Goal: Task Accomplishment & Management: Use online tool/utility

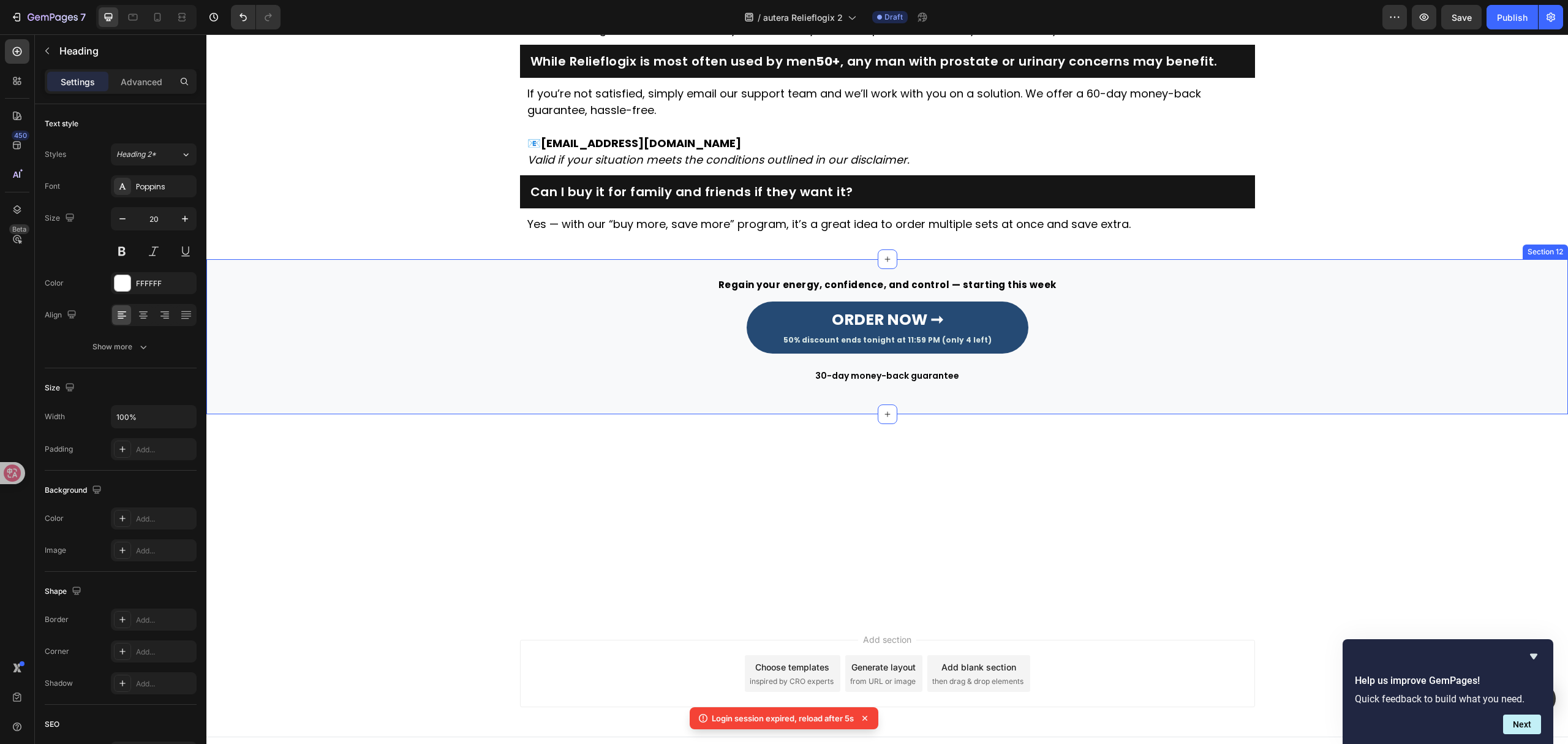
scroll to position [2987, 0]
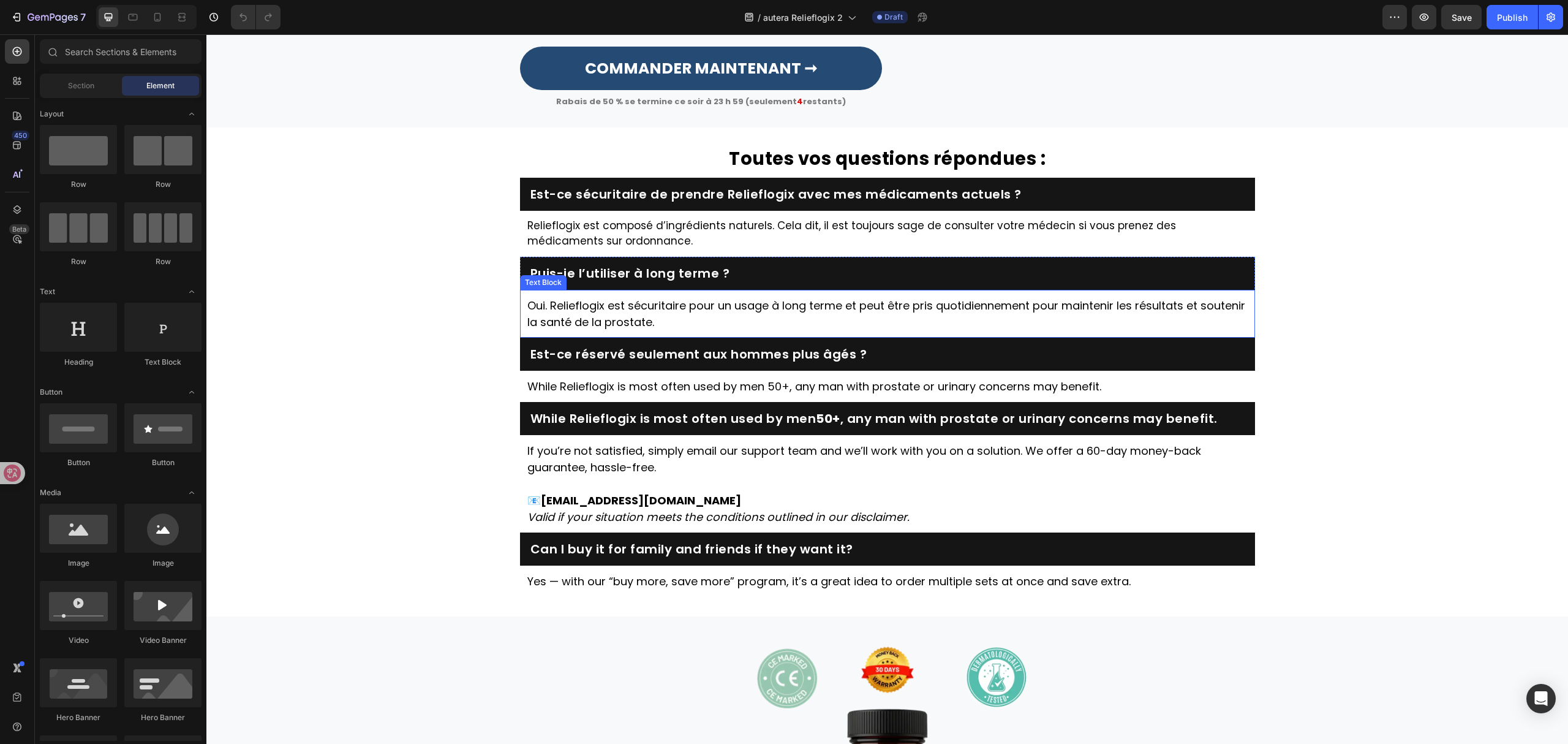
scroll to position [2779, 0]
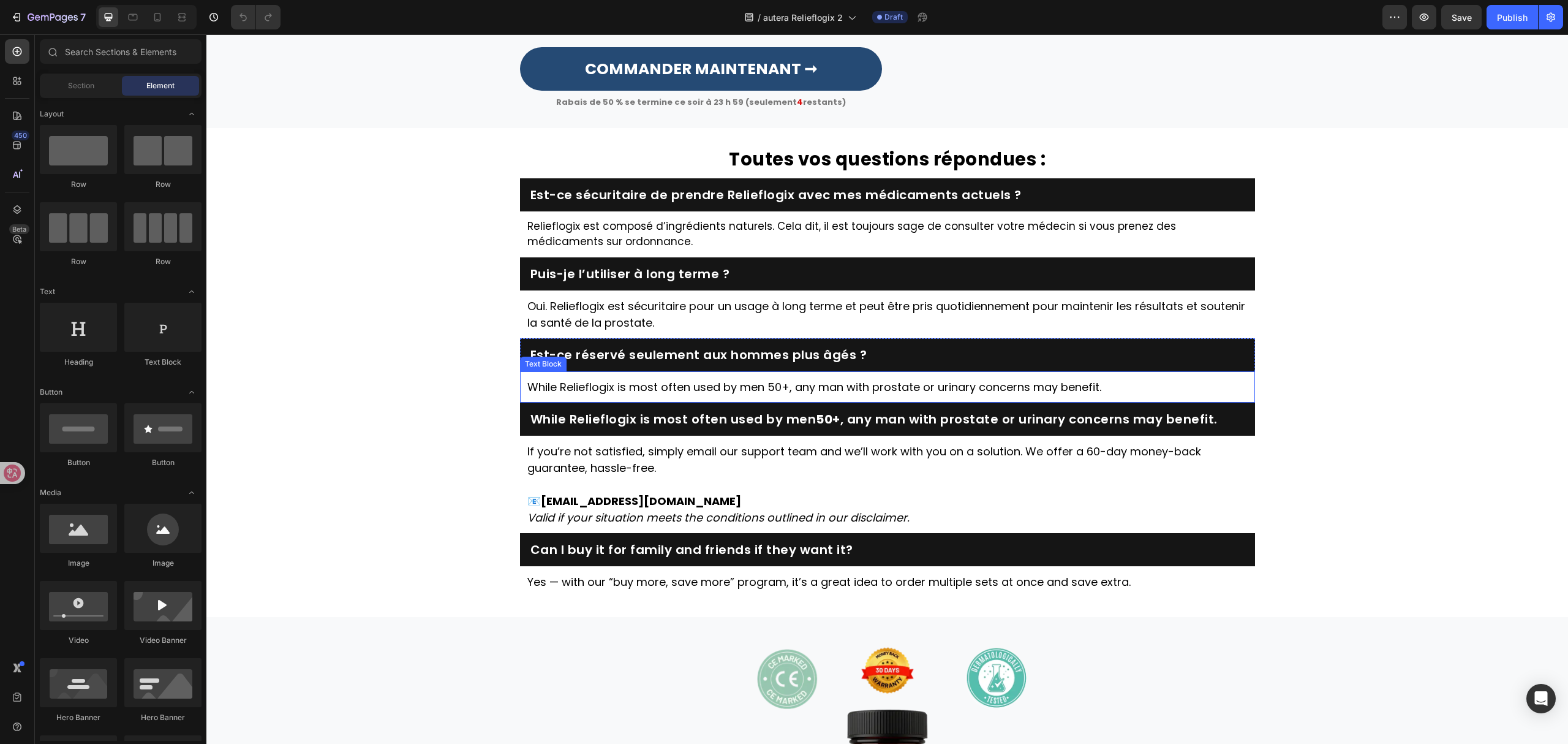
click at [702, 395] on p "While Relieflogix is most often used by men 50+, any man with prostate or urina…" at bounding box center [888, 387] width 721 height 17
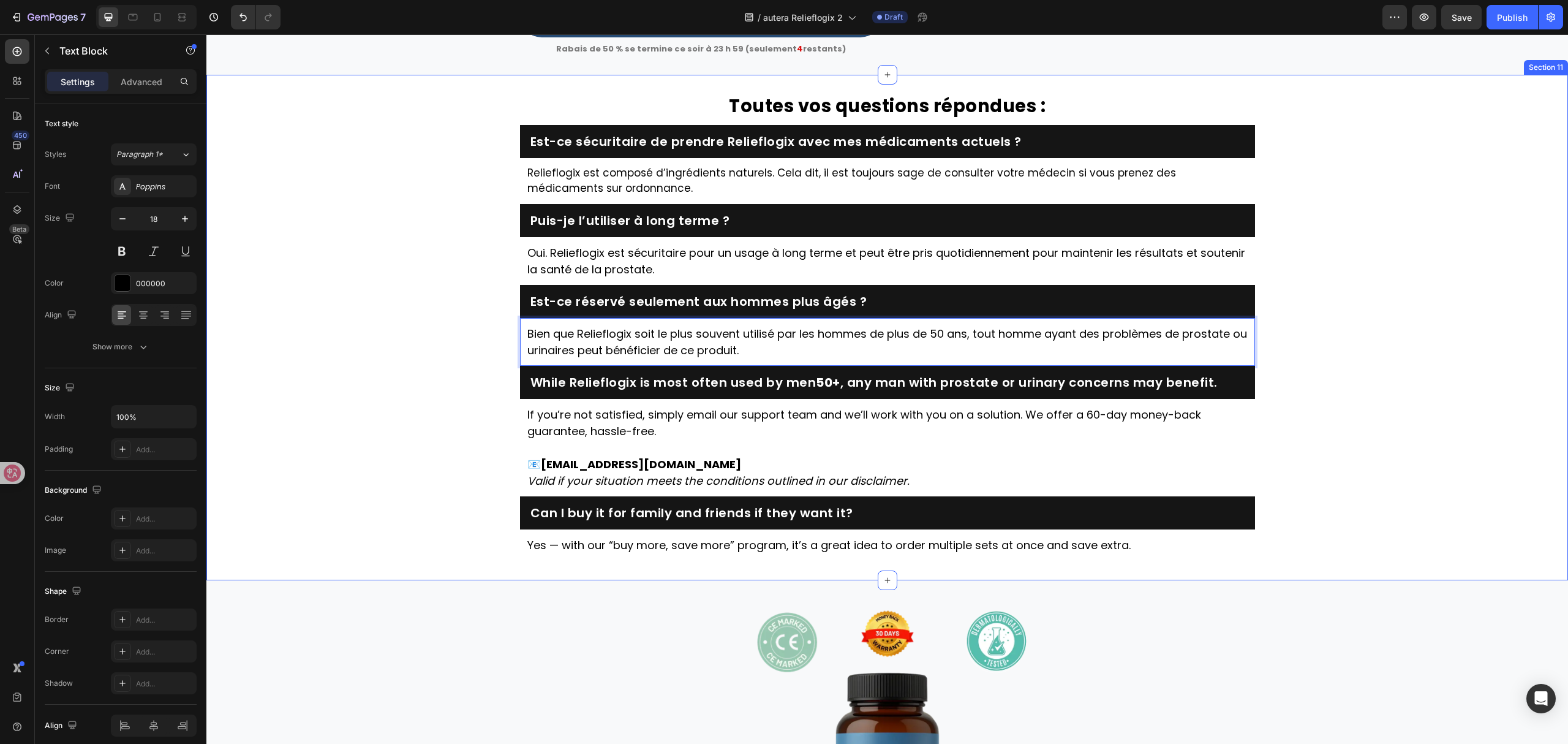
scroll to position [2860, 0]
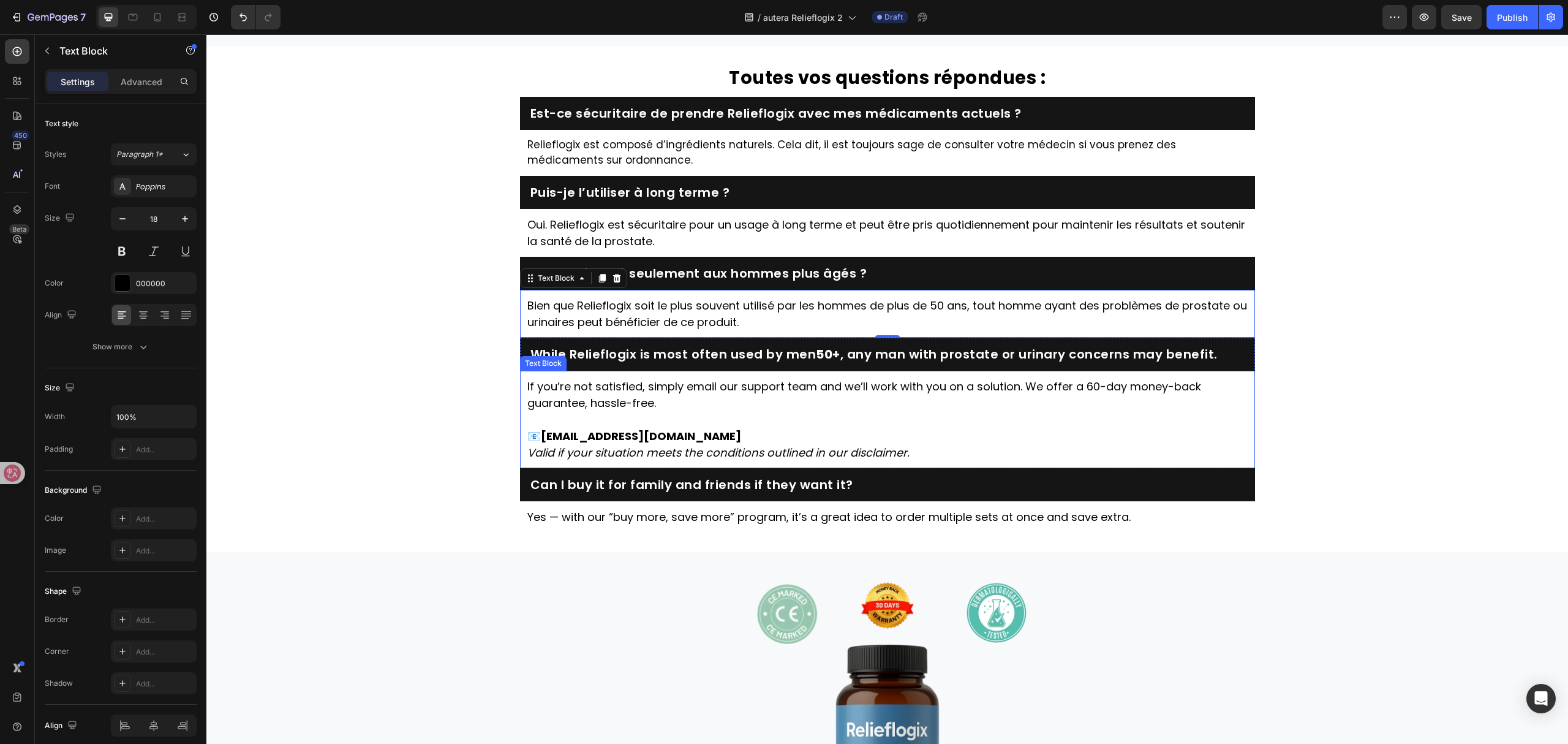
click at [863, 363] on h2 "While Relieflogix is most often used by men 50+ , any man with prostate or urin…" at bounding box center [888, 354] width 717 height 17
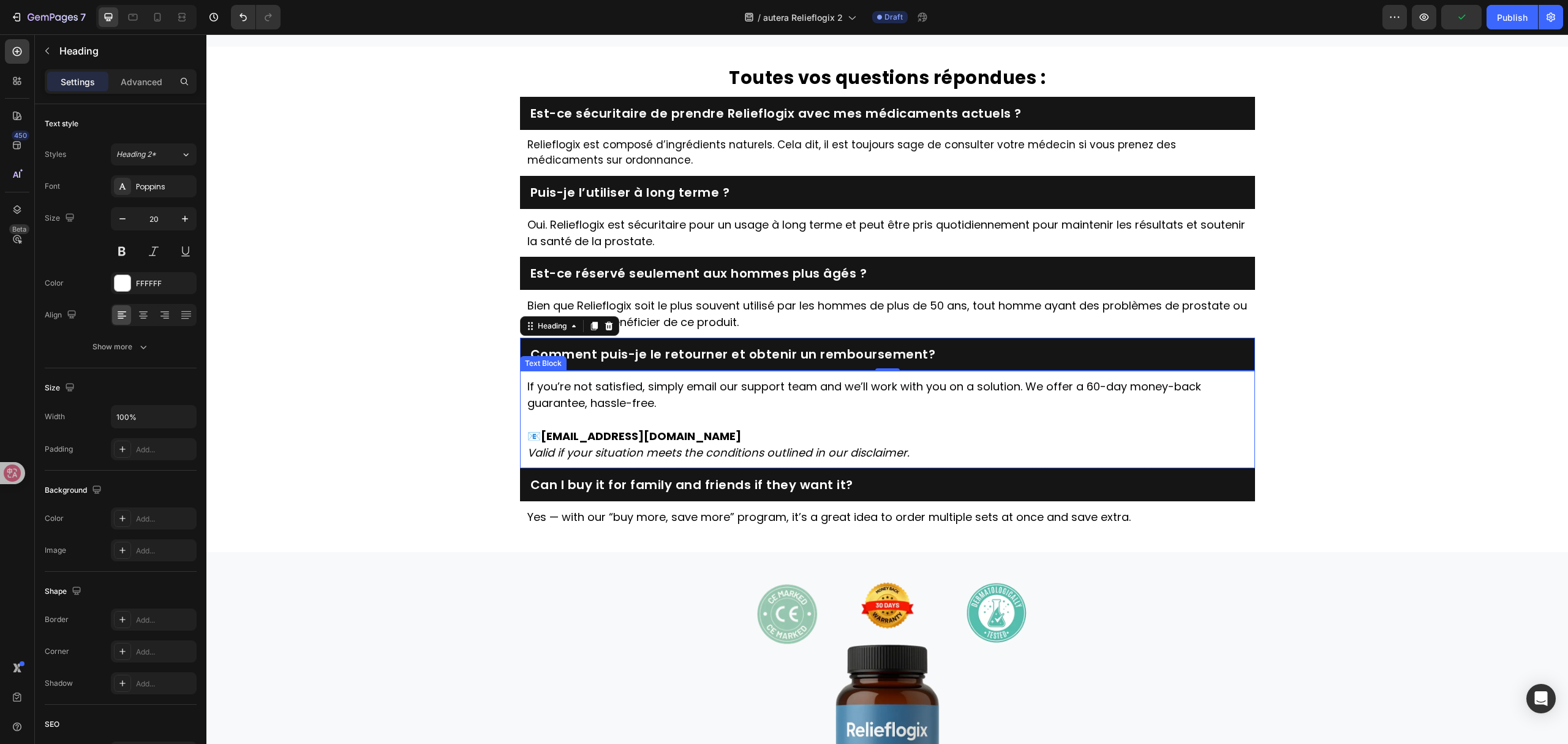
click at [765, 444] on p "📧 [EMAIL_ADDRESS][DOMAIN_NAME]" at bounding box center [888, 428] width 721 height 33
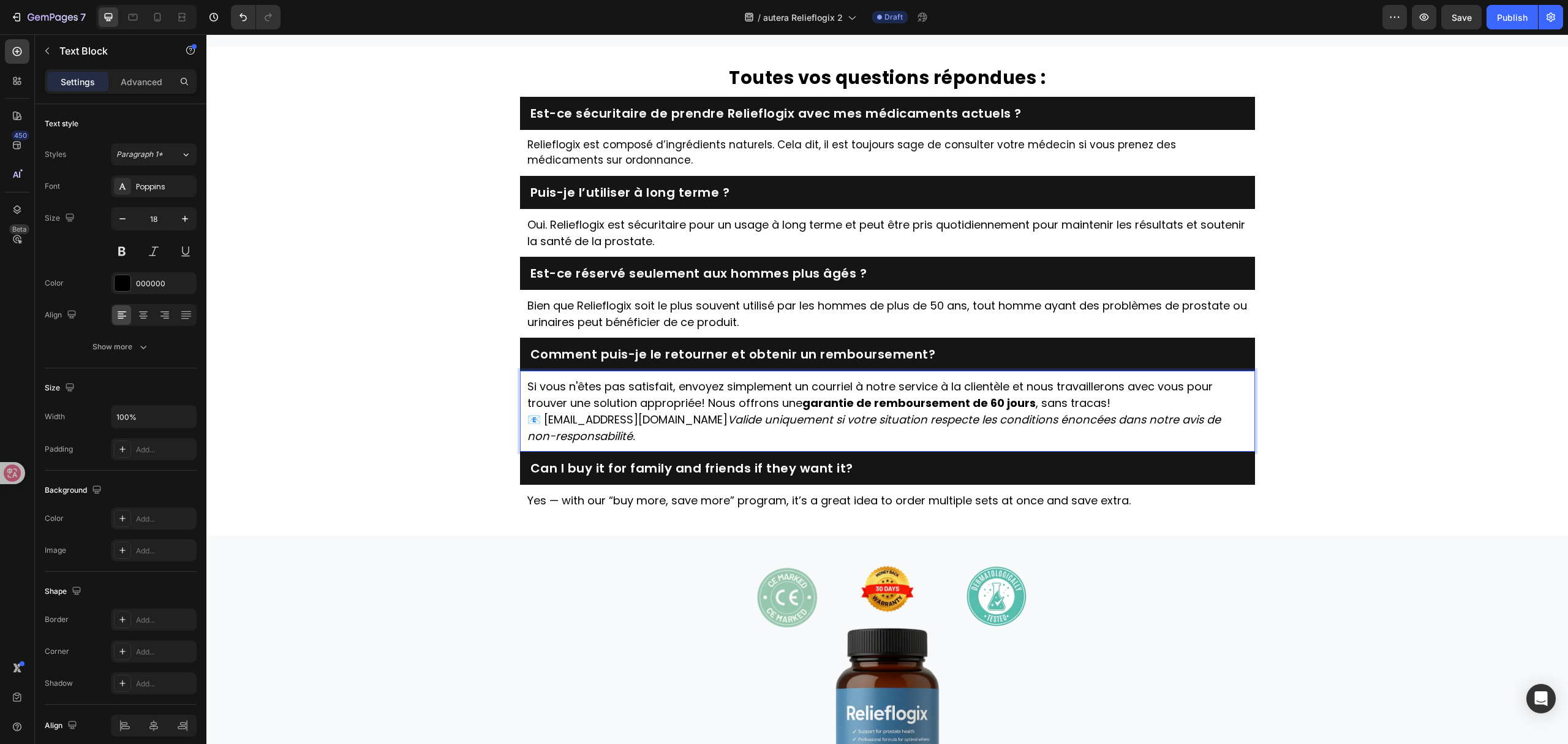
click at [1123, 411] on p "Si vous n'êtes pas satisfait, envoyez simplement un courriel à notre service à …" at bounding box center [888, 395] width 721 height 33
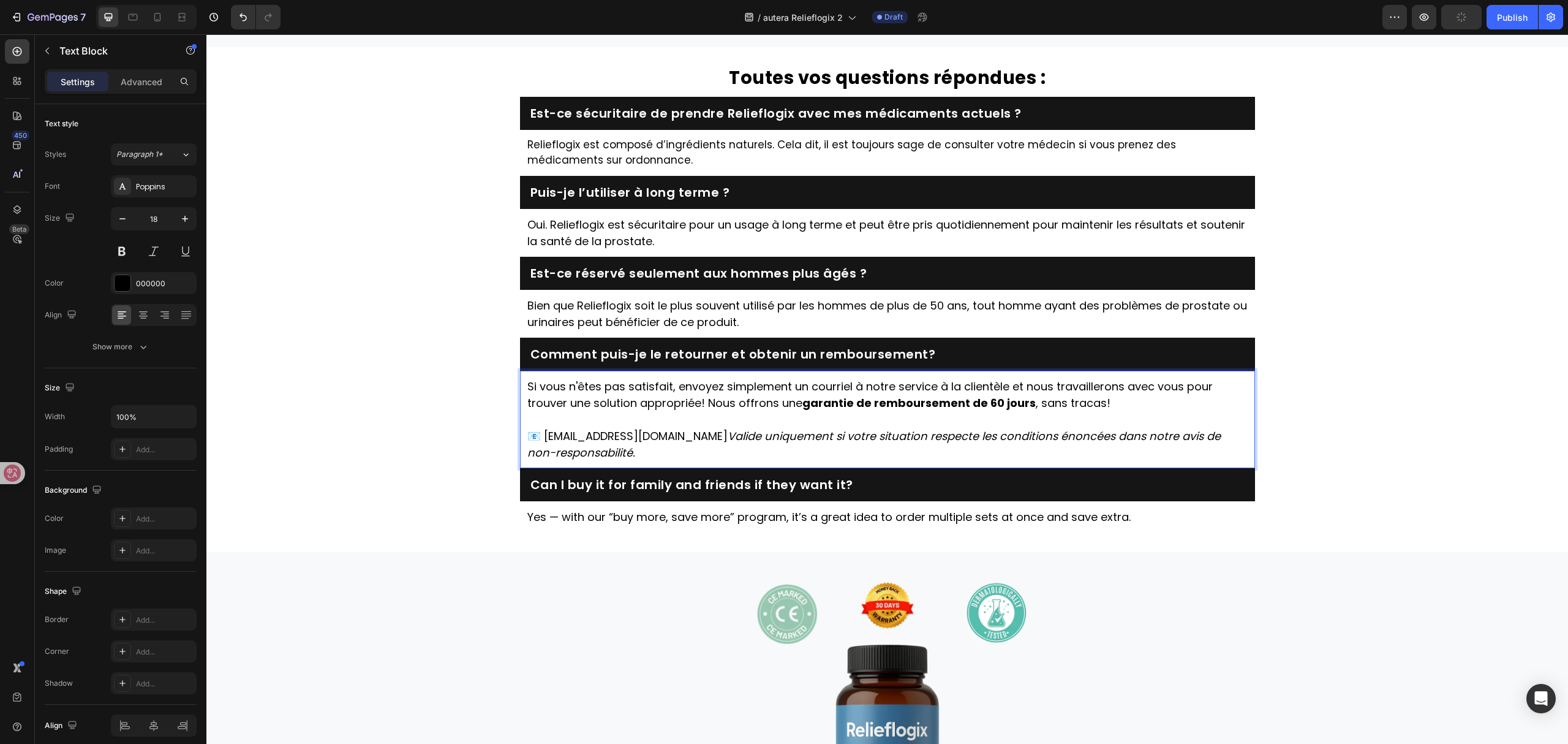
click at [666, 460] on icon "Valide uniquement si votre situation respecte les conditions énoncées dans notr…" at bounding box center [874, 444] width 693 height 32
click at [663, 460] on icon "Valide uniquement si votre situation respecte les conditions énoncées dans notr…" at bounding box center [874, 444] width 693 height 32
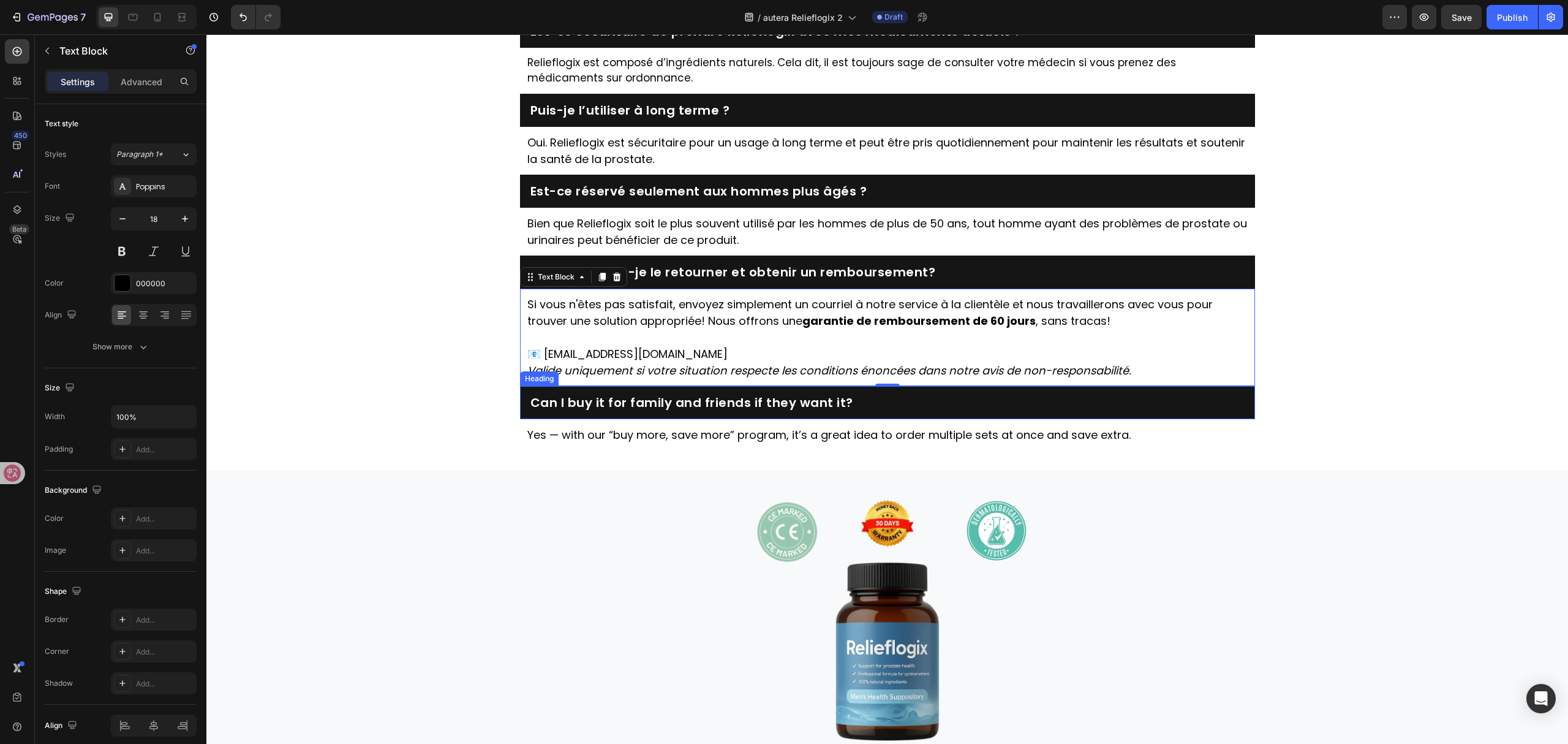
click at [726, 411] on h2 "Can I buy it for family and friends if they want it?" at bounding box center [888, 402] width 717 height 17
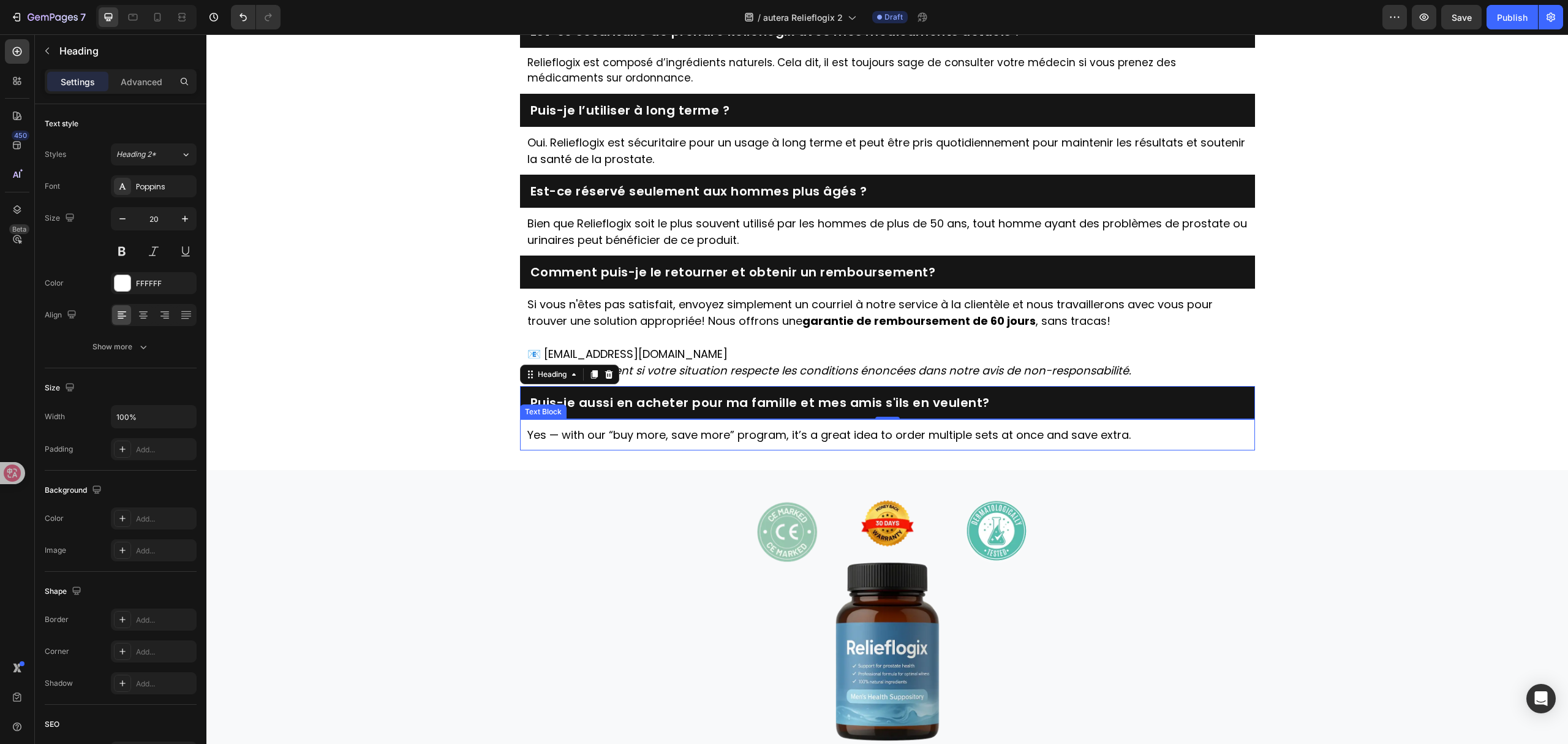
click at [752, 443] on p "Yes — with our “buy more, save more” program, it’s a great idea to order multip…" at bounding box center [888, 435] width 721 height 17
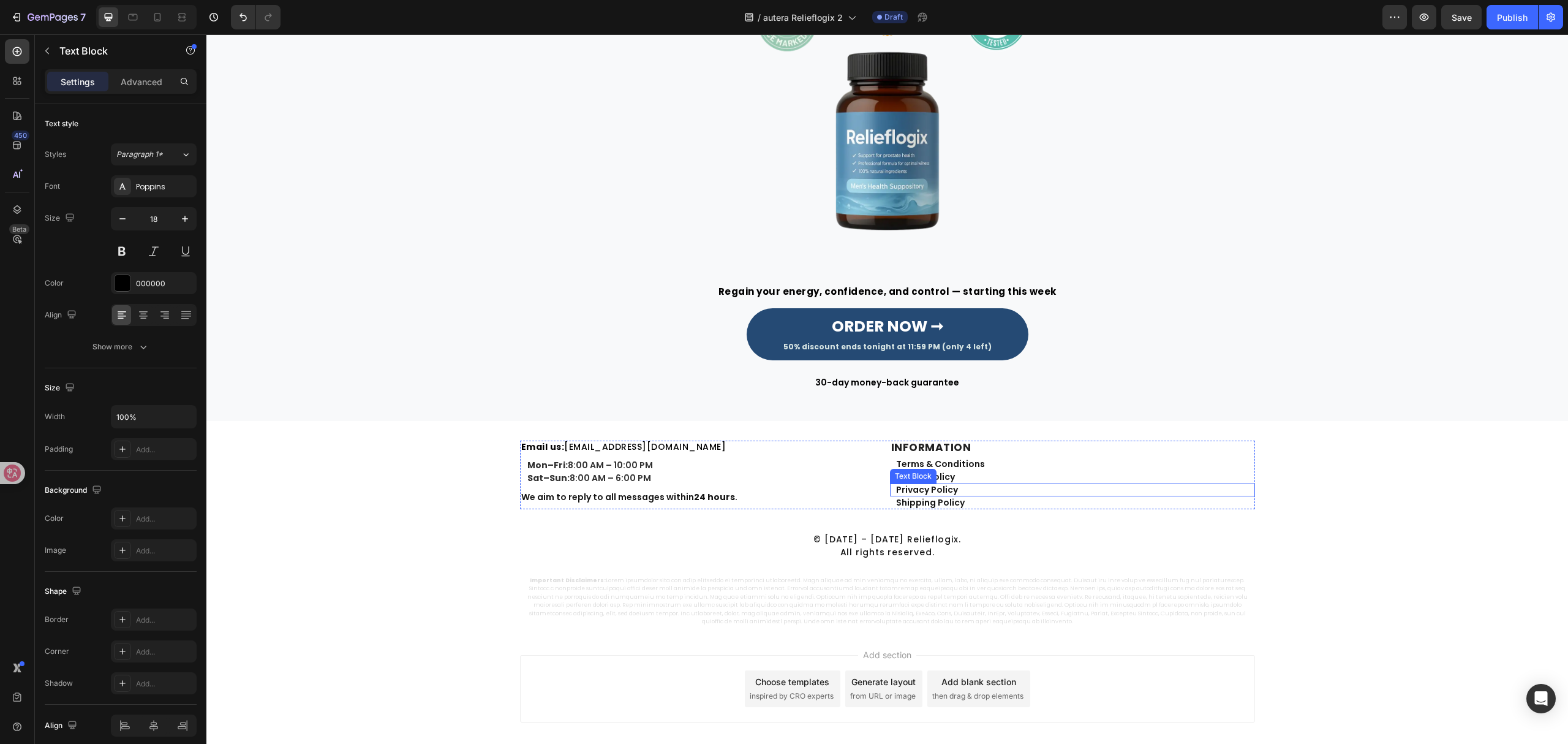
scroll to position [3566, 0]
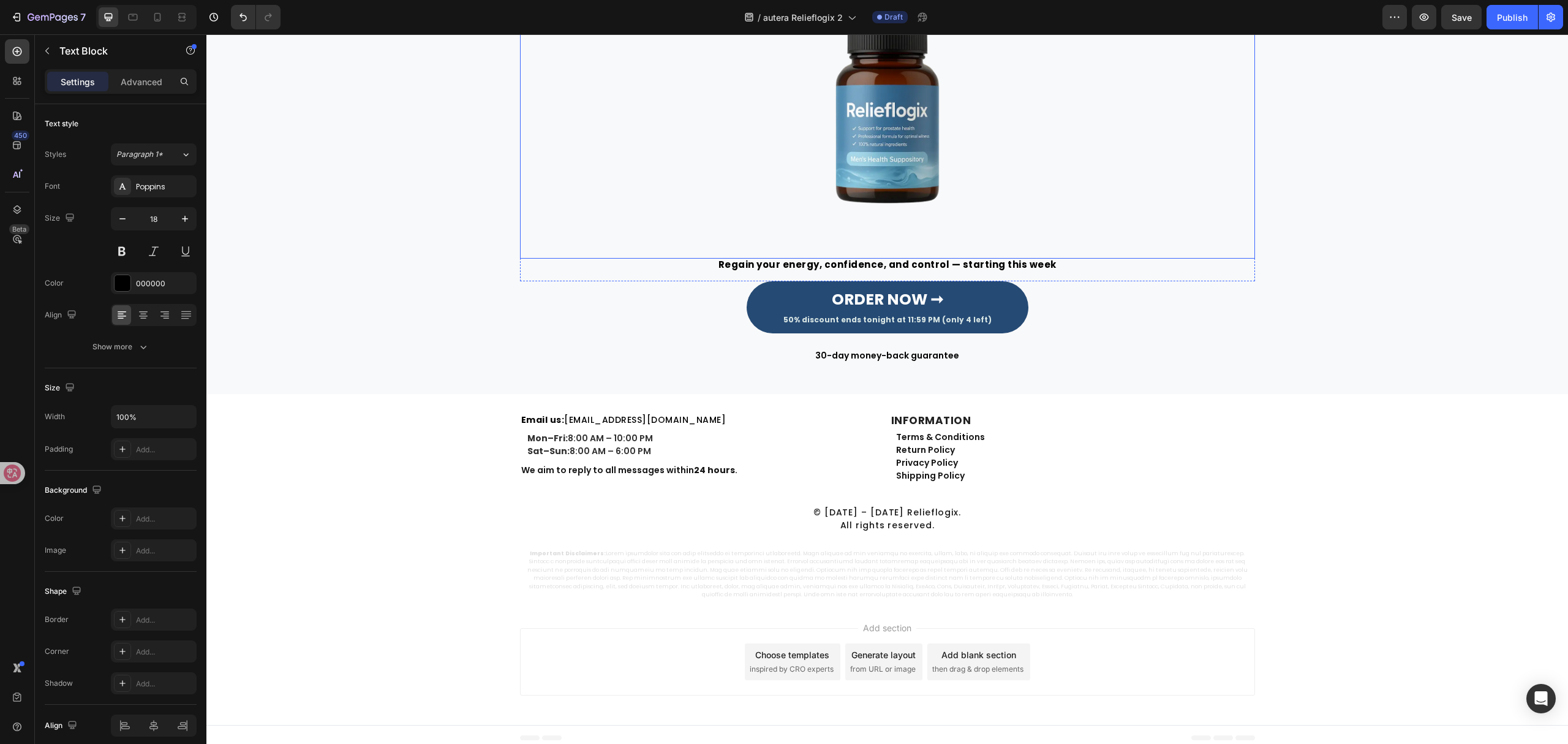
click at [966, 261] on h2 "Regain your energy, confidence, and control — starting this week" at bounding box center [888, 265] width 735 height 13
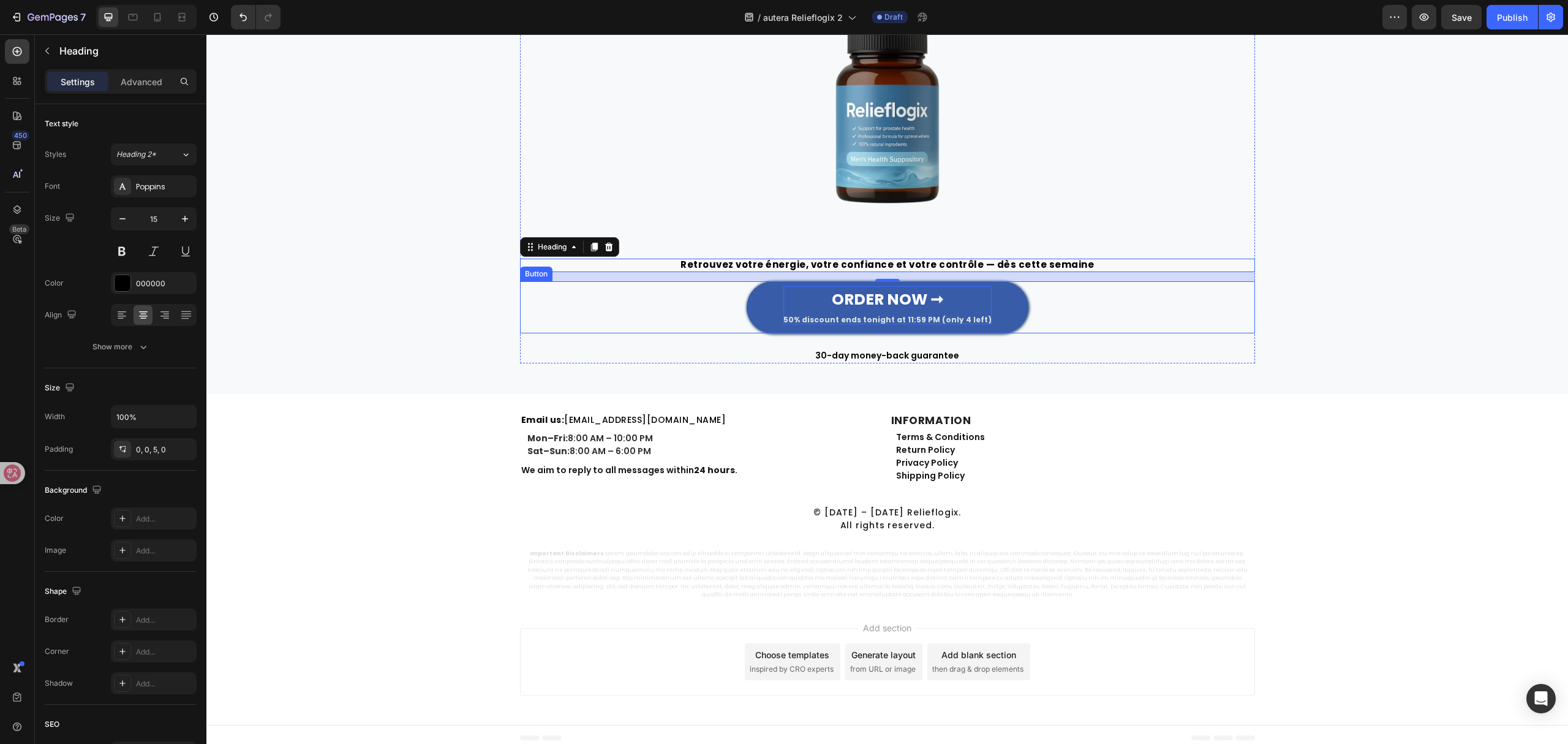
click at [917, 293] on strong "ORDER NOW ➞" at bounding box center [888, 300] width 111 height 22
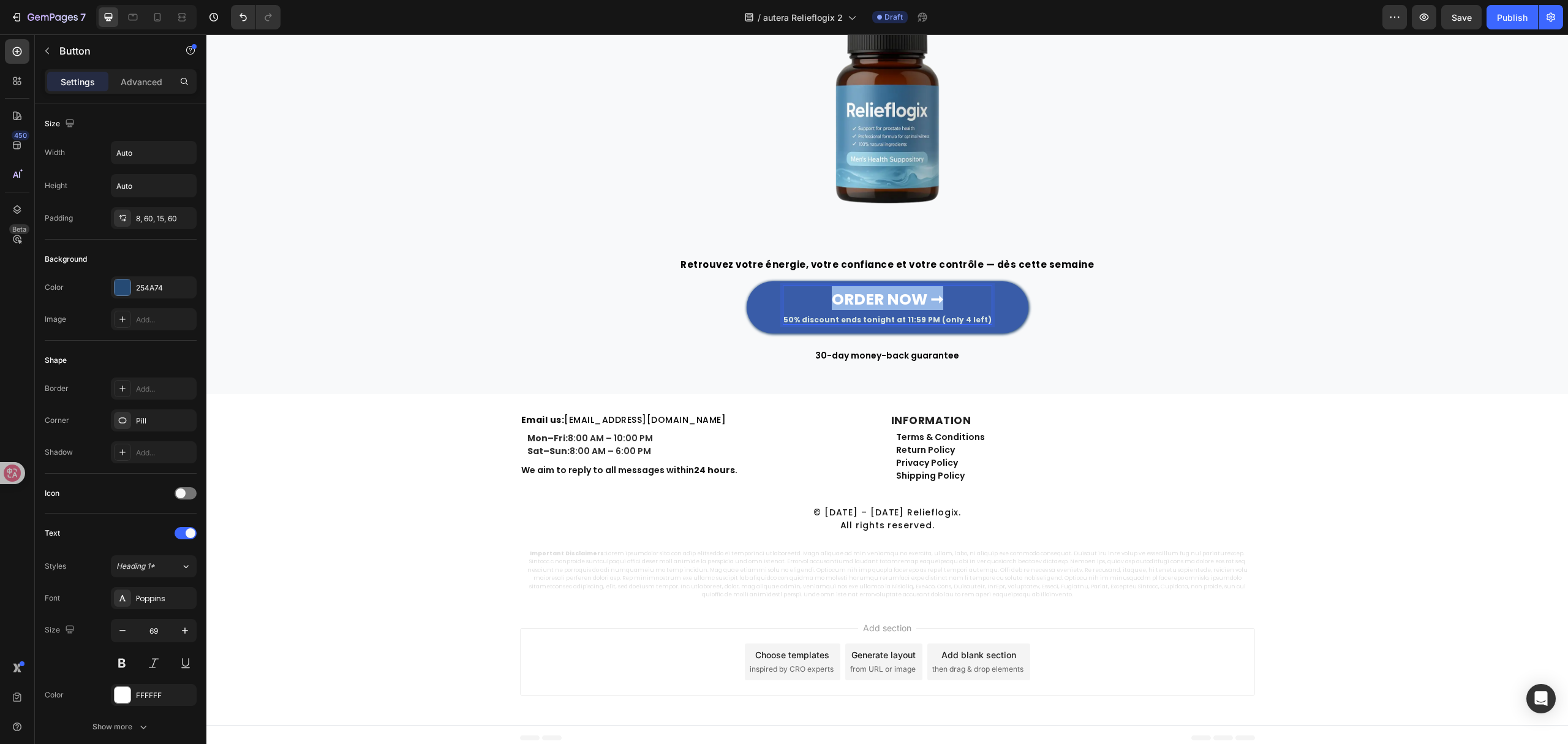
drag, startPoint x: 944, startPoint y: 300, endPoint x: 823, endPoint y: 298, distance: 121.0
click at [823, 298] on p "ORDER NOW ➞ 50% discount ends tonight at 11:59 PM (only 4 left)" at bounding box center [888, 305] width 208 height 38
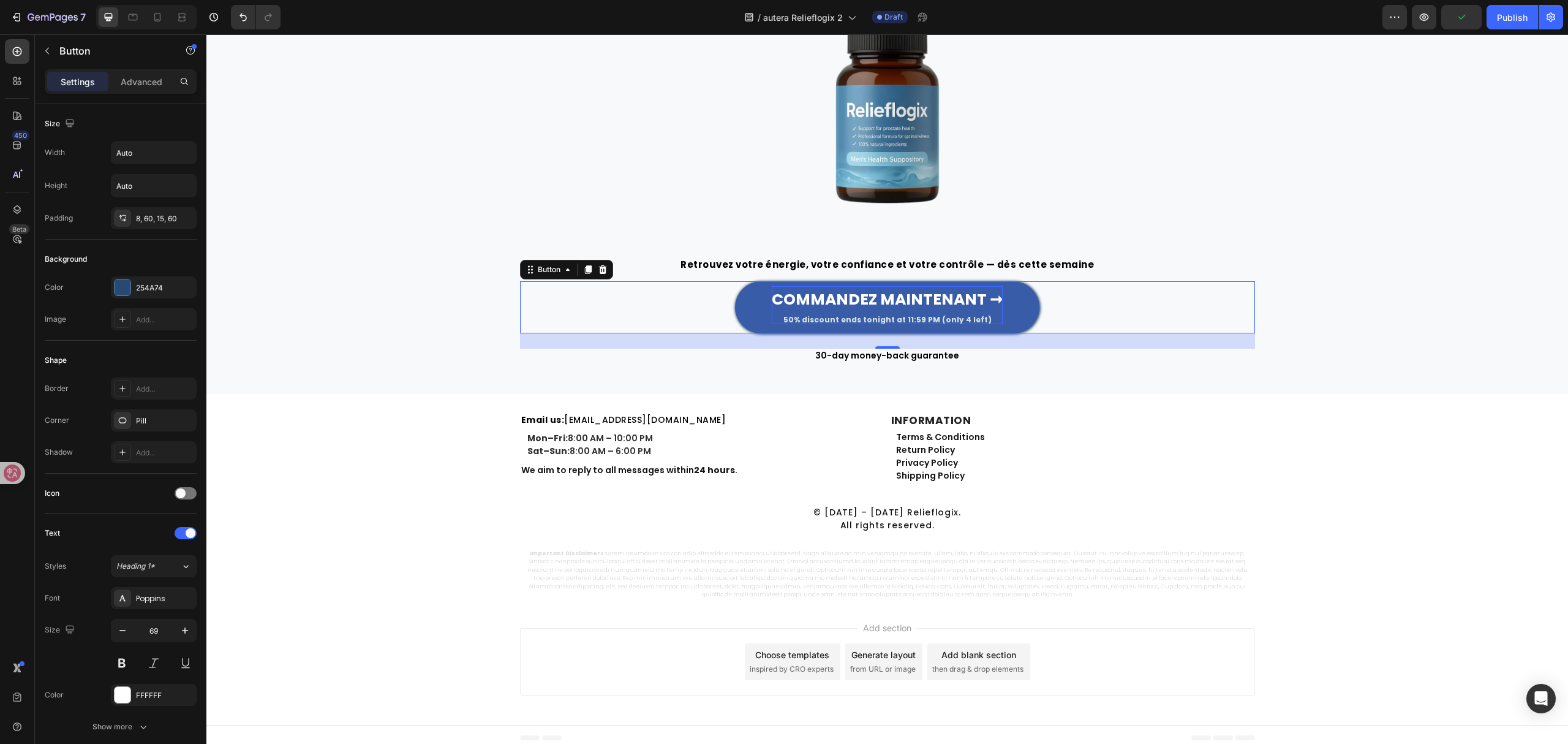
click at [939, 319] on span "50% discount ends tonight at 11:59 PM (only 4 left)" at bounding box center [888, 319] width 208 height 10
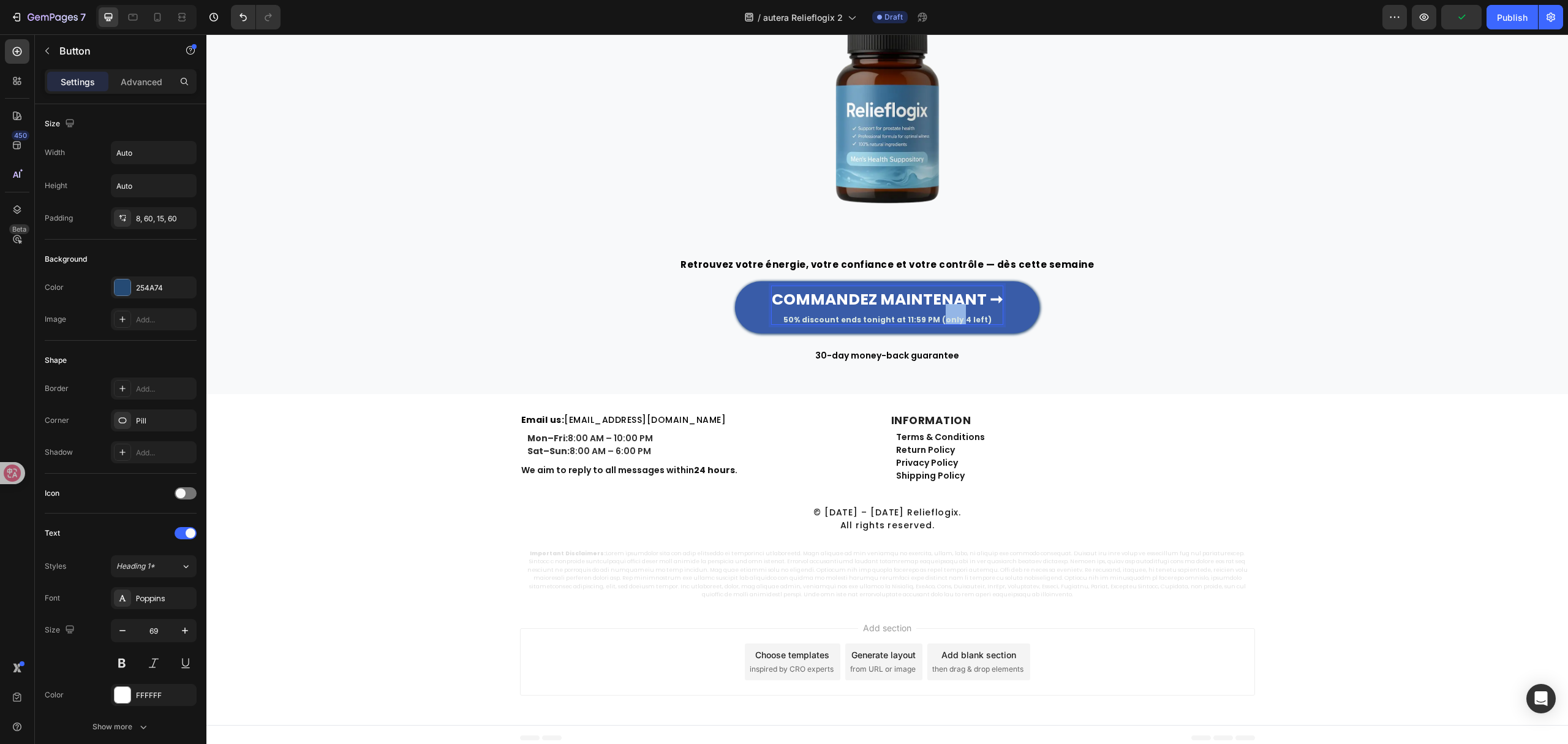
drag, startPoint x: 939, startPoint y: 319, endPoint x: 927, endPoint y: 317, distance: 12.2
click at [937, 319] on span "50% discount ends tonight at 11:59 PM (only 4 left)" at bounding box center [888, 319] width 208 height 10
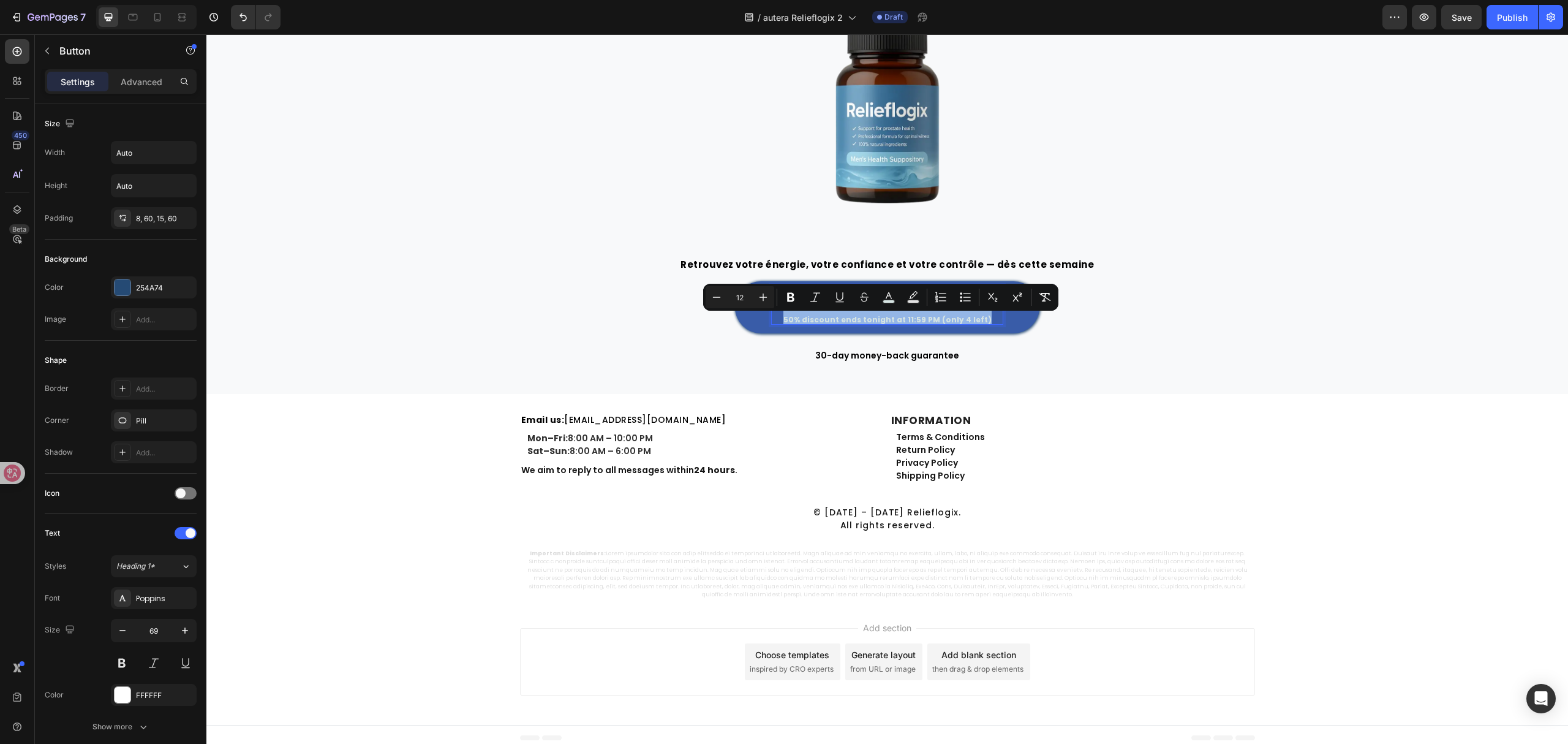
drag, startPoint x: 780, startPoint y: 322, endPoint x: 974, endPoint y: 325, distance: 194.0
click at [974, 325] on p "COMMANDEZ MAINTENANT ➞ 50% discount ends tonight at 11:59 PM (only 4 left)" at bounding box center [888, 305] width 231 height 38
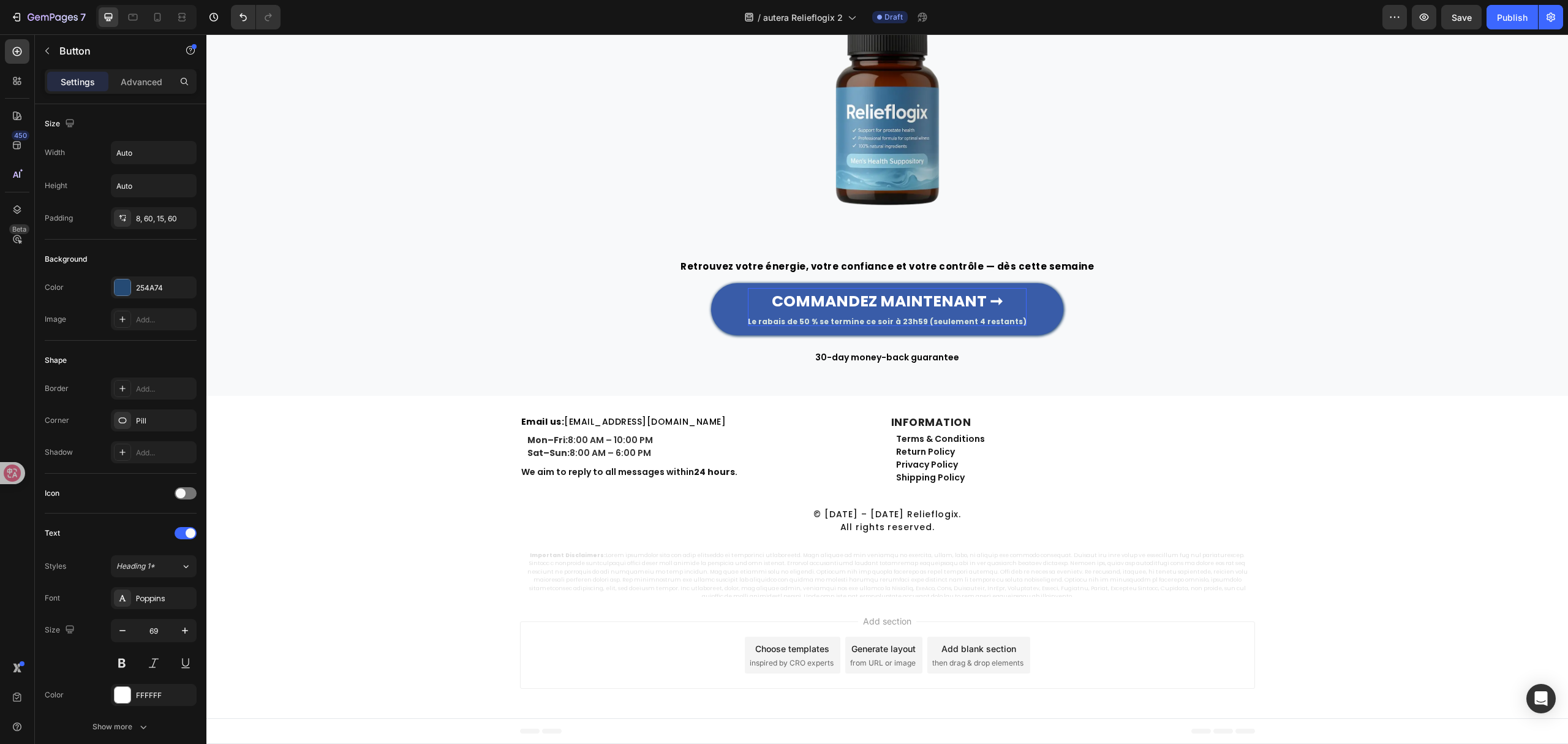
click at [966, 319] on span "Le rabais de 50 % se termine ce soir à 23h59 (seulement 4 restants)" at bounding box center [887, 321] width 278 height 10
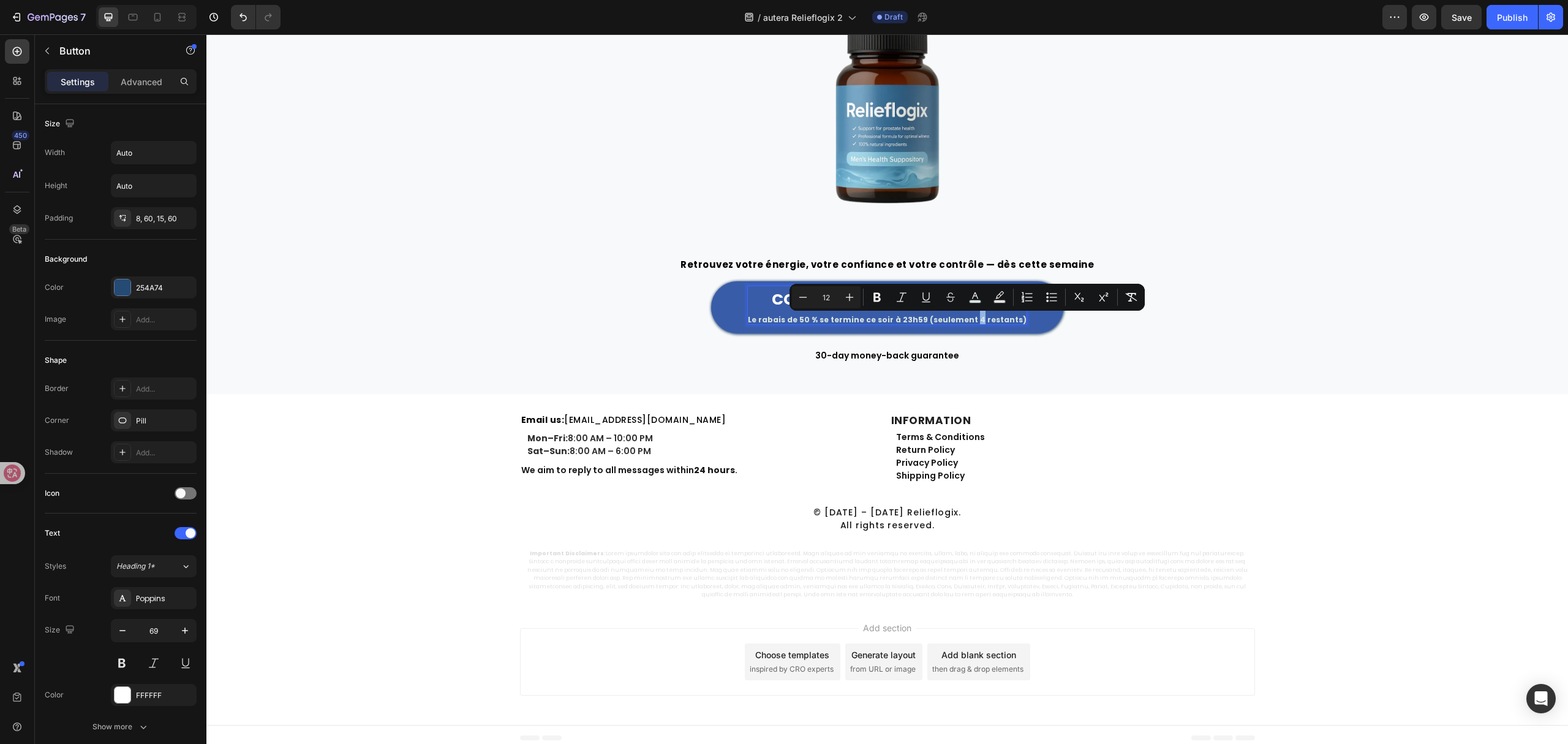
click at [968, 323] on span "Le rabais de 50 % se termine ce soir à 23h59 (seulement 4 restants)" at bounding box center [887, 319] width 278 height 10
click at [973, 303] on button "color" at bounding box center [975, 297] width 22 height 22
type input "D6E4E3"
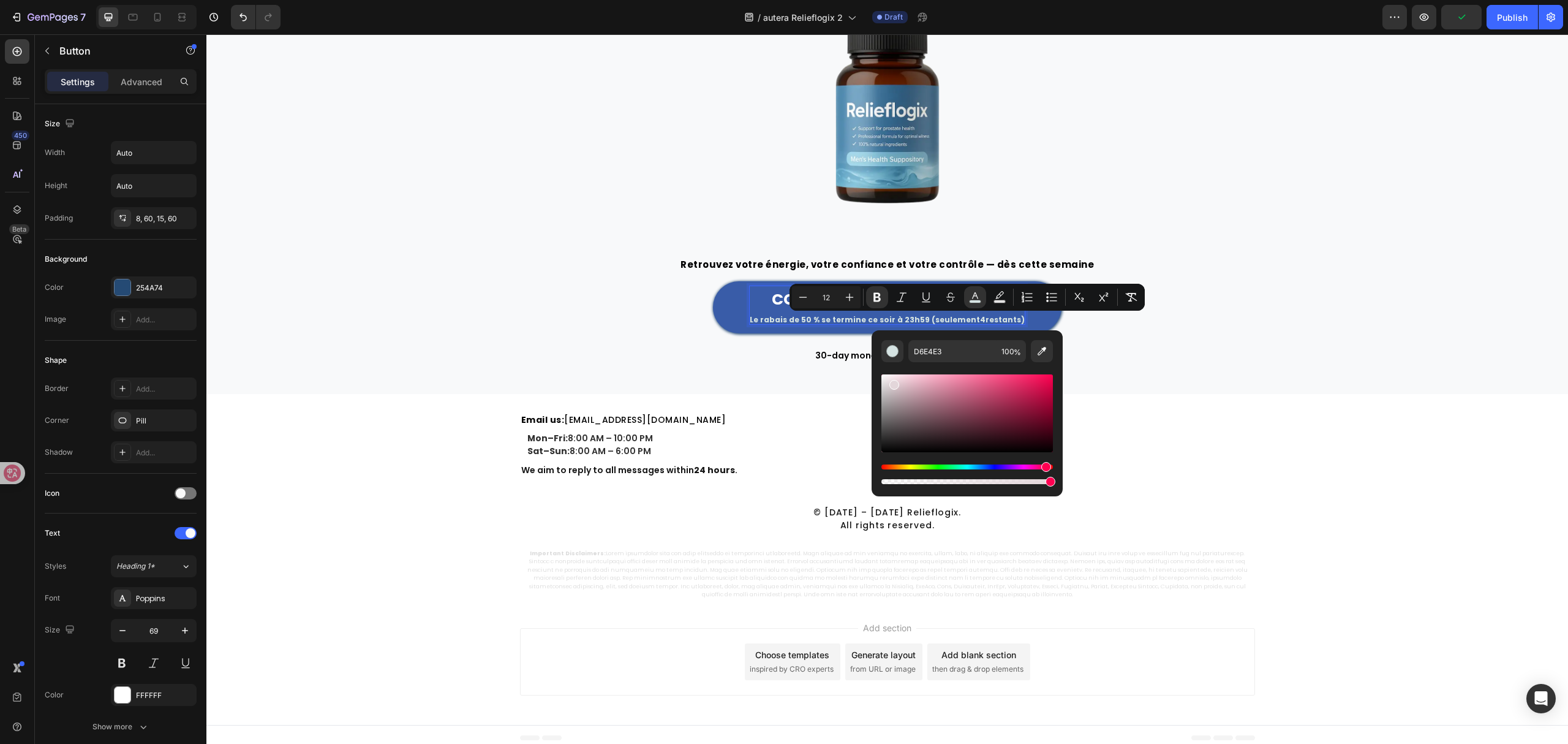
click at [1044, 466] on div "Hue" at bounding box center [967, 467] width 171 height 5
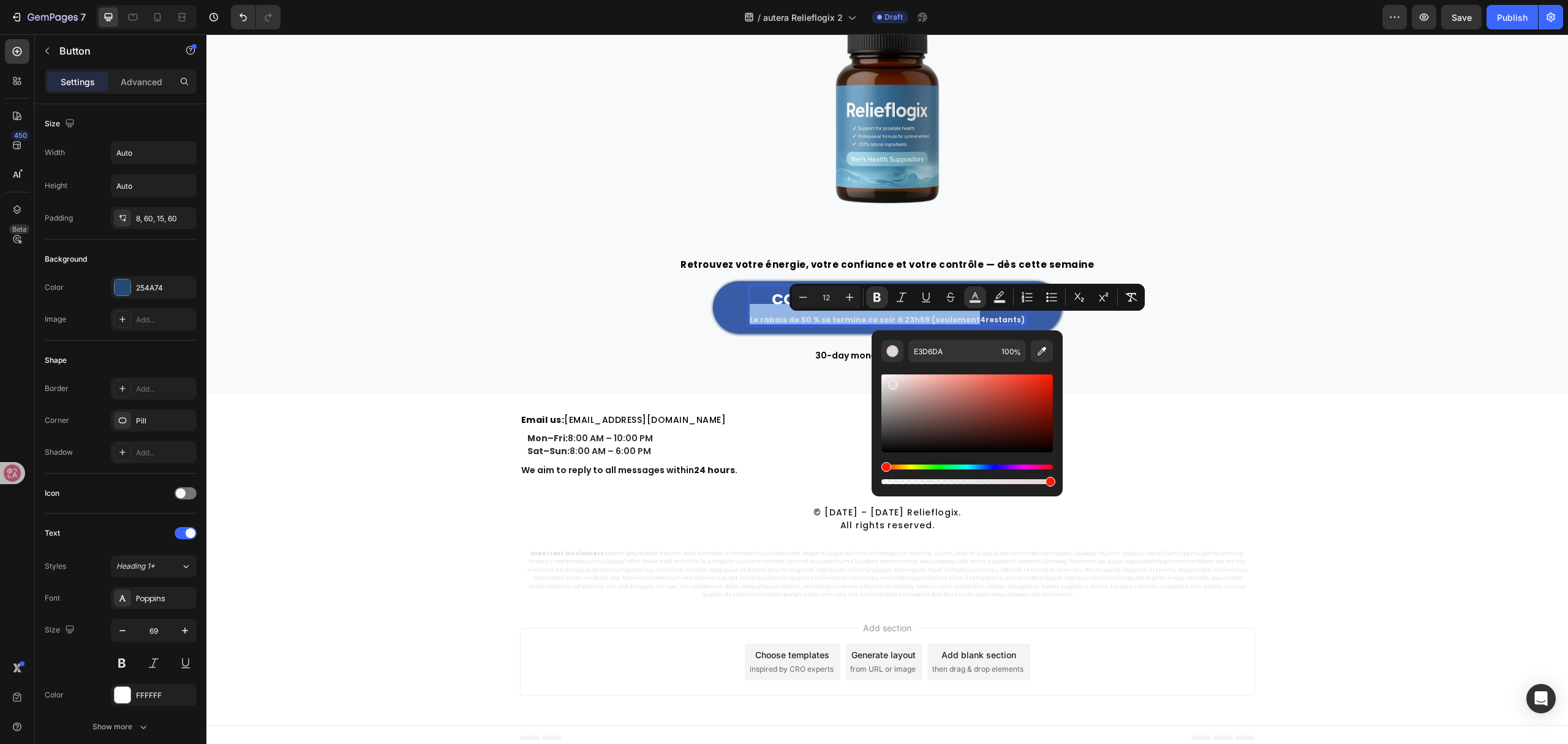
click at [882, 469] on div "Hue" at bounding box center [967, 467] width 171 height 5
click at [1042, 386] on div "Editor contextual toolbar" at bounding box center [967, 413] width 171 height 78
type input "D80F0F"
click at [1137, 332] on div "COMMANDEZ MAINTENANT ➞ Le rabais de 50 % se termine ce soir à 23h59 (seulement …" at bounding box center [888, 307] width 735 height 52
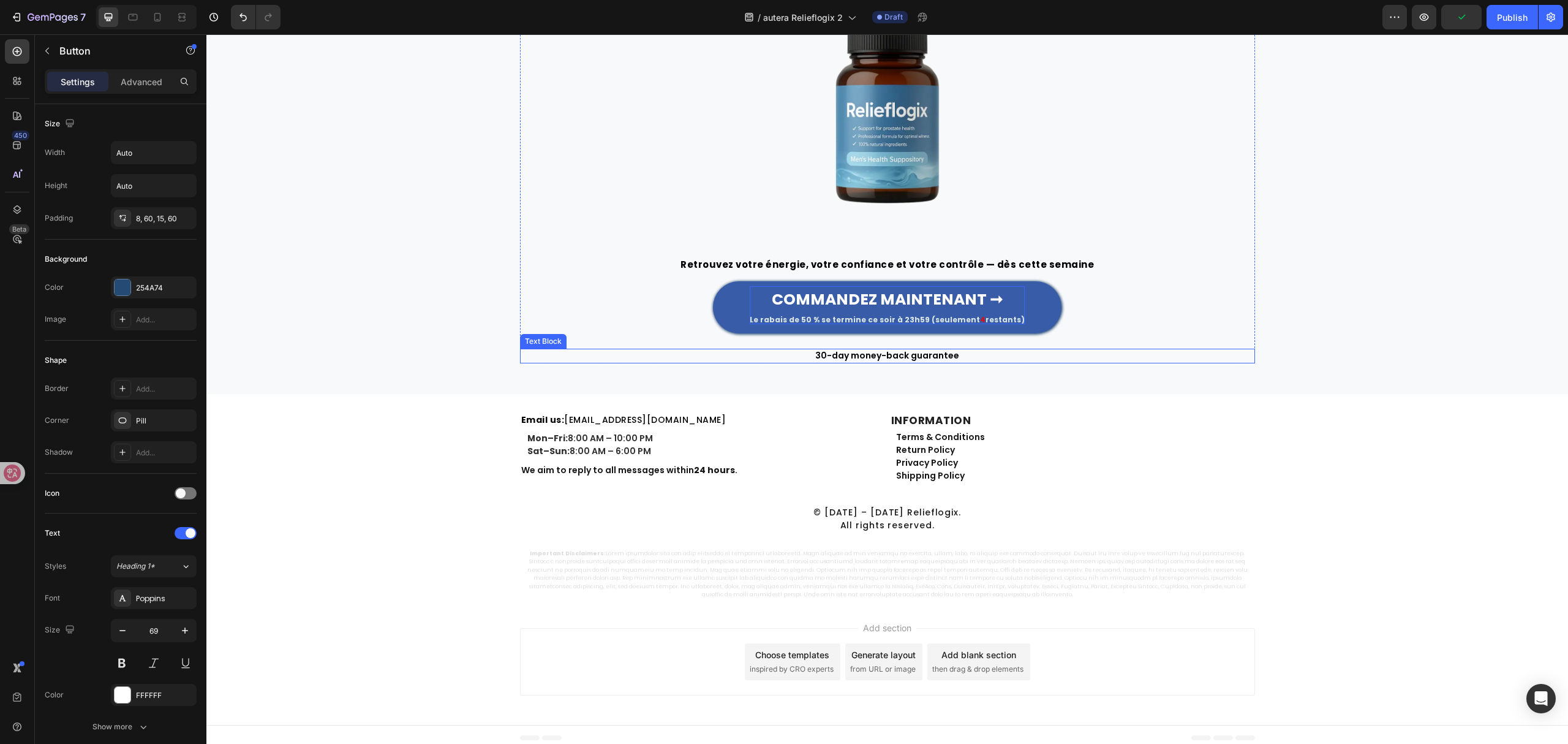
click at [902, 354] on p "30-day money-back guarantee" at bounding box center [888, 356] width 733 height 12
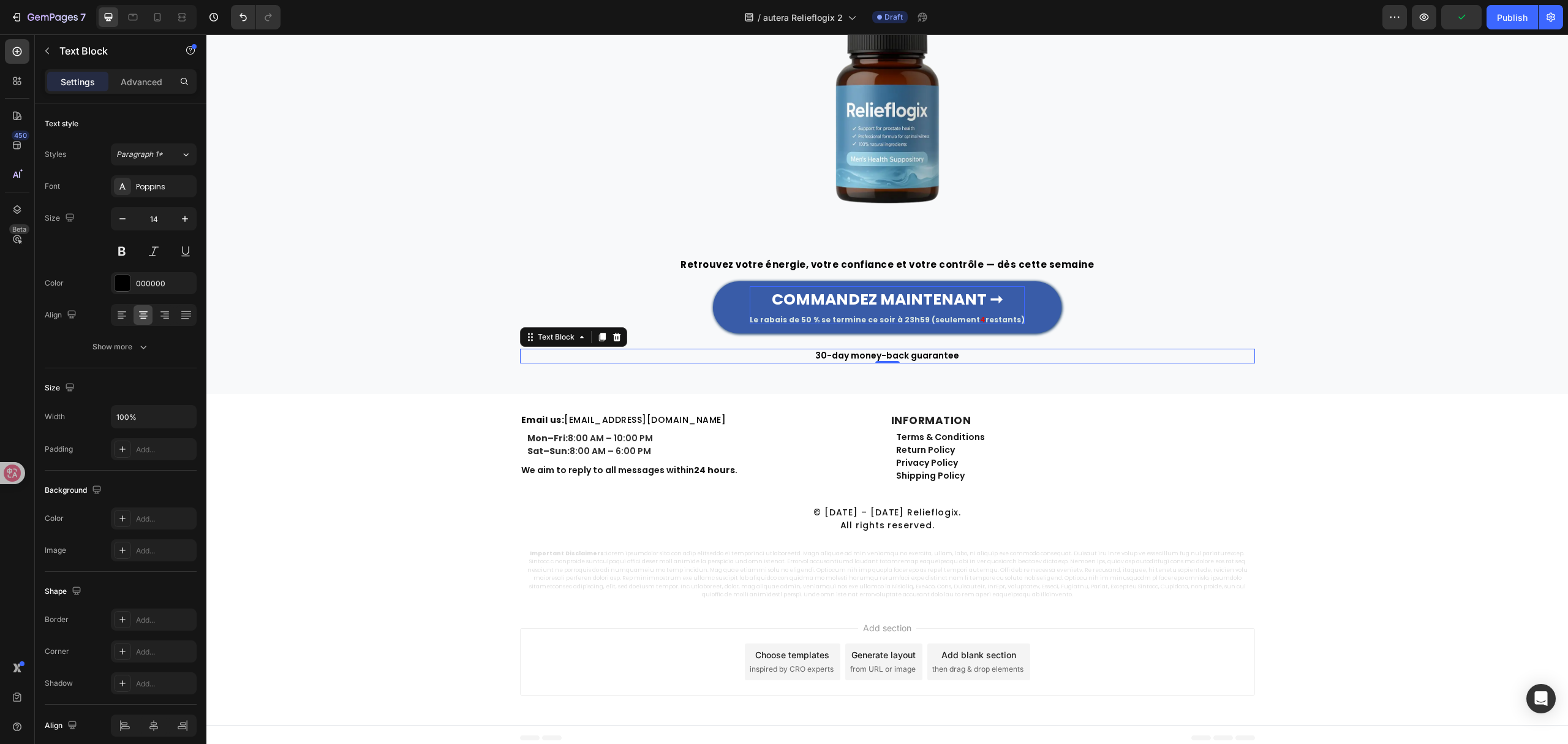
click at [902, 354] on p "30-day money-back guarantee" at bounding box center [888, 356] width 733 height 12
click at [624, 425] on link "[EMAIL_ADDRESS][DOMAIN_NAME]" at bounding box center [645, 419] width 162 height 12
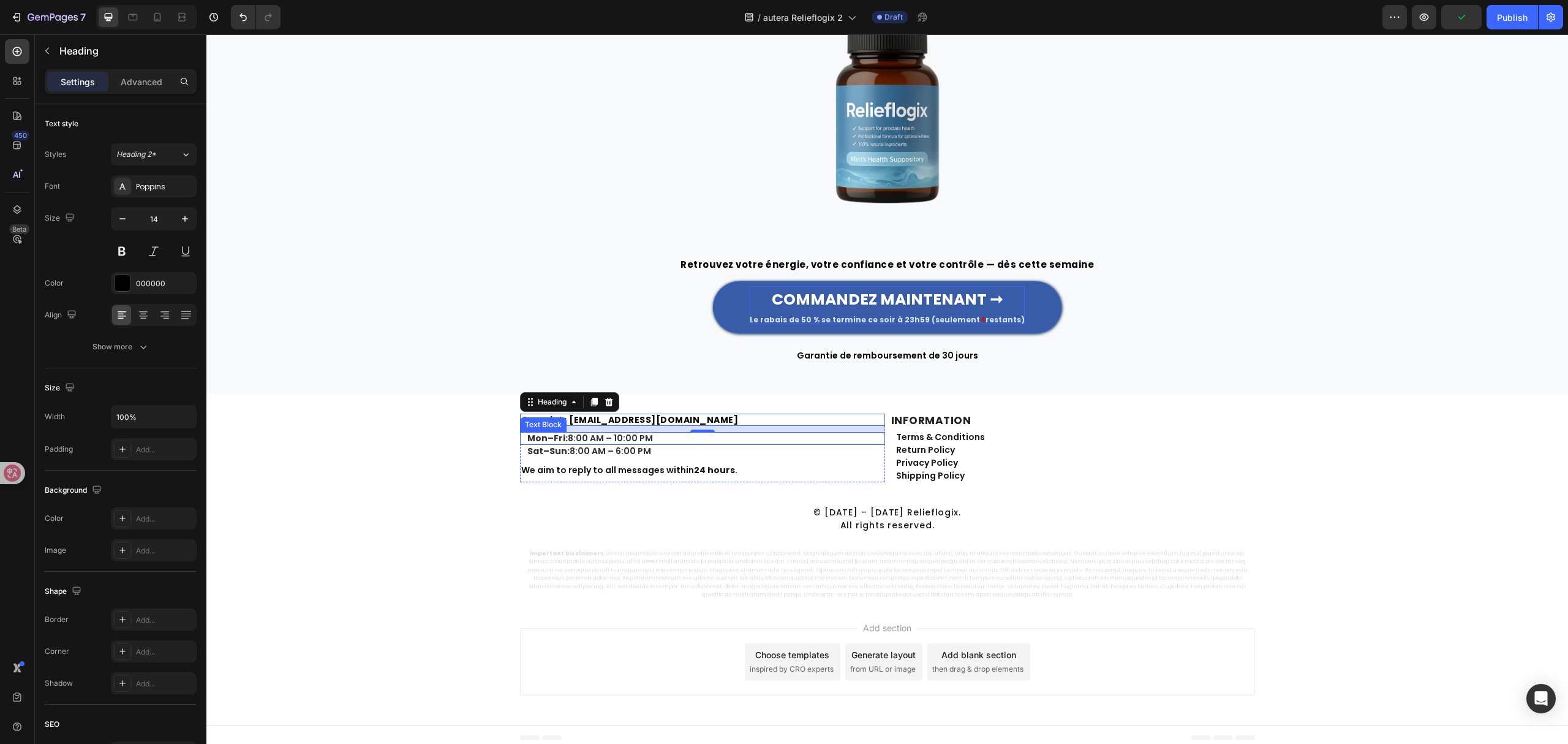
drag, startPoint x: 622, startPoint y: 439, endPoint x: 827, endPoint y: 412, distance: 206.8
click at [622, 439] on p "Mon–Fri: 8:00 AM – 10:00 PM" at bounding box center [706, 439] width 357 height 10
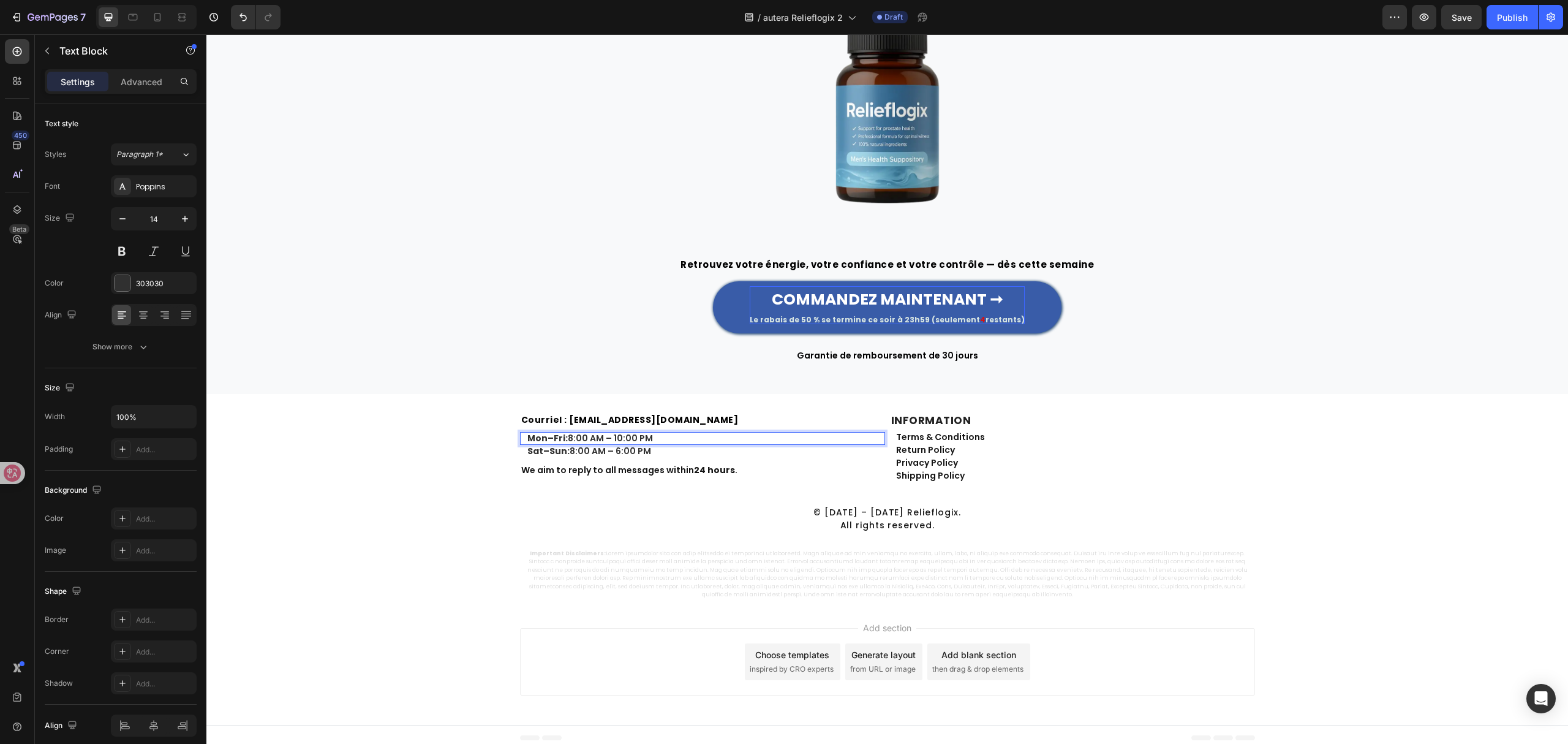
click at [603, 438] on p "Mon–Fri: 8:00 AM – 10:00 PM" at bounding box center [706, 439] width 357 height 10
click at [616, 449] on p "Sat–Sun: 8:00 AM – 6:00 PM" at bounding box center [706, 451] width 357 height 10
click at [694, 473] on strong "24 hours" at bounding box center [714, 470] width 41 height 12
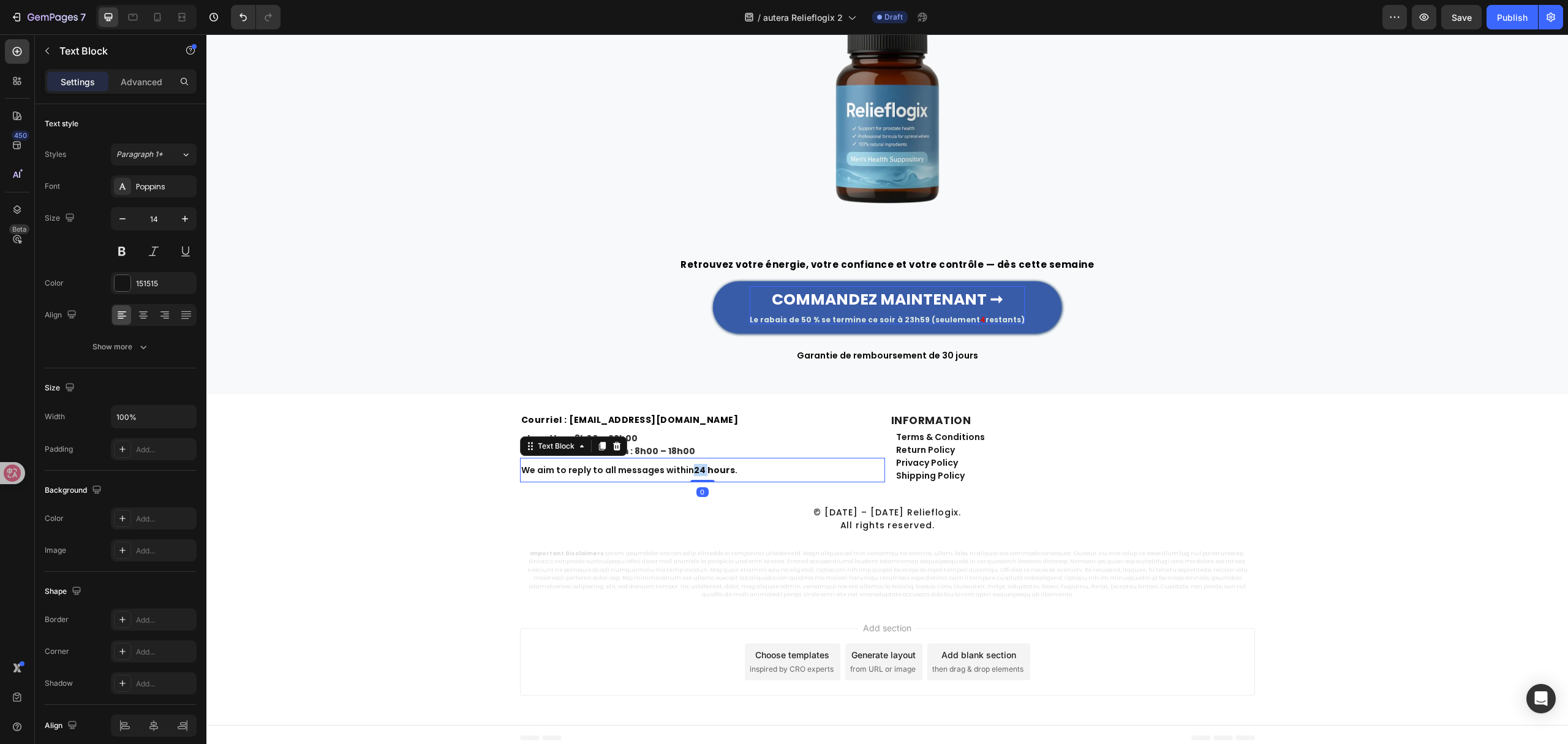
click at [694, 473] on strong "24 hours" at bounding box center [714, 470] width 41 height 12
click at [952, 418] on strong "INFORMATION" at bounding box center [931, 420] width 80 height 15
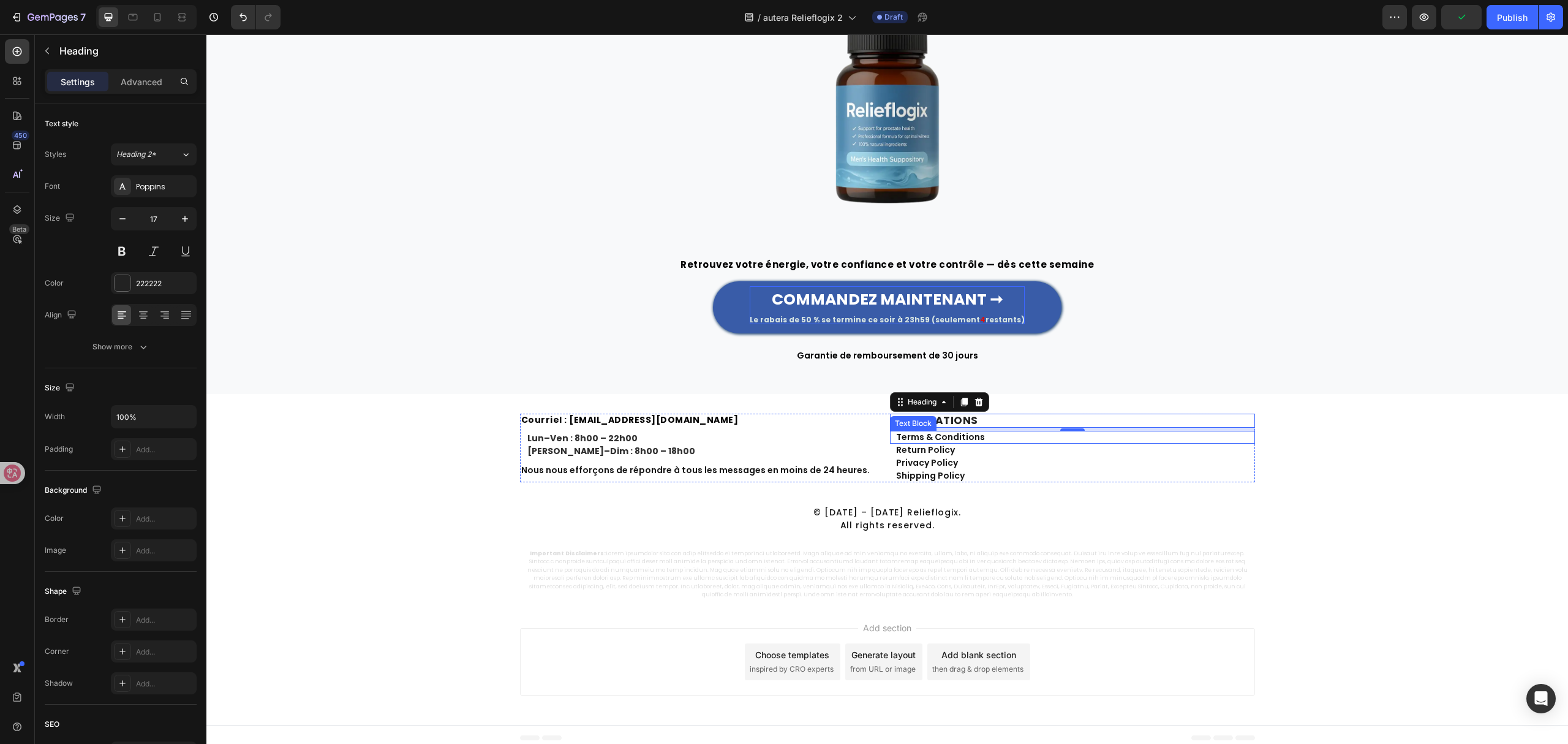
click at [942, 433] on link "Terms & Conditions" at bounding box center [940, 437] width 89 height 12
click at [939, 448] on link "Return Policy" at bounding box center [926, 449] width 59 height 12
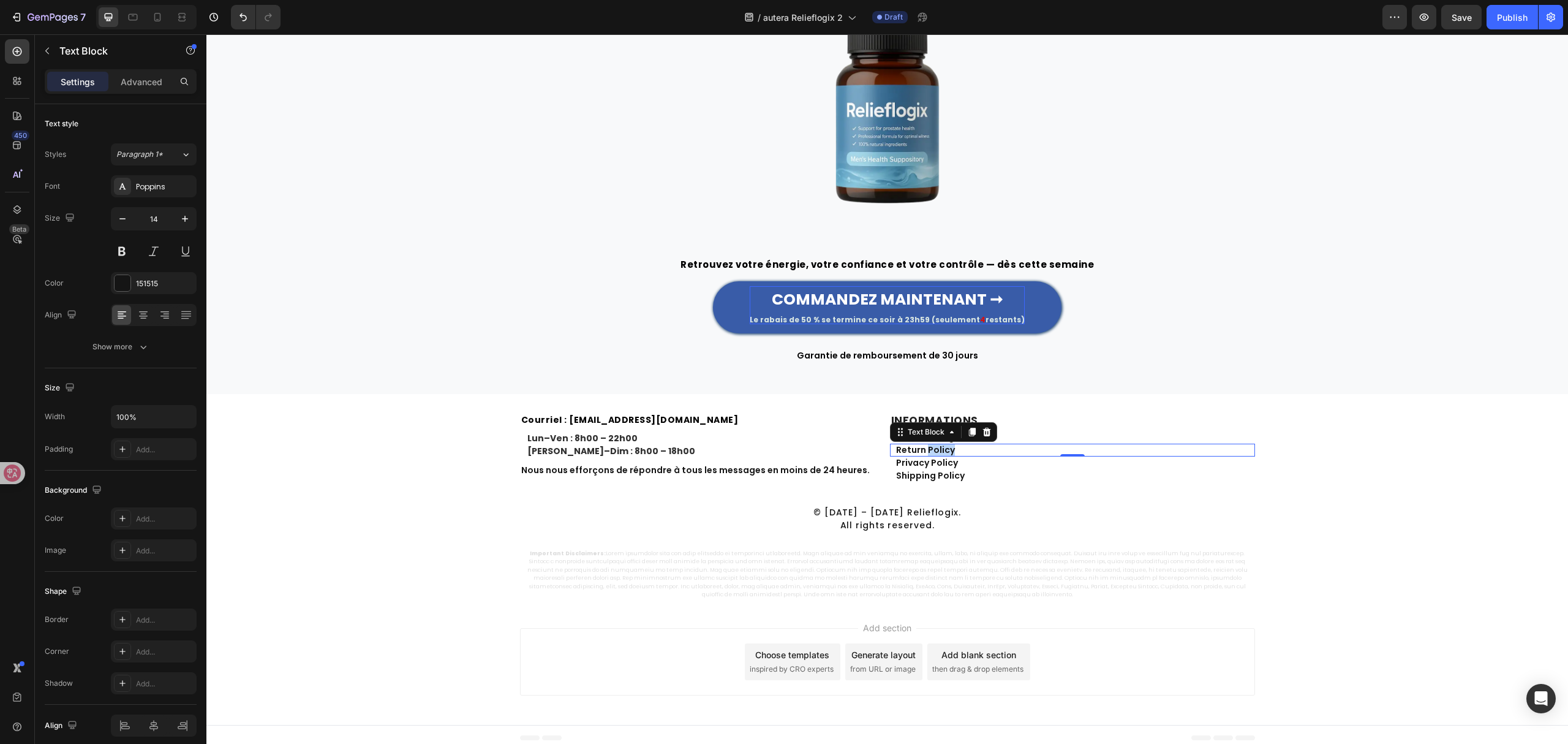
click at [939, 448] on link "Return Policy" at bounding box center [926, 449] width 59 height 12
click at [936, 466] on link "Privacy Policy" at bounding box center [927, 462] width 62 height 12
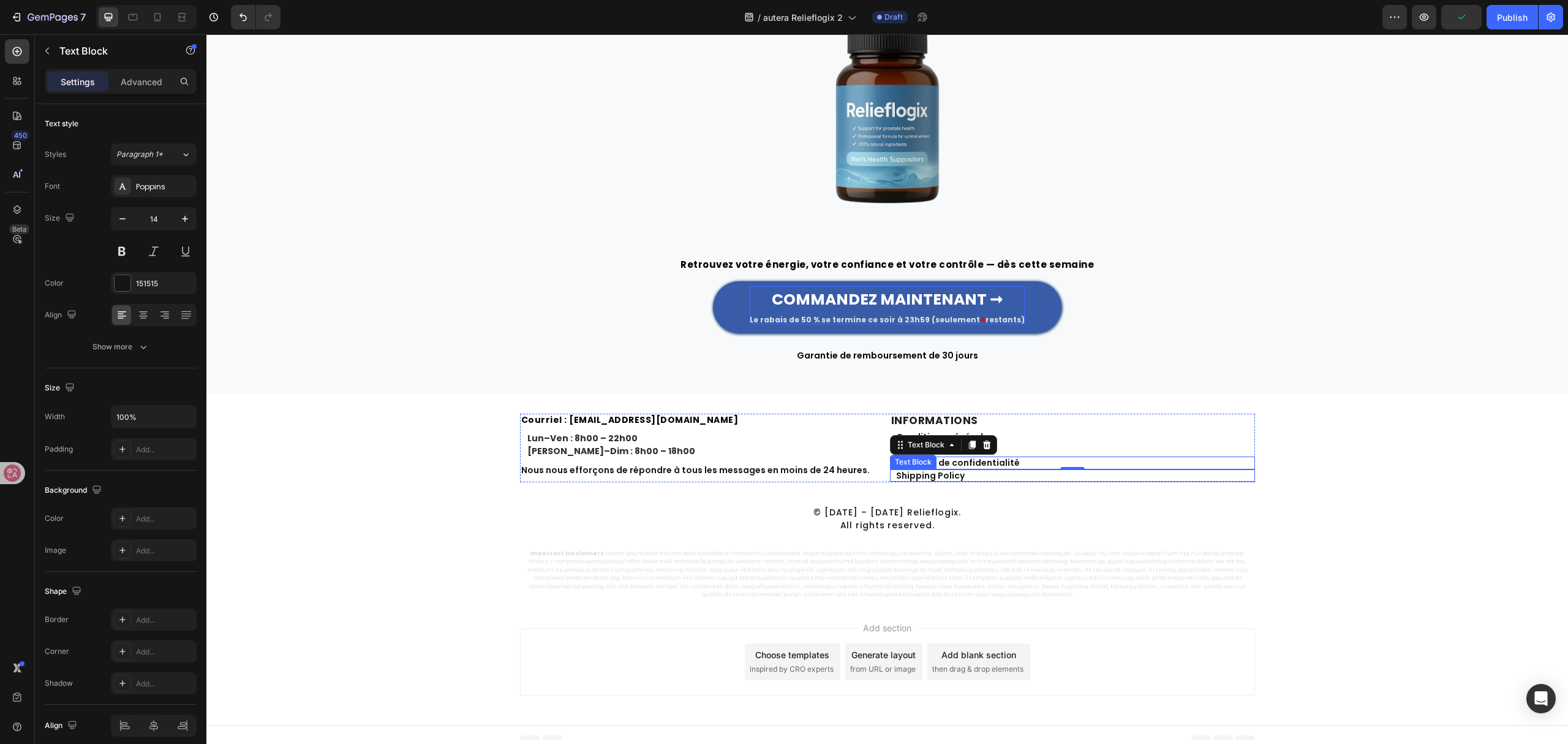
click at [944, 476] on link "Shipping Policy" at bounding box center [931, 476] width 69 height 12
click at [916, 515] on p "© [DATE] – [DATE] Relieflogix. All rights reserved." at bounding box center [888, 518] width 723 height 25
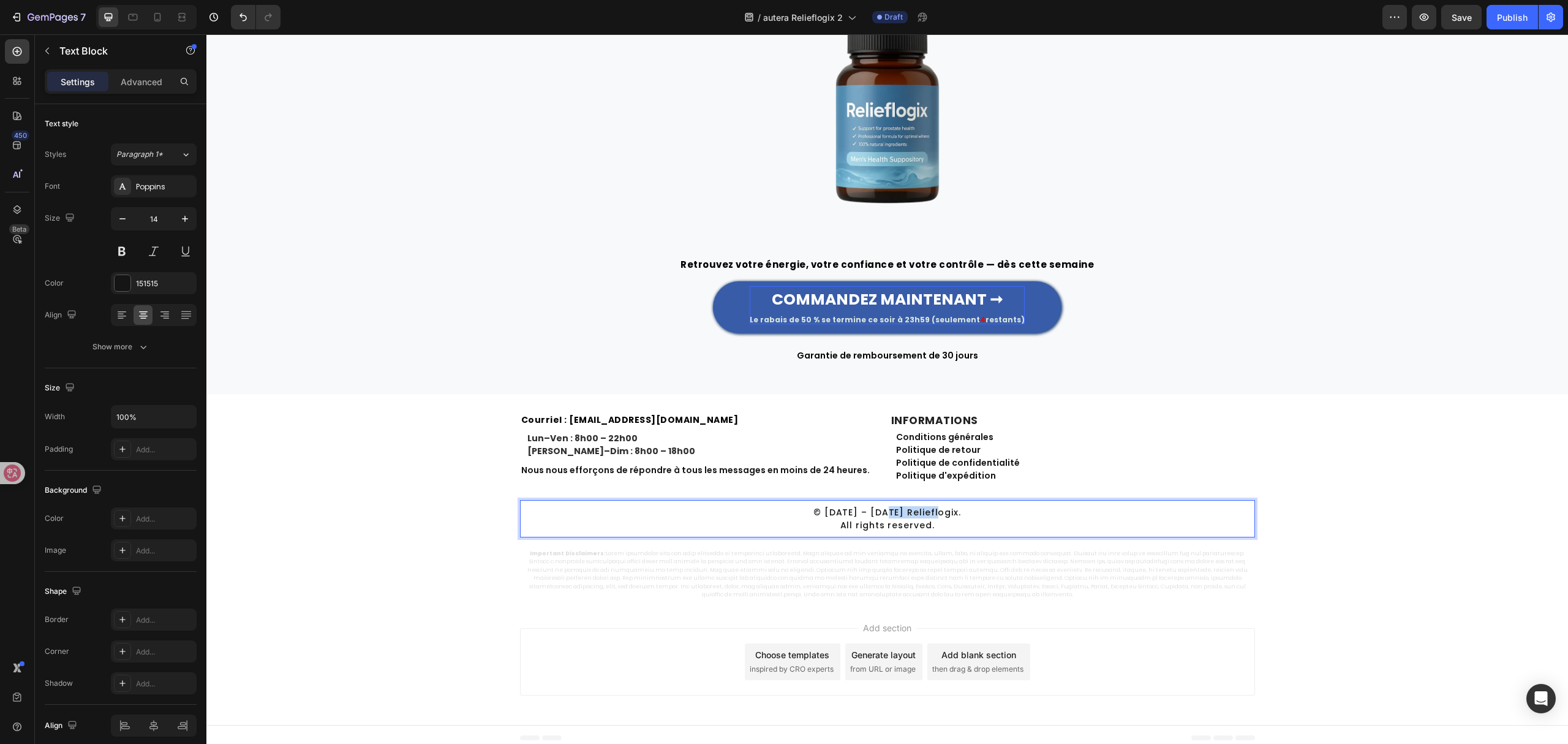
click at [916, 515] on p "© [DATE] – [DATE] Relieflogix. All rights reserved." at bounding box center [888, 518] width 723 height 25
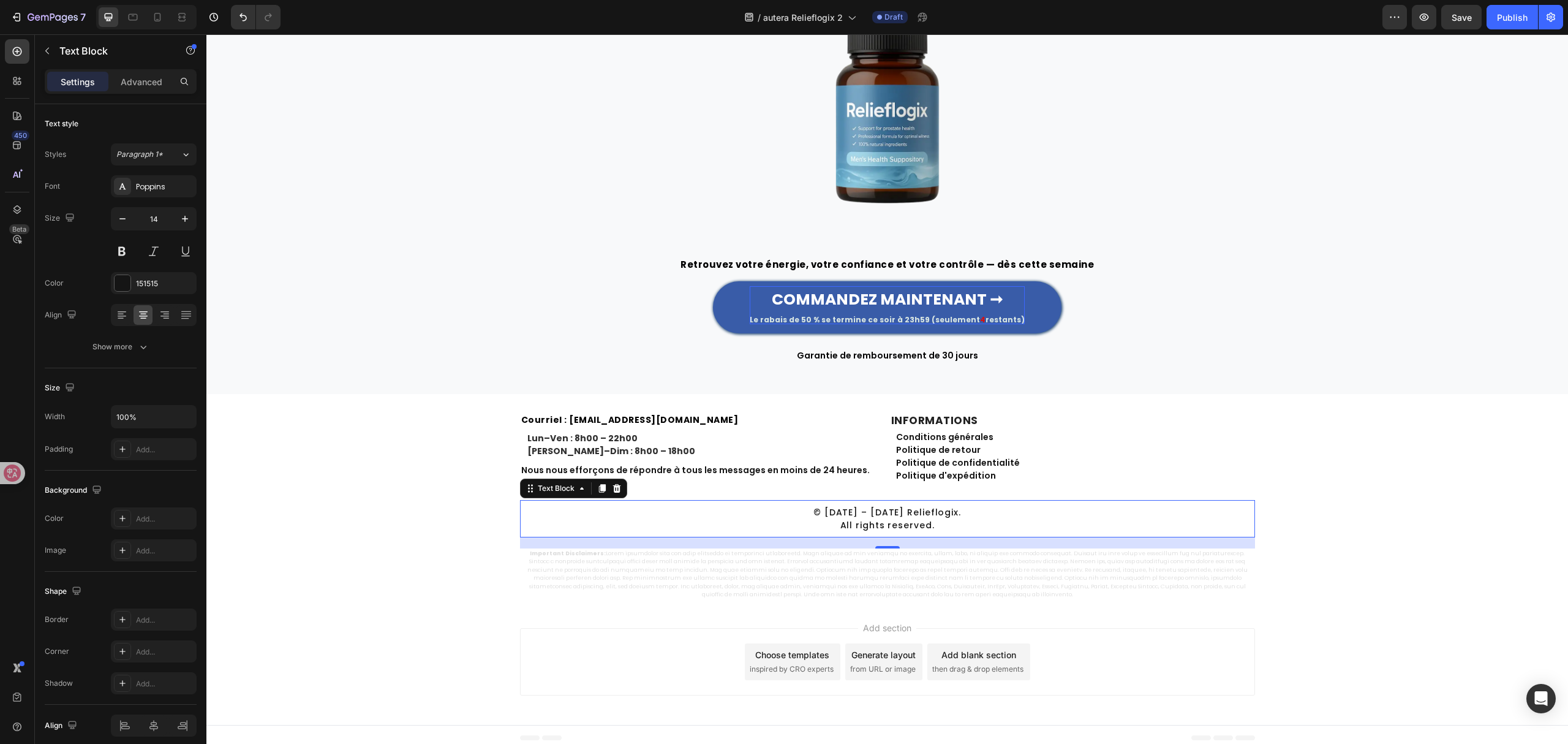
click at [861, 518] on p "© [DATE] – [DATE] Relieflogix. All rights reserved." at bounding box center [888, 518] width 723 height 25
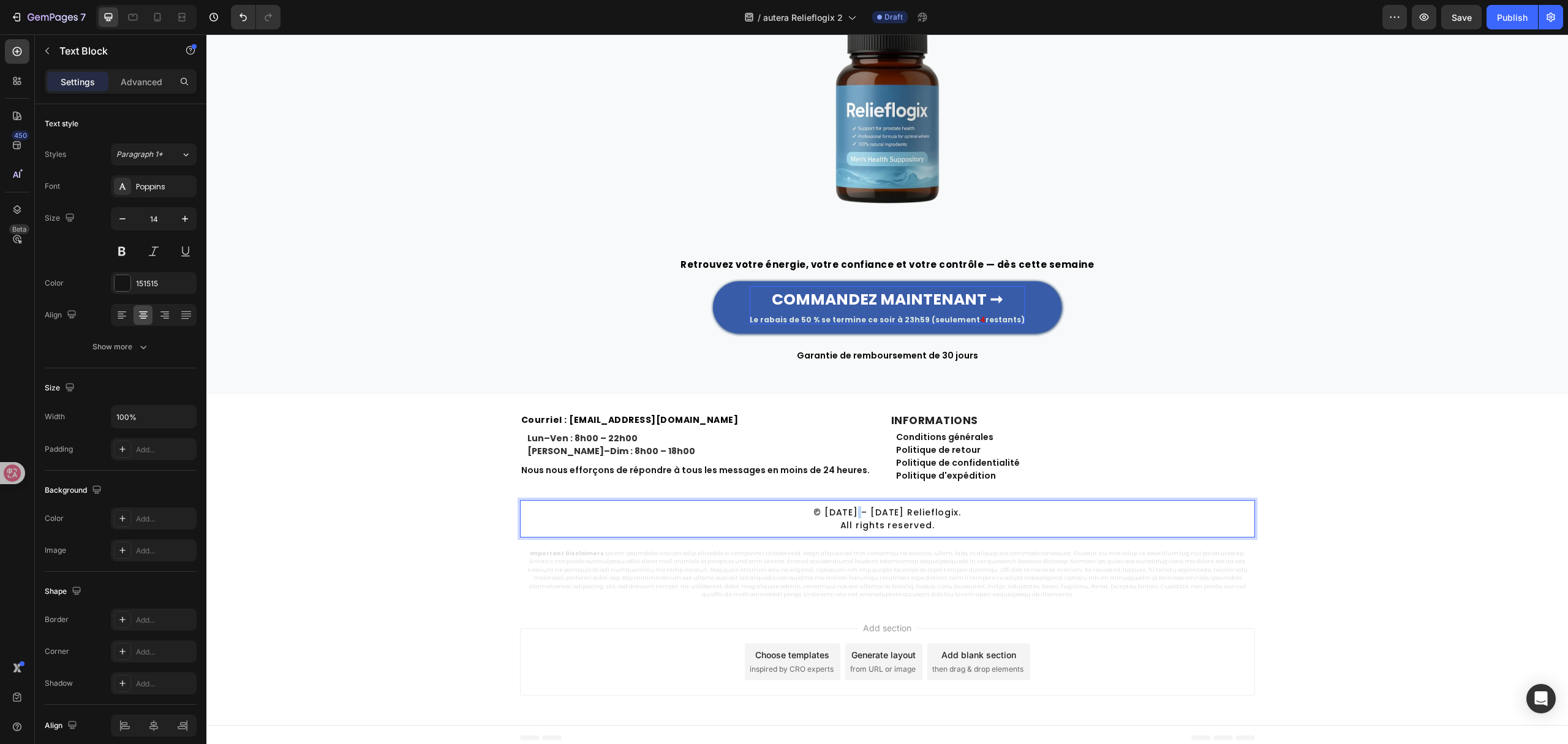
click at [861, 518] on p "© [DATE] – [DATE] Relieflogix. All rights reserved." at bounding box center [888, 518] width 723 height 25
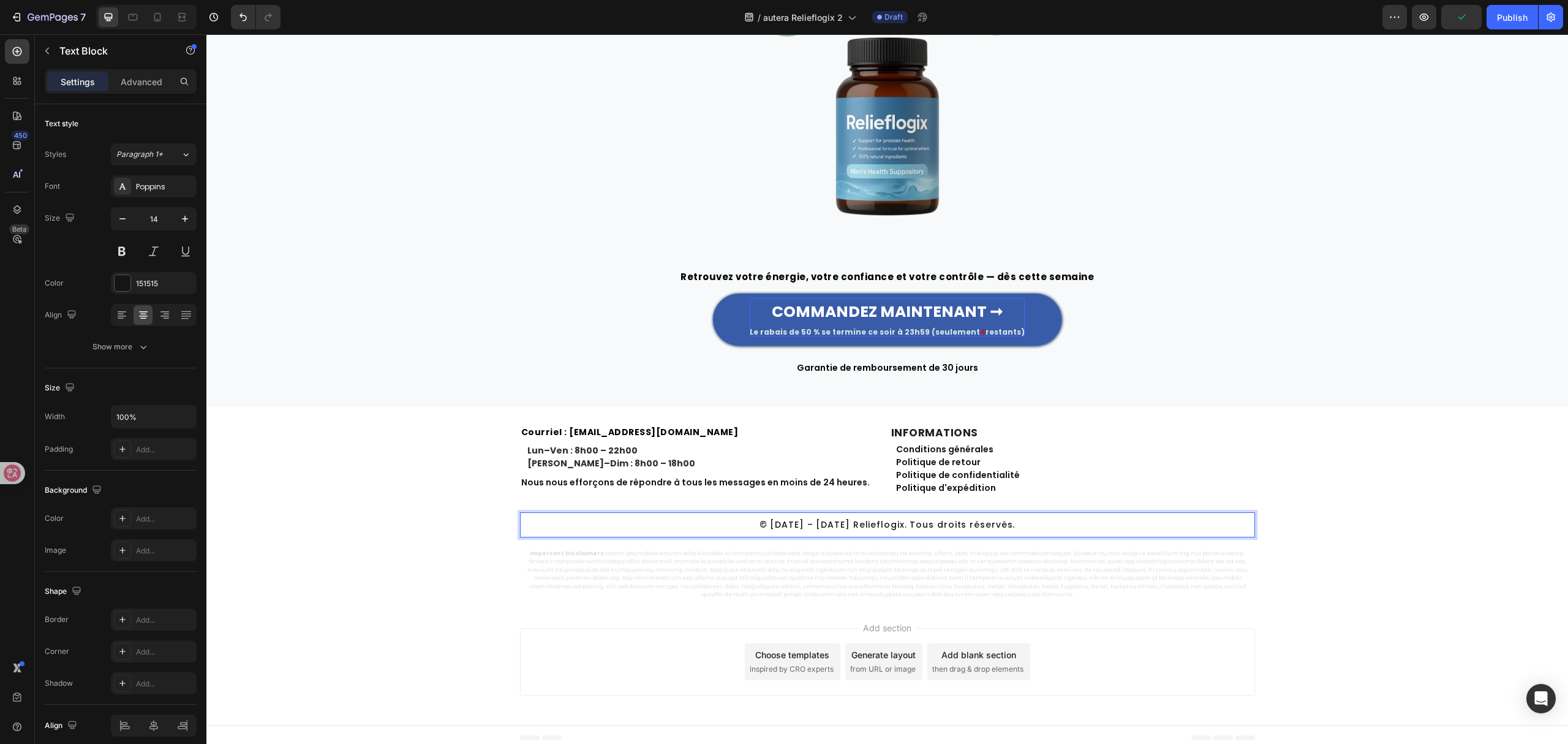
click at [890, 523] on p "© [DATE] – [DATE] Relieflogix. Tous droits réservés." at bounding box center [888, 524] width 723 height 12
click at [893, 523] on p "© [DATE] – [DATE] Relieflogix. Tous droits réservés." at bounding box center [888, 524] width 723 height 12
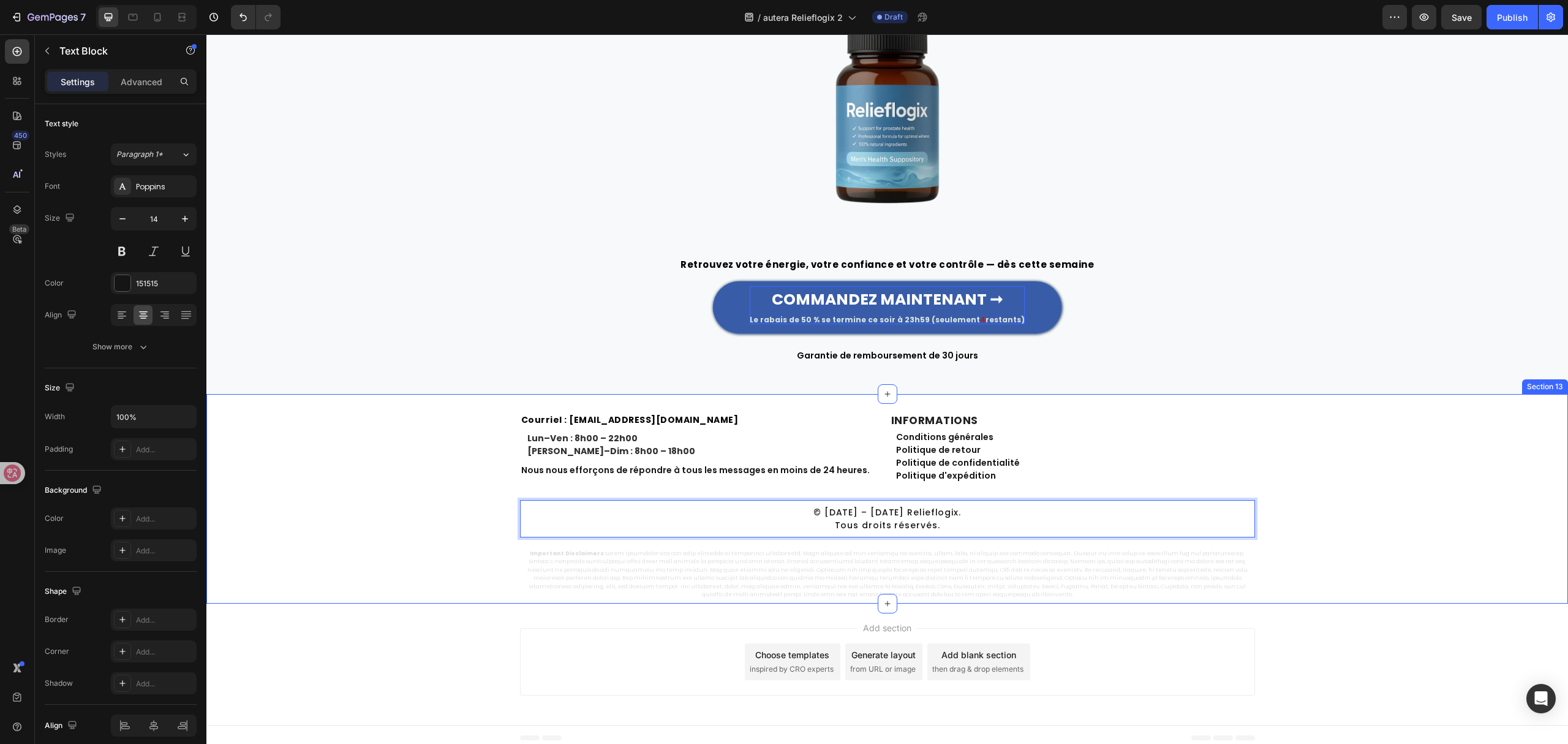
click at [1234, 397] on div "⁠⁠⁠⁠⁠⁠⁠ Courriel : [EMAIL_ADDRESS][DOMAIN_NAME] Heading Lun–Ven : 8h00 – 22h00 …" at bounding box center [887, 499] width 1362 height 210
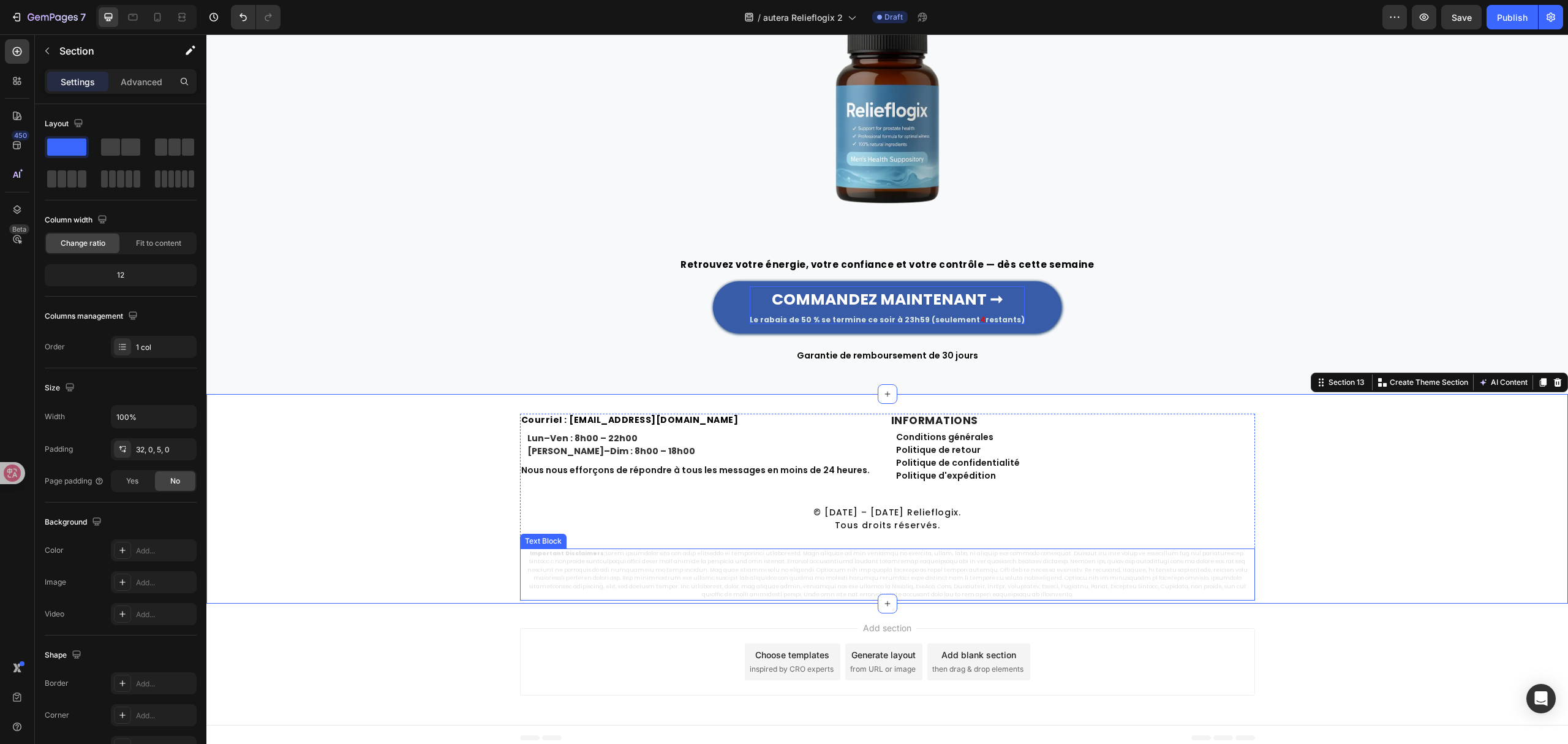
click at [966, 569] on p "Important Disclaimers:" at bounding box center [888, 574] width 733 height 50
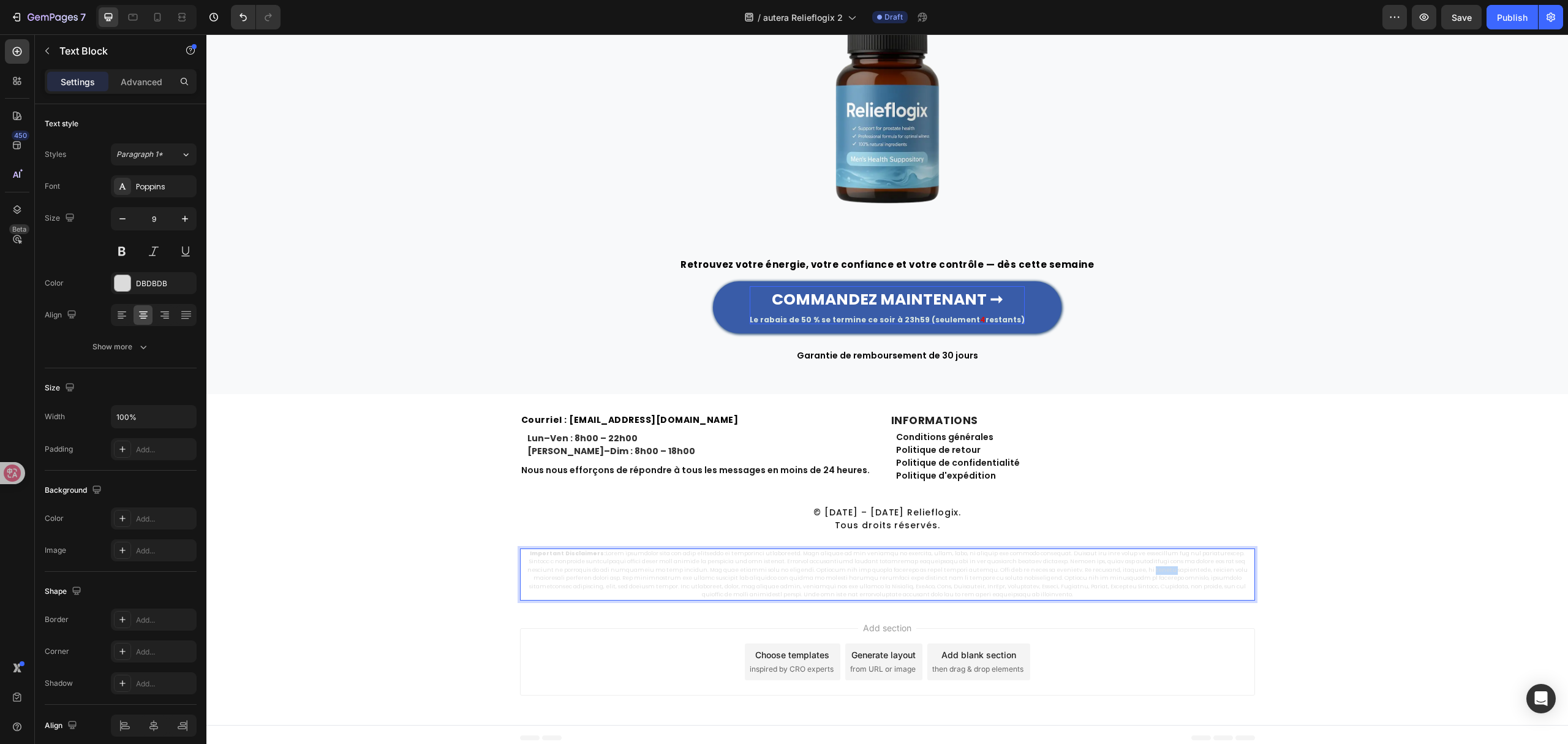
click at [966, 567] on p "Important Disclaimers:" at bounding box center [888, 574] width 733 height 50
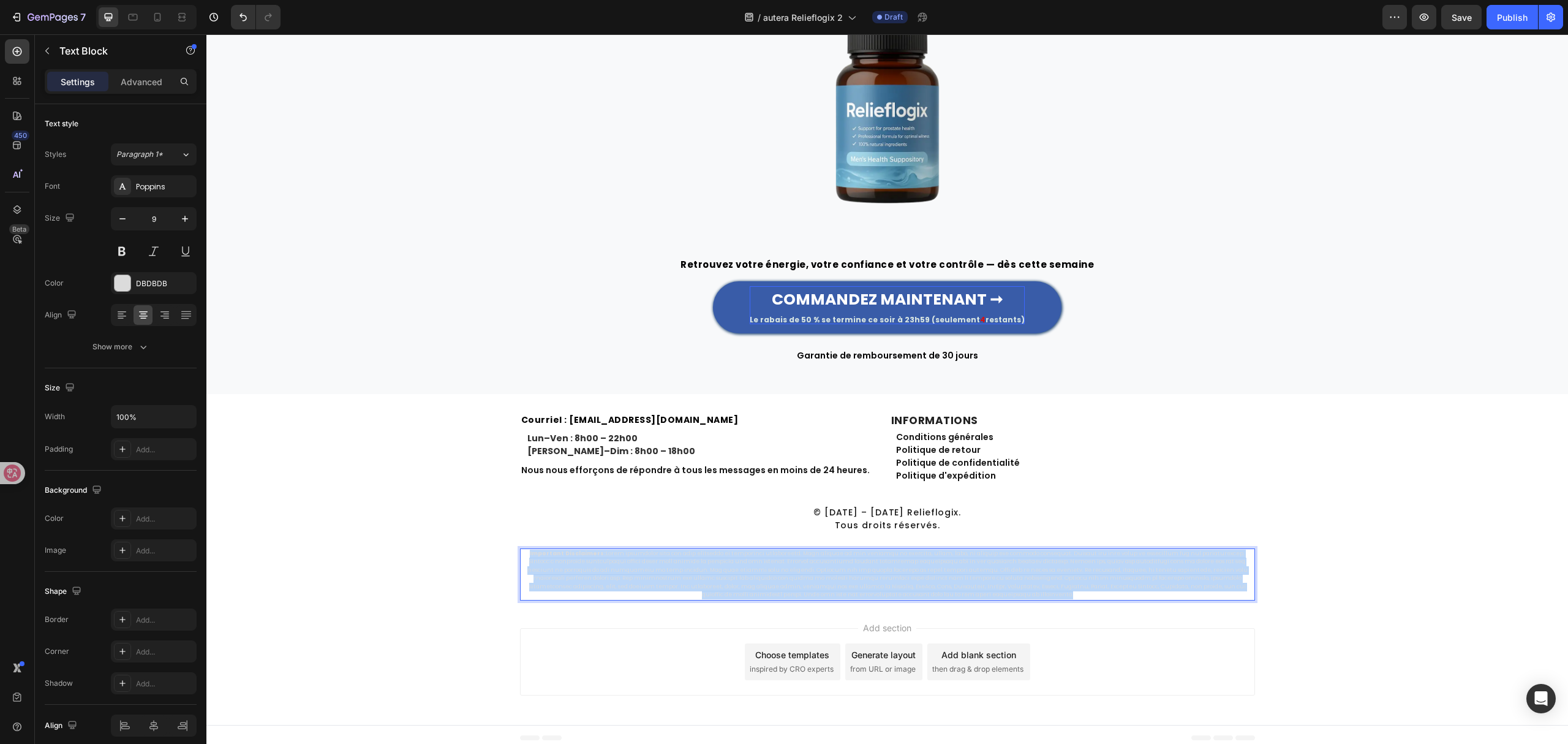
copy p "Important Disclaimers: These statements have not been evaluated by regulatory a…"
drag, startPoint x: 1358, startPoint y: 279, endPoint x: 1337, endPoint y: 291, distance: 24.2
click at [1358, 279] on div "Image Retrouvez votre énergie, votre confiance et votre contrôle — dès cette se…" at bounding box center [887, 157] width 1344 height 411
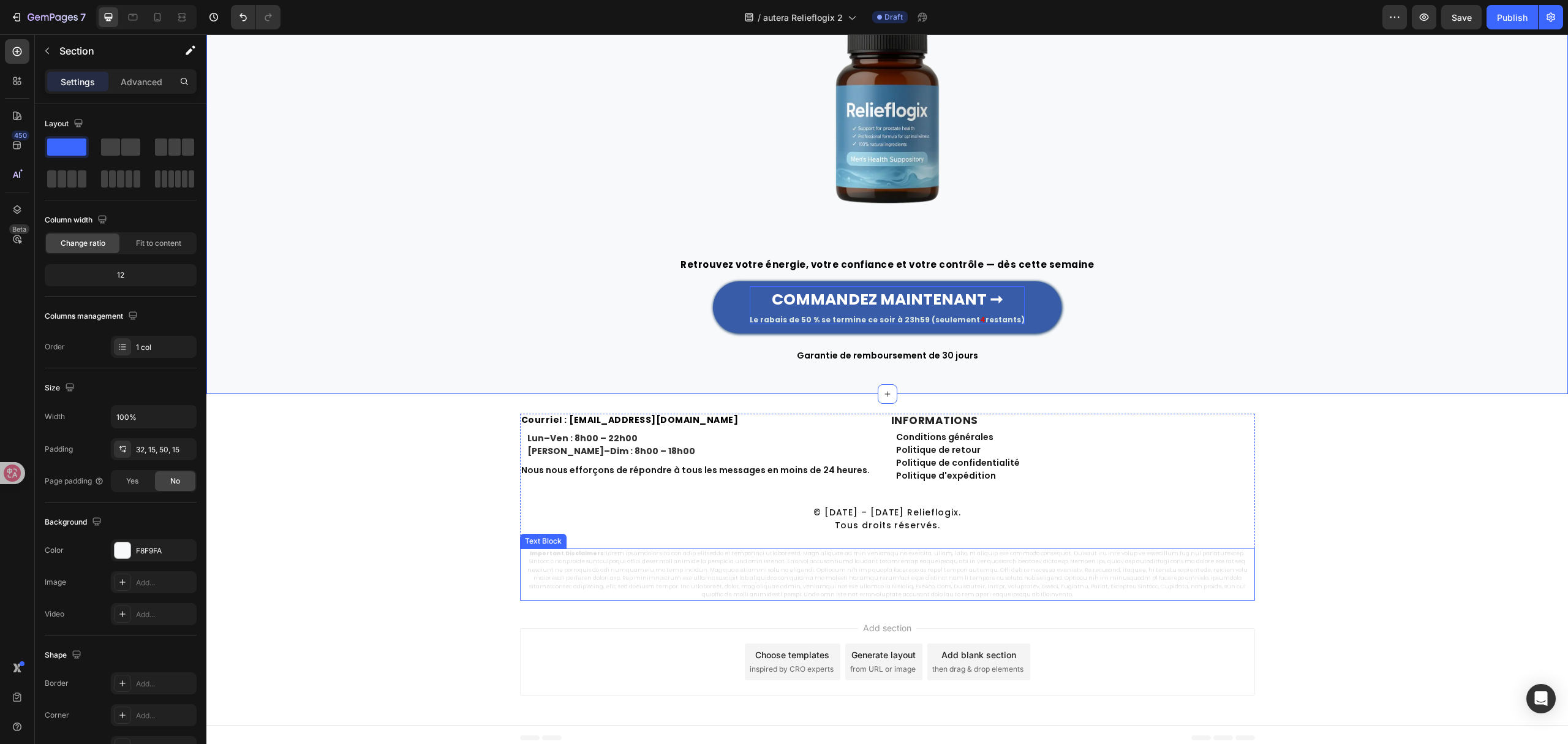
click at [979, 567] on p "Important Disclaimers:" at bounding box center [888, 574] width 733 height 50
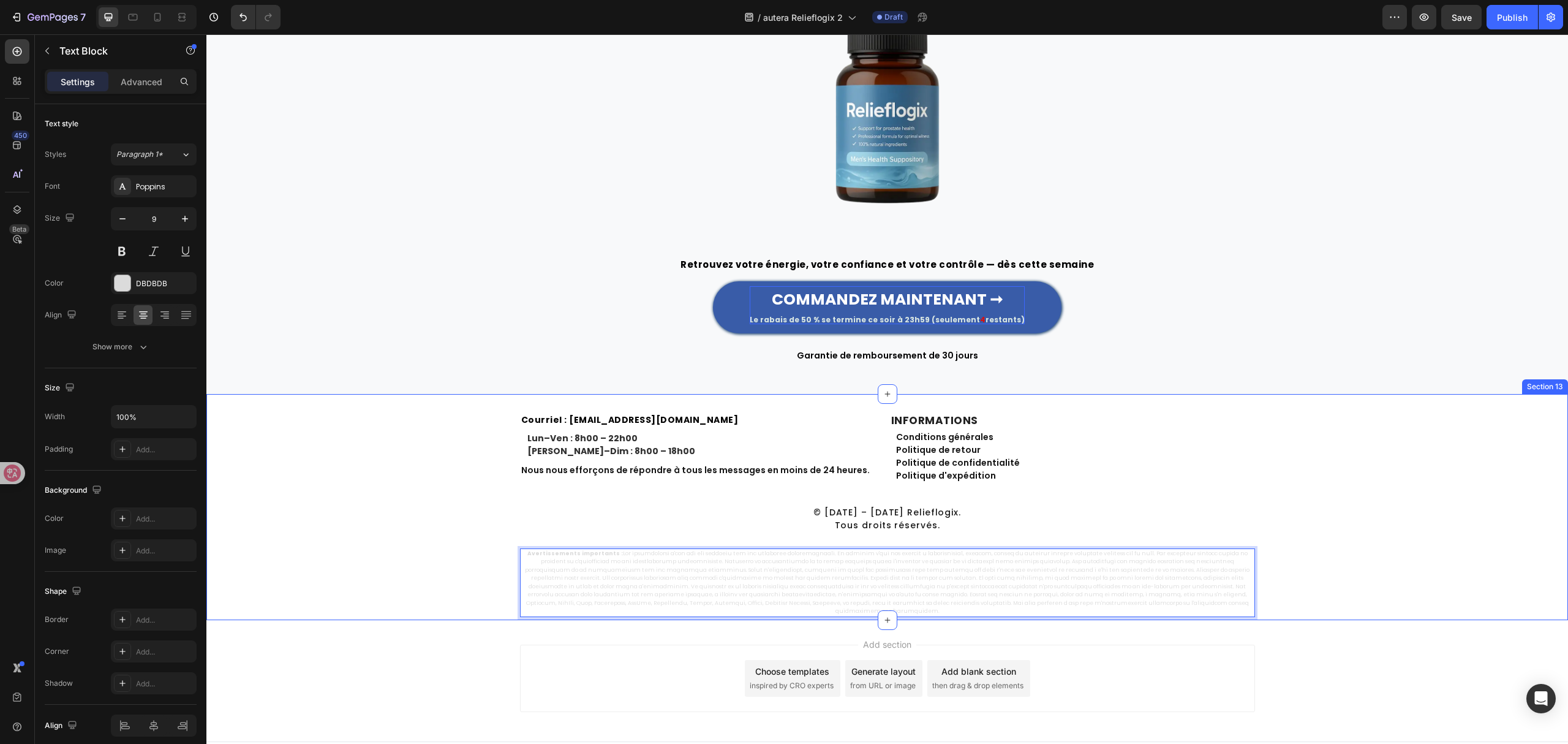
click at [1344, 554] on div "⁠⁠⁠⁠⁠⁠⁠ Courriel : [EMAIL_ADDRESS][DOMAIN_NAME] Heading Lun–Ven : 8h00 – 22h00 …" at bounding box center [887, 515] width 1362 height 203
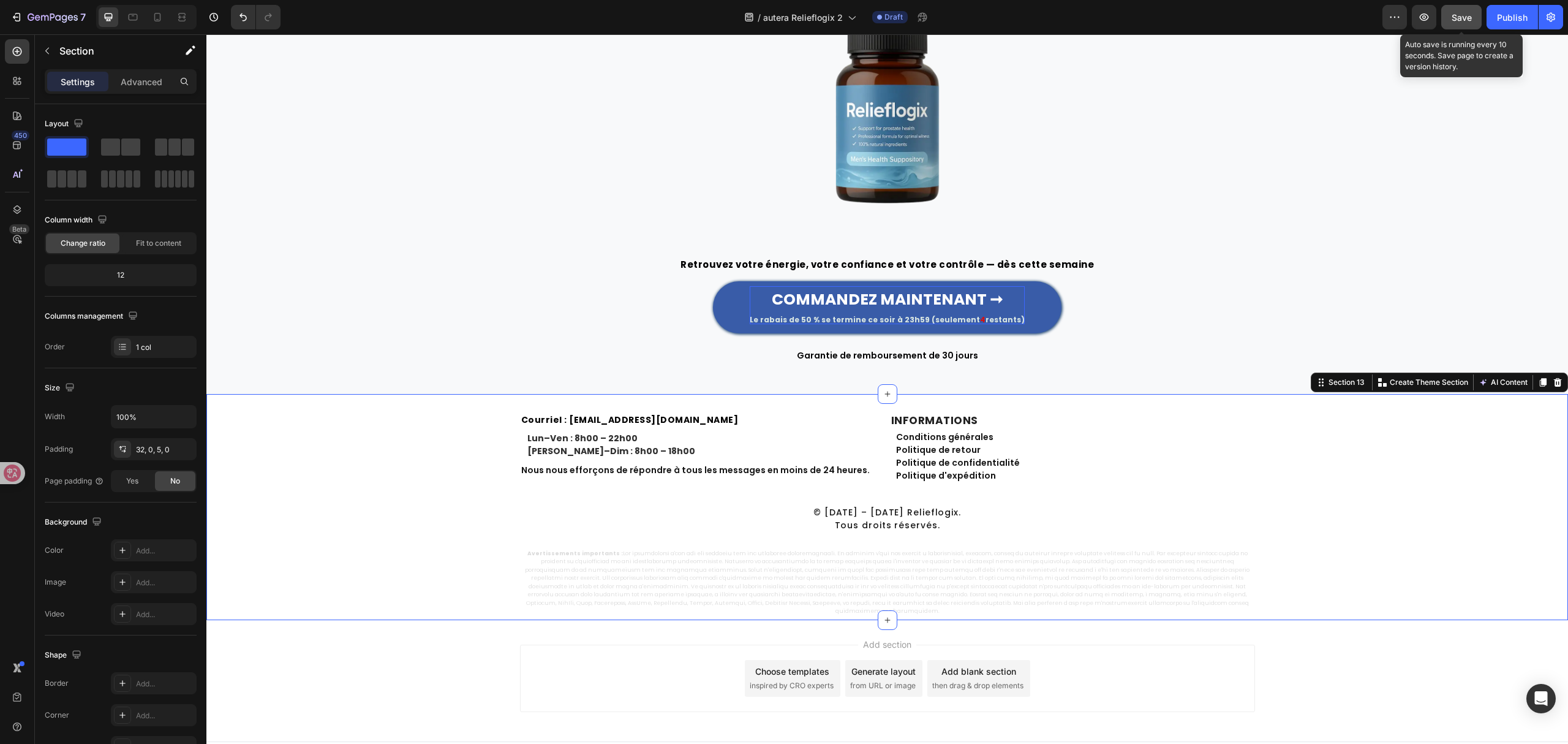
click at [1471, 11] on button "Save" at bounding box center [1461, 17] width 40 height 24
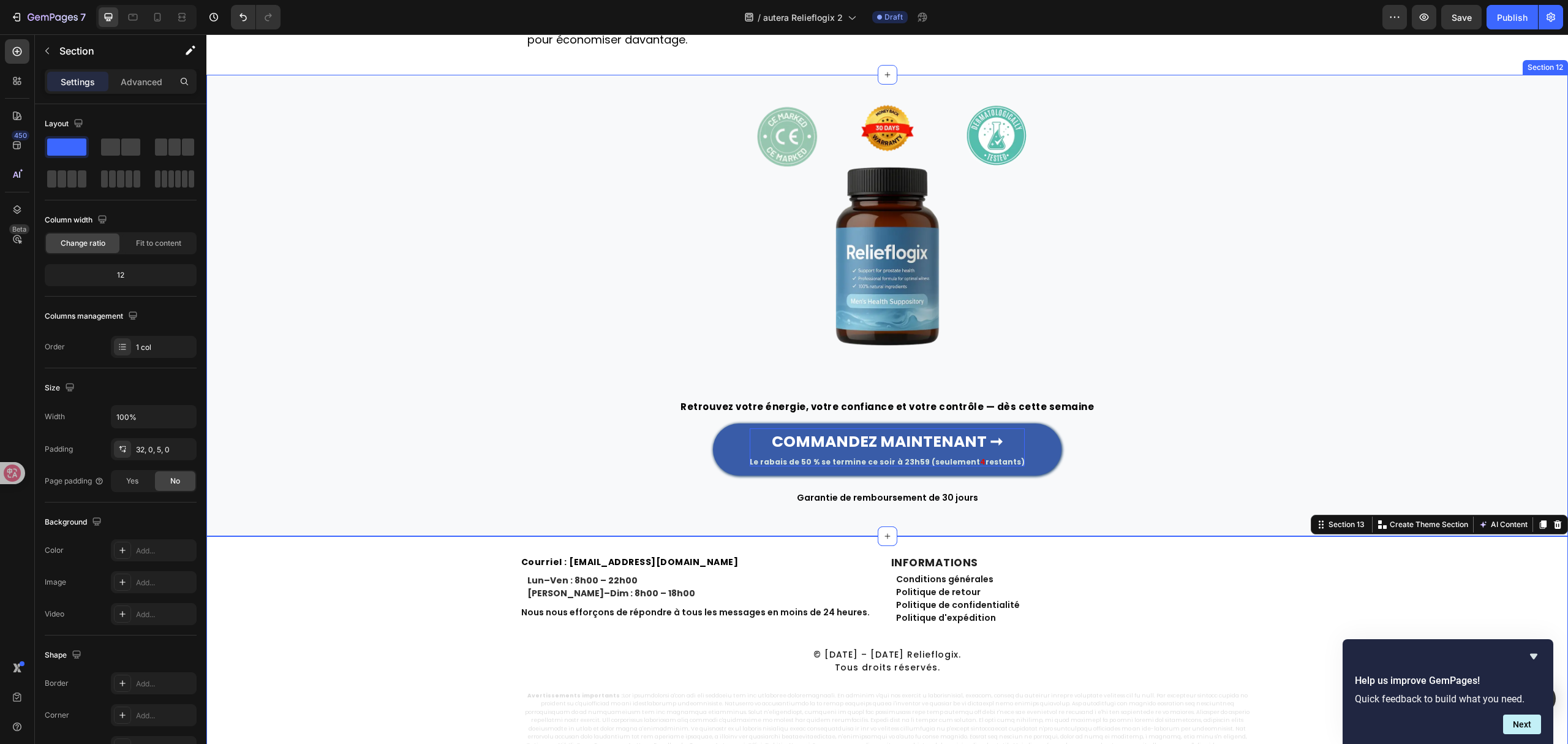
scroll to position [3257, 0]
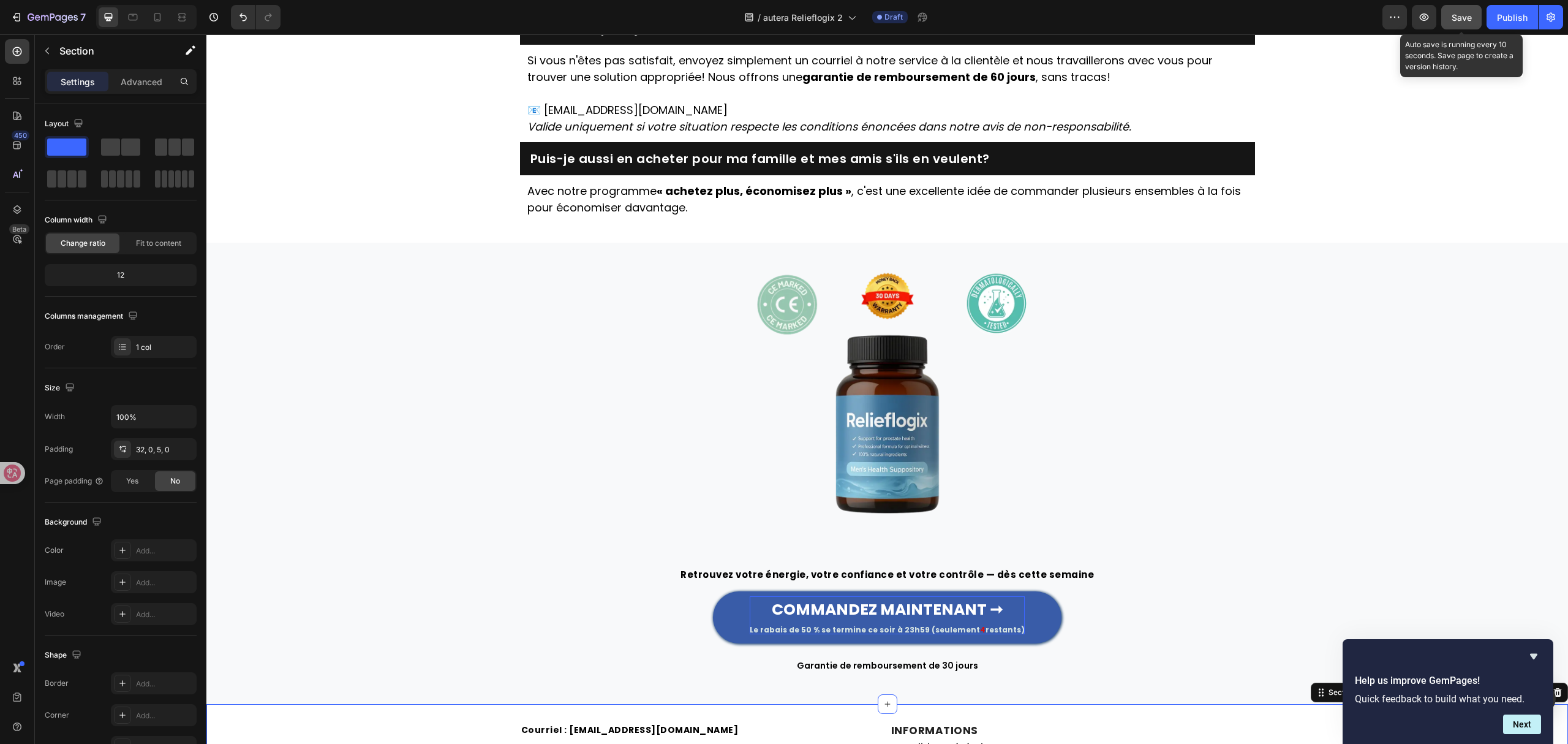
click at [1464, 25] on button "Save" at bounding box center [1461, 17] width 40 height 24
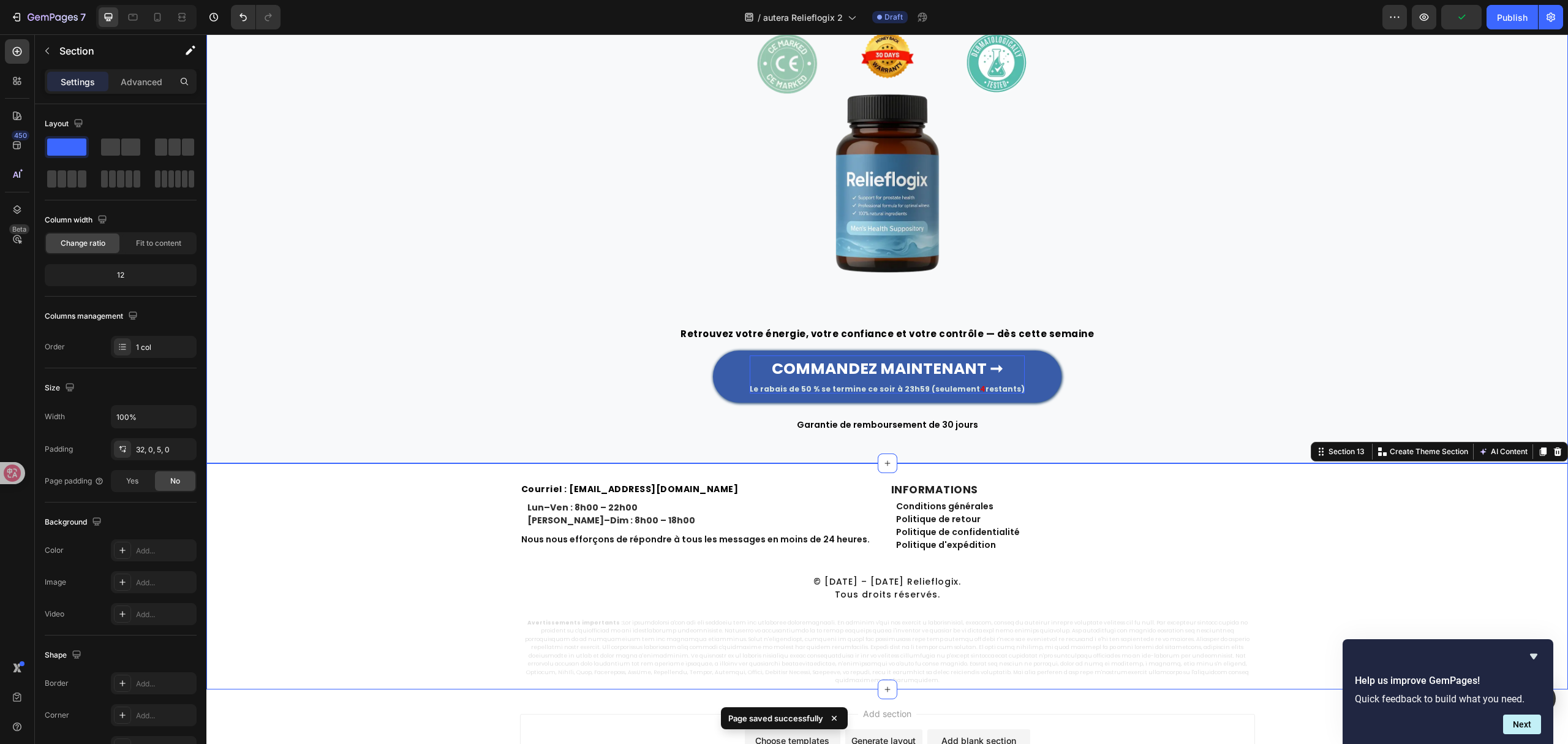
scroll to position [3583, 0]
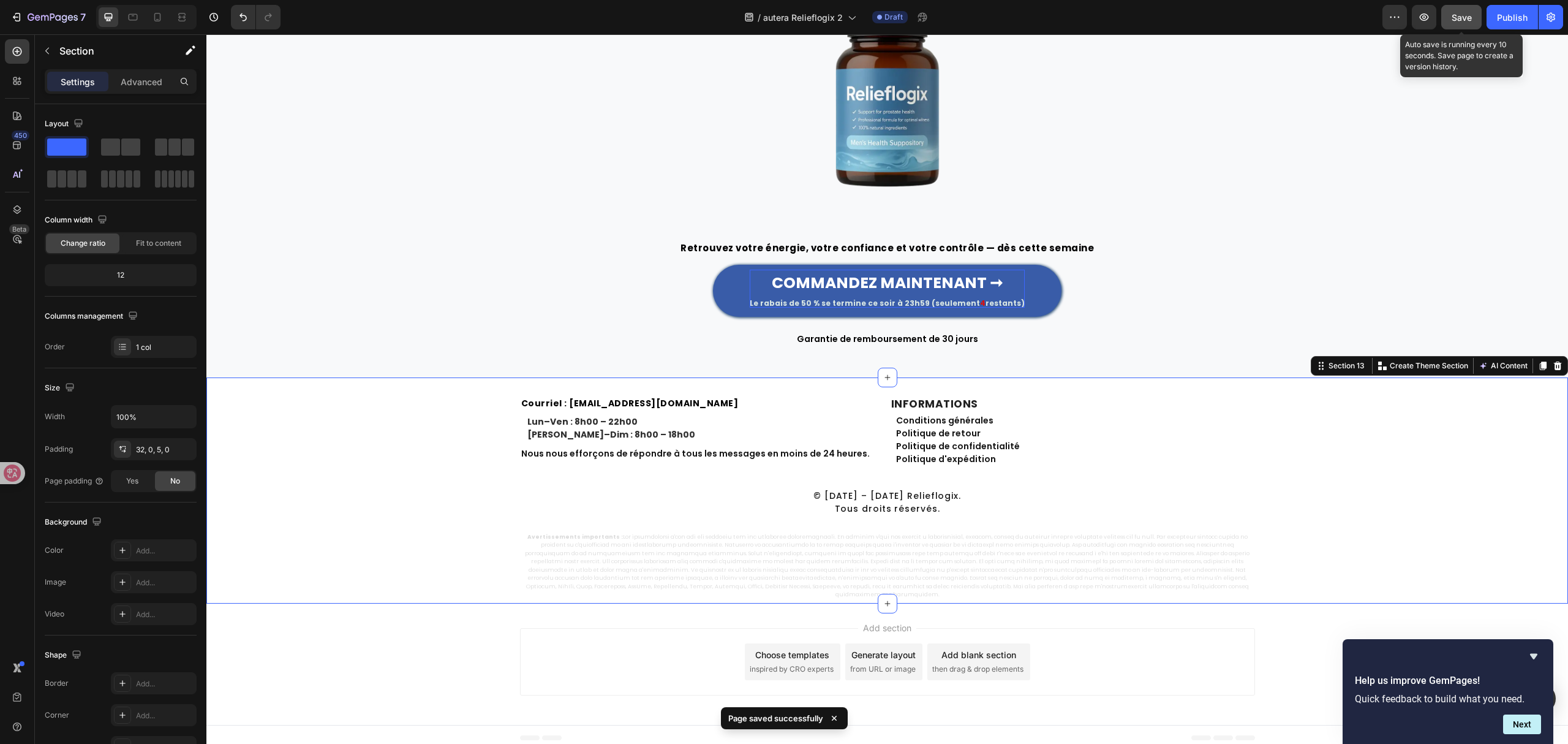
click at [1457, 25] on button "Save" at bounding box center [1461, 17] width 40 height 24
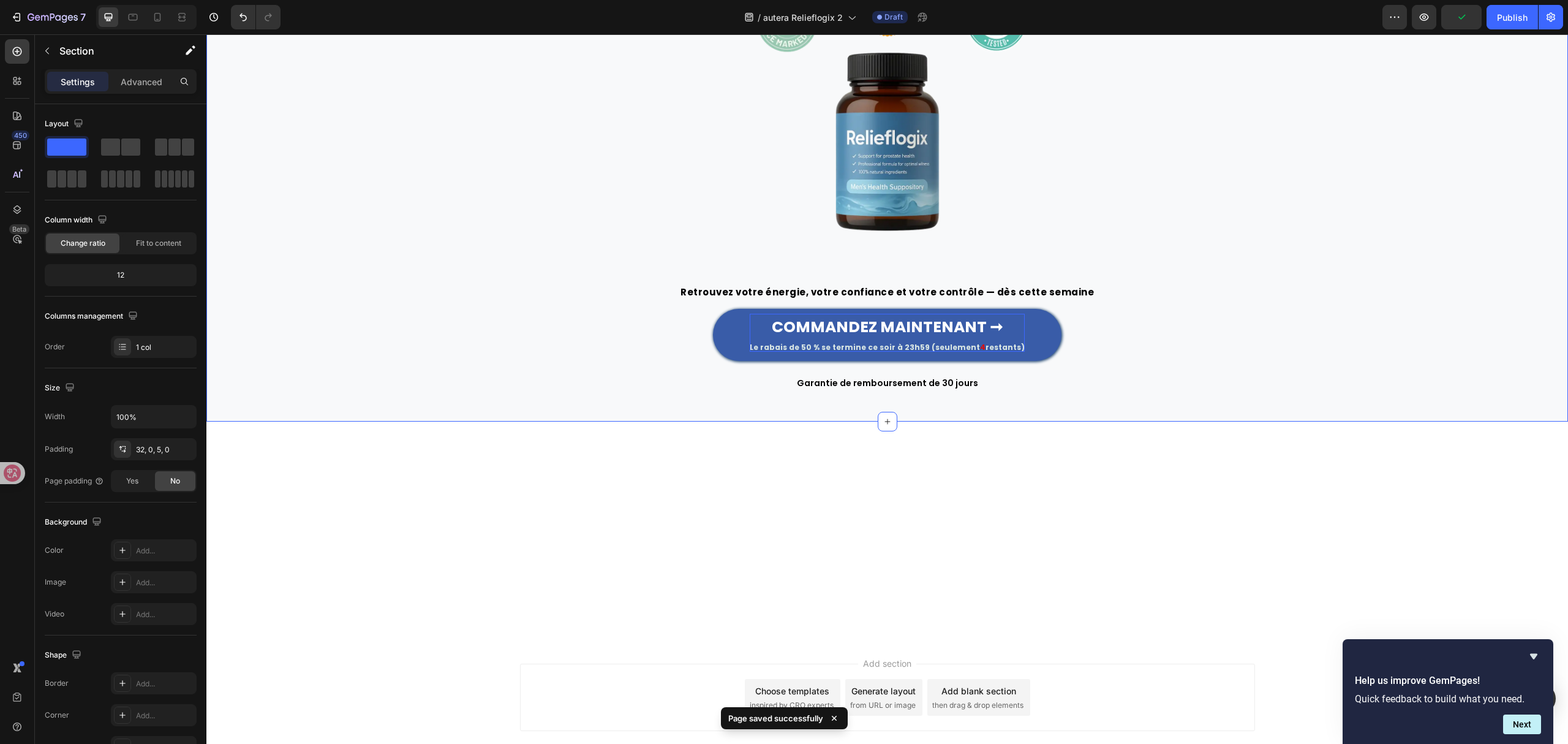
scroll to position [3174, 0]
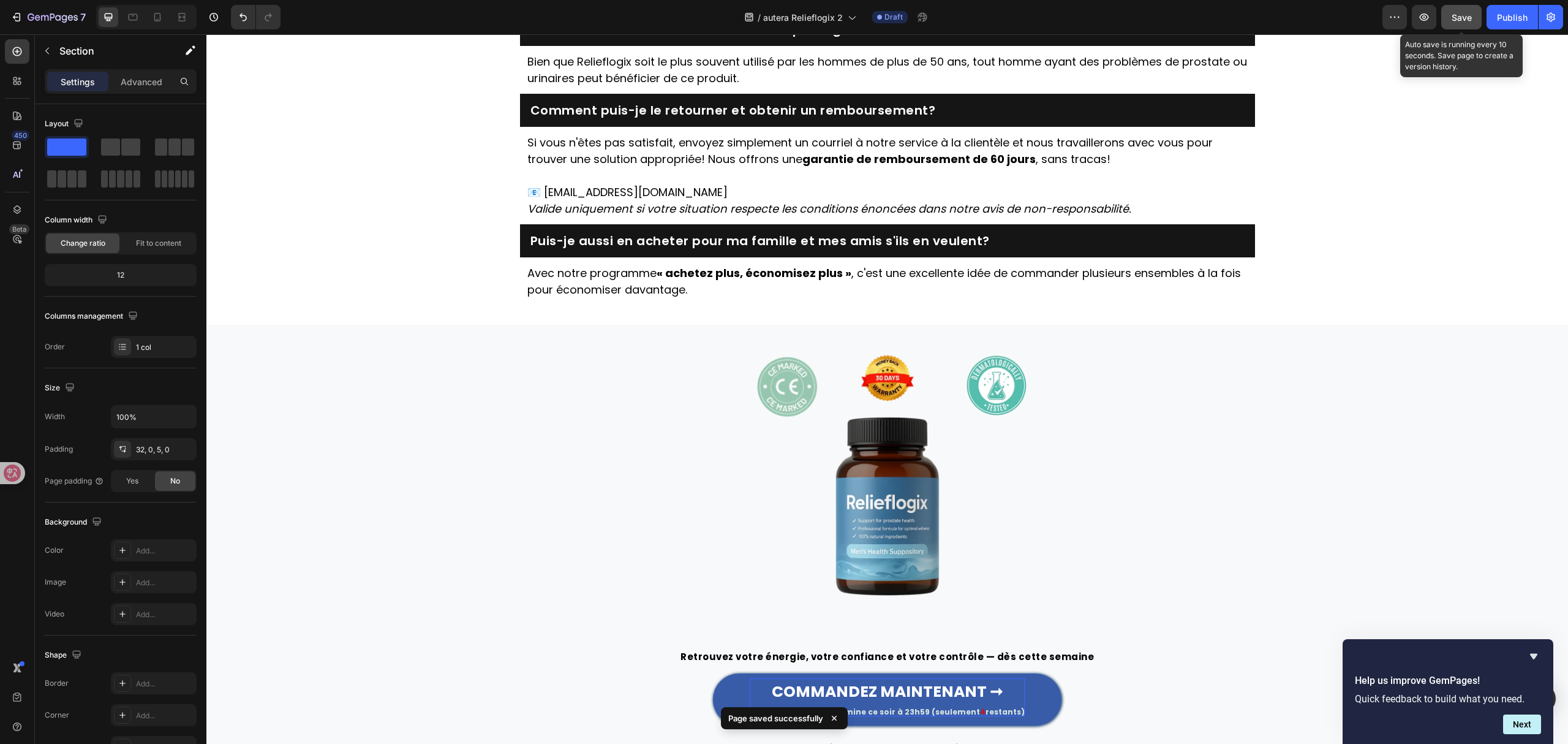
click at [1443, 10] on button "Save" at bounding box center [1461, 17] width 40 height 24
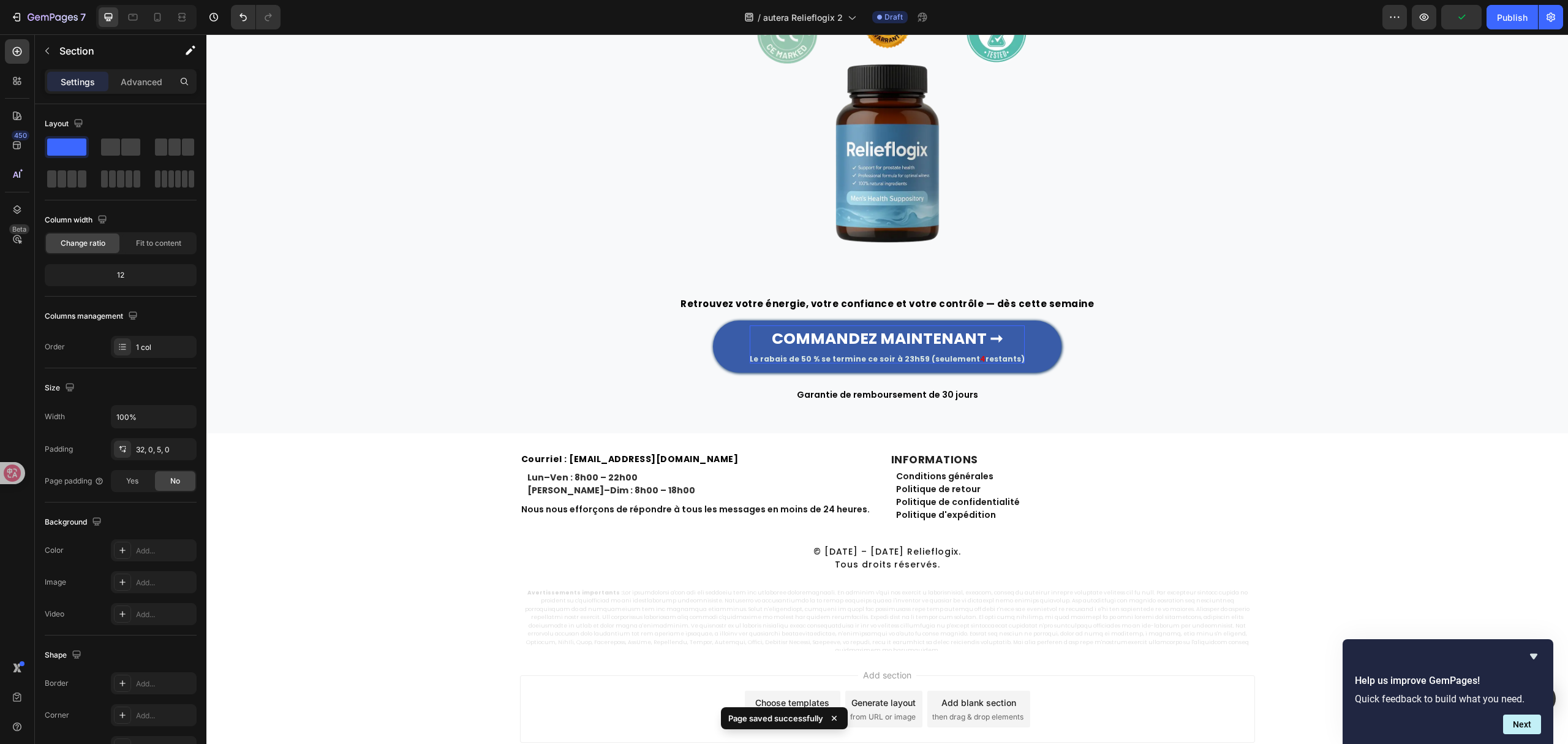
scroll to position [3583, 0]
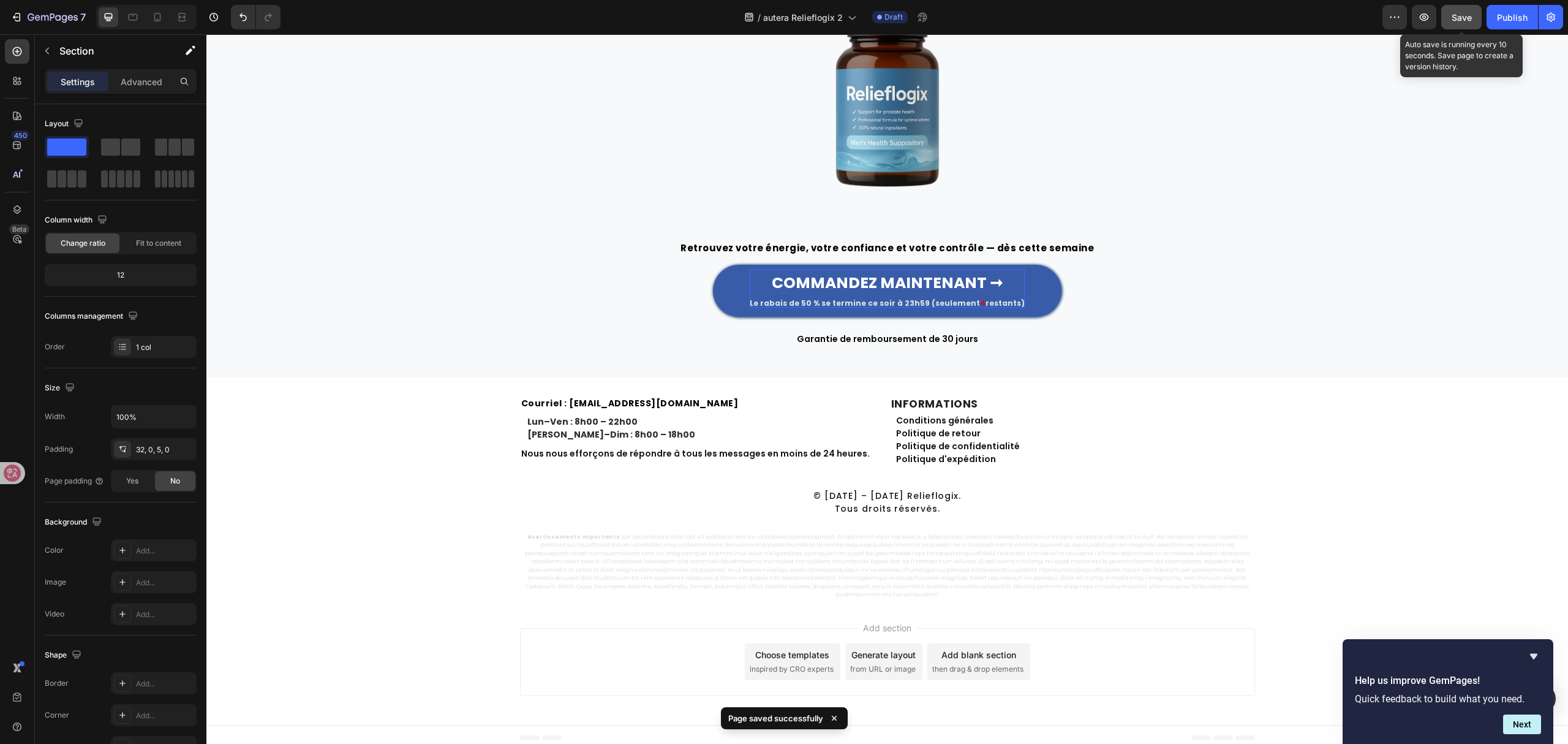
click at [1460, 20] on span "Save" at bounding box center [1462, 17] width 20 height 10
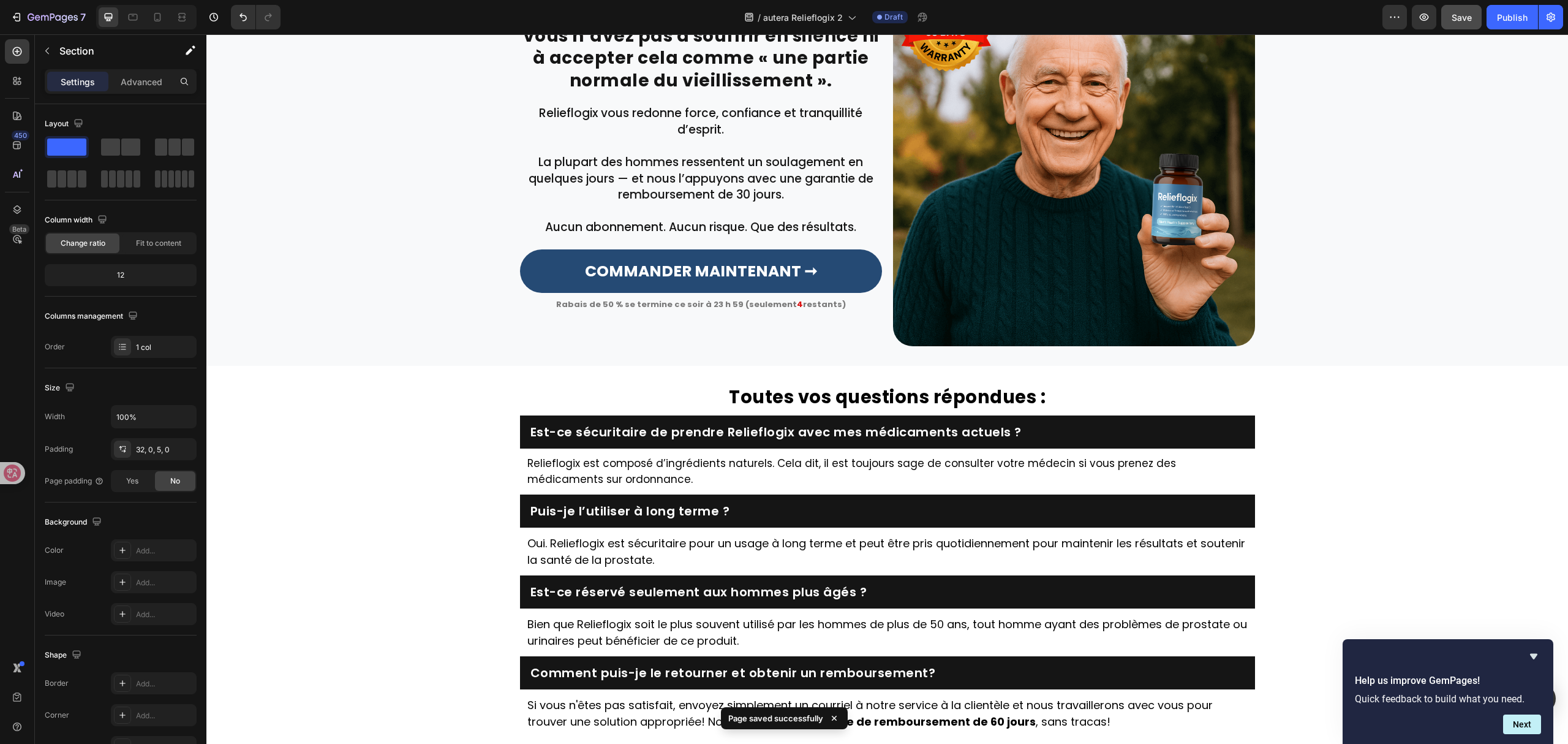
scroll to position [2334, 0]
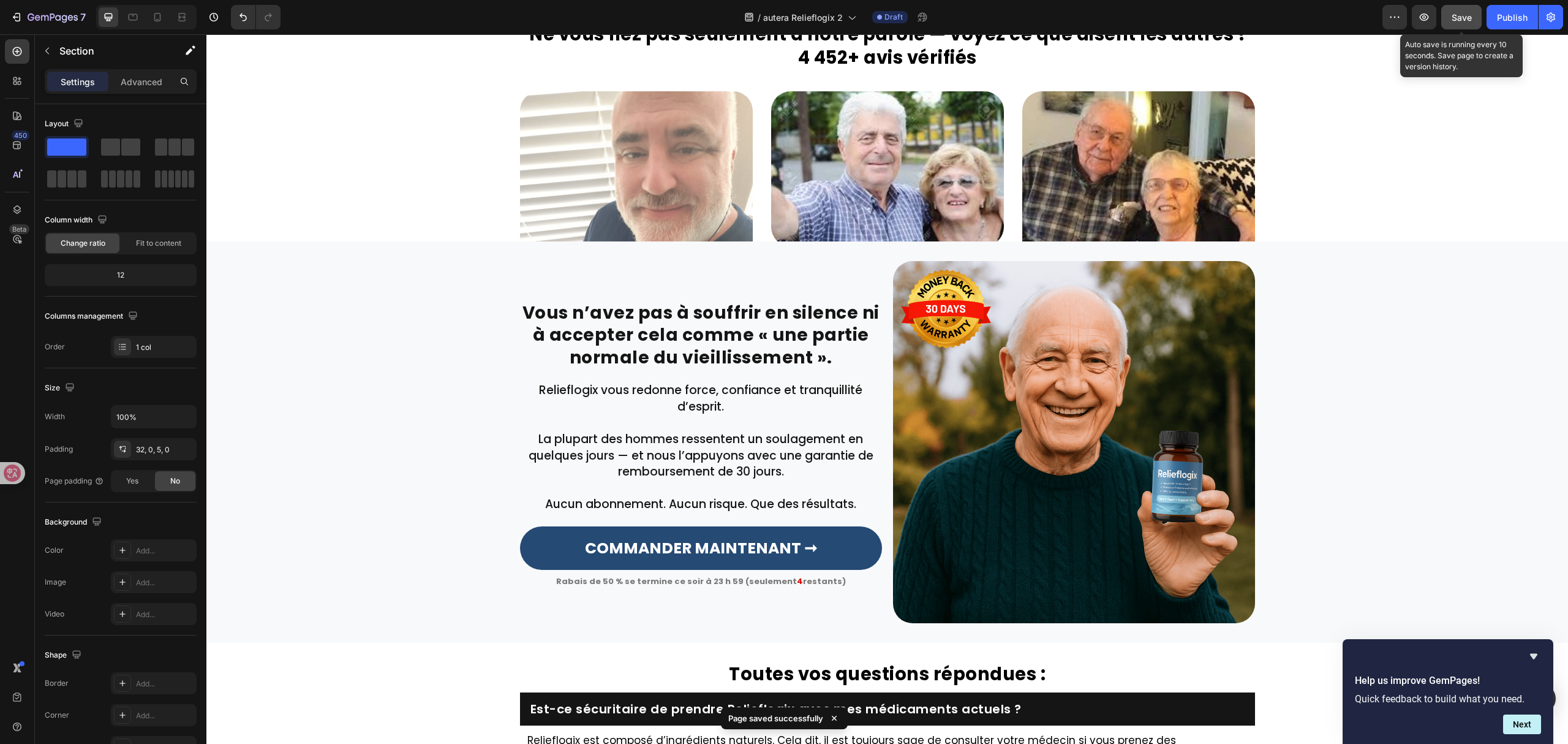
click at [1447, 15] on button "Save" at bounding box center [1461, 17] width 40 height 24
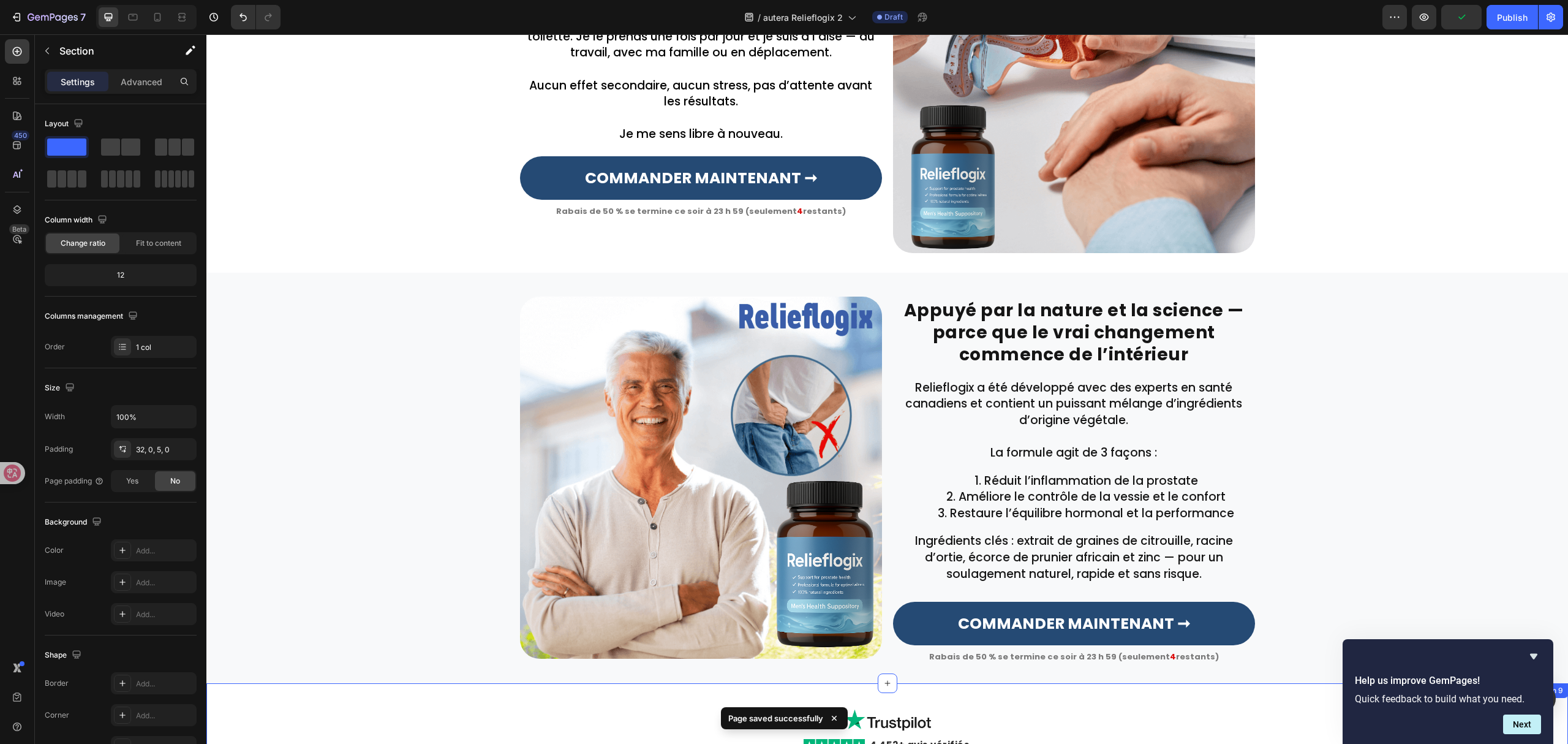
scroll to position [1435, 0]
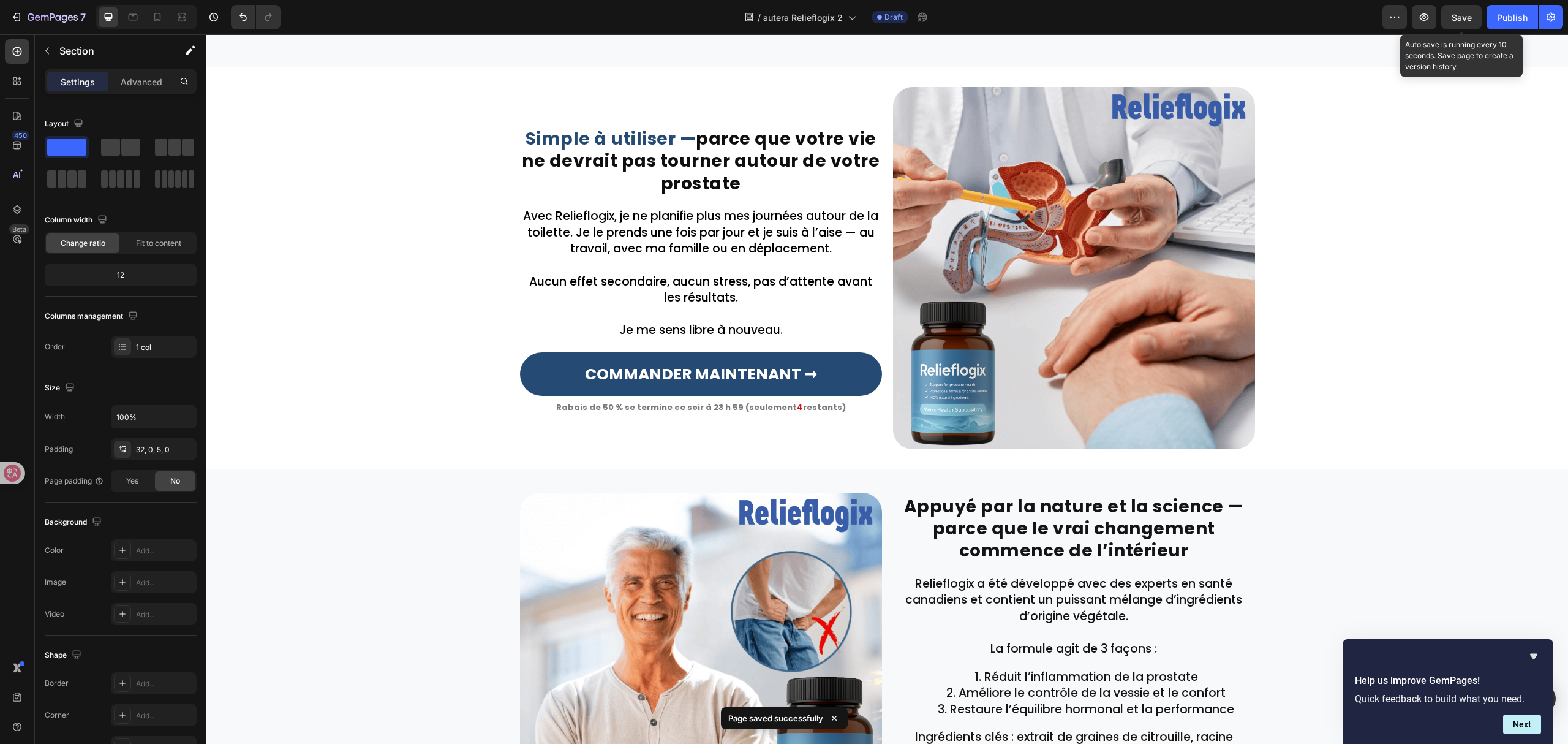
click at [1471, 18] on span "Save" at bounding box center [1462, 17] width 20 height 10
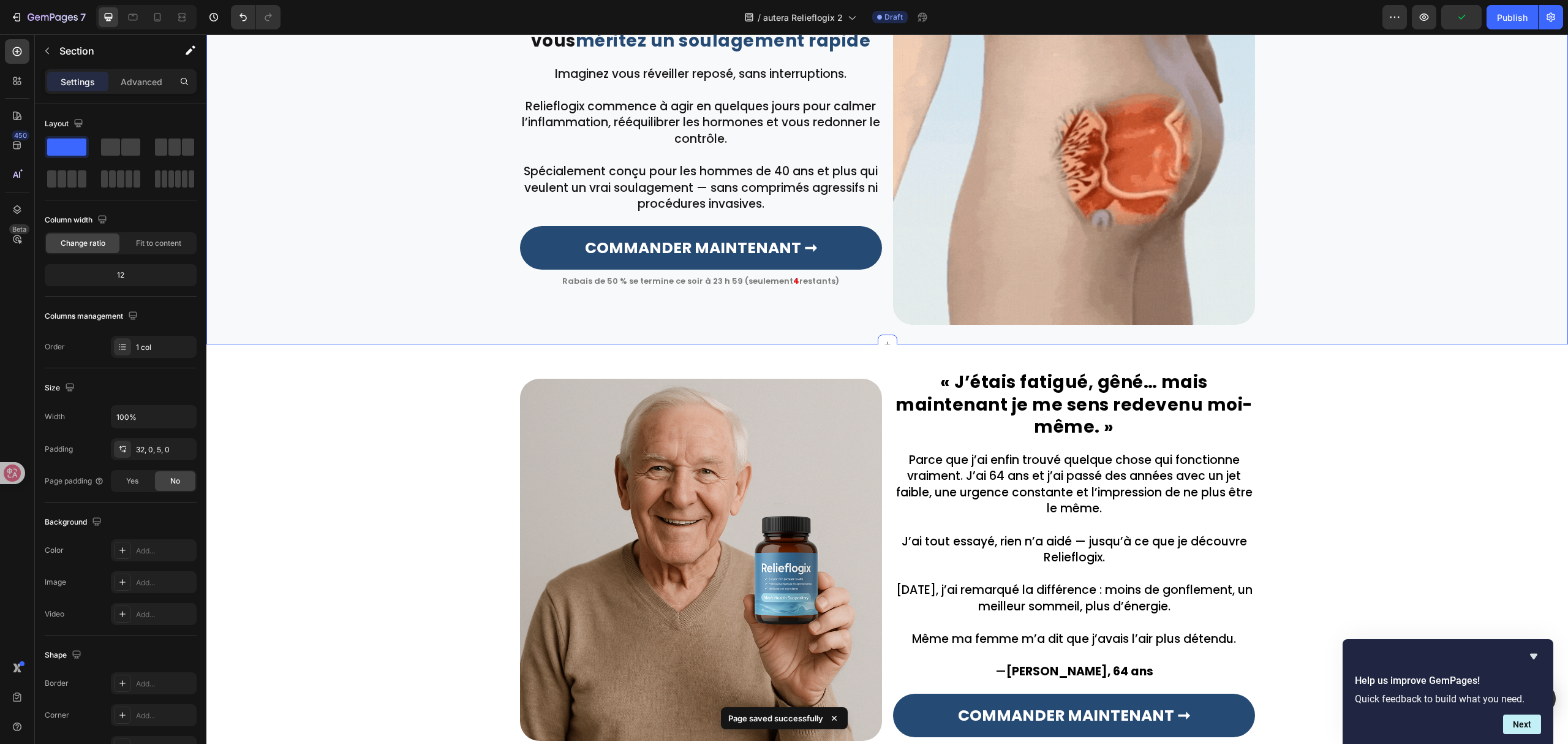
scroll to position [574, 0]
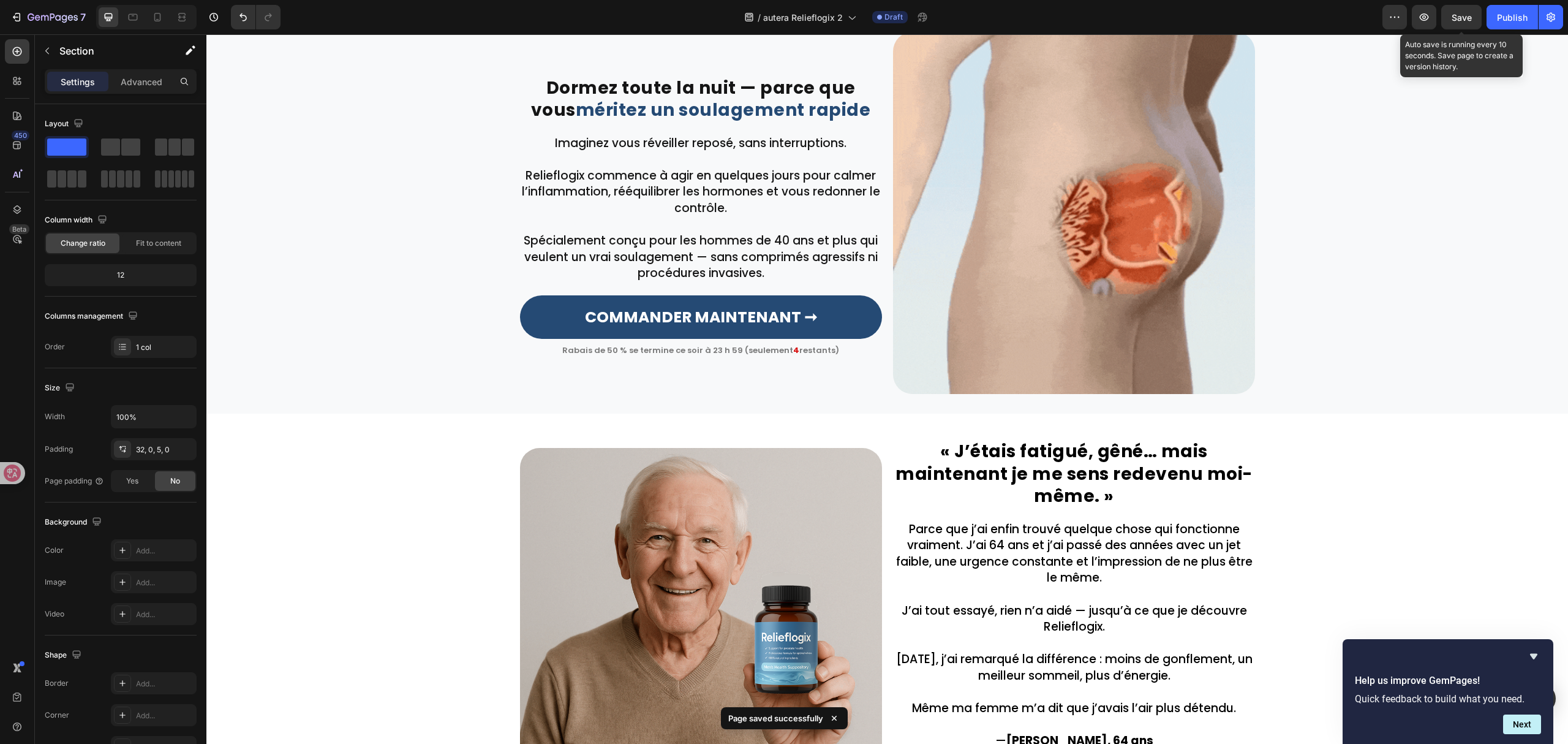
click at [1452, 13] on span "Save" at bounding box center [1462, 17] width 20 height 10
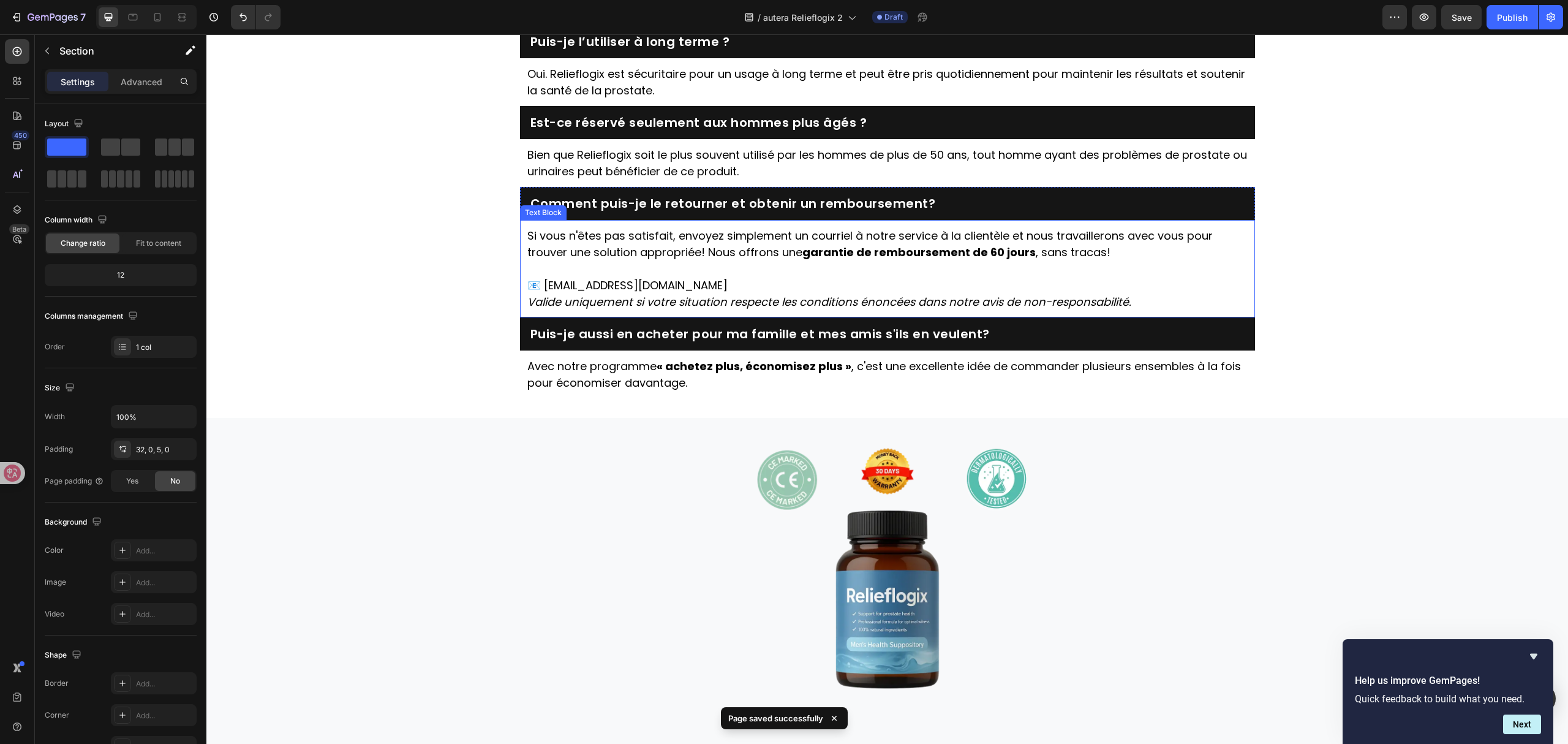
scroll to position [3598, 0]
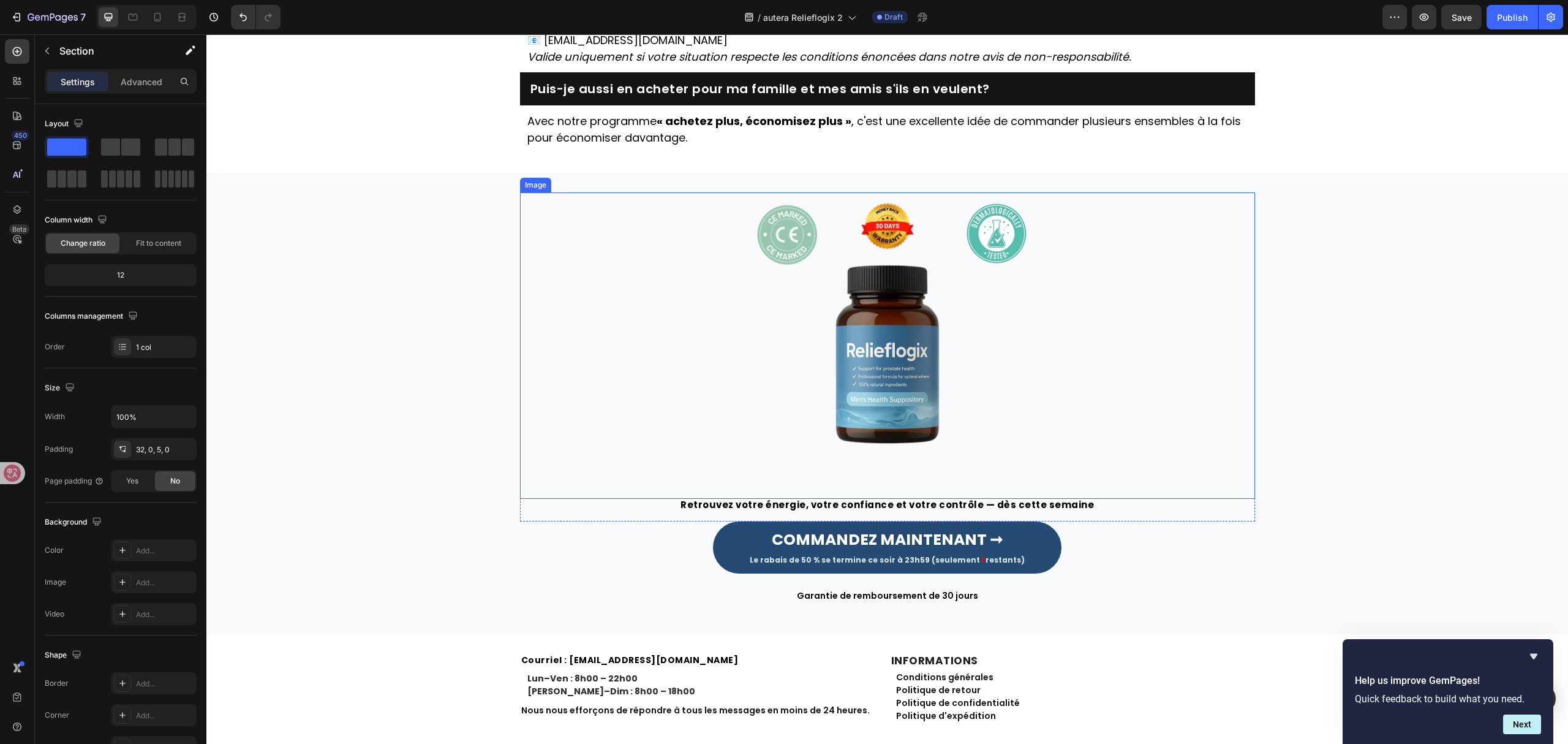
click at [878, 342] on img at bounding box center [888, 346] width 306 height 307
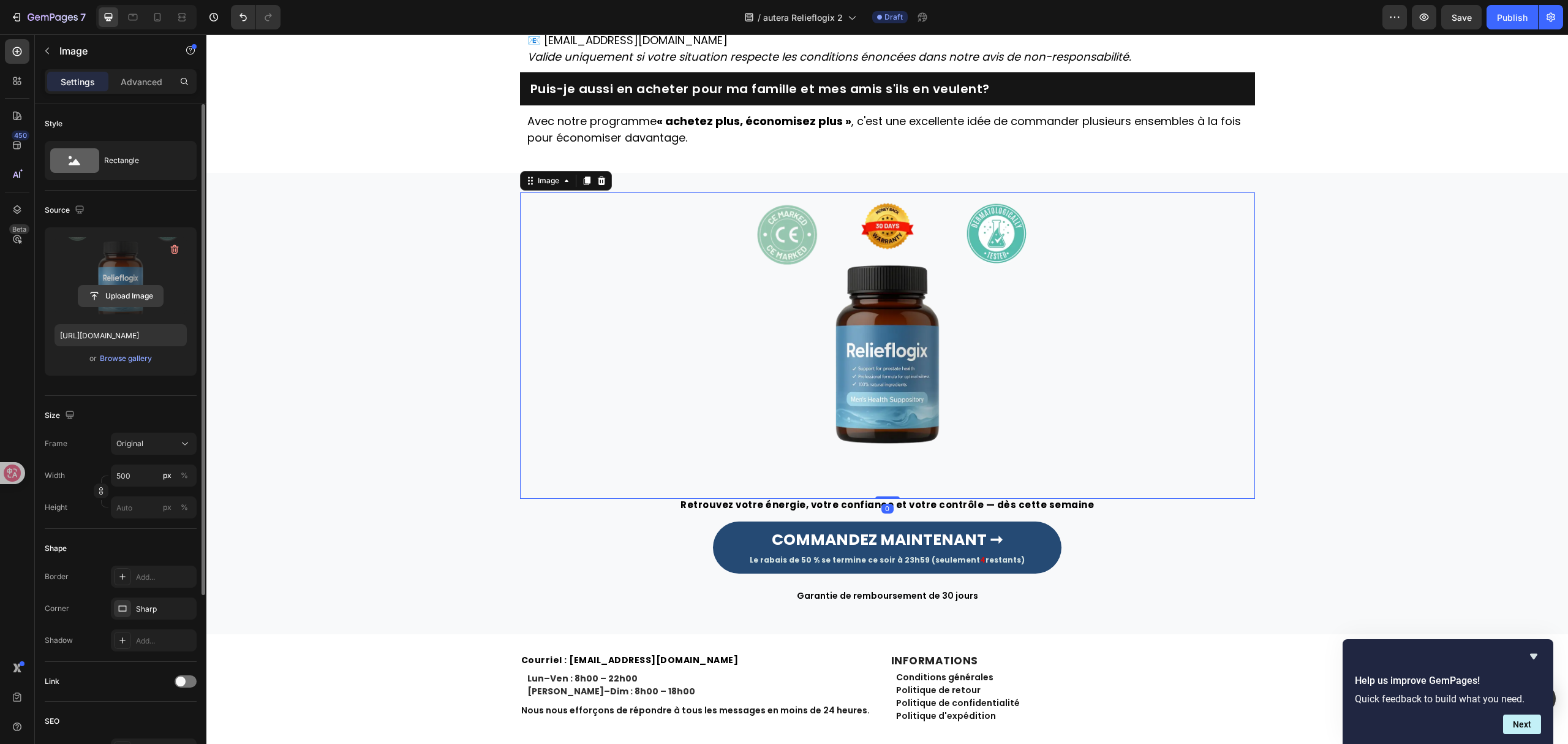
click at [138, 293] on input "file" at bounding box center [120, 296] width 85 height 21
click at [120, 295] on input "file" at bounding box center [120, 296] width 85 height 21
type input "[URL][DOMAIN_NAME]"
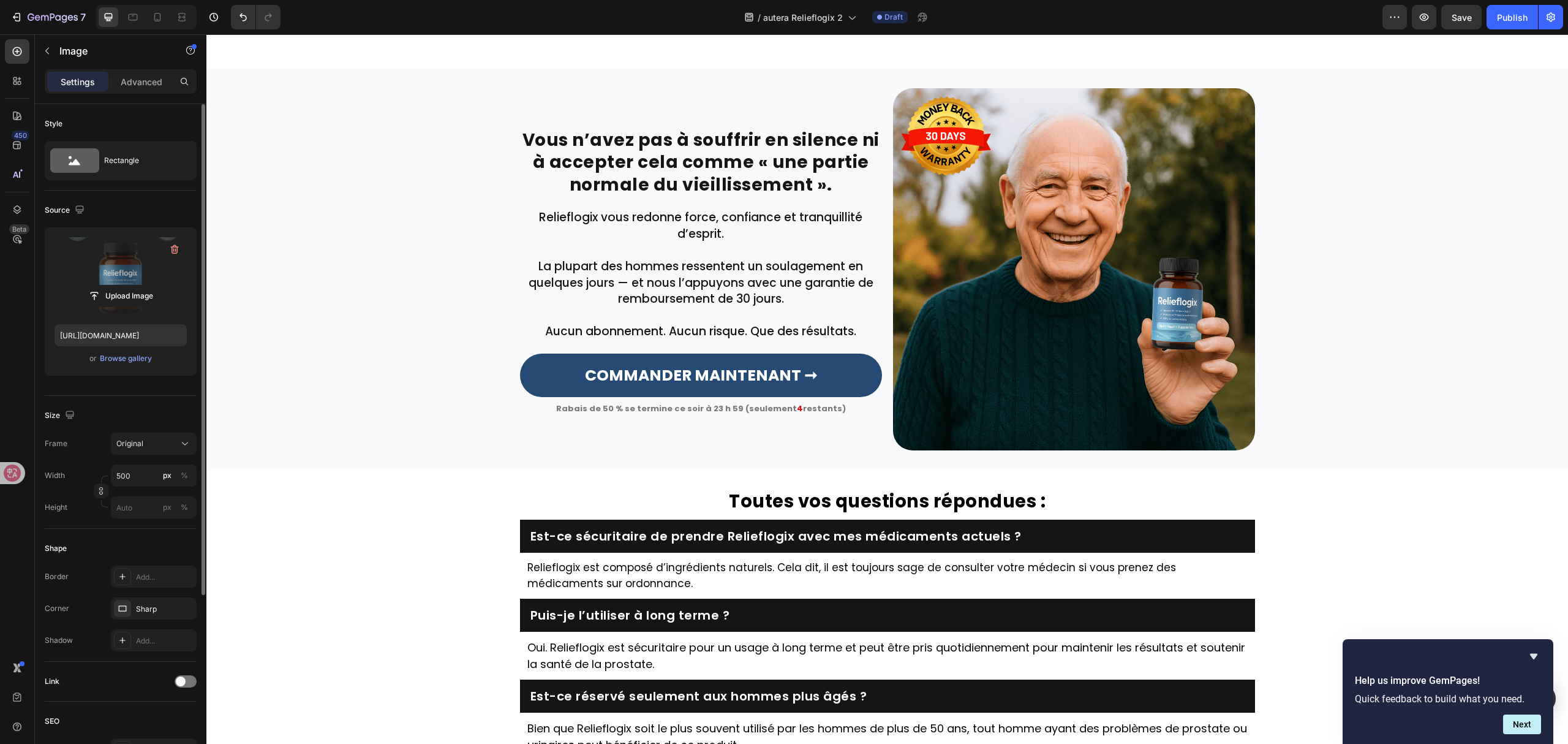
scroll to position [2617, 0]
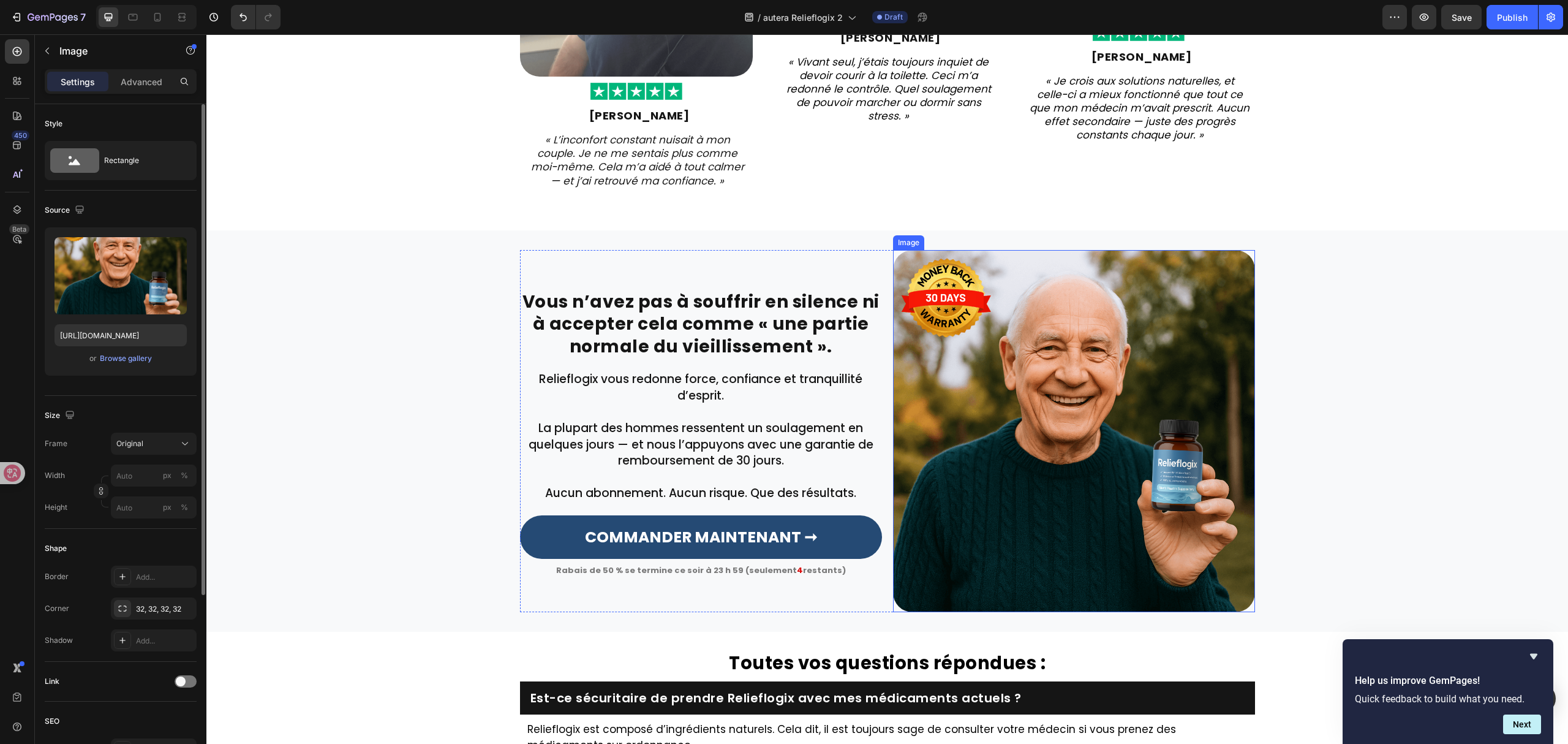
click at [1026, 493] on img at bounding box center [1074, 431] width 362 height 362
click at [116, 299] on input "file" at bounding box center [120, 296] width 85 height 21
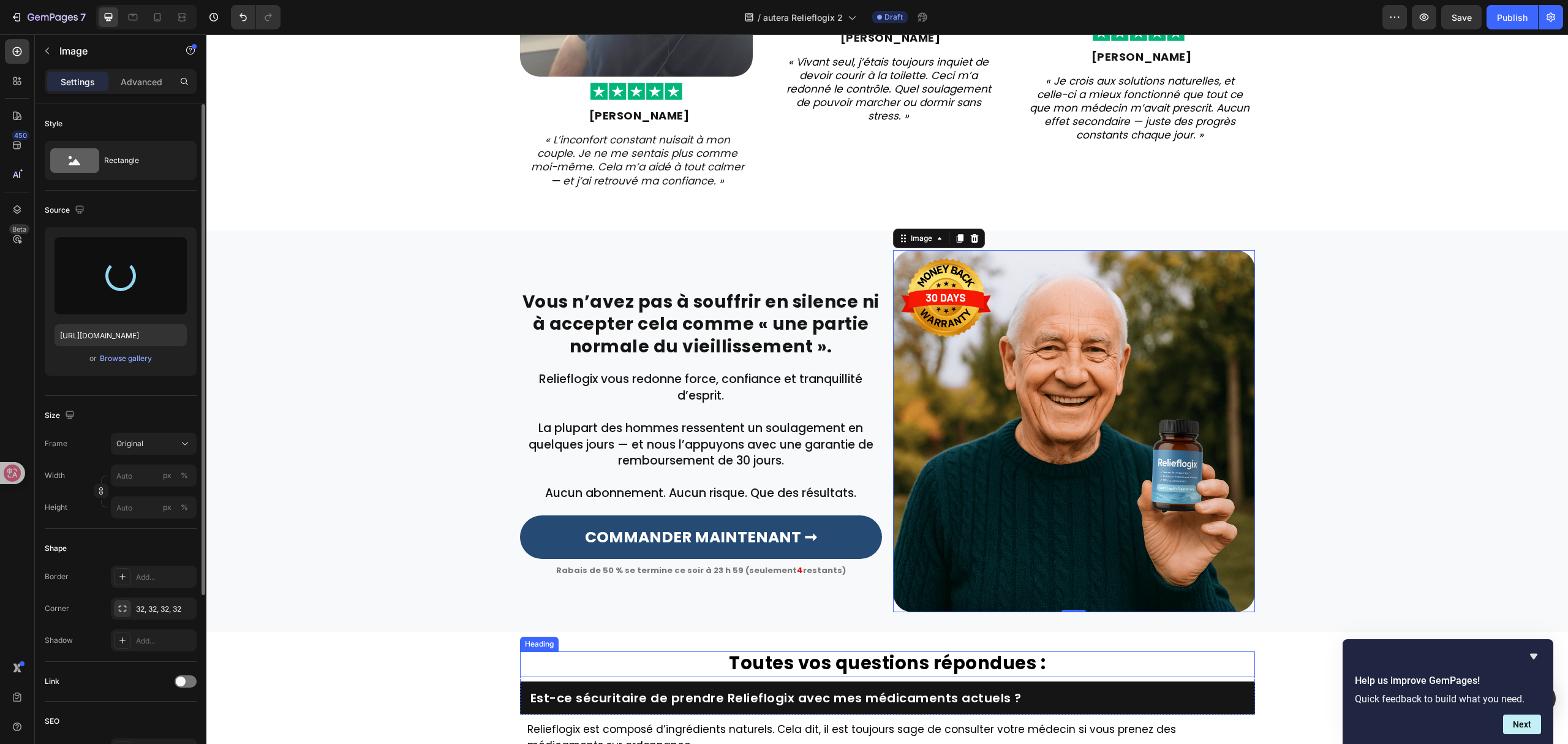
type input "[URL][DOMAIN_NAME]"
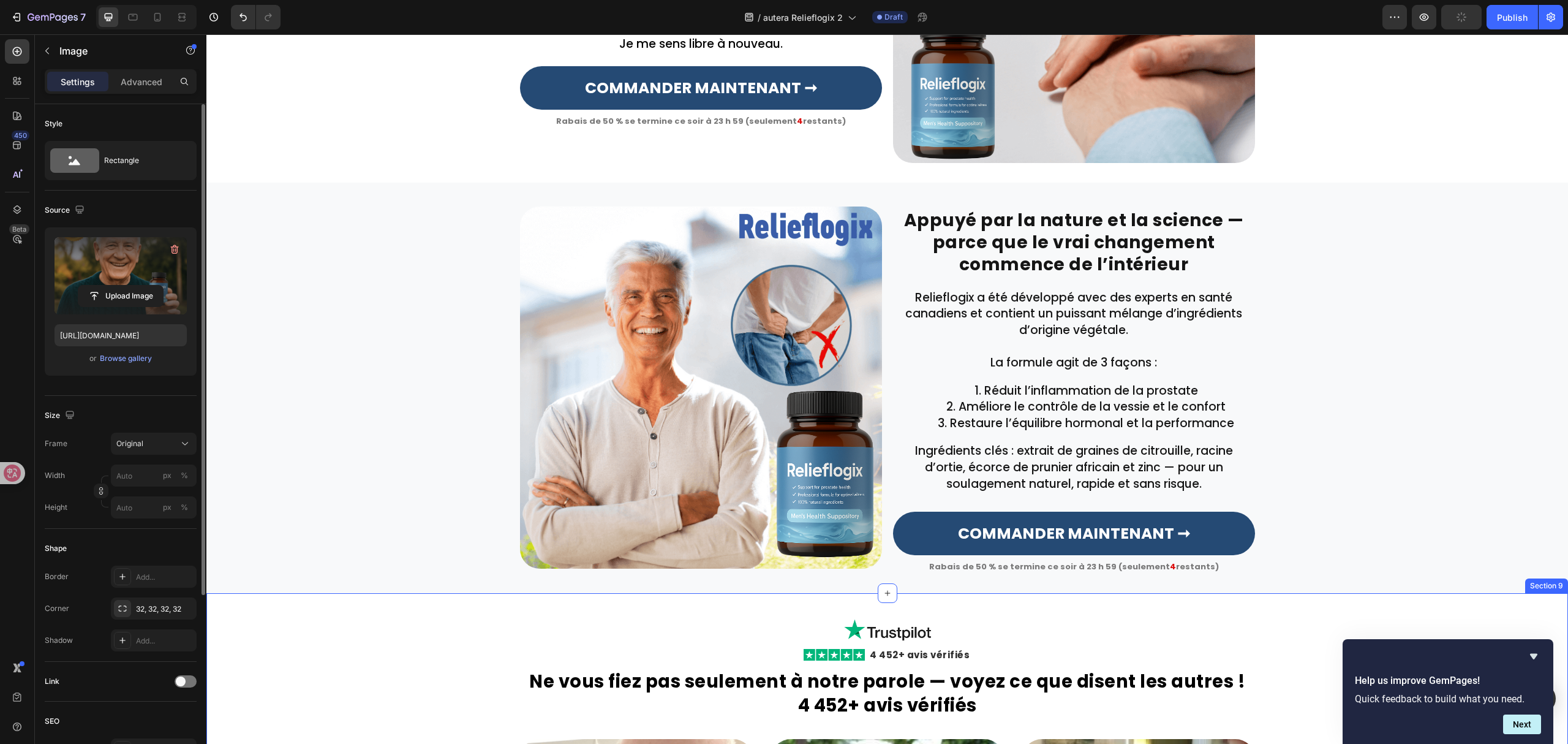
scroll to position [1718, 0]
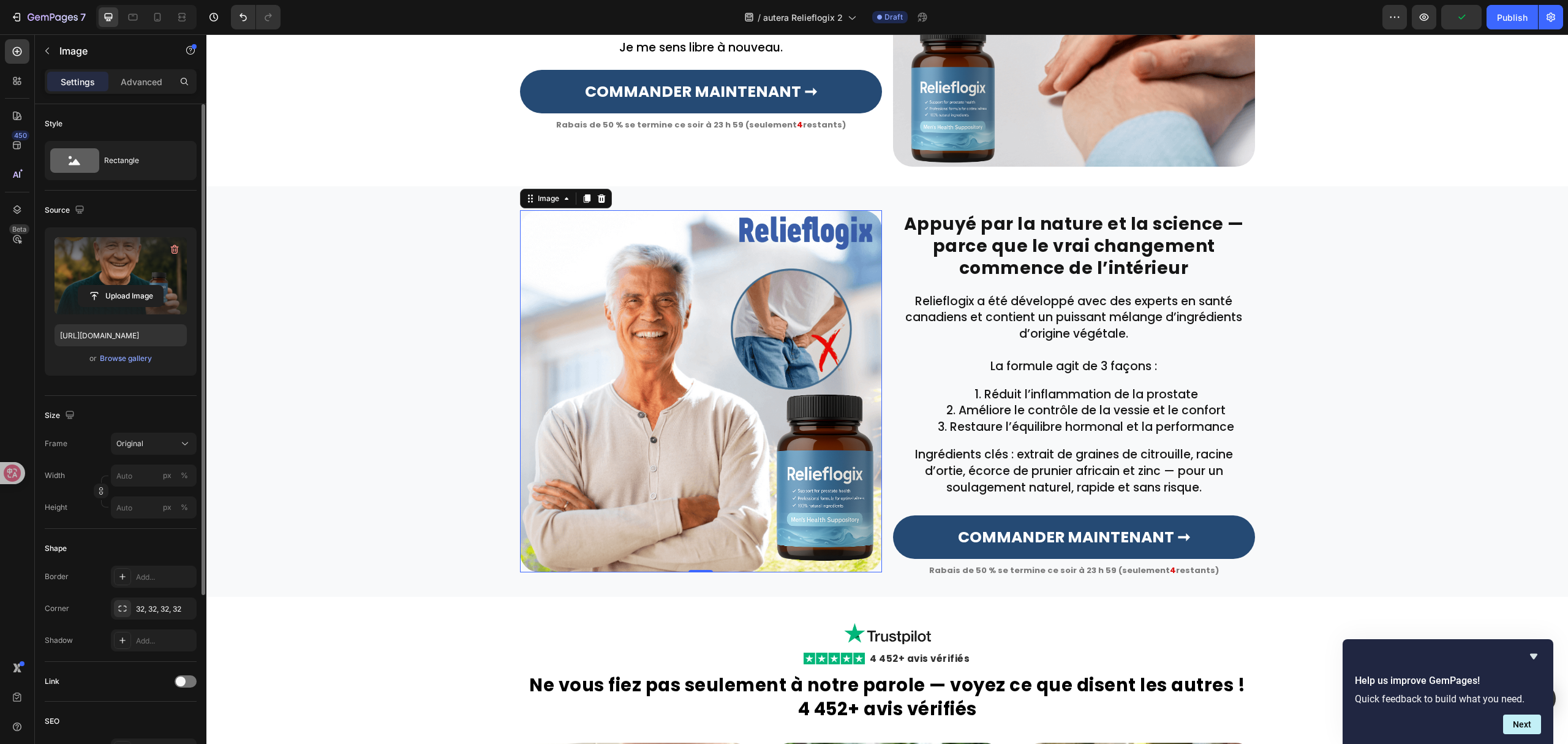
click at [740, 457] on img at bounding box center [701, 391] width 362 height 362
click at [131, 303] on input "file" at bounding box center [120, 296] width 85 height 21
type input "[URL][DOMAIN_NAME][DATE]"
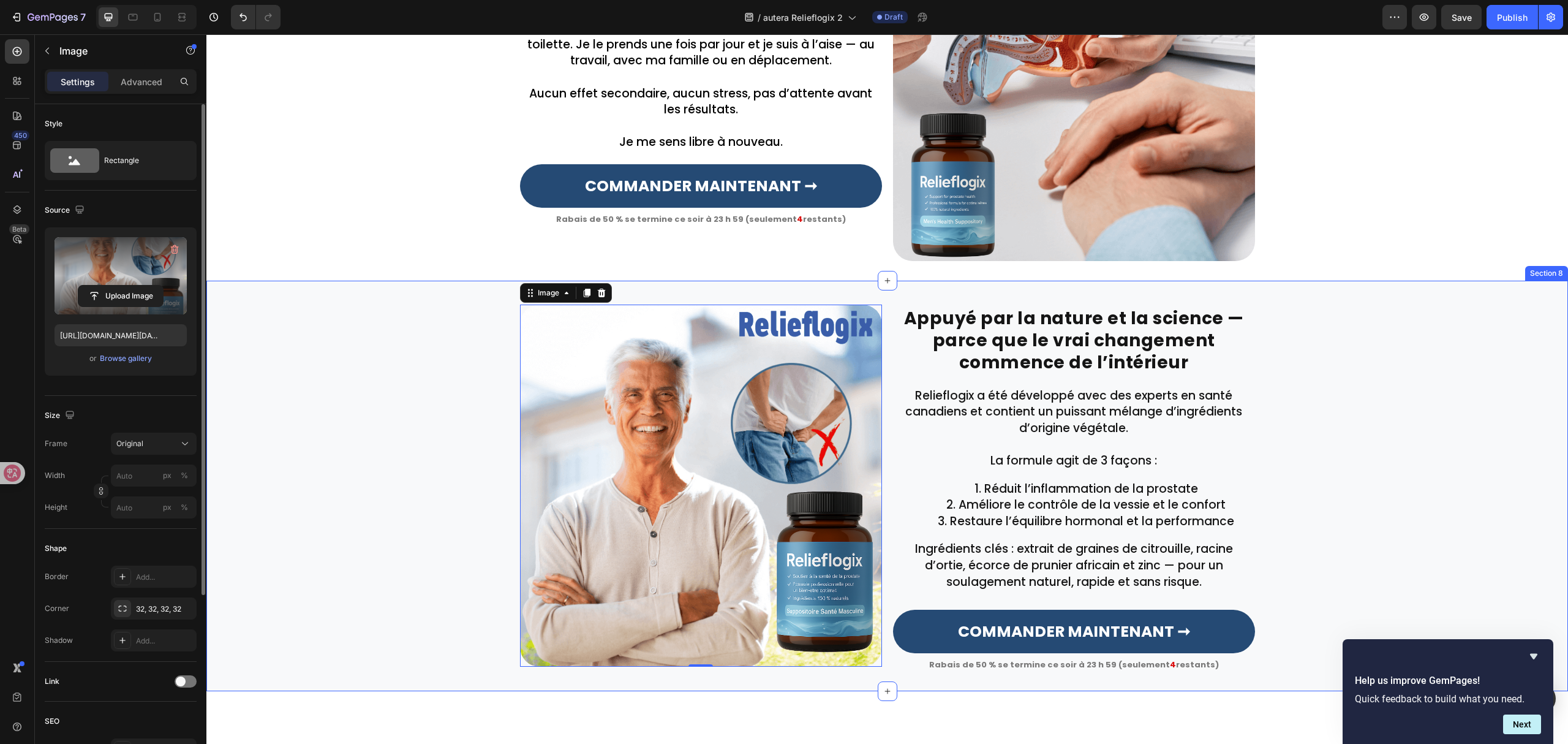
scroll to position [1309, 0]
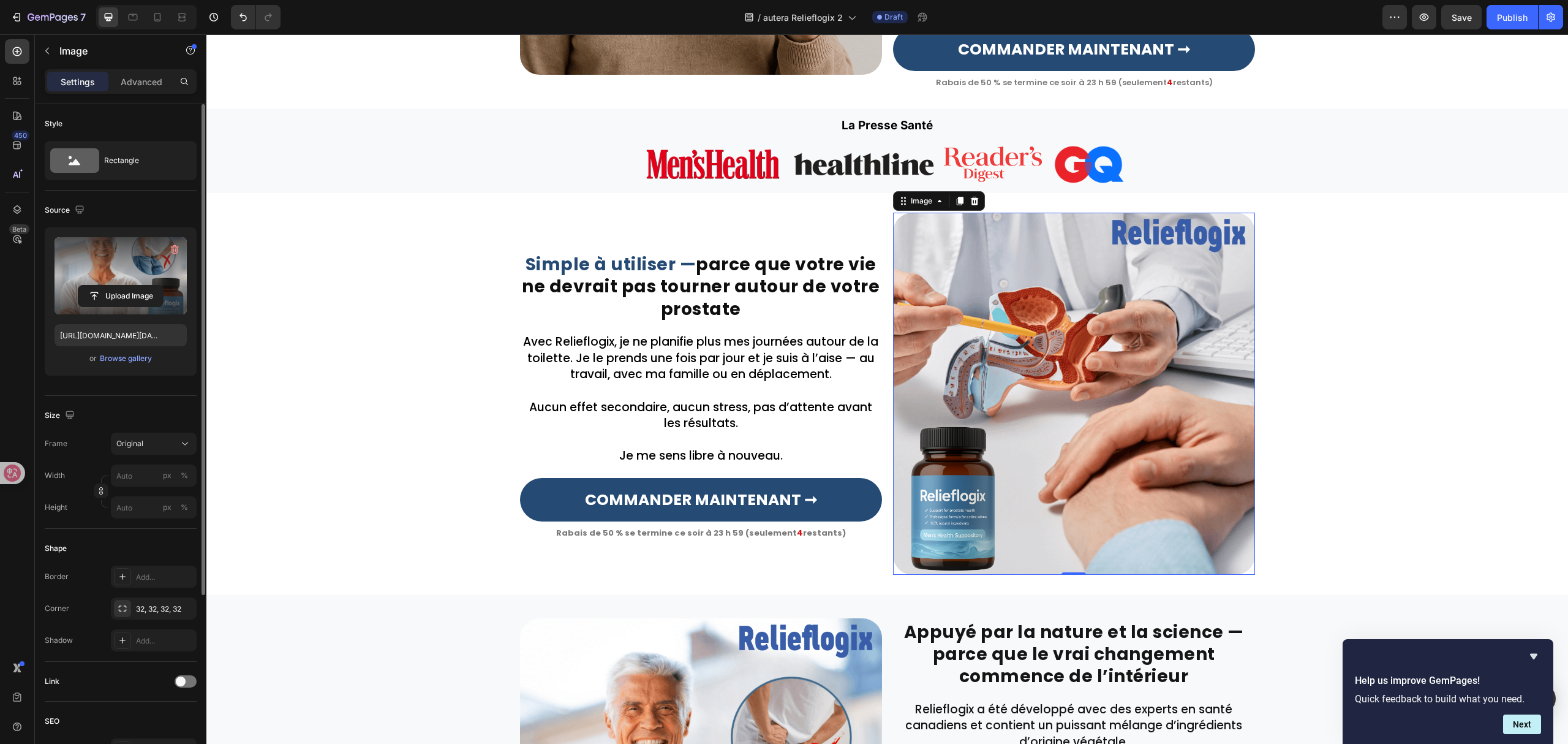
click at [1100, 516] on img at bounding box center [1074, 394] width 362 height 362
click at [150, 295] on input "file" at bounding box center [120, 296] width 85 height 21
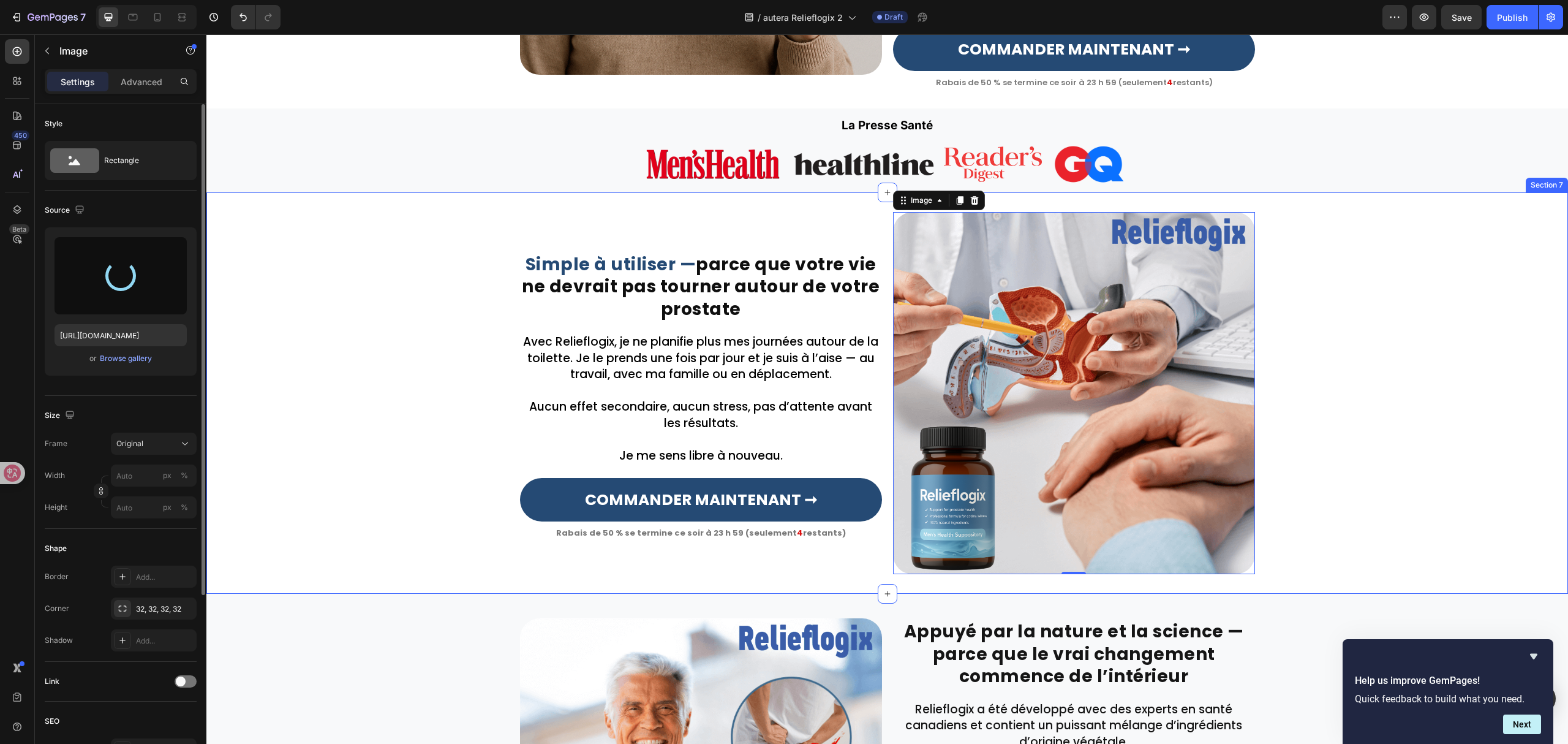
type input "[URL][DOMAIN_NAME]"
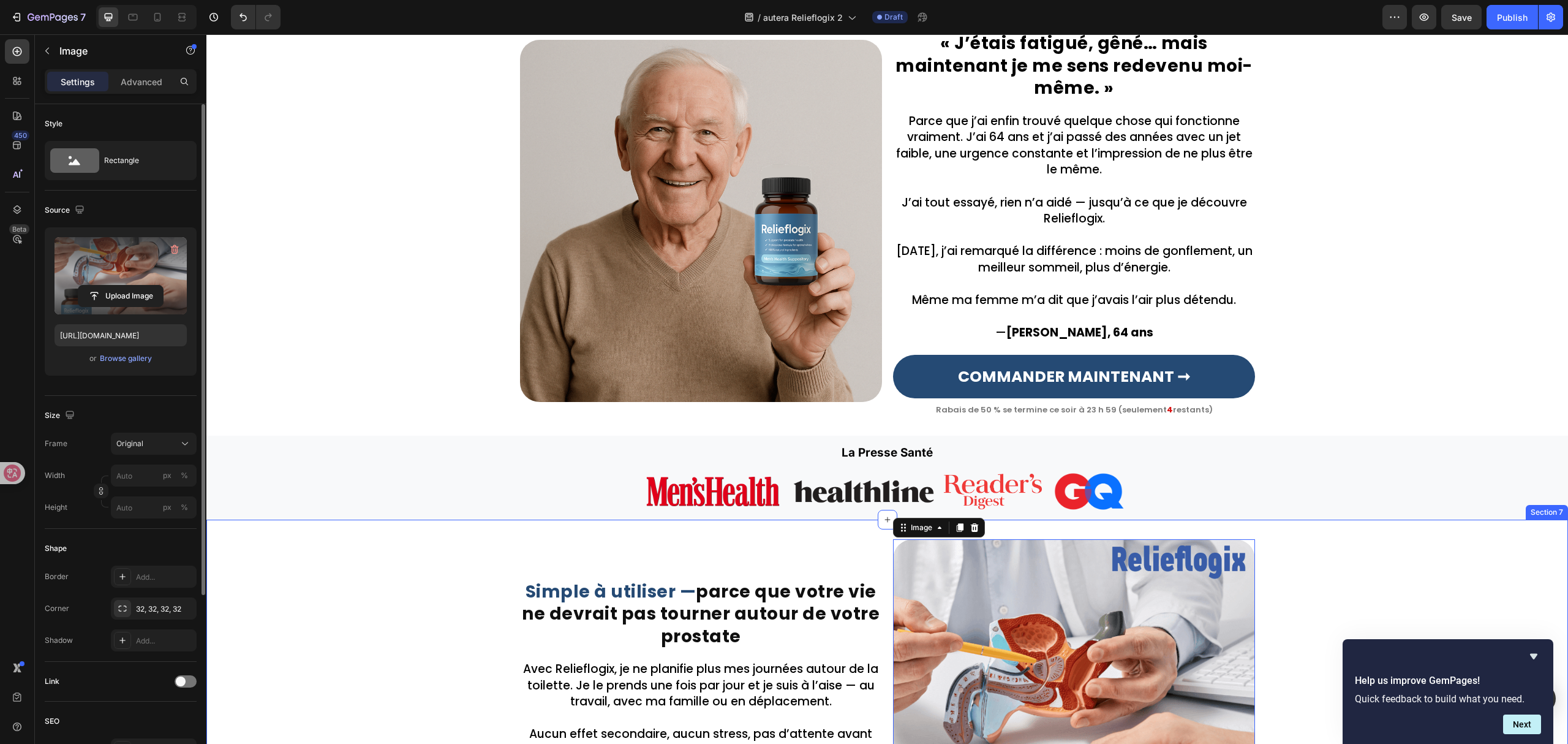
scroll to position [900, 0]
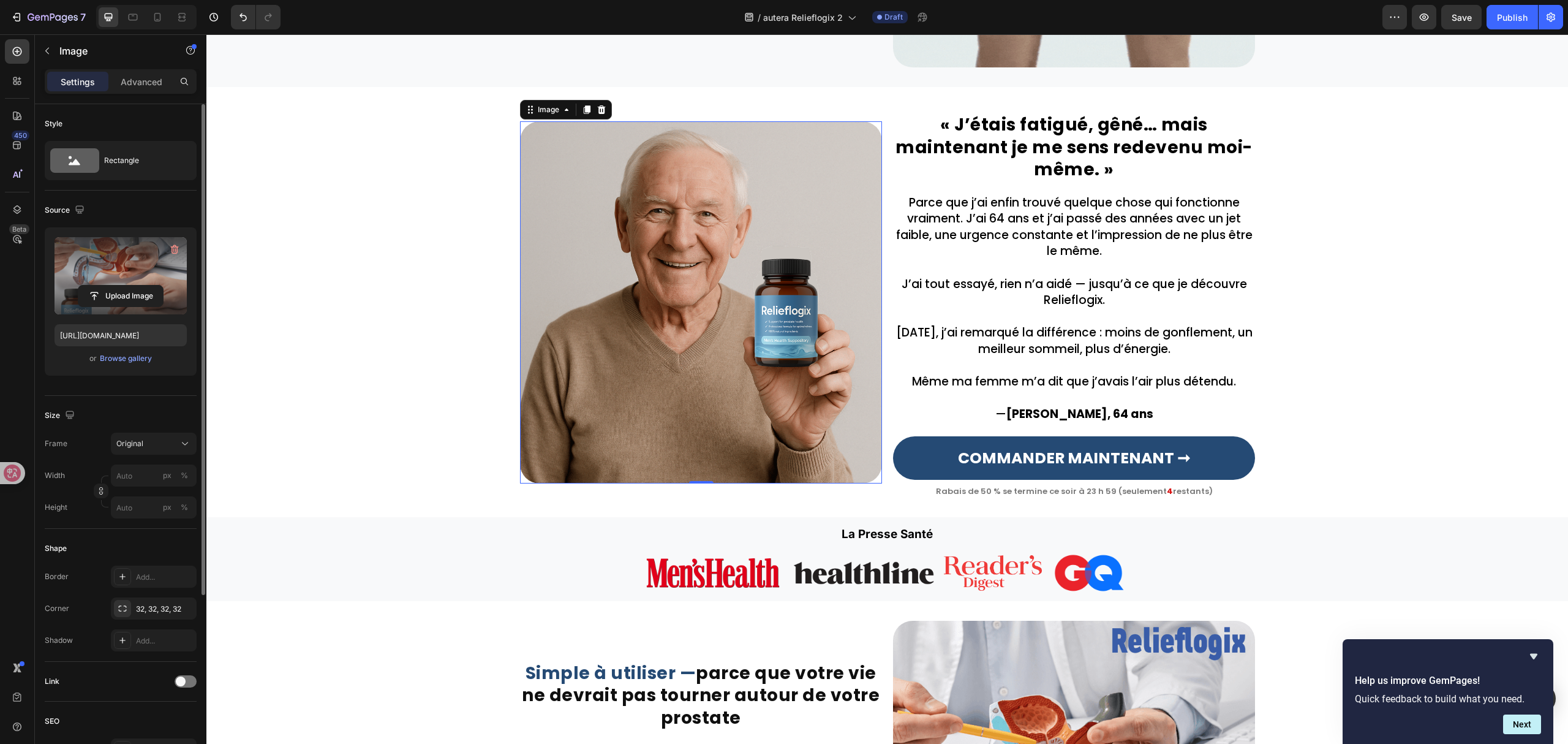
click at [663, 388] on img at bounding box center [701, 302] width 362 height 362
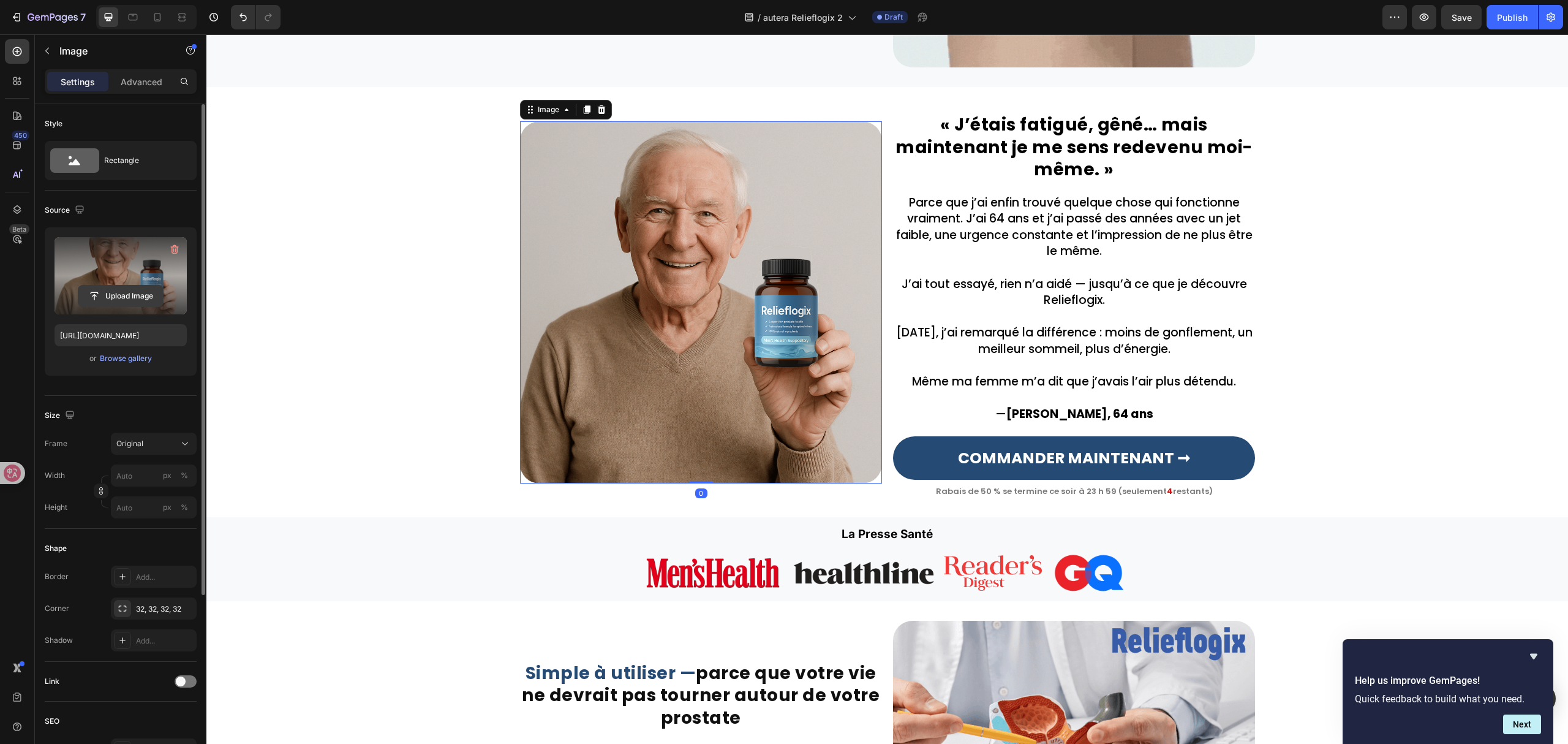
click at [140, 289] on input "file" at bounding box center [120, 296] width 85 height 21
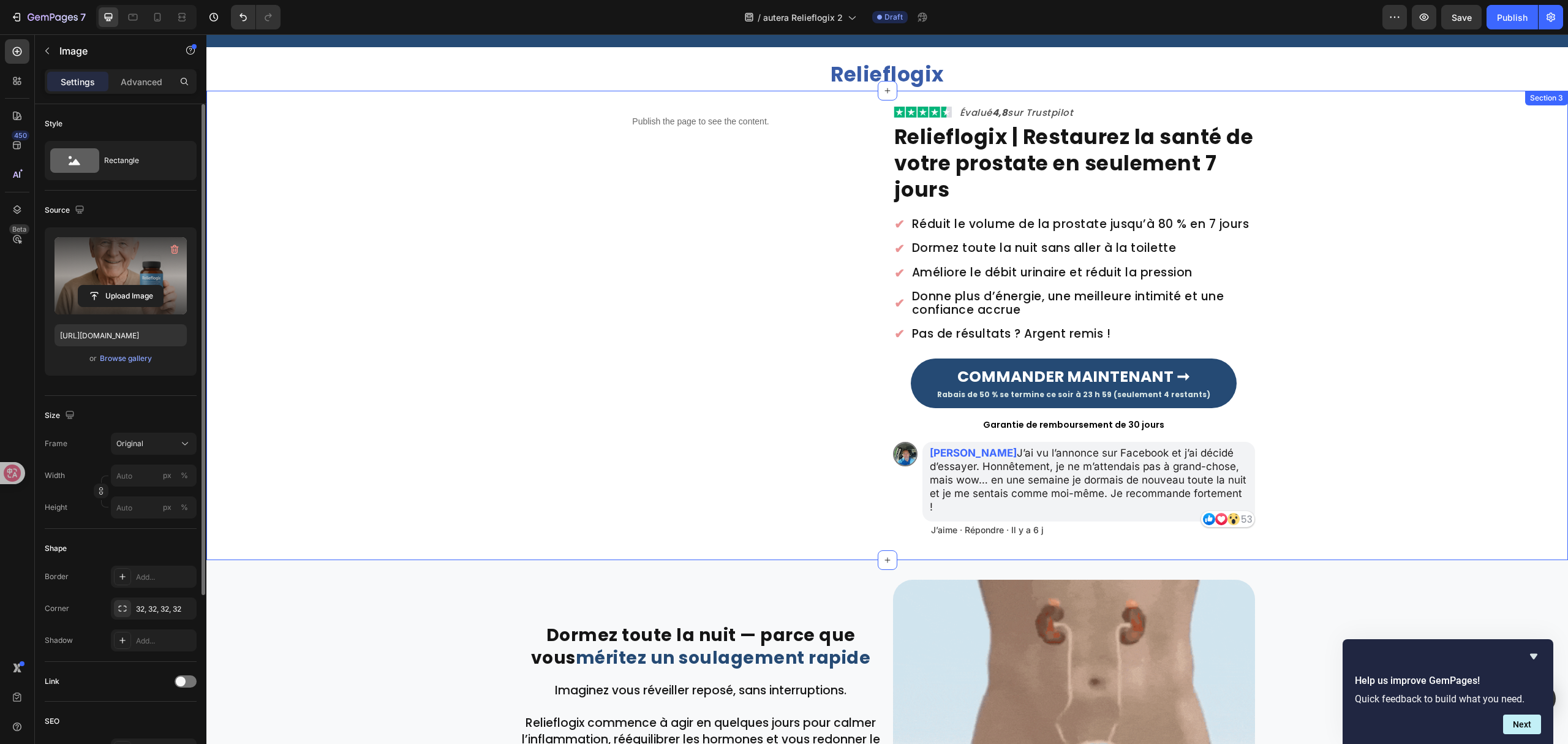
scroll to position [0, 0]
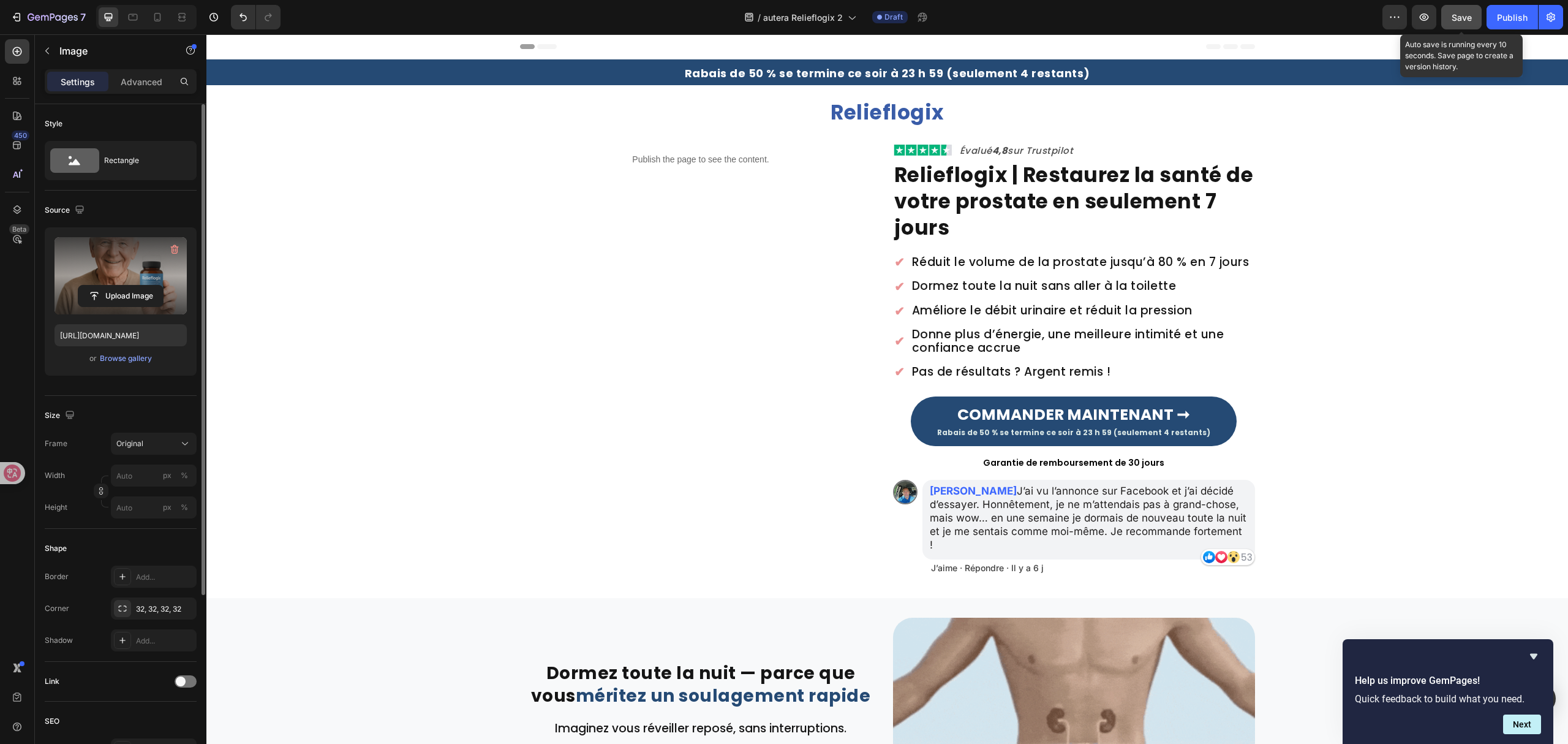
click at [1481, 16] on button "Save" at bounding box center [1461, 17] width 40 height 24
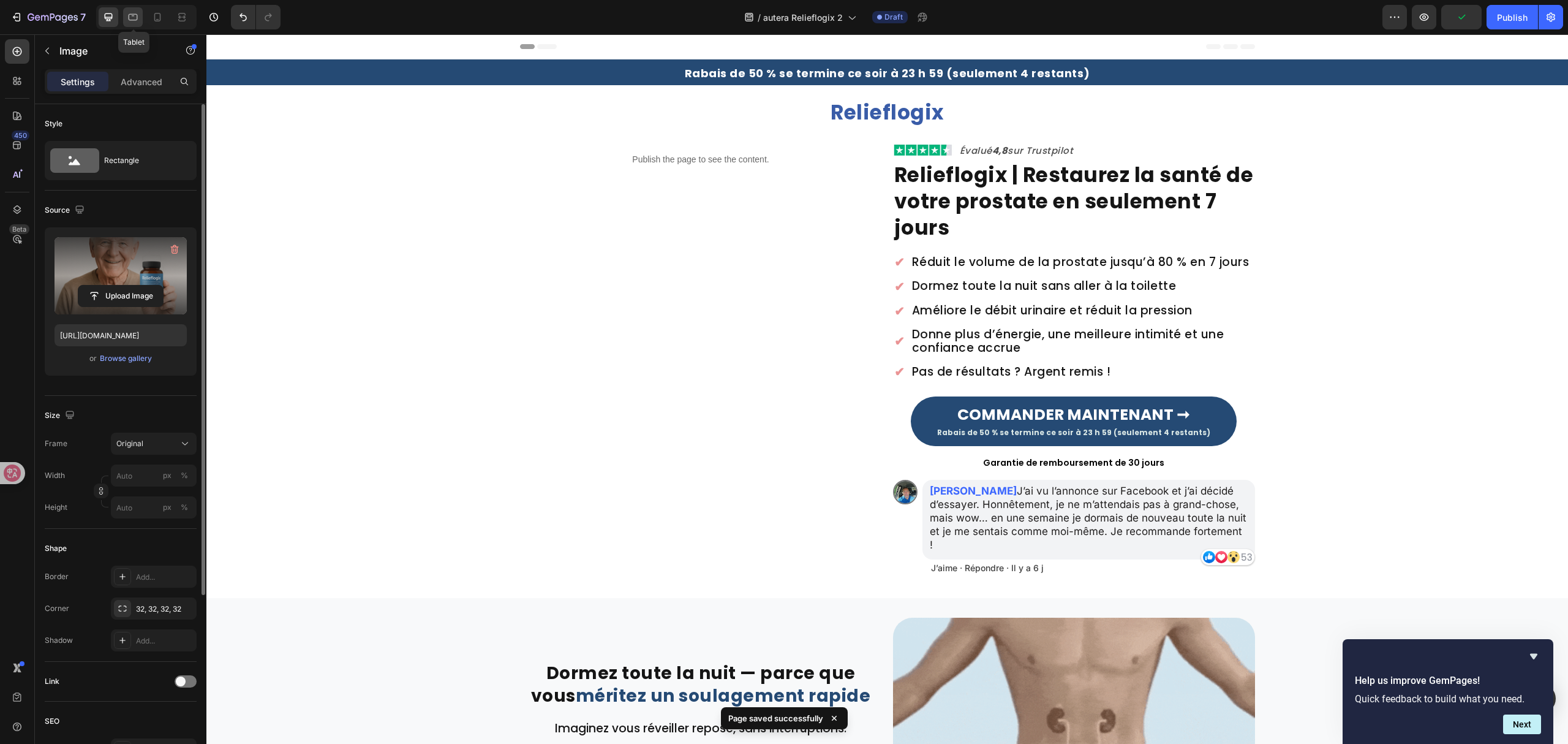
click at [128, 18] on icon at bounding box center [133, 17] width 12 height 12
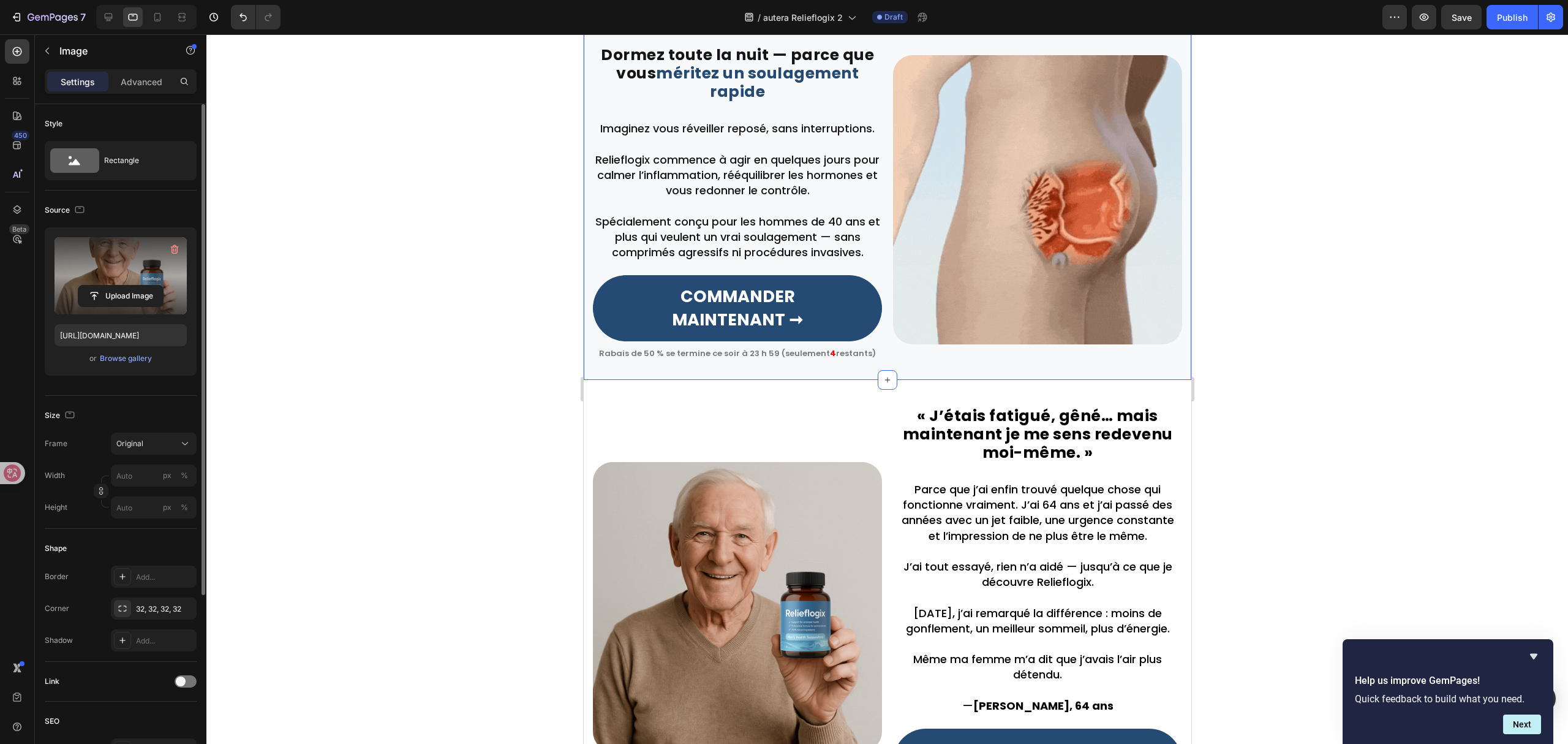
scroll to position [736, 0]
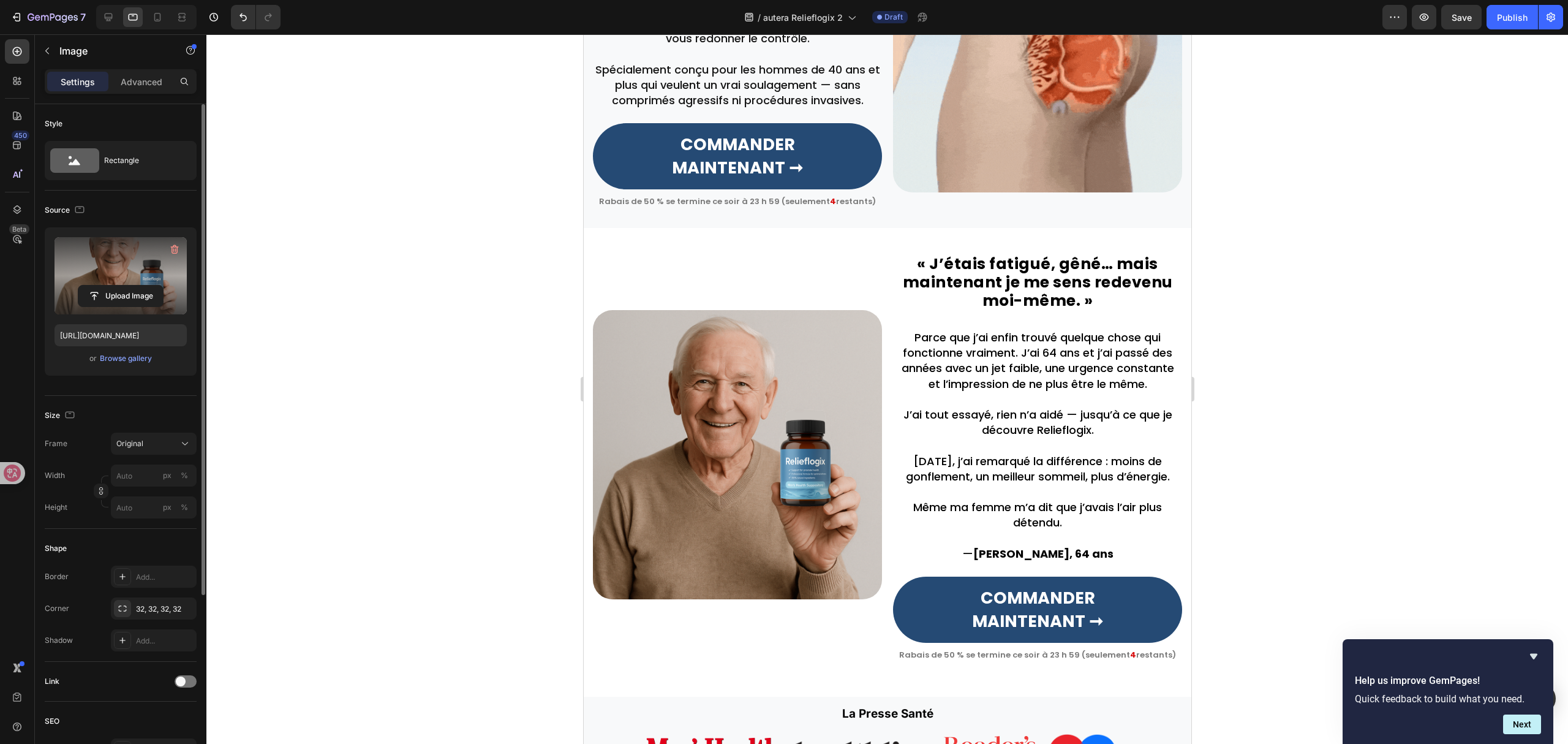
click at [795, 393] on img at bounding box center [737, 455] width 289 height 289
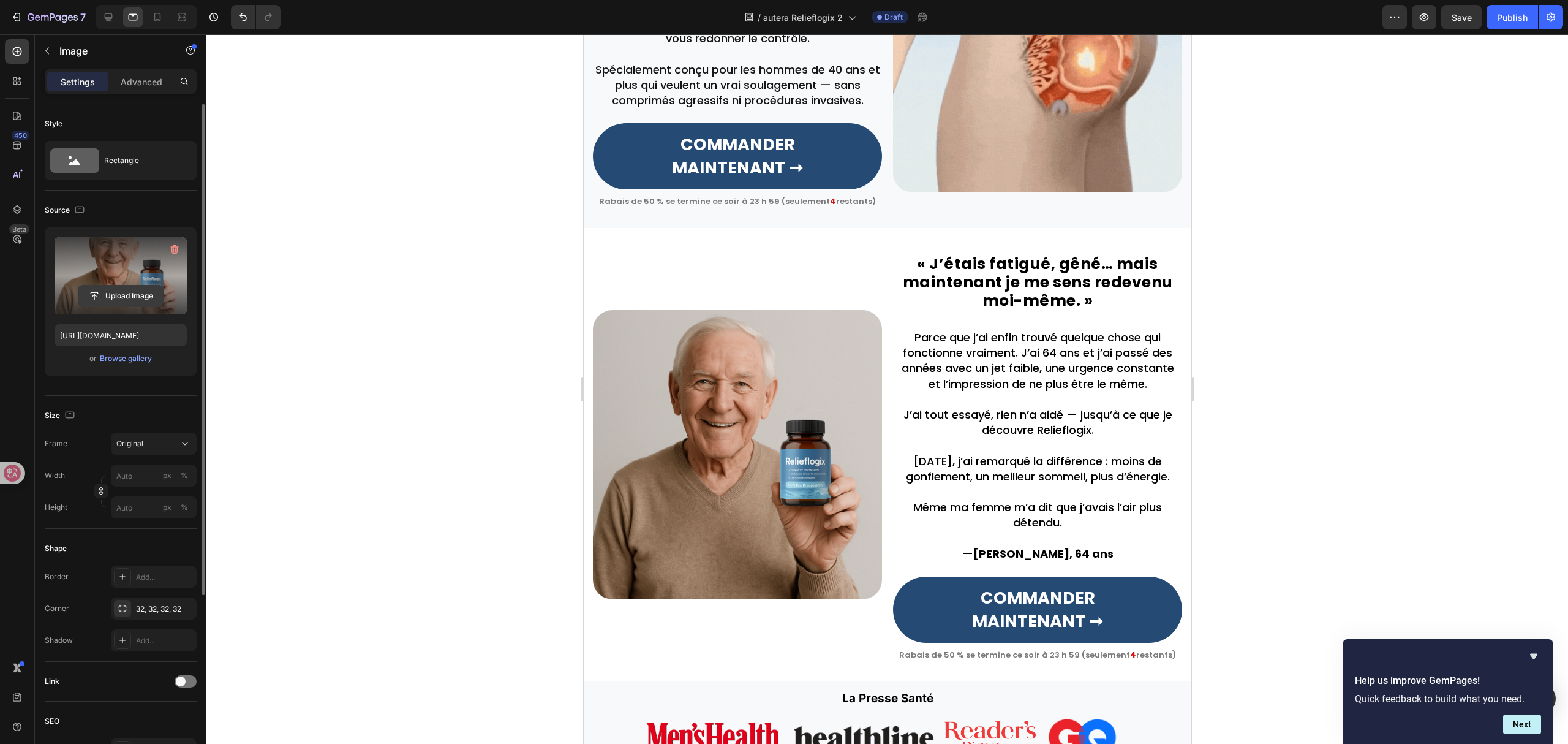
click at [113, 295] on input "file" at bounding box center [120, 296] width 85 height 21
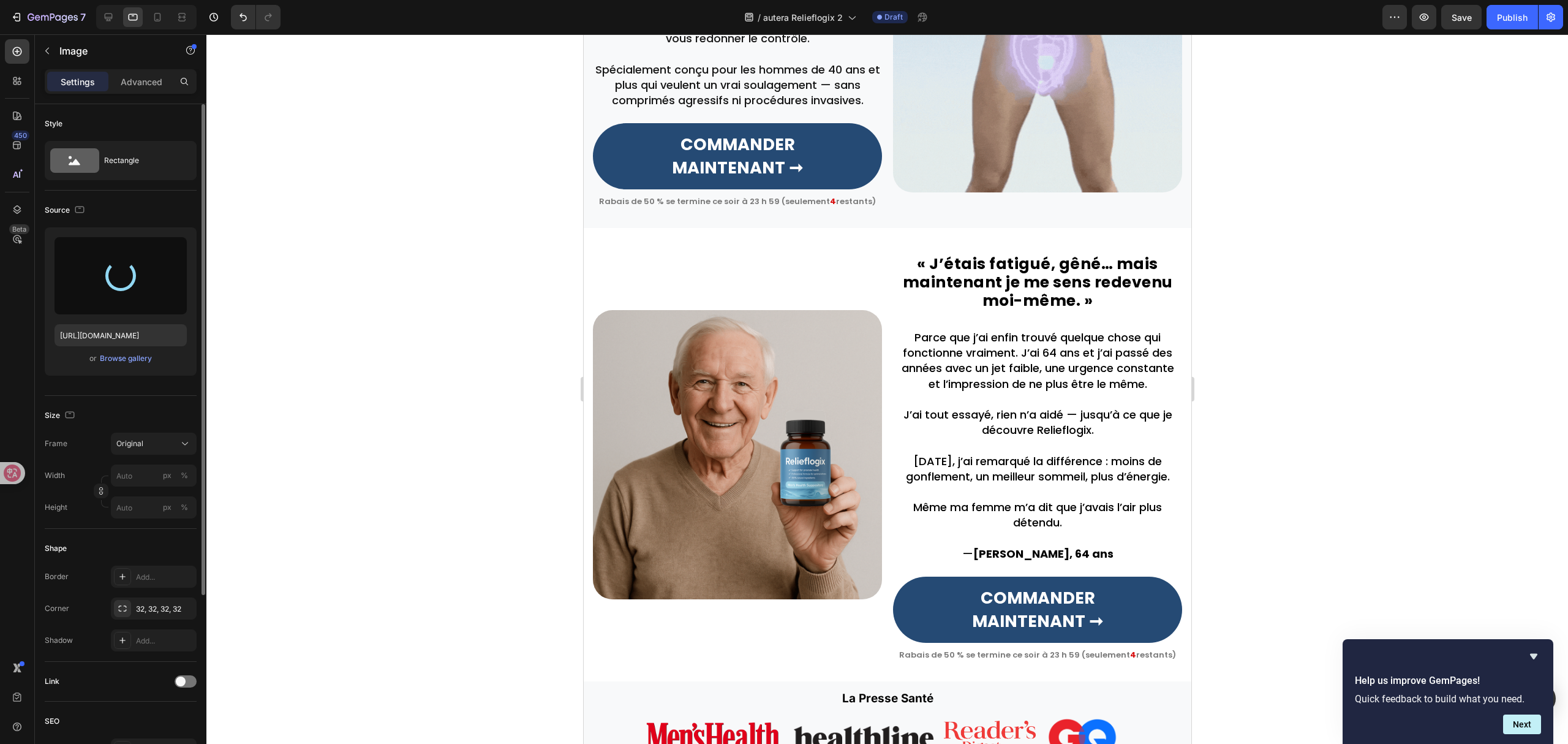
type input "[URL][DOMAIN_NAME]"
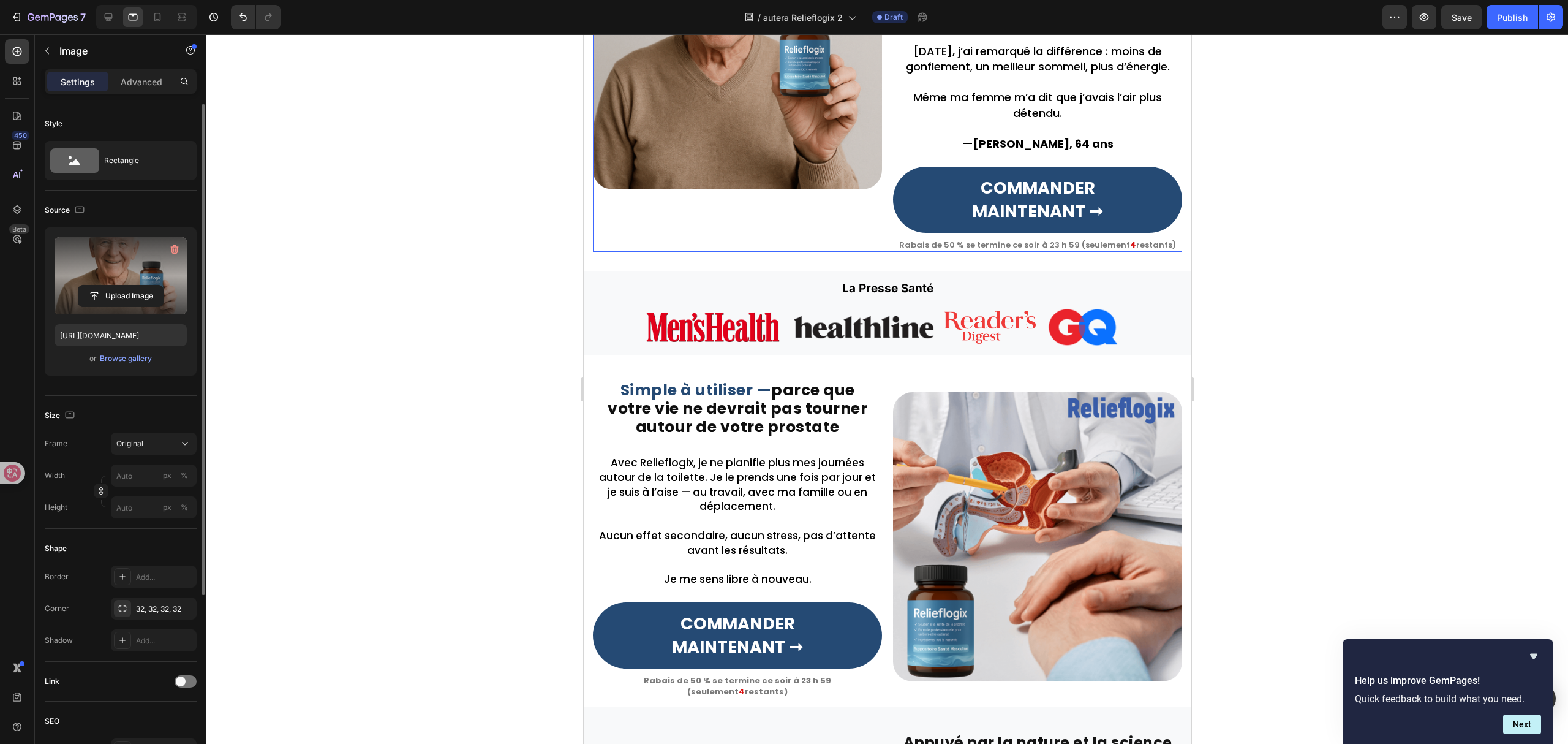
scroll to position [1226, 0]
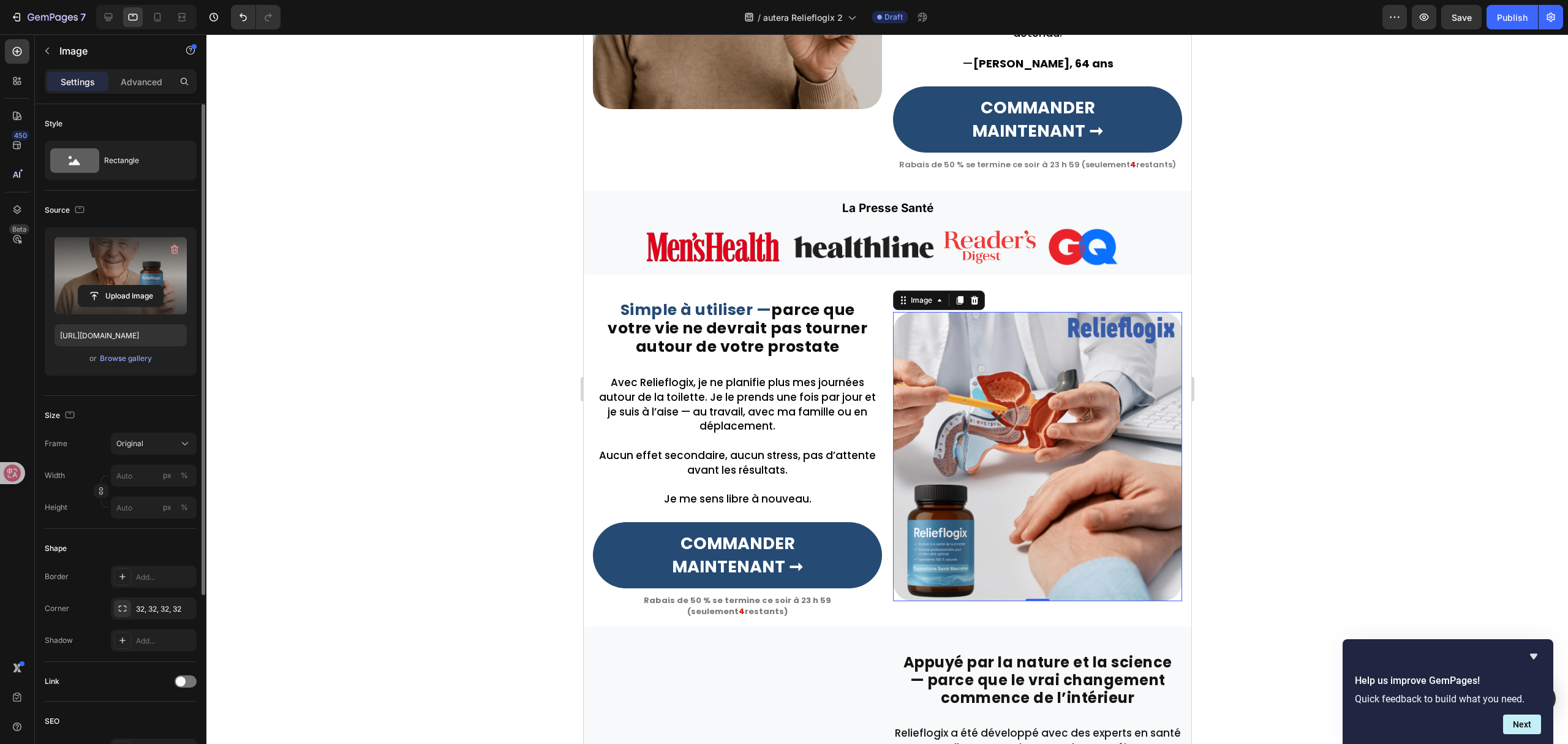
click at [953, 550] on img at bounding box center [1037, 456] width 289 height 289
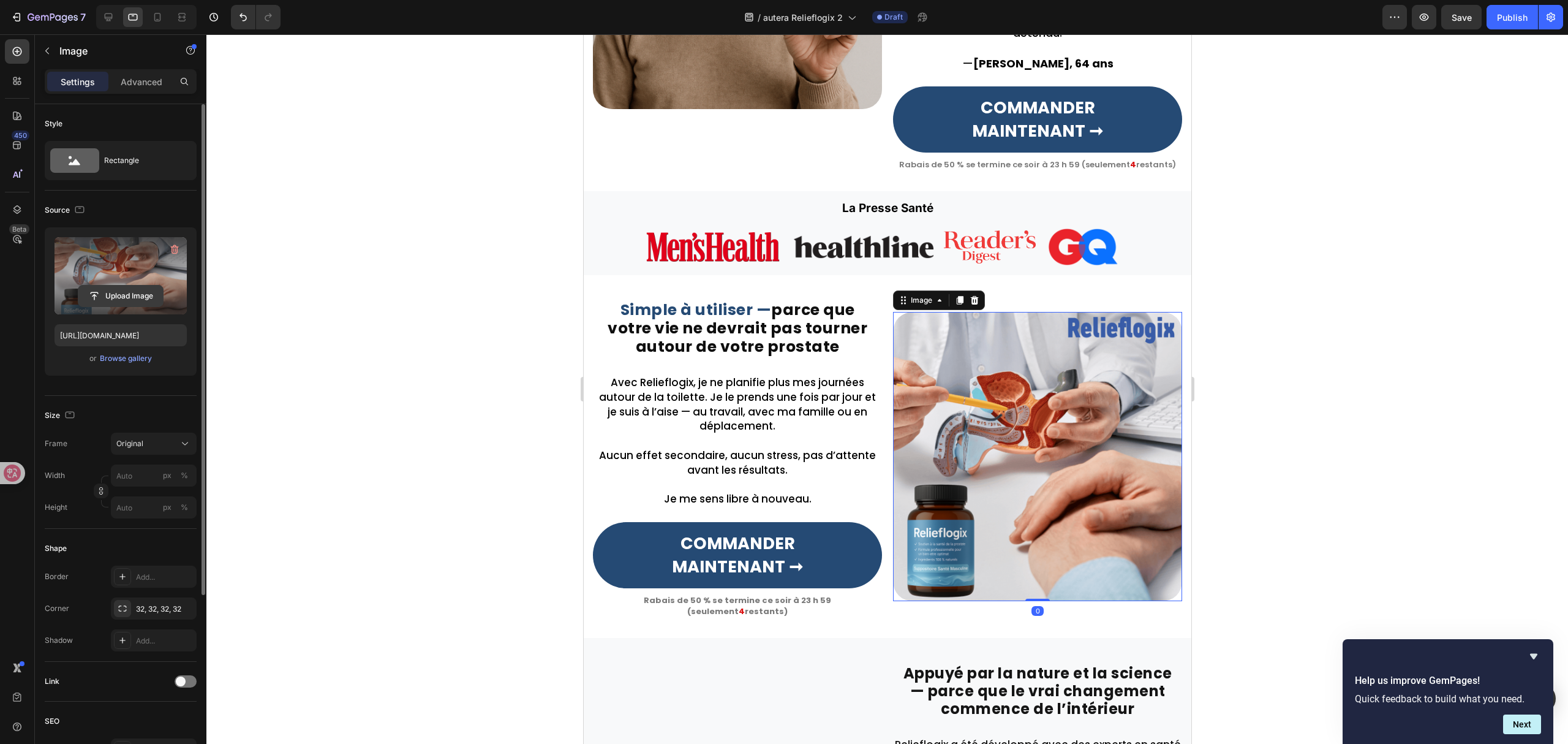
click at [151, 295] on input "file" at bounding box center [120, 296] width 85 height 21
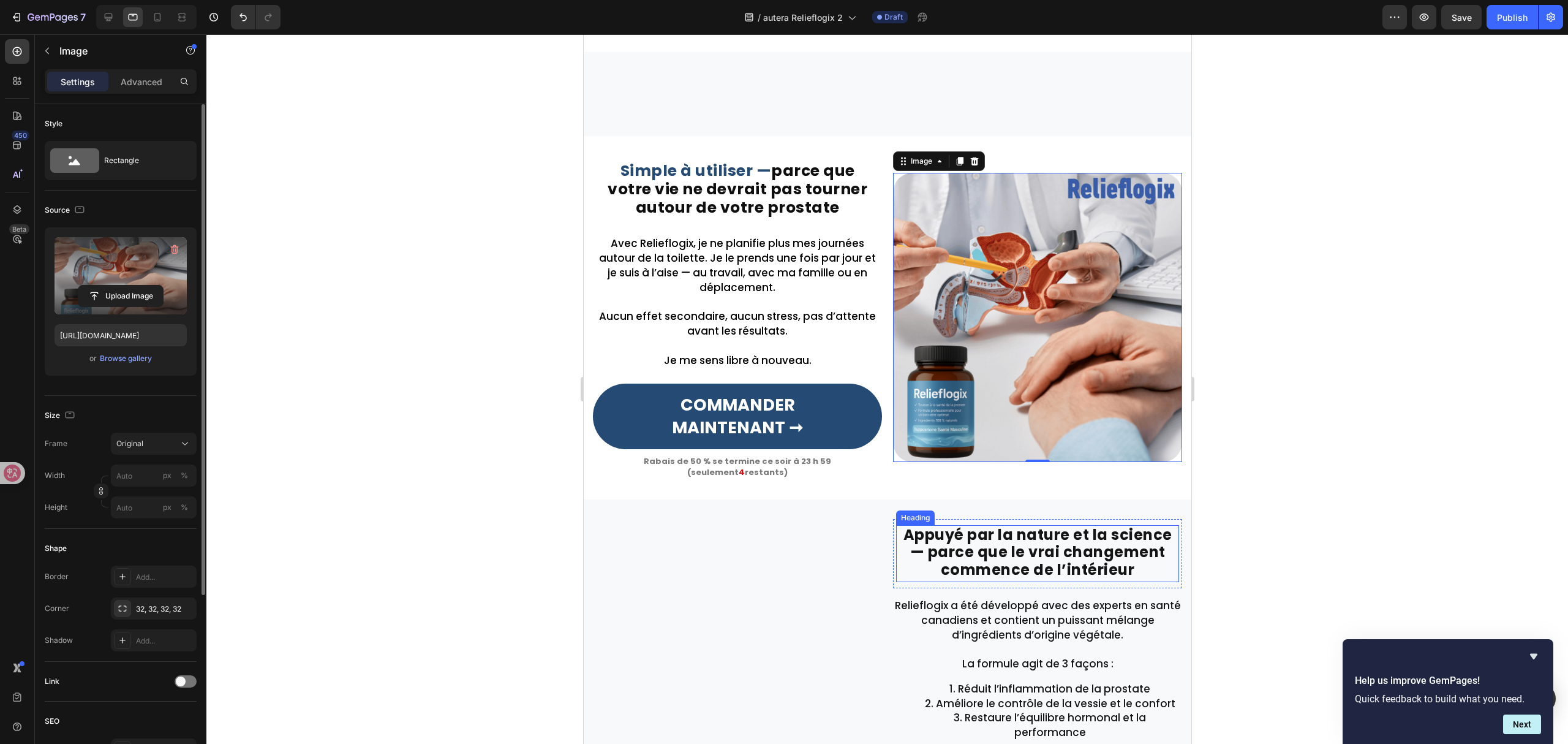
scroll to position [1553, 0]
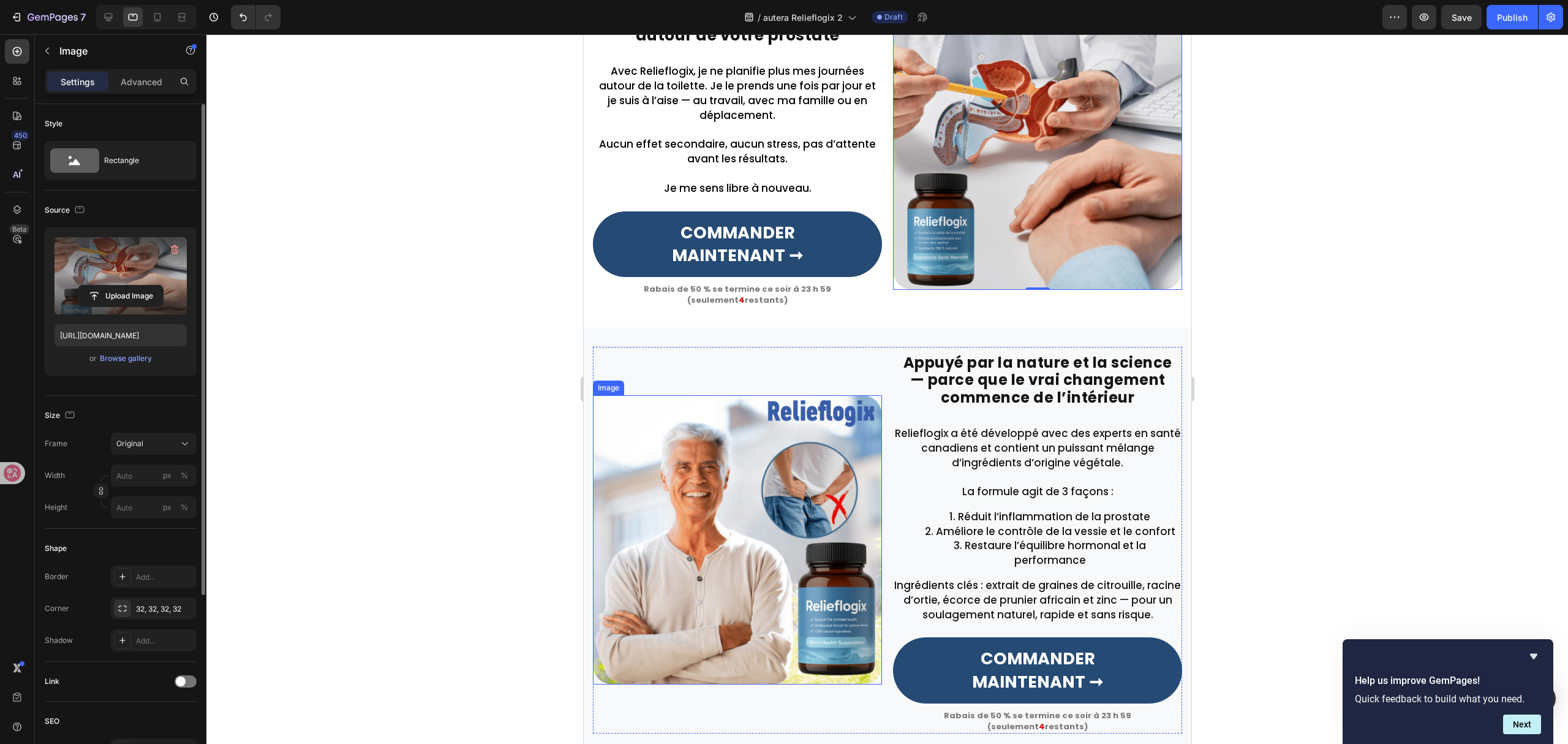
click at [762, 489] on img at bounding box center [737, 540] width 289 height 289
click at [146, 290] on input "file" at bounding box center [120, 296] width 85 height 21
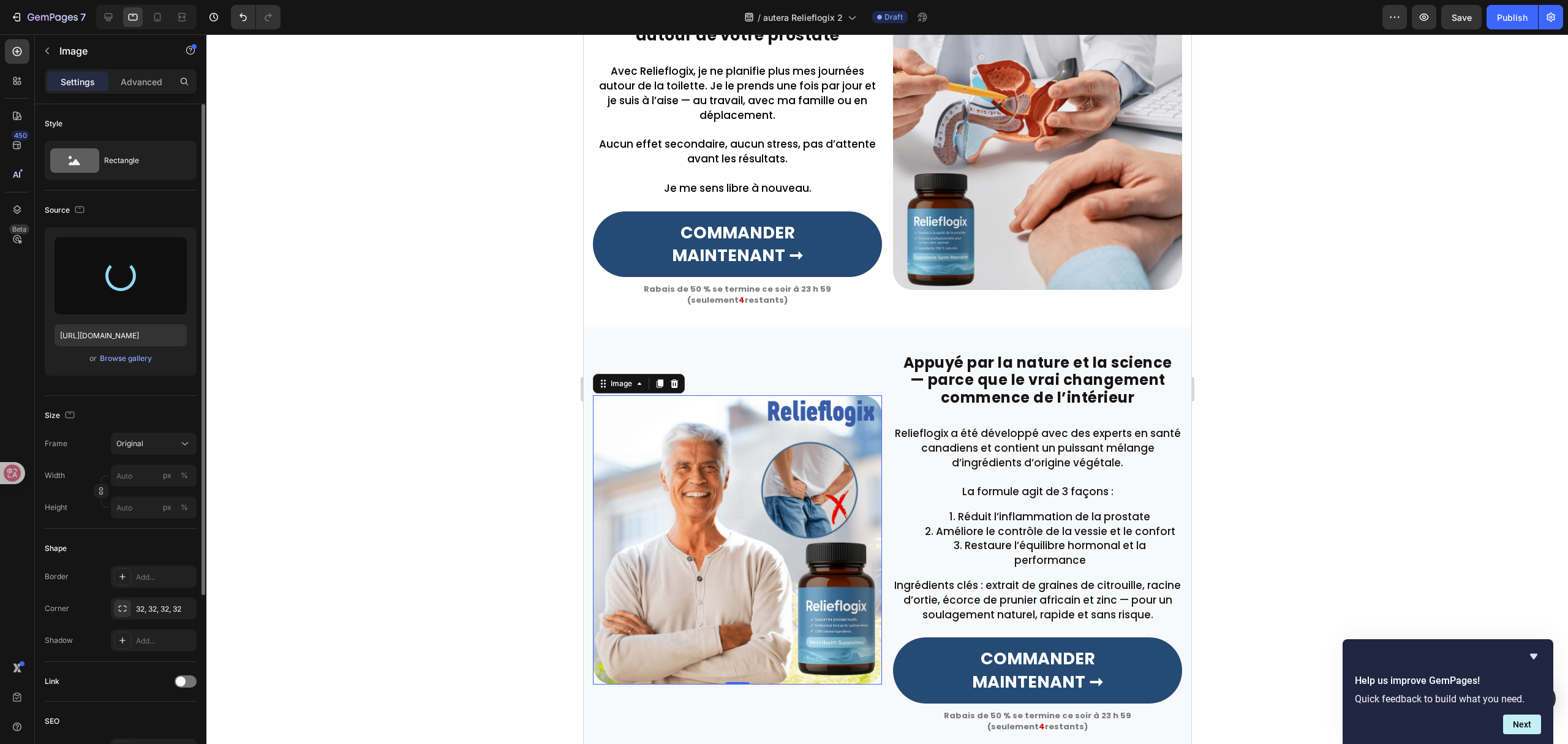
type input "[URL][DOMAIN_NAME][DATE]"
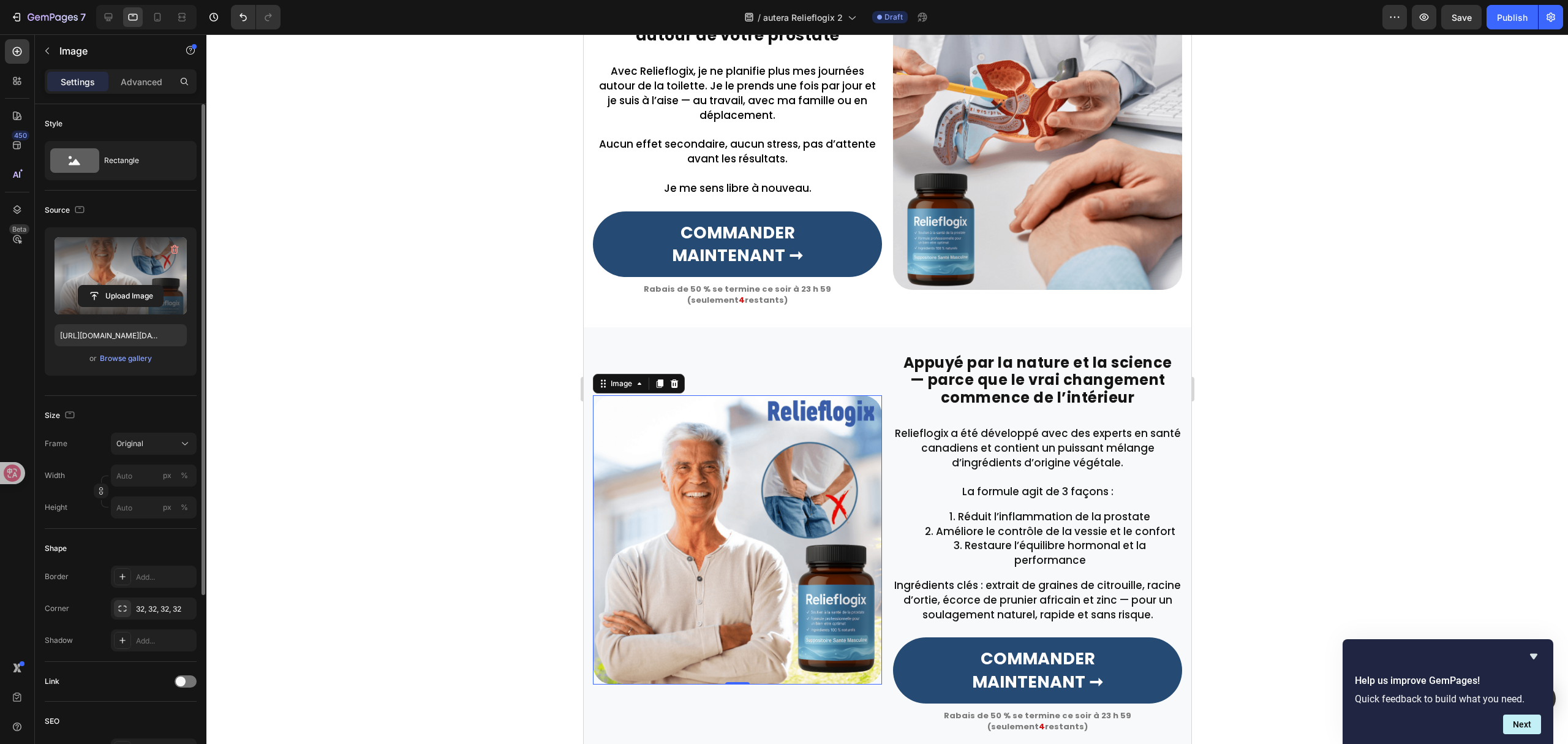
click at [515, 516] on div at bounding box center [887, 389] width 1362 height 710
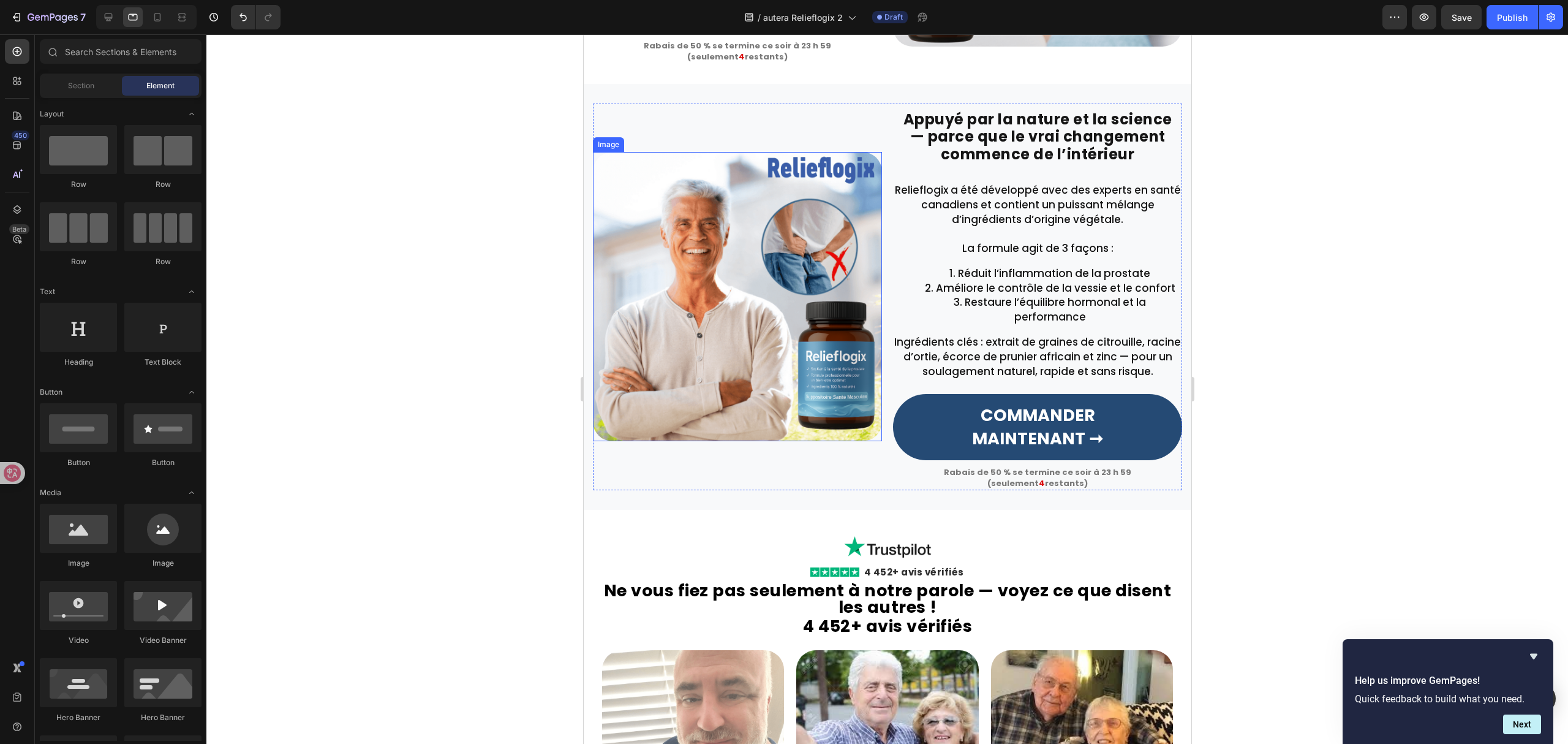
scroll to position [1798, 0]
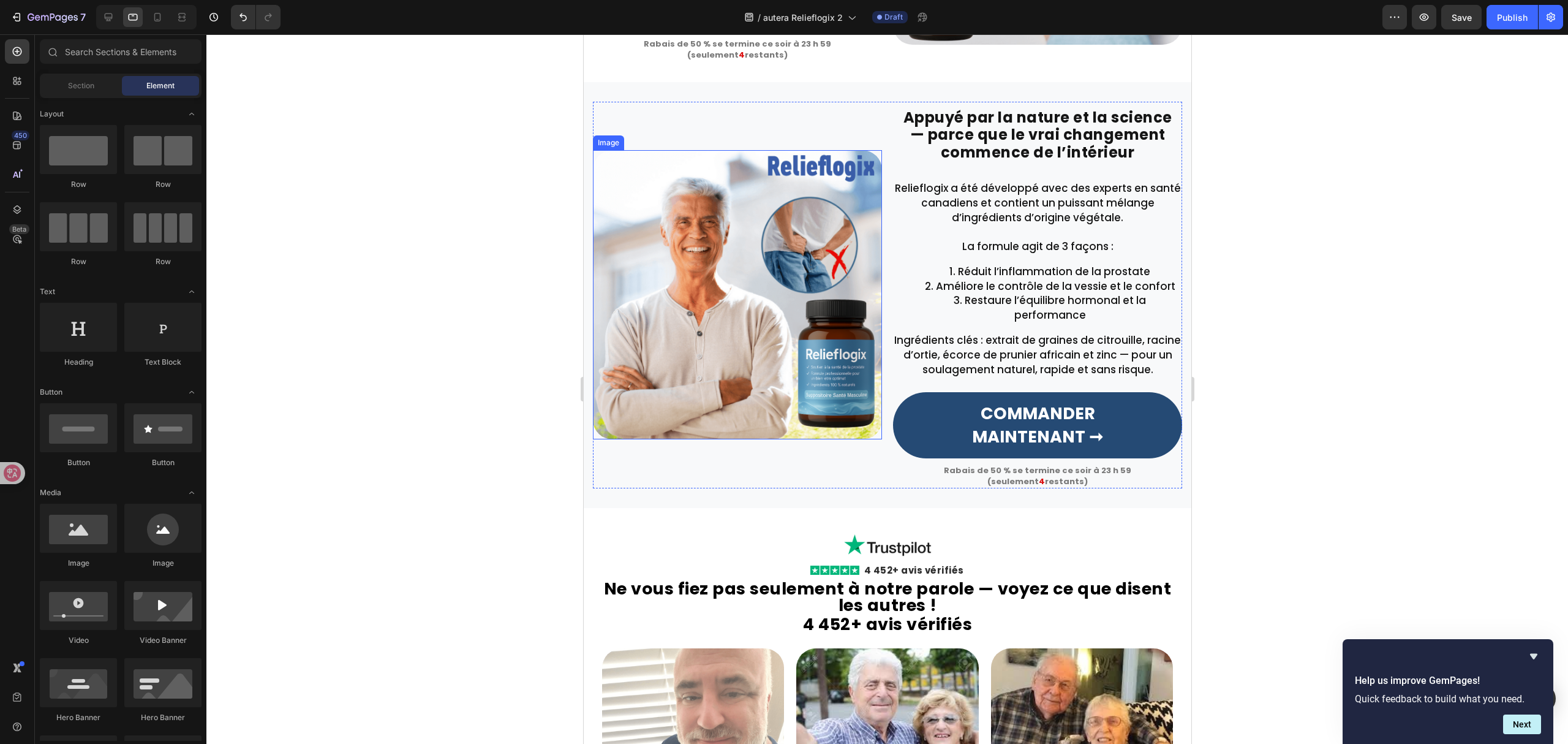
click at [680, 332] on img at bounding box center [737, 295] width 289 height 289
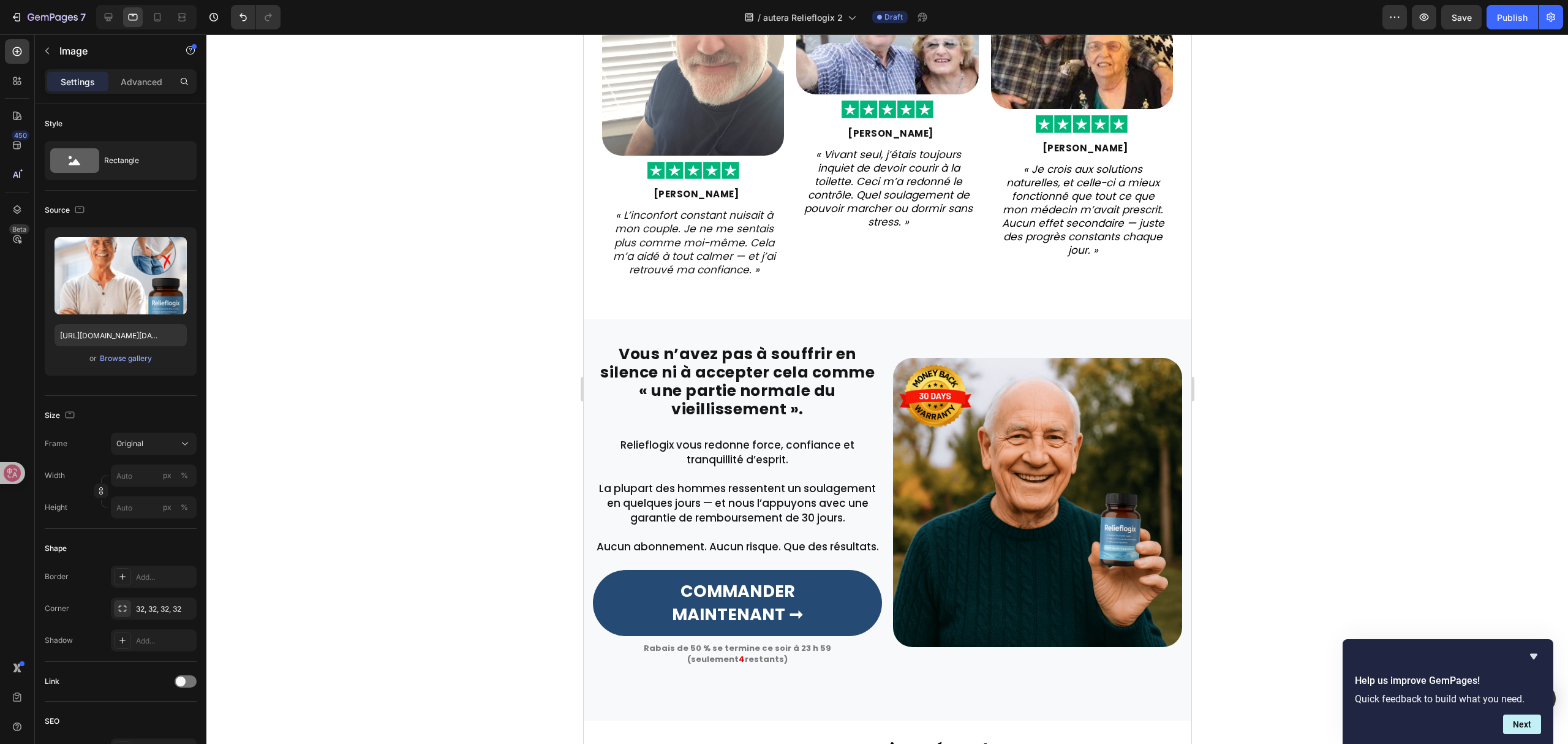
scroll to position [2452, 0]
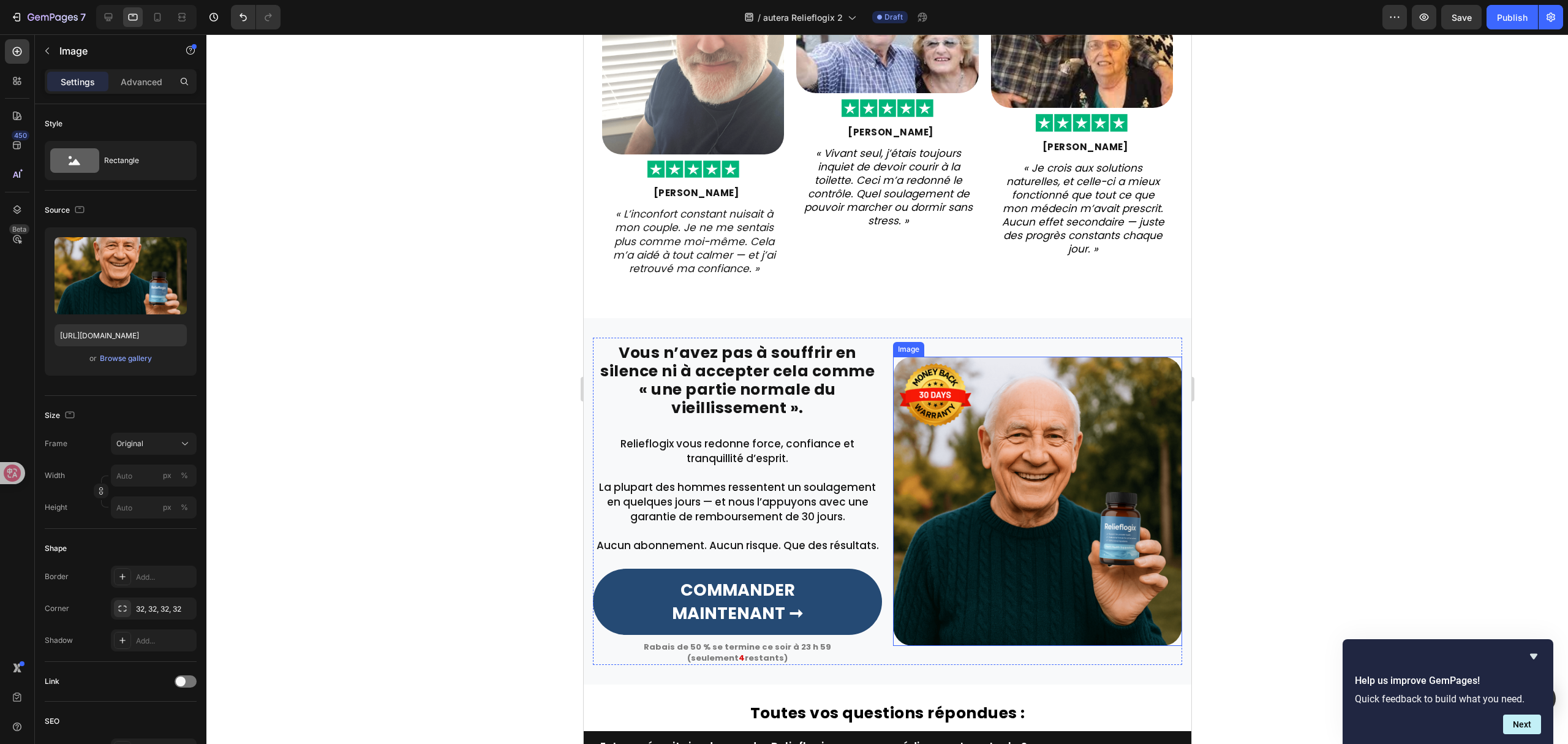
click at [1067, 518] on img at bounding box center [1037, 502] width 289 height 289
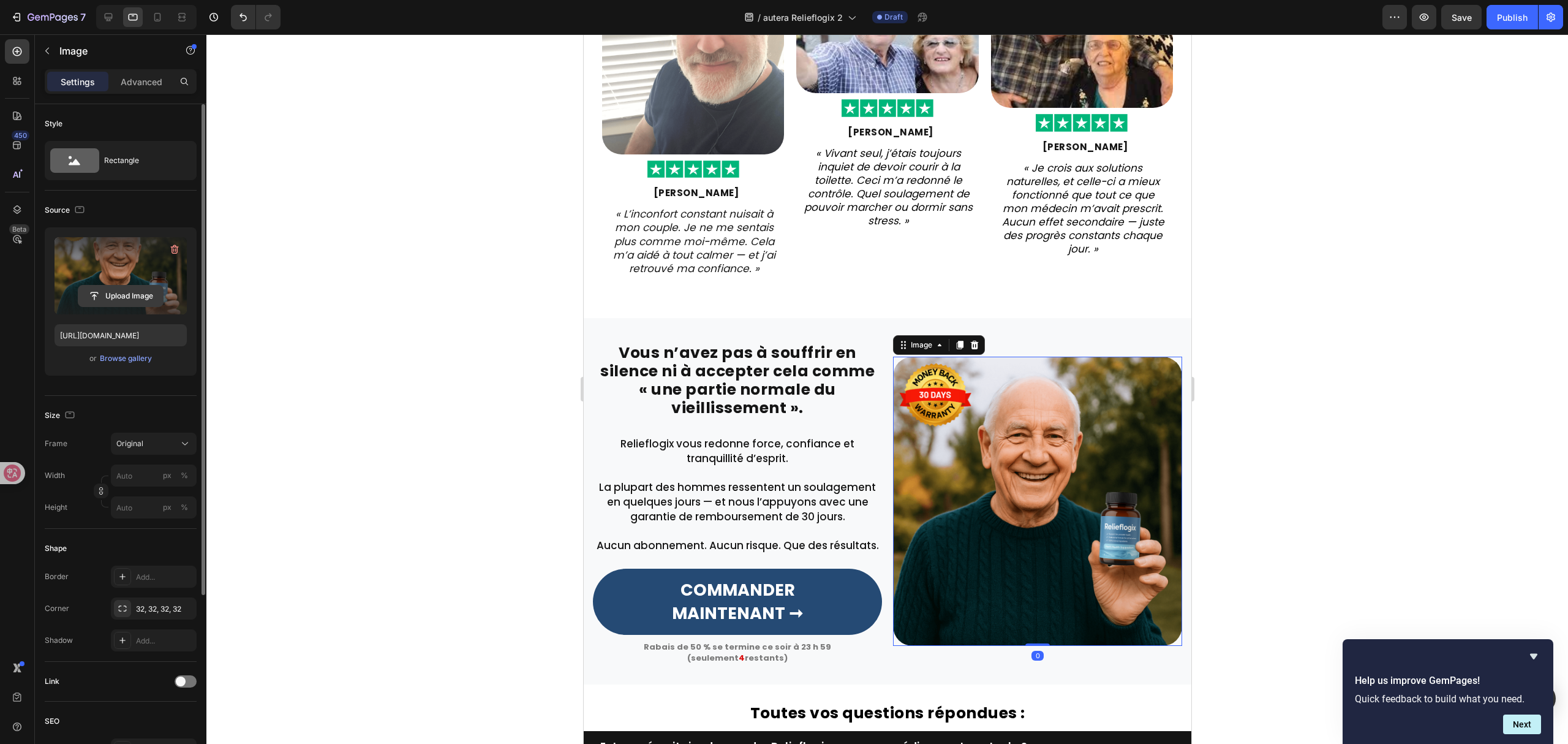
click at [120, 304] on input "file" at bounding box center [120, 296] width 85 height 21
type input "[URL][DOMAIN_NAME]"
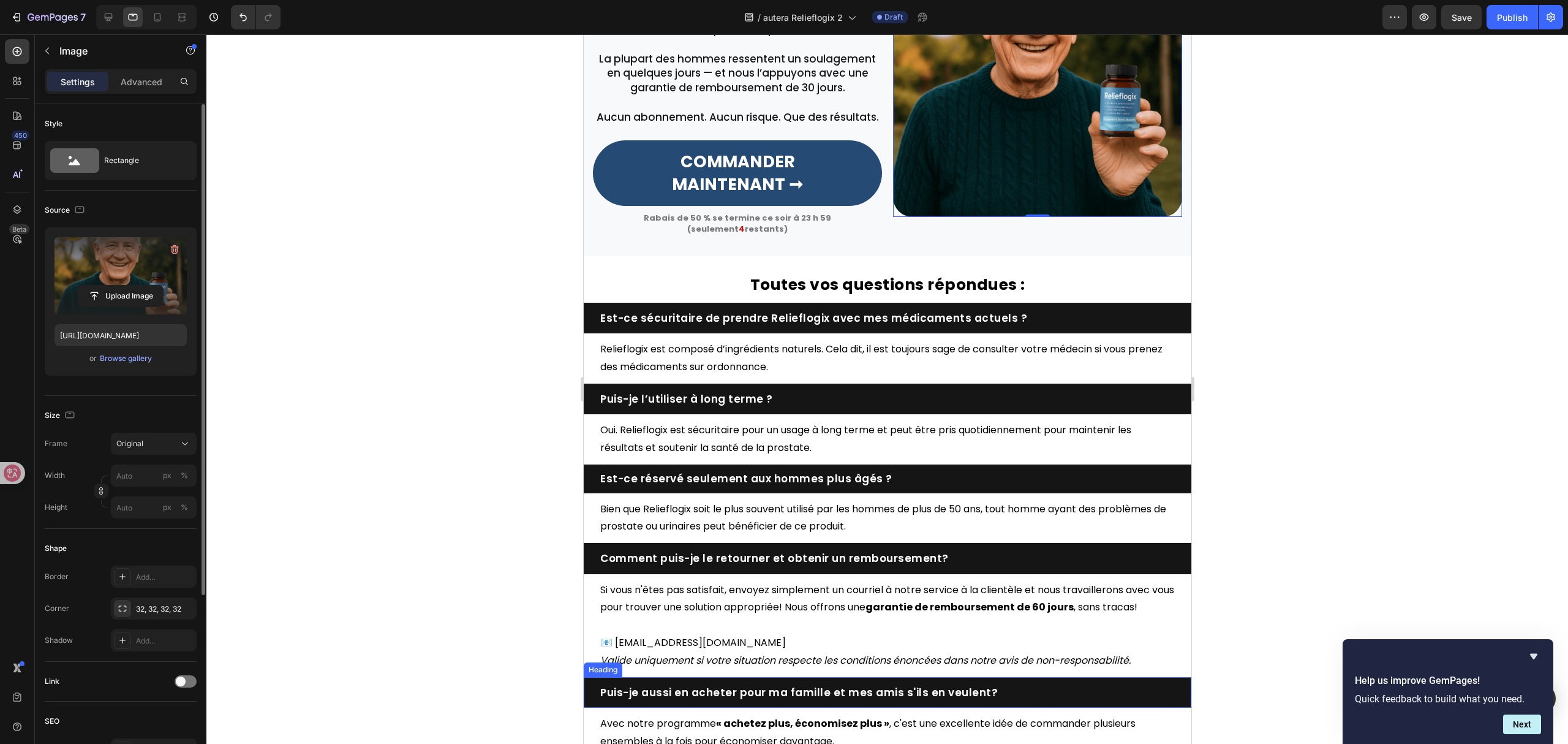
scroll to position [3188, 0]
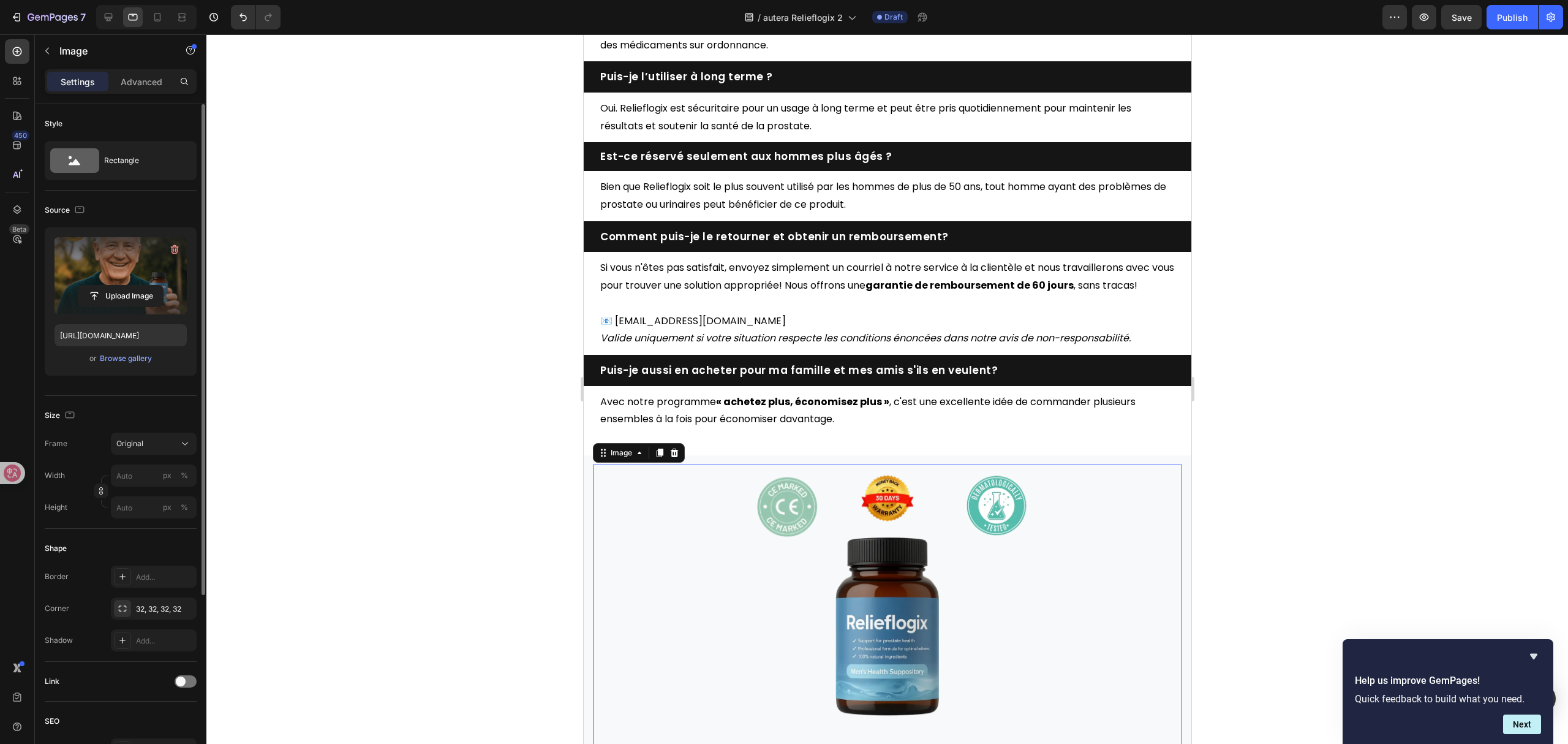
click at [820, 607] on img at bounding box center [887, 618] width 306 height 307
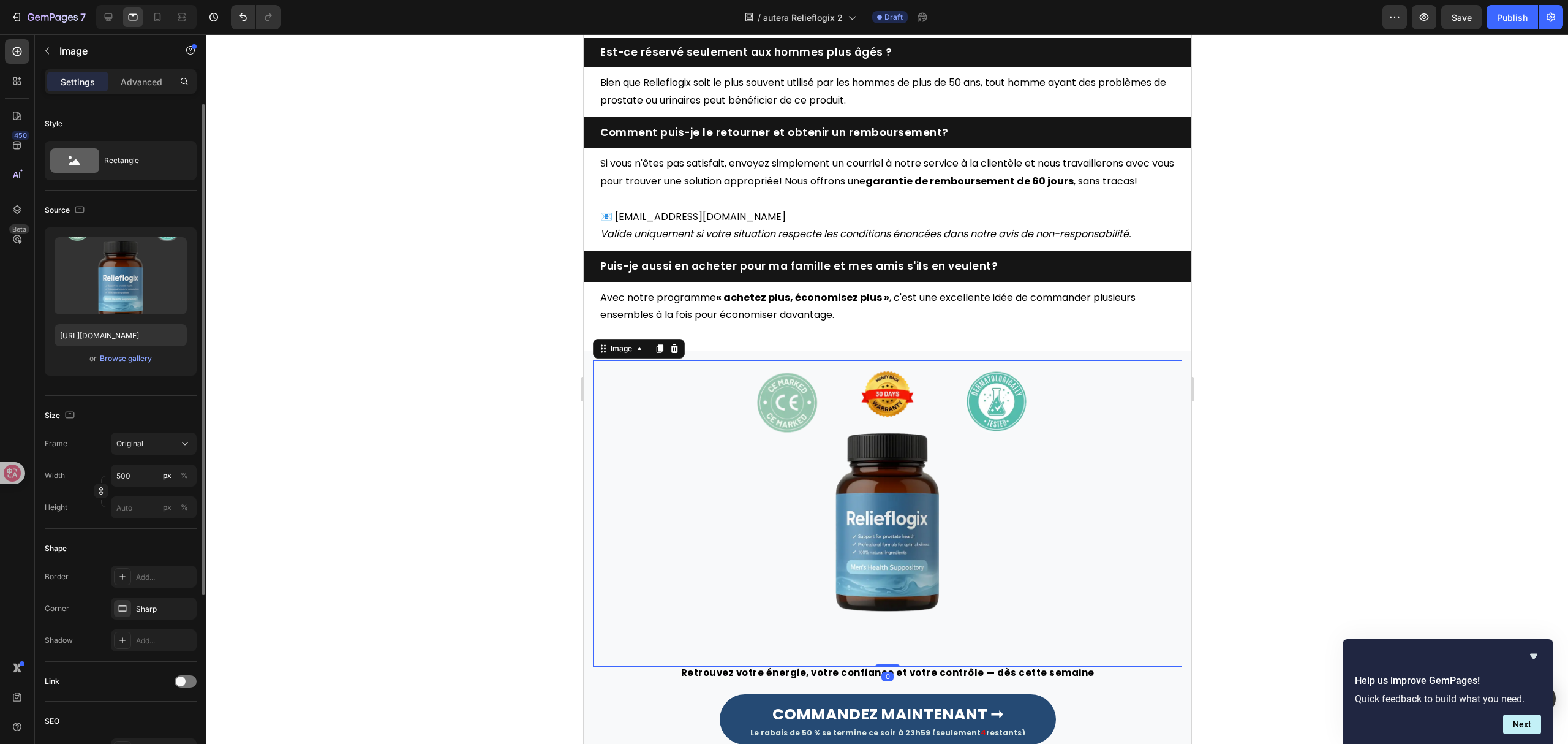
scroll to position [3514, 0]
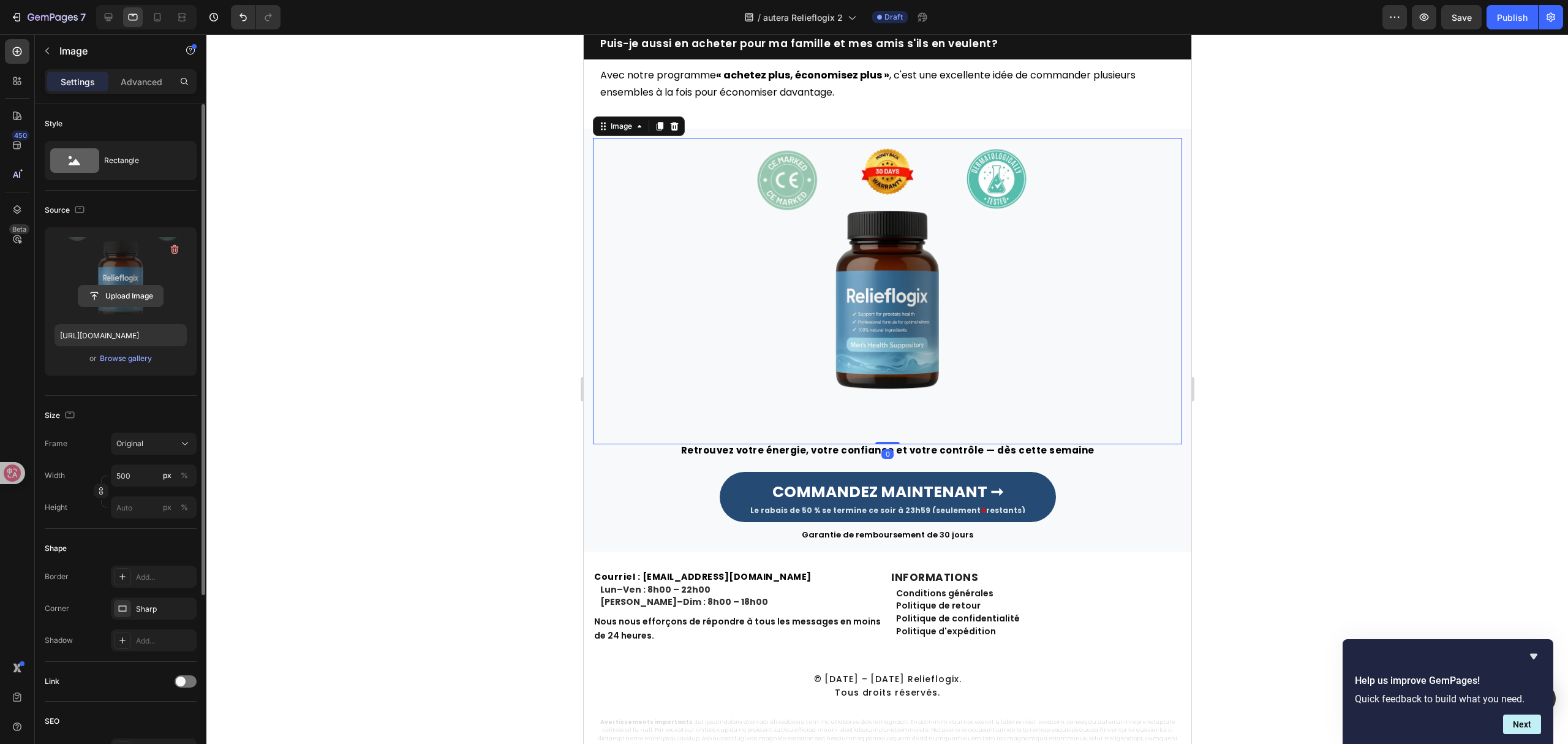
click at [127, 295] on input "file" at bounding box center [120, 296] width 85 height 21
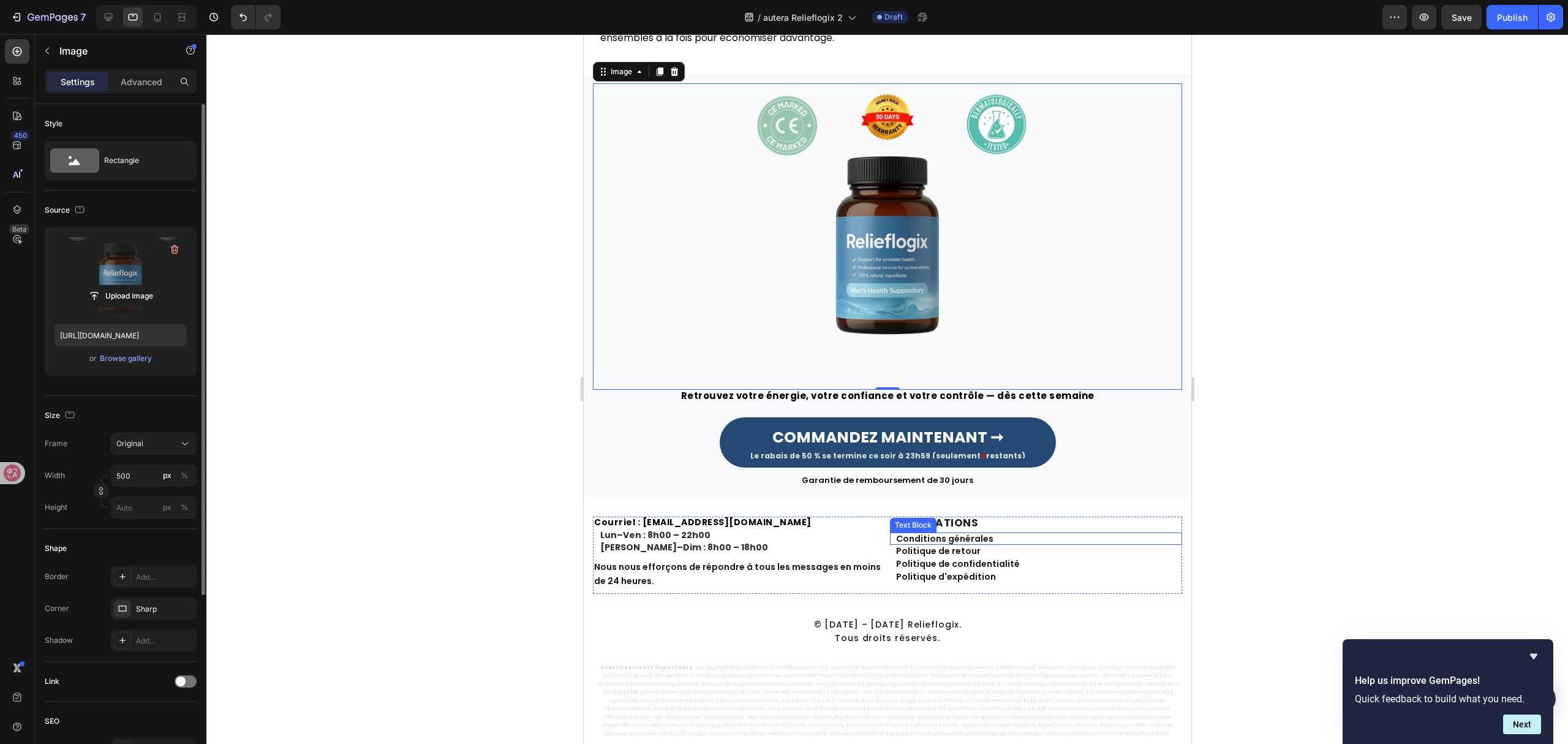
scroll to position [3714, 0]
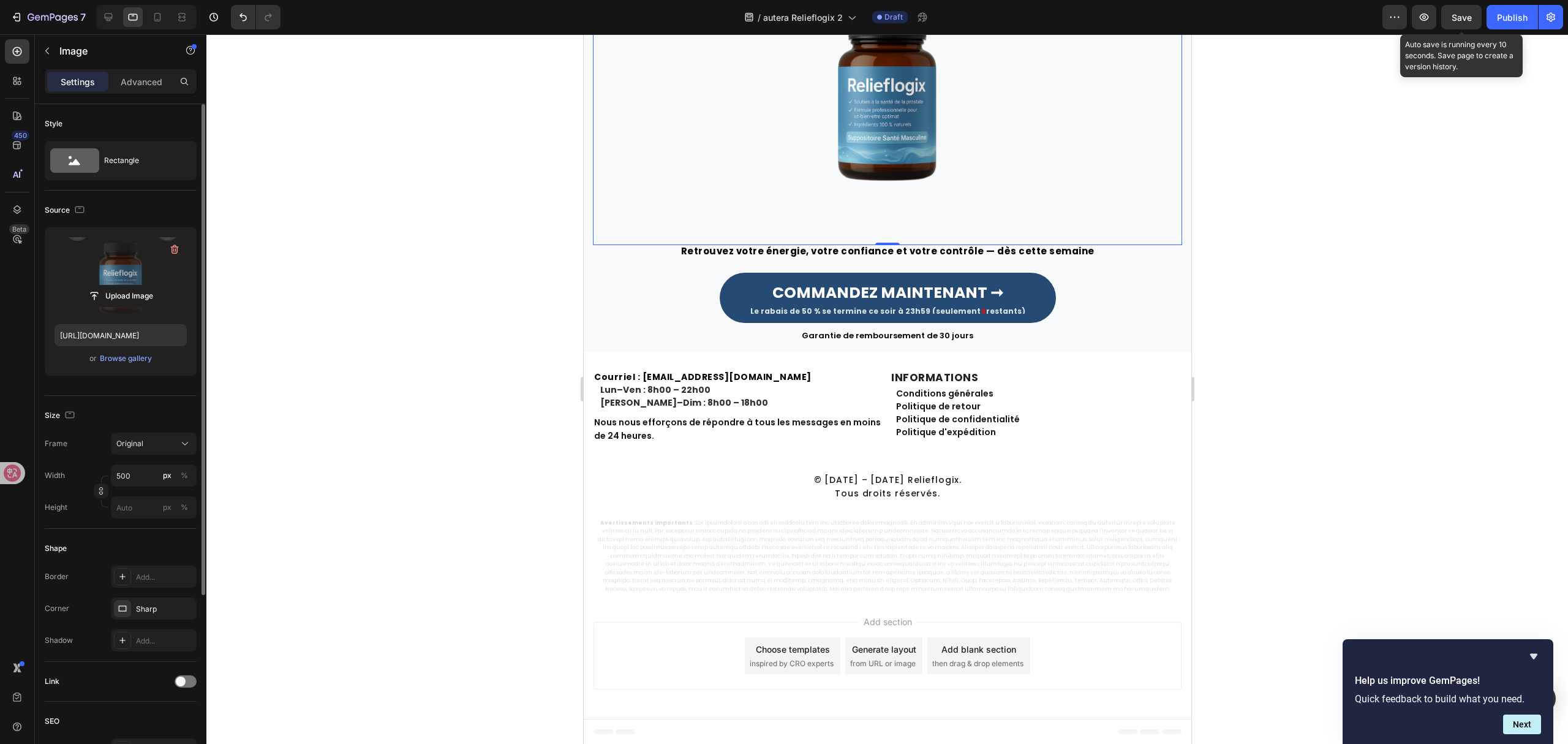
click at [1457, 21] on span "Save" at bounding box center [1462, 17] width 20 height 10
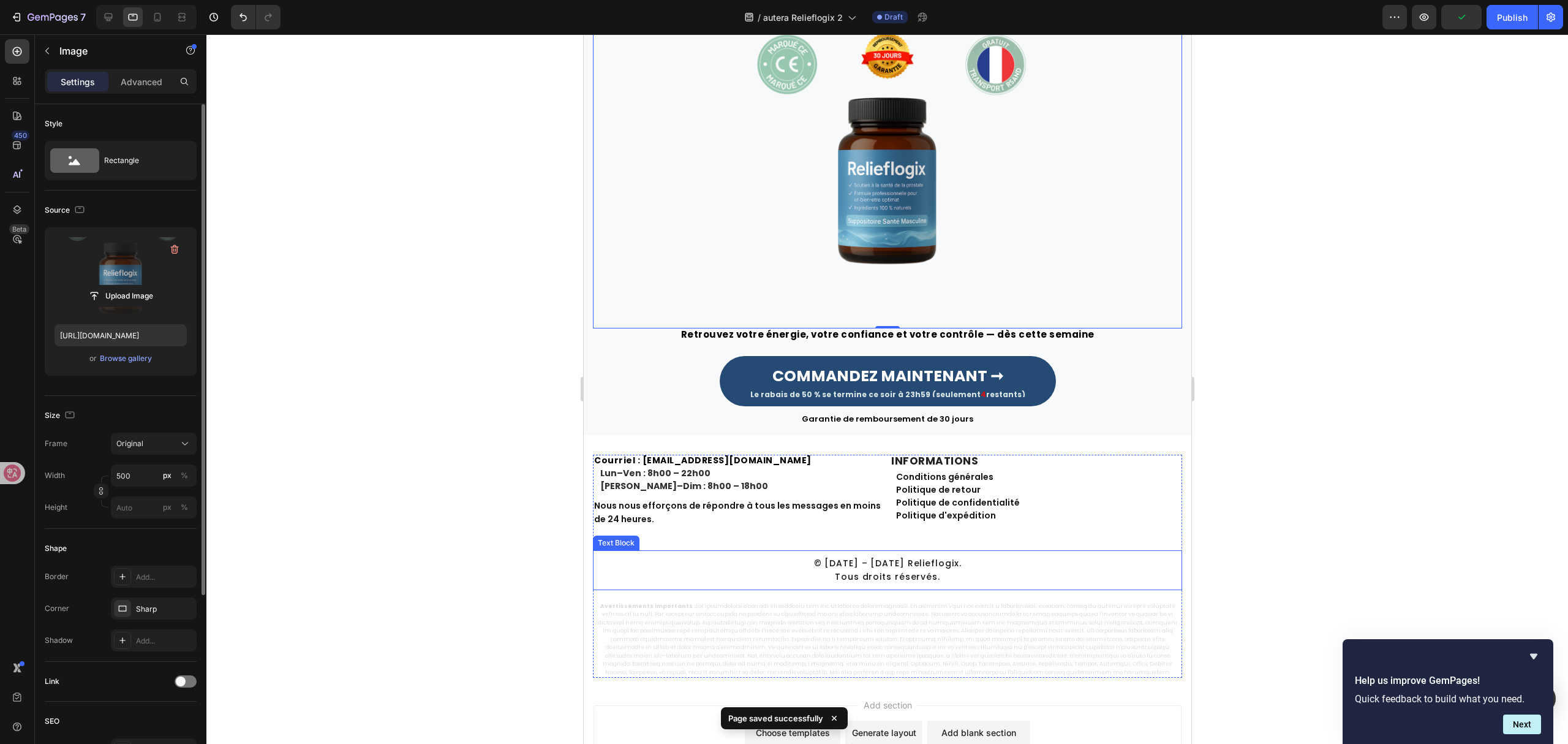
scroll to position [3223, 0]
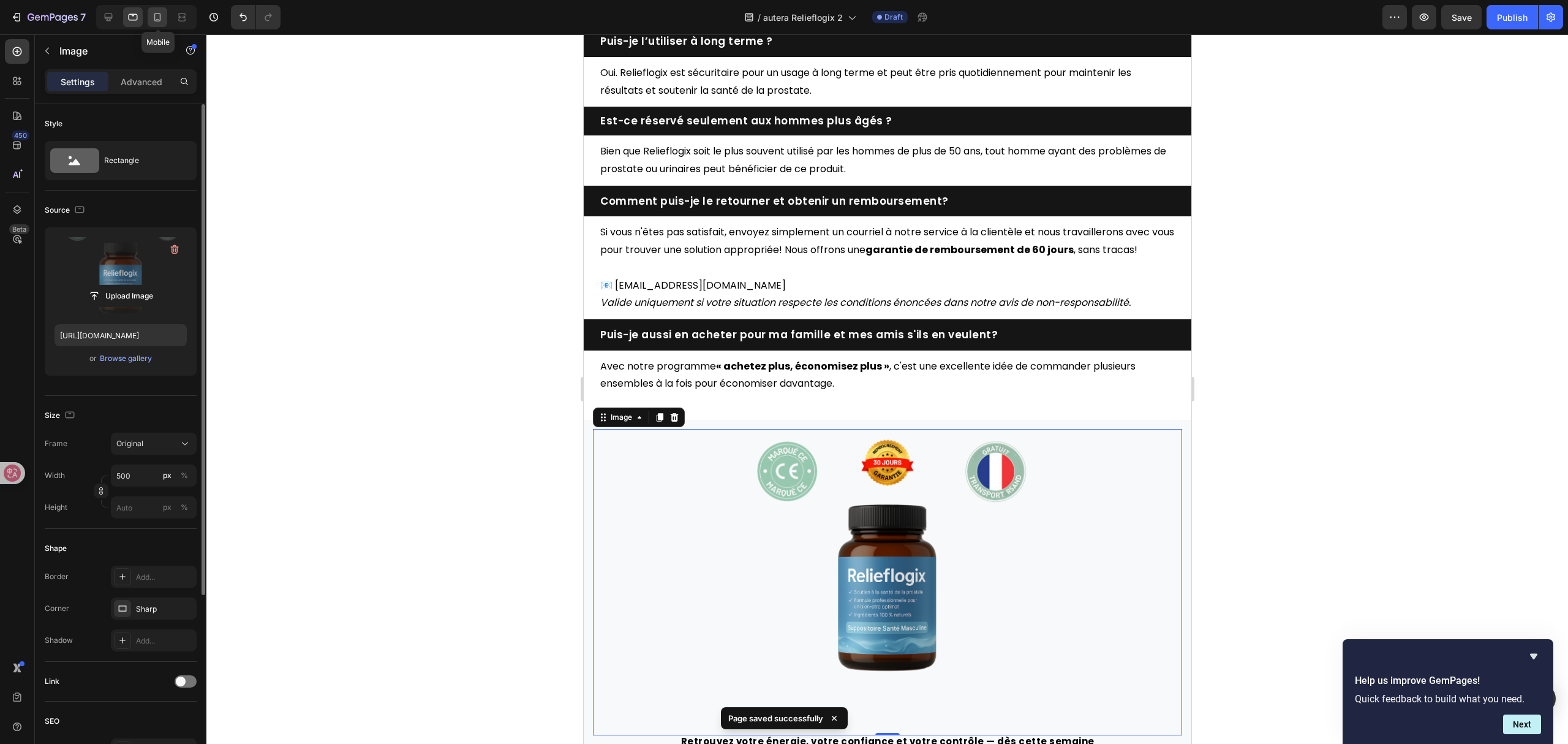
click at [158, 20] on icon at bounding box center [157, 20] width 3 height 1
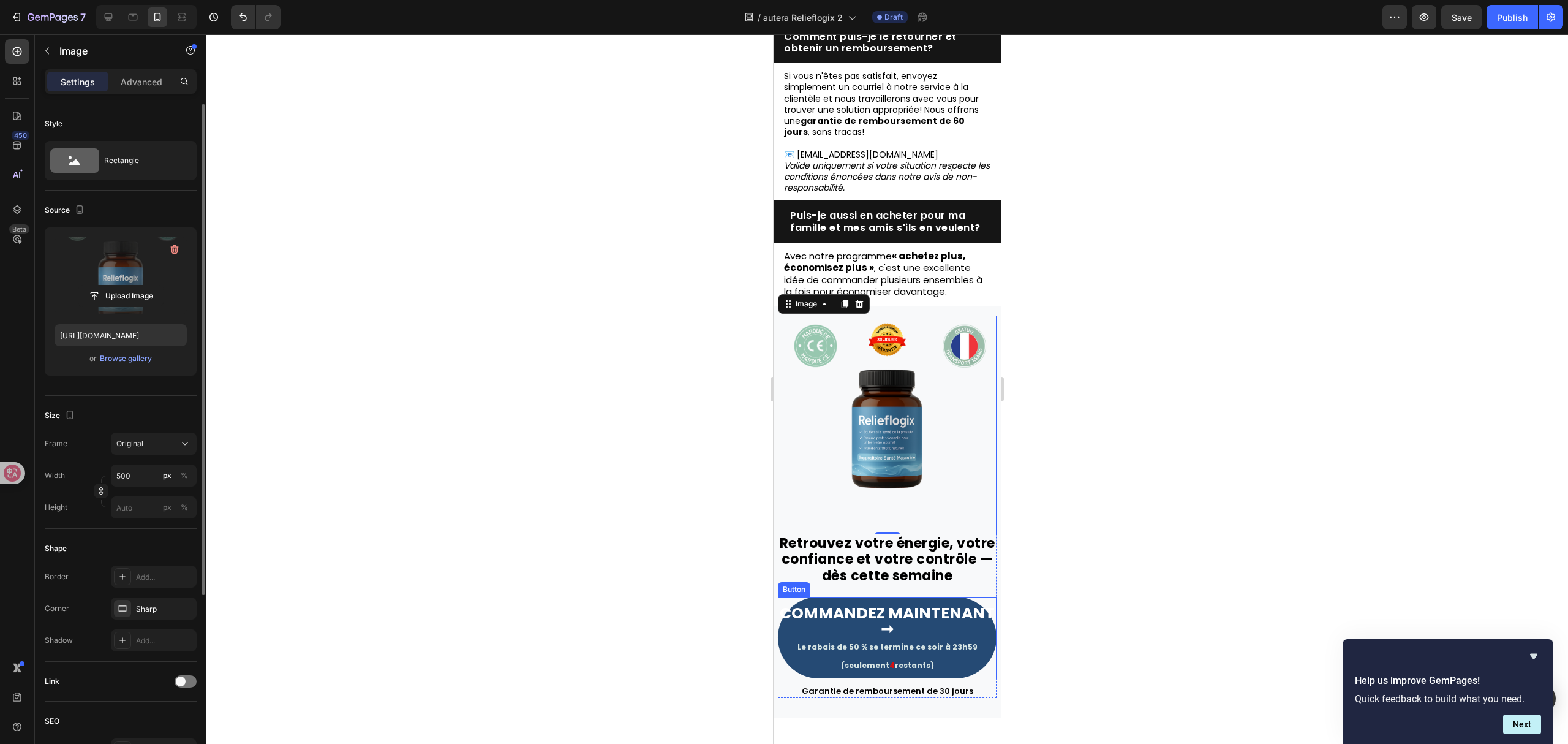
scroll to position [3628, 0]
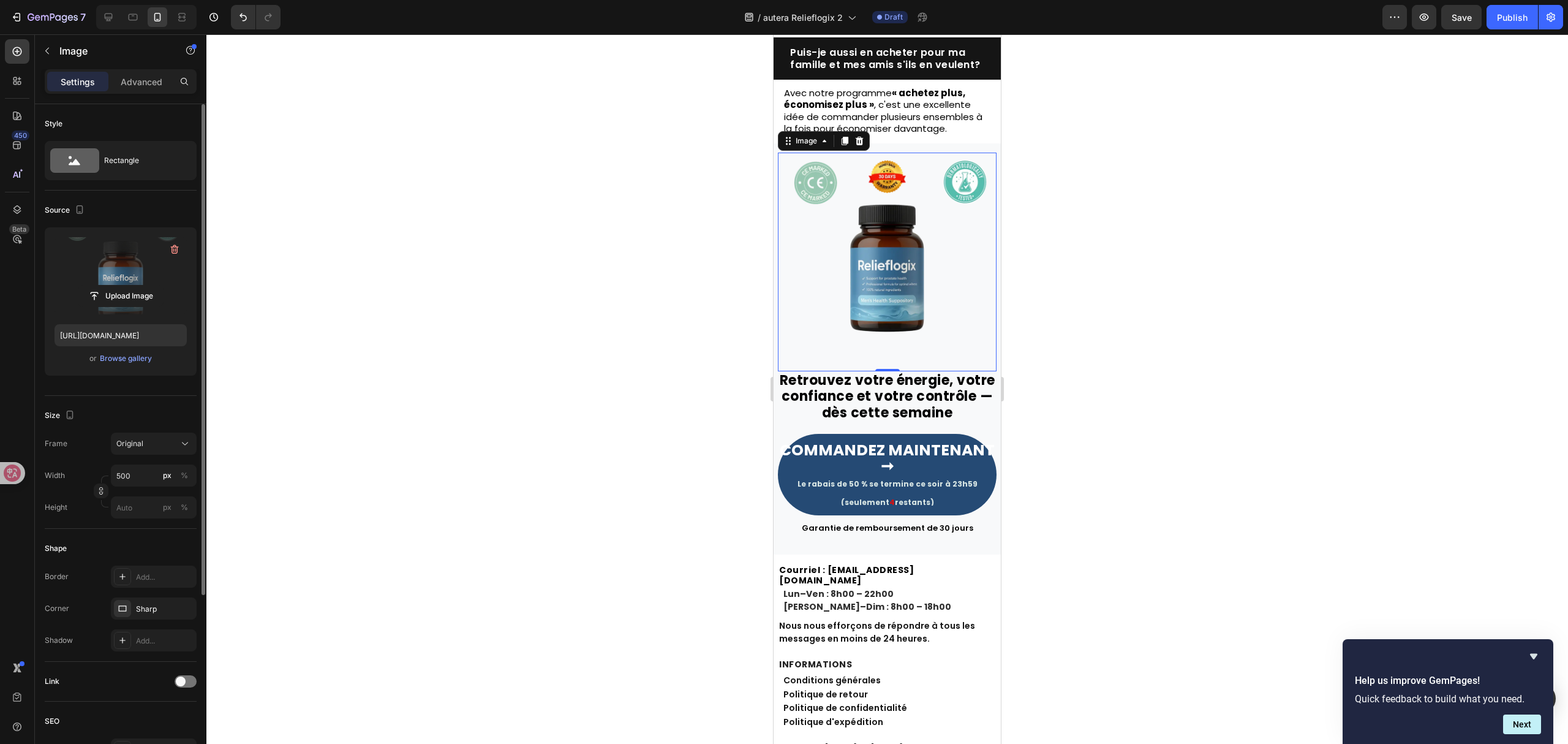
click at [879, 274] on img at bounding box center [887, 261] width 219 height 219
click at [138, 293] on input "file" at bounding box center [120, 296] width 85 height 21
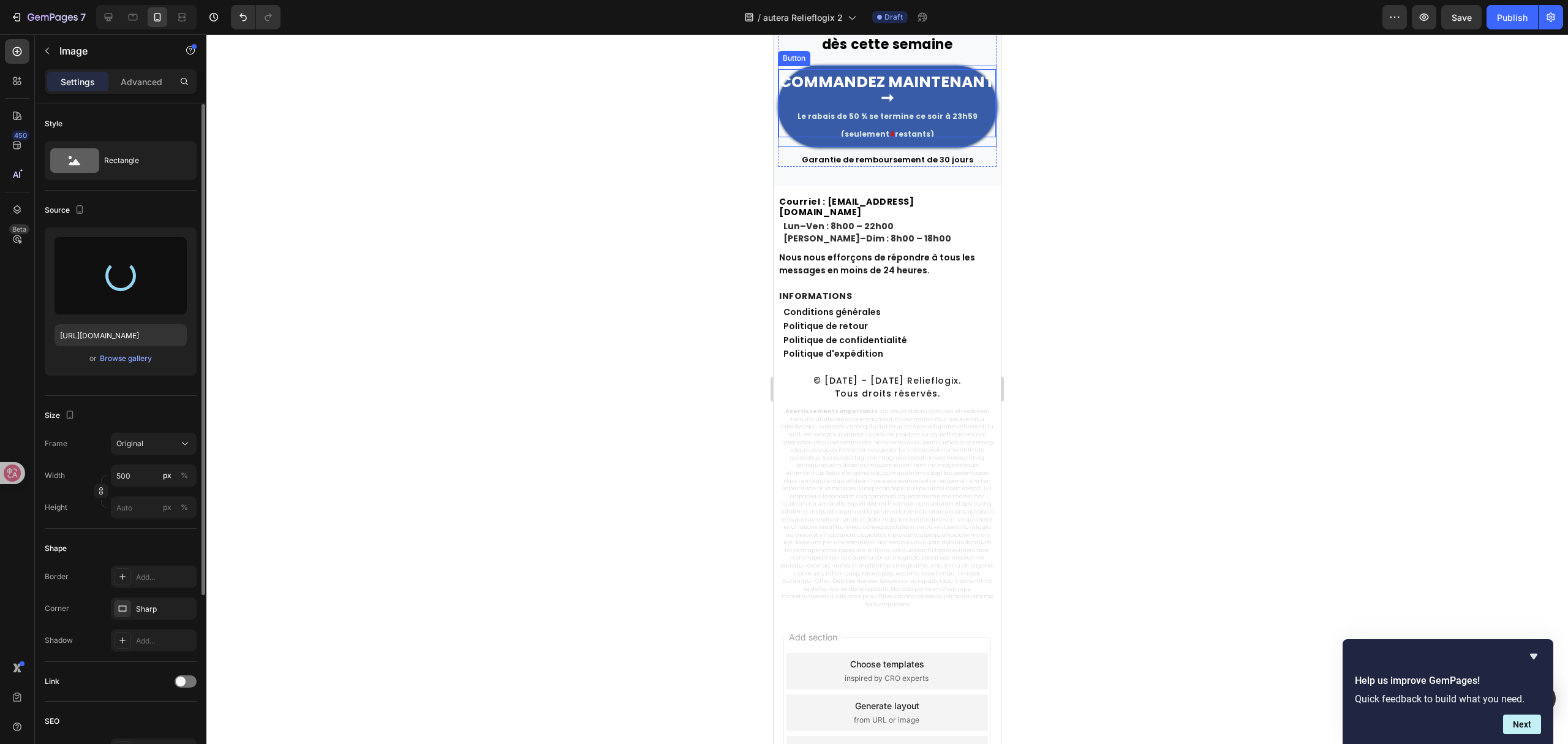
type input "[URL][DOMAIN_NAME]"
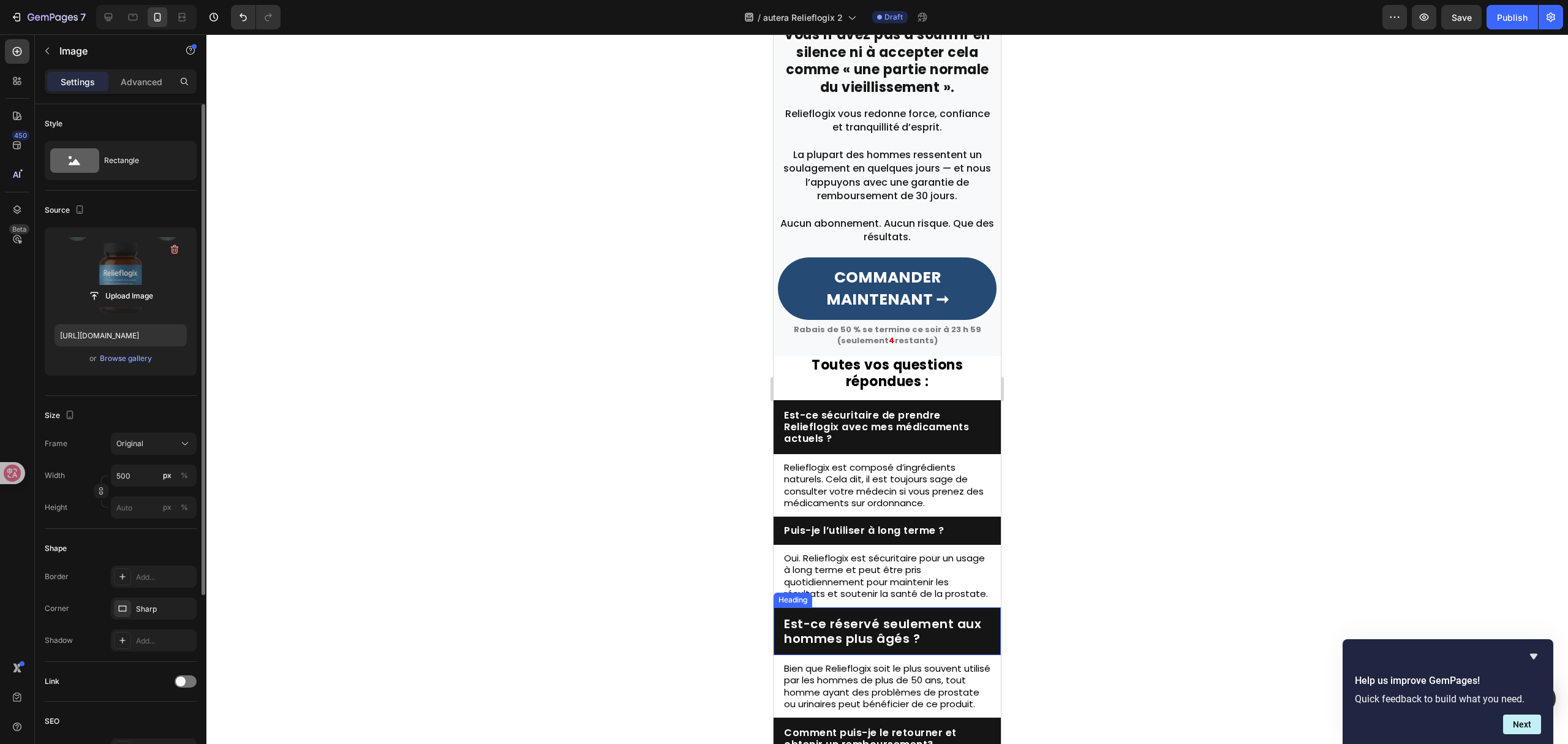
scroll to position [2569, 0]
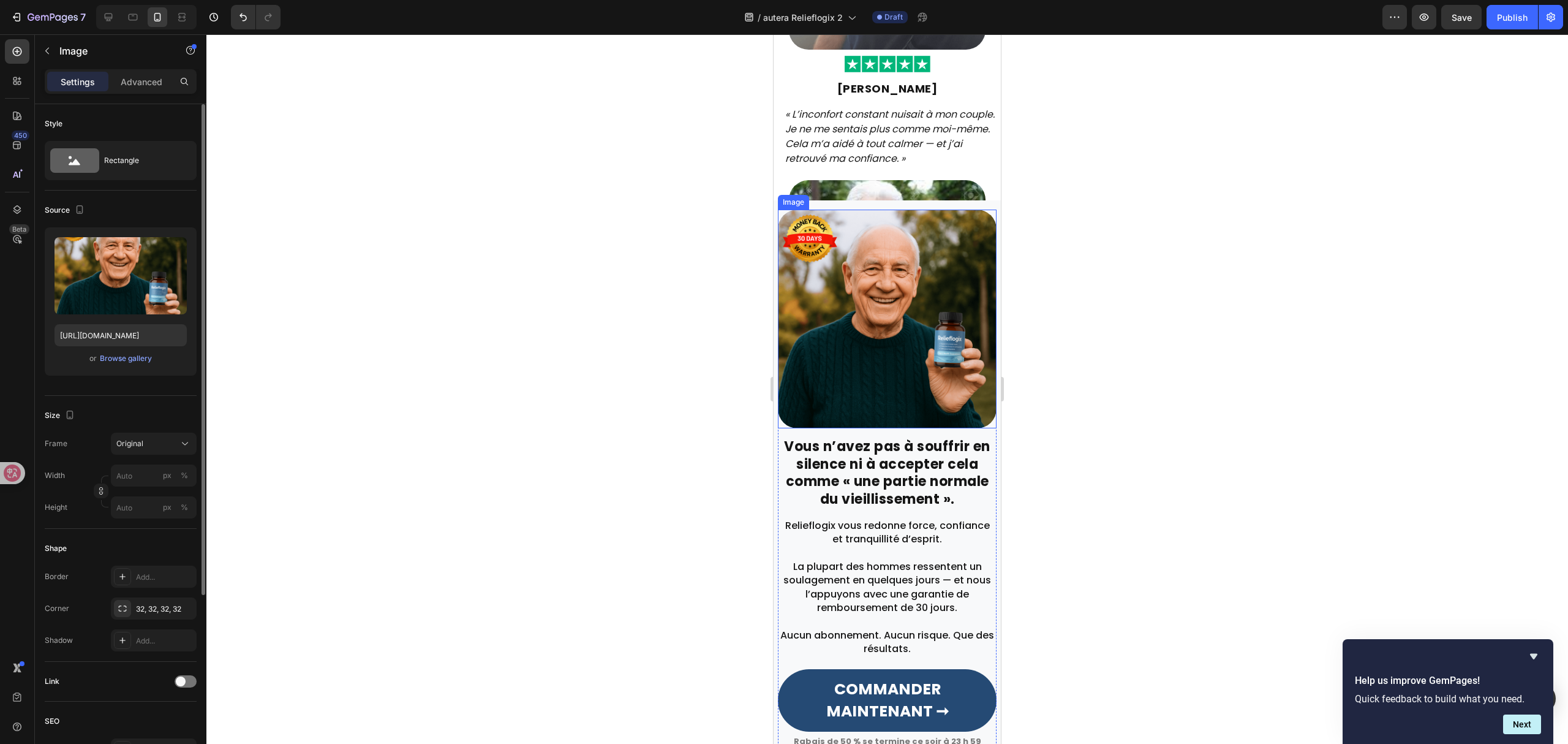
click at [866, 327] on img at bounding box center [887, 319] width 219 height 219
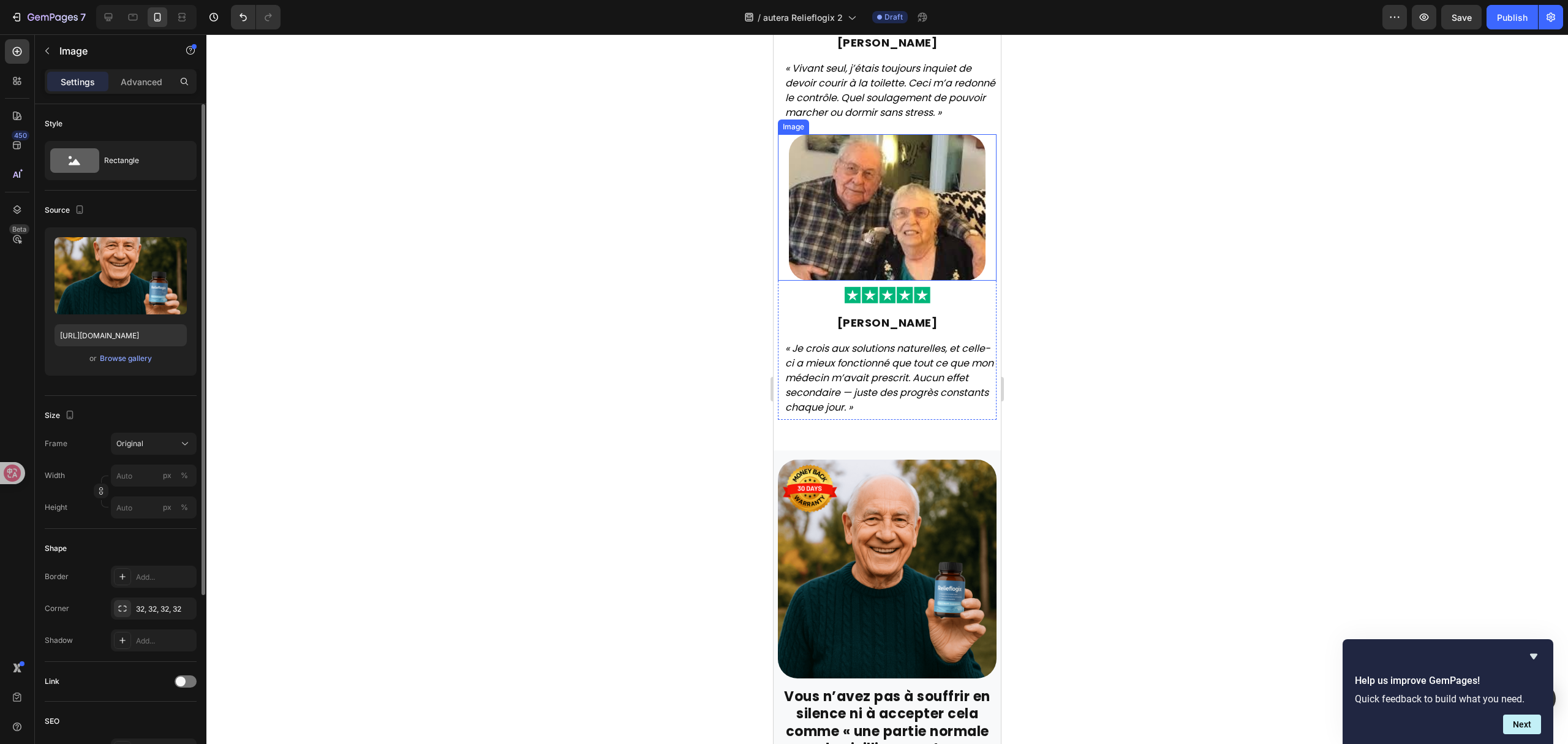
scroll to position [2977, 0]
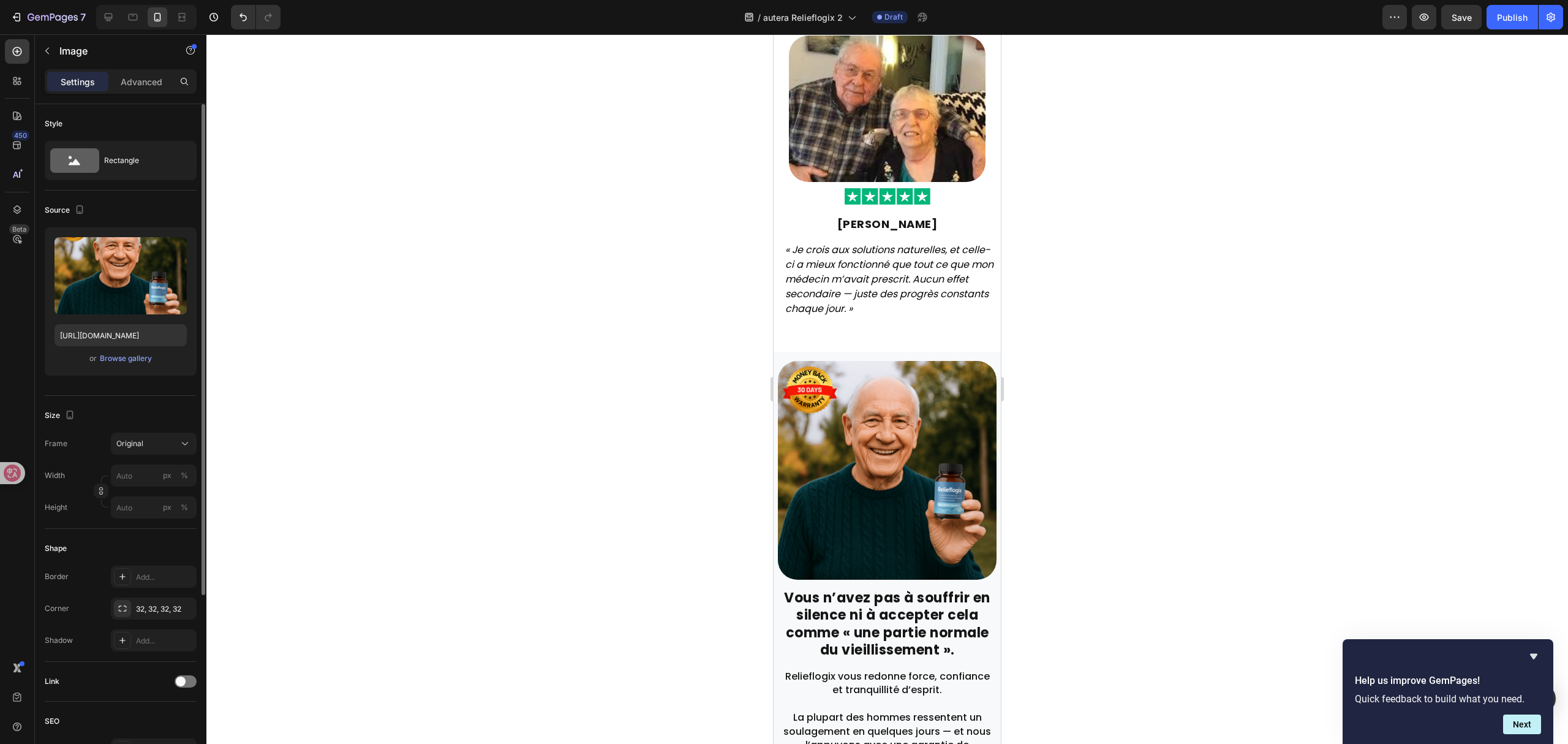
click at [841, 493] on img at bounding box center [887, 470] width 219 height 219
click at [103, 296] on input "file" at bounding box center [120, 296] width 85 height 21
type input "[URL][DOMAIN_NAME]"
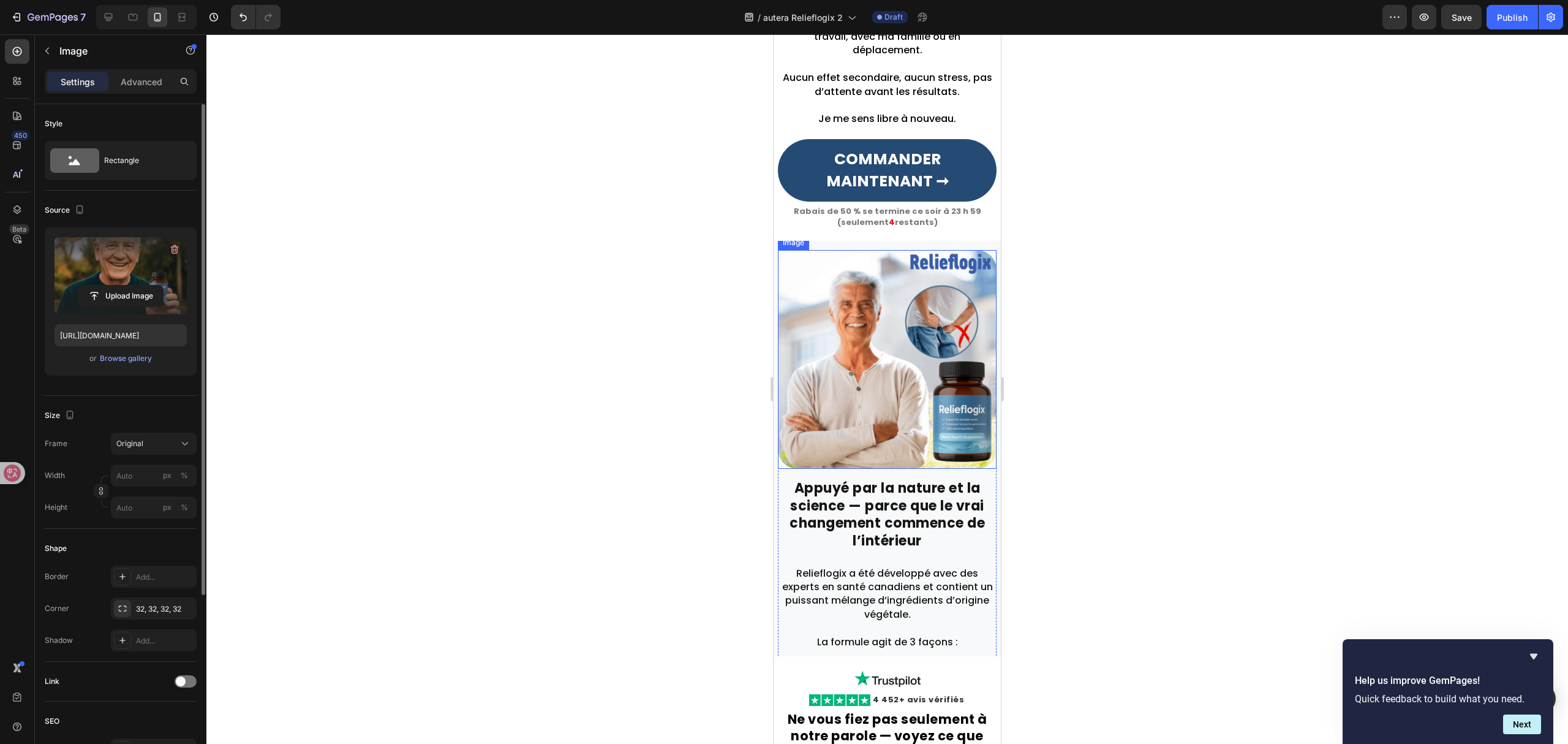
click at [853, 357] on img at bounding box center [887, 359] width 219 height 219
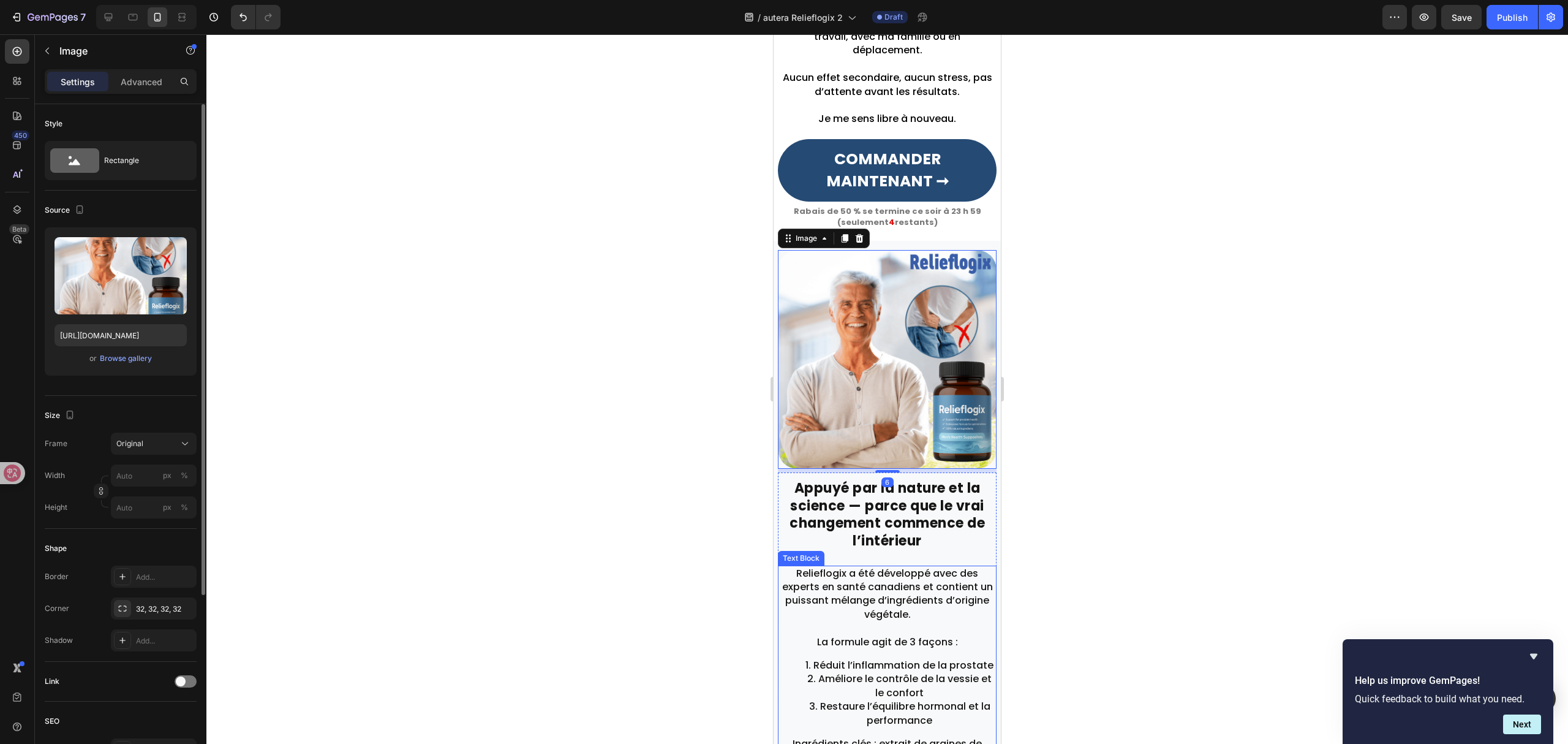
scroll to position [1837, 0]
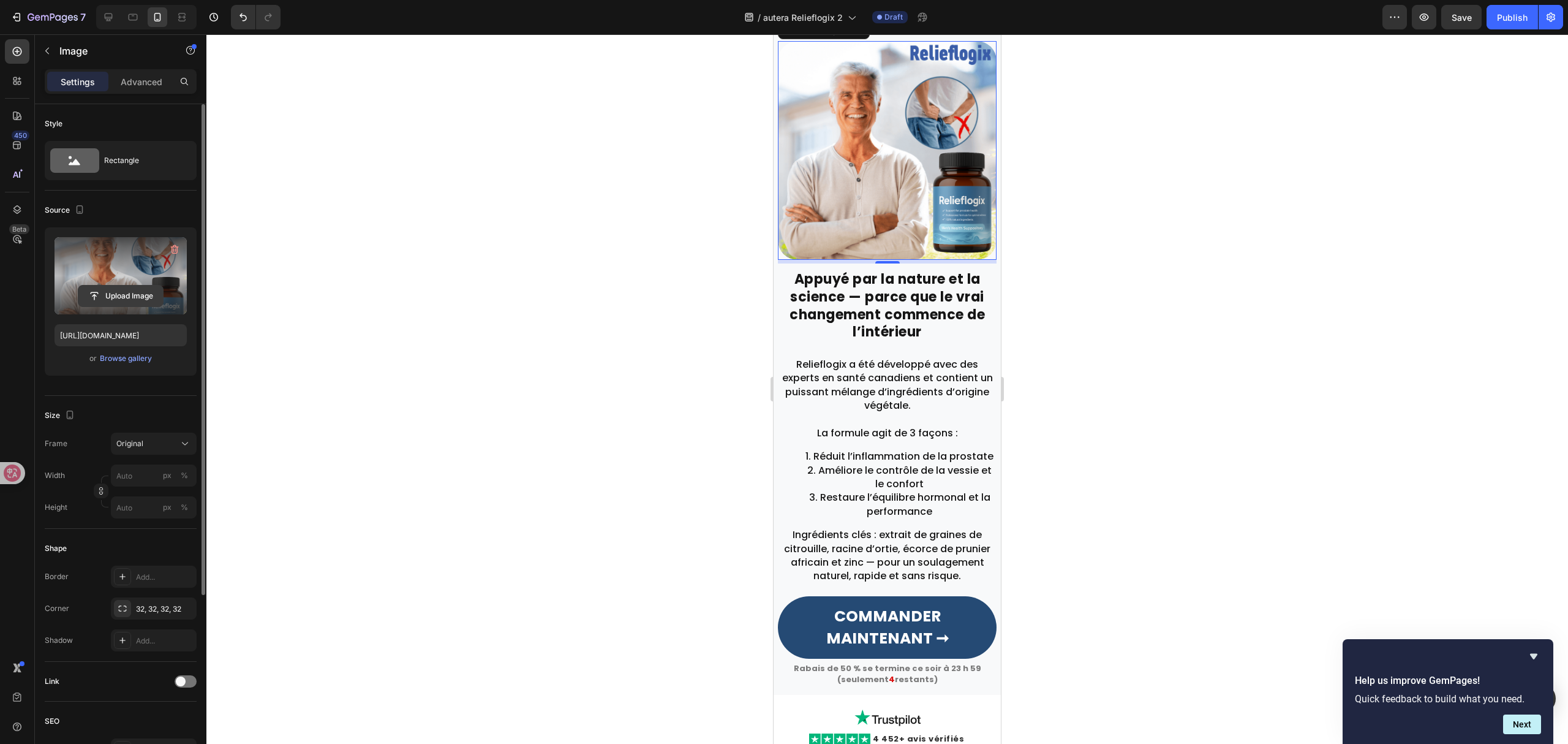
click at [125, 300] on input "file" at bounding box center [120, 296] width 85 height 21
type input "[URL][DOMAIN_NAME][DATE]"
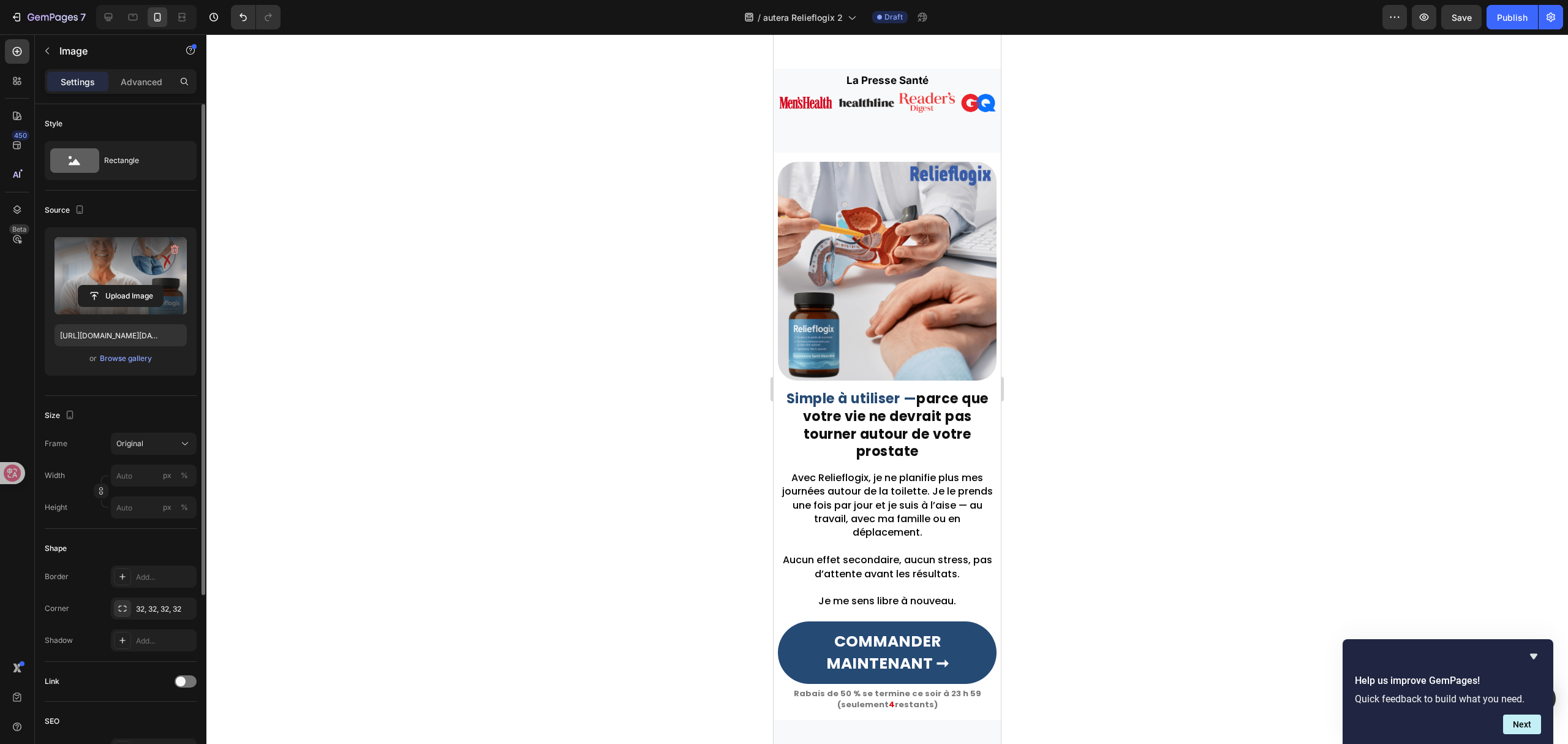
scroll to position [1389, 0]
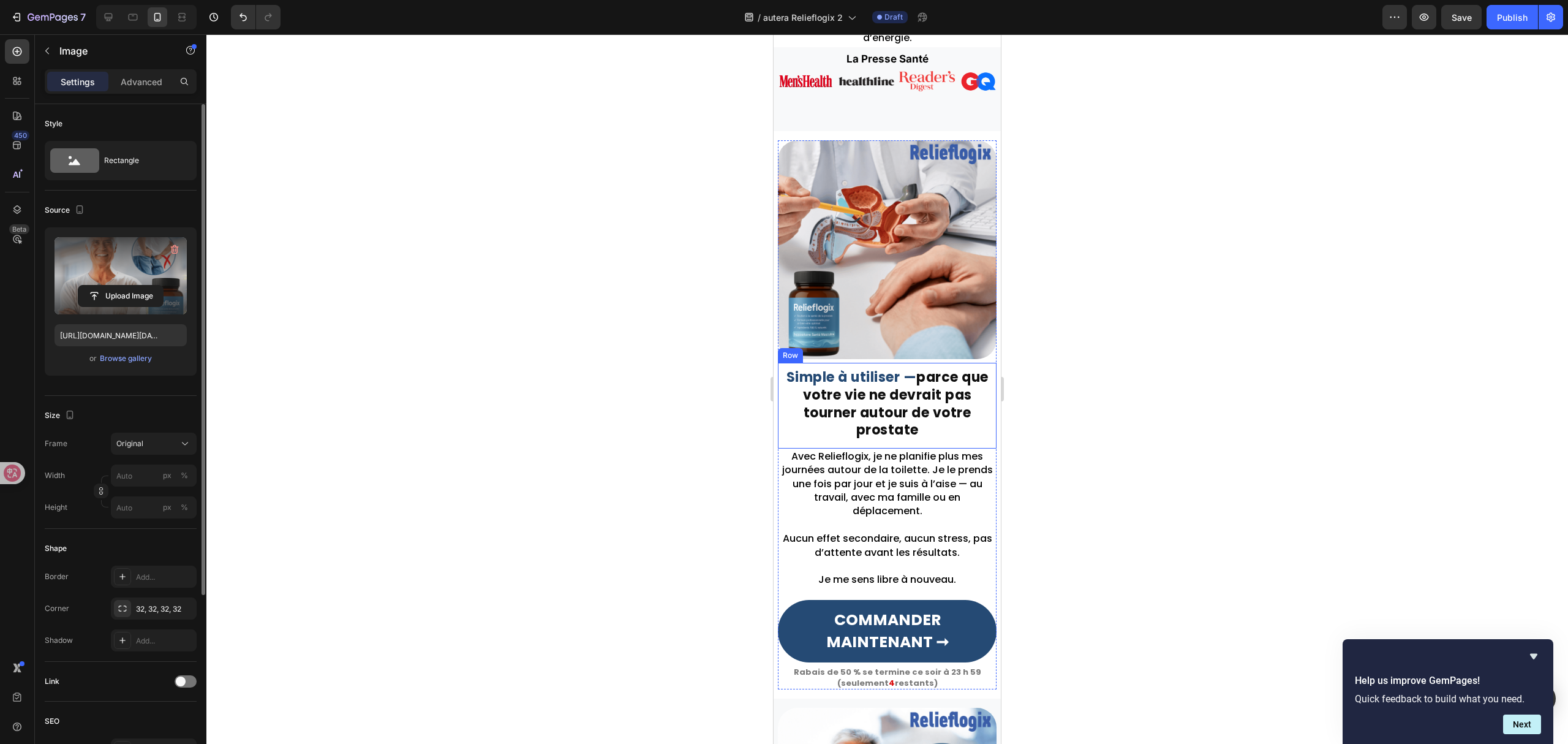
click at [891, 268] on img at bounding box center [887, 249] width 219 height 219
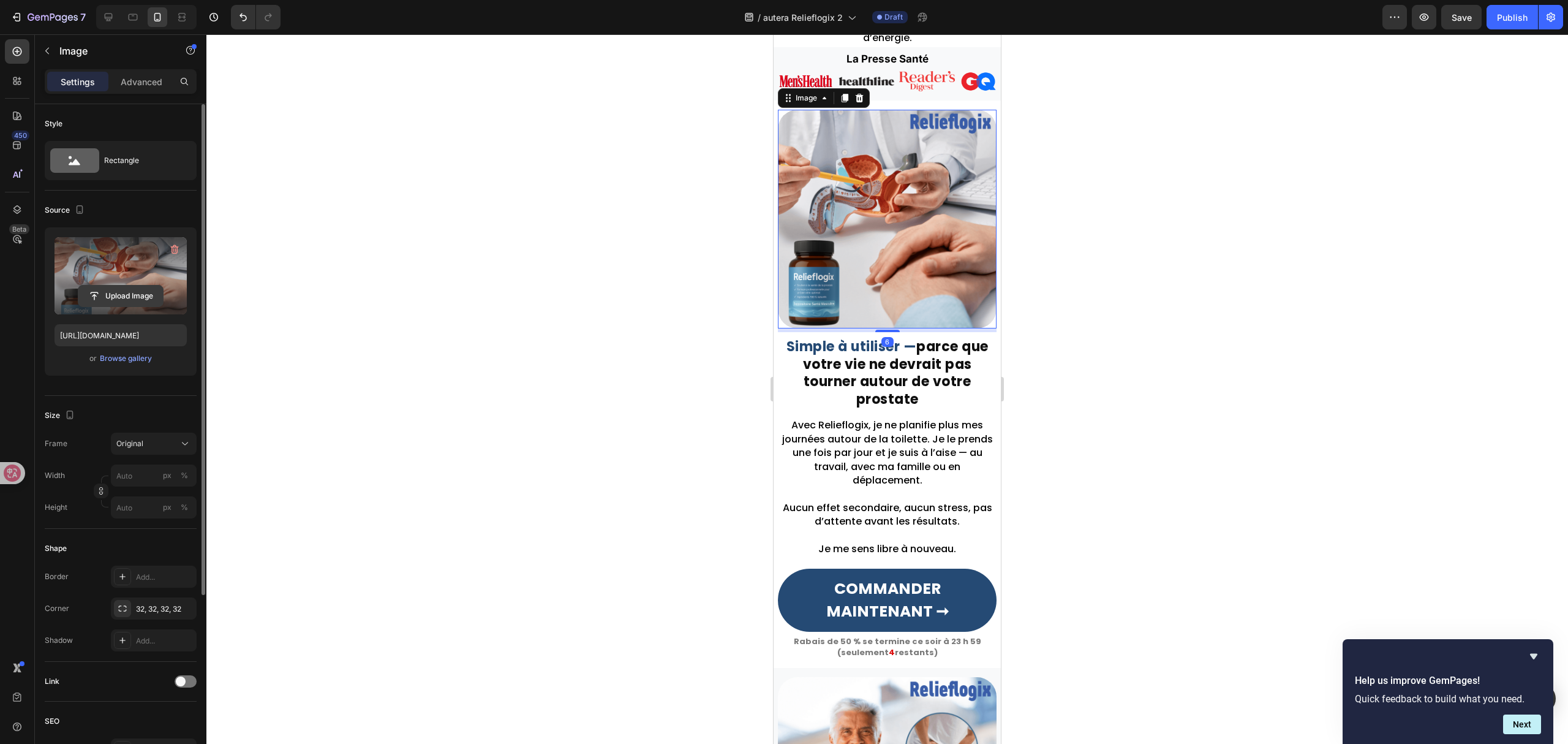
click at [136, 304] on input "file" at bounding box center [120, 296] width 85 height 21
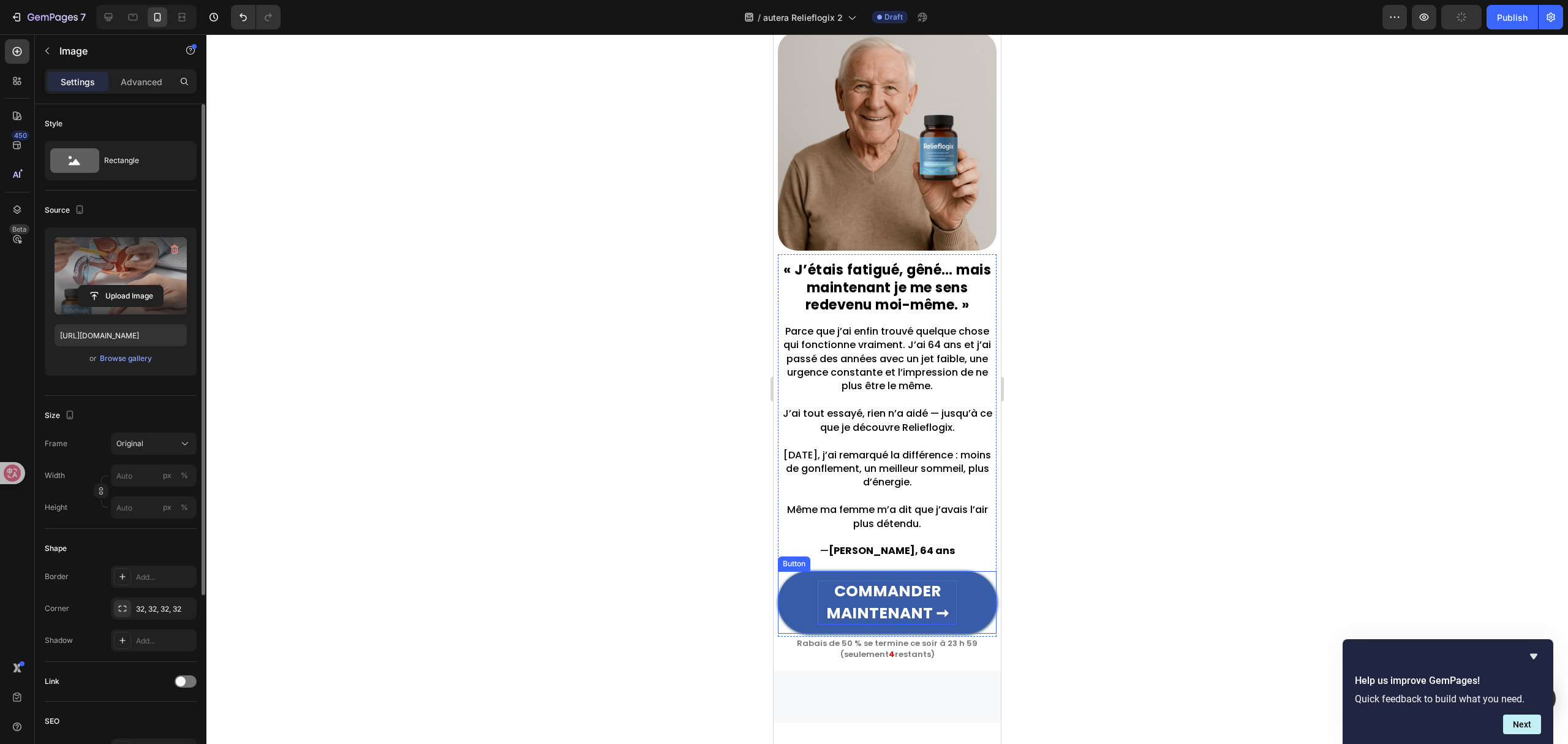
scroll to position [940, 0]
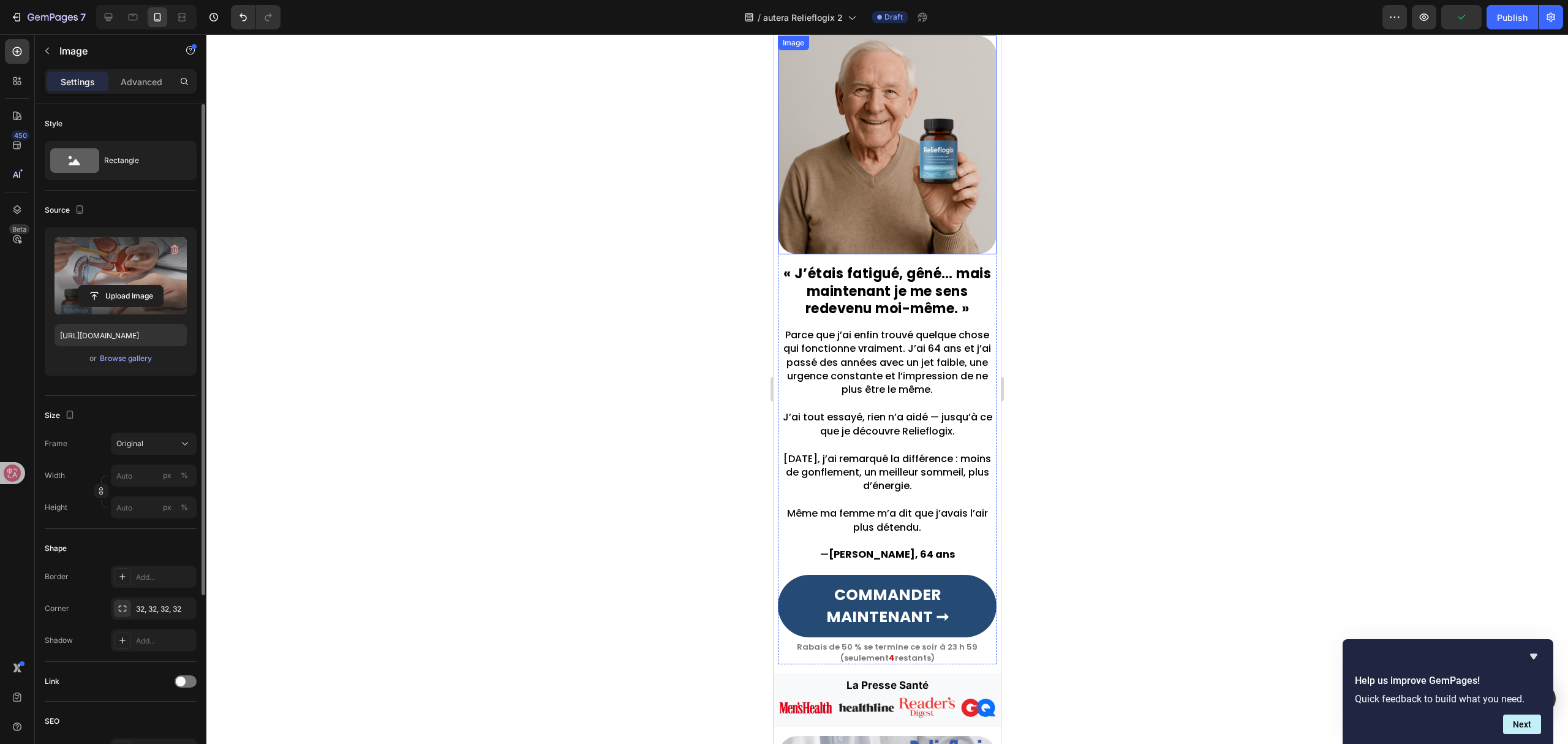
click at [876, 94] on img at bounding box center [887, 145] width 219 height 219
click at [113, 308] on label at bounding box center [121, 275] width 133 height 77
click at [113, 307] on input "file" at bounding box center [120, 296] width 85 height 21
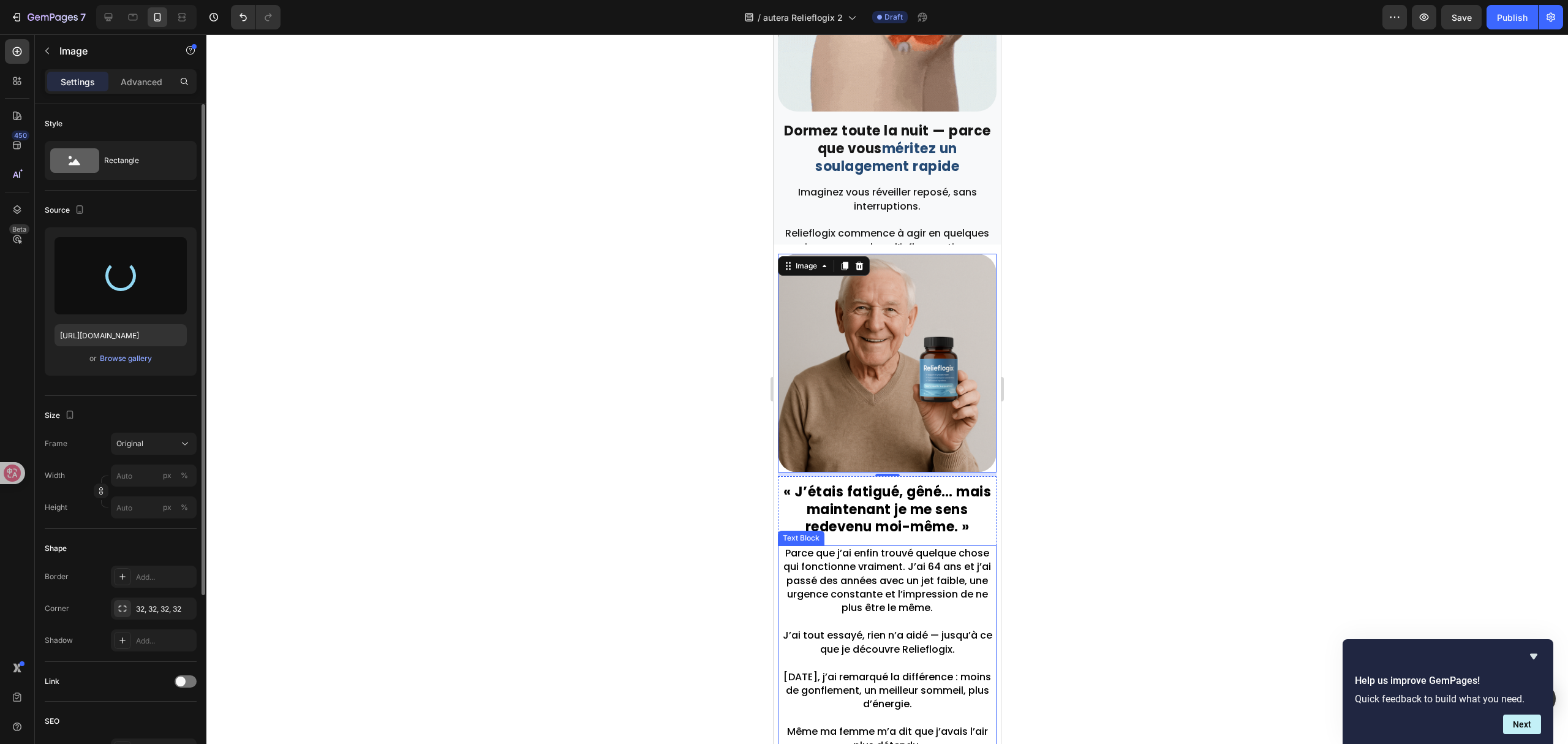
type input "[URL][DOMAIN_NAME]"
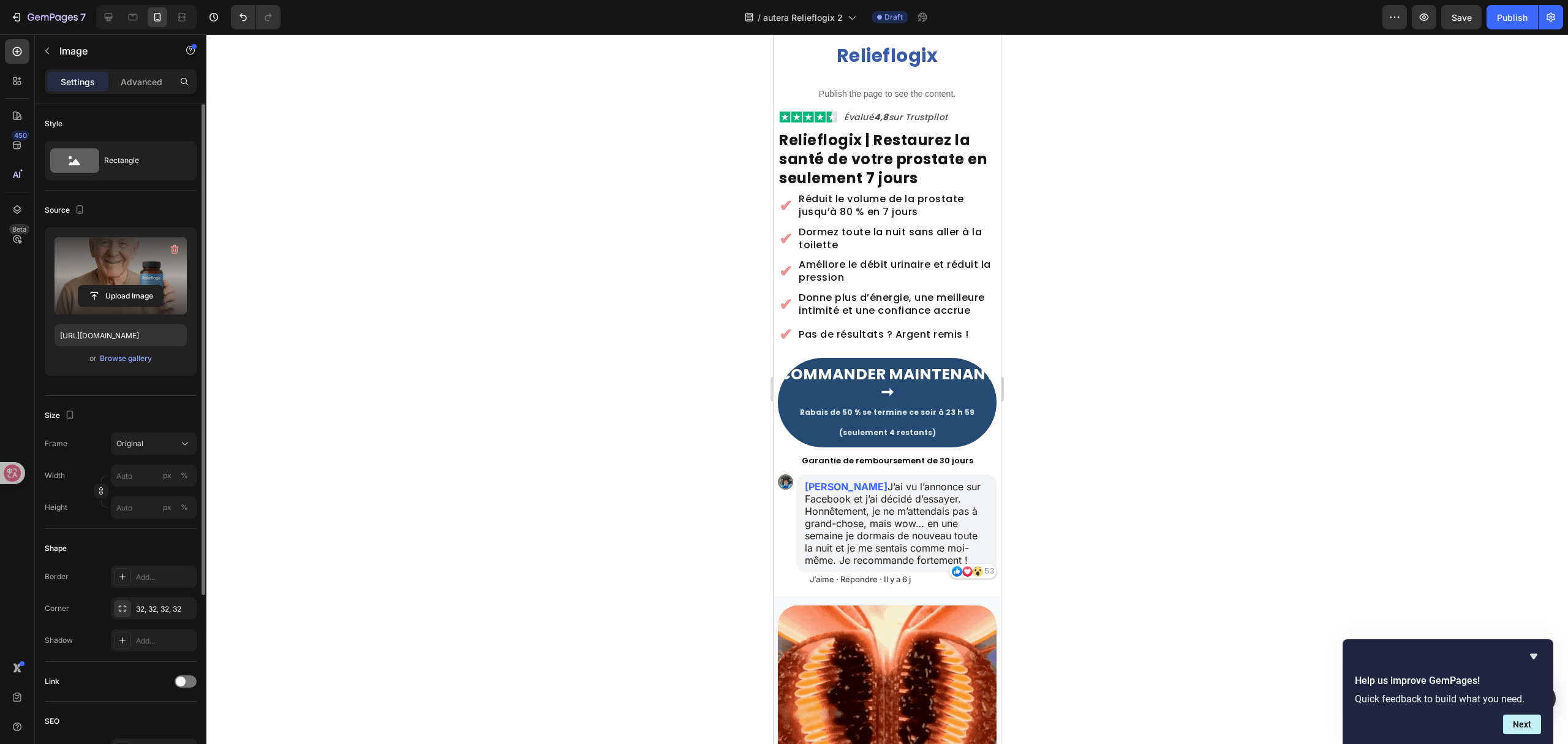
scroll to position [0, 0]
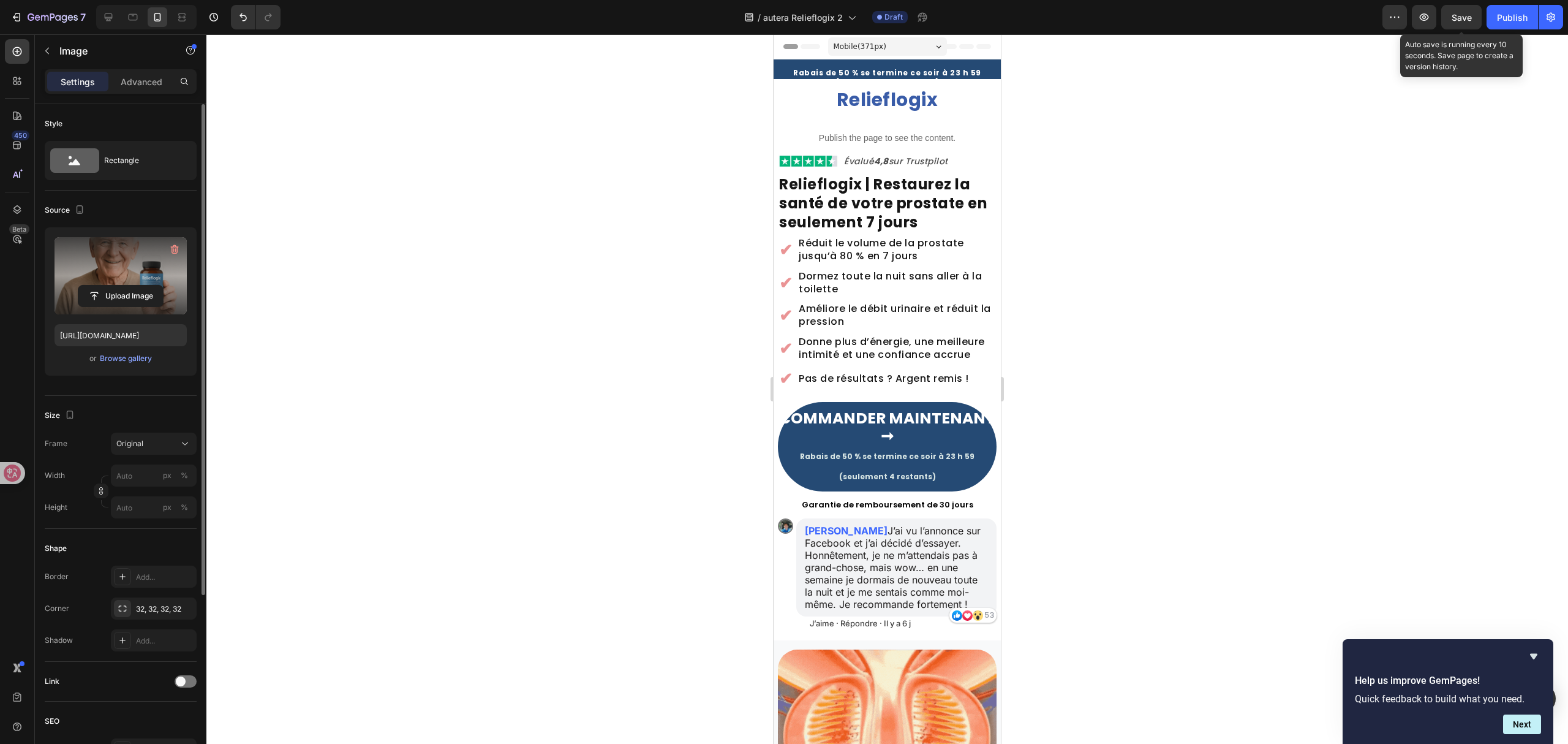
click at [1453, 12] on span "Save" at bounding box center [1462, 17] width 20 height 10
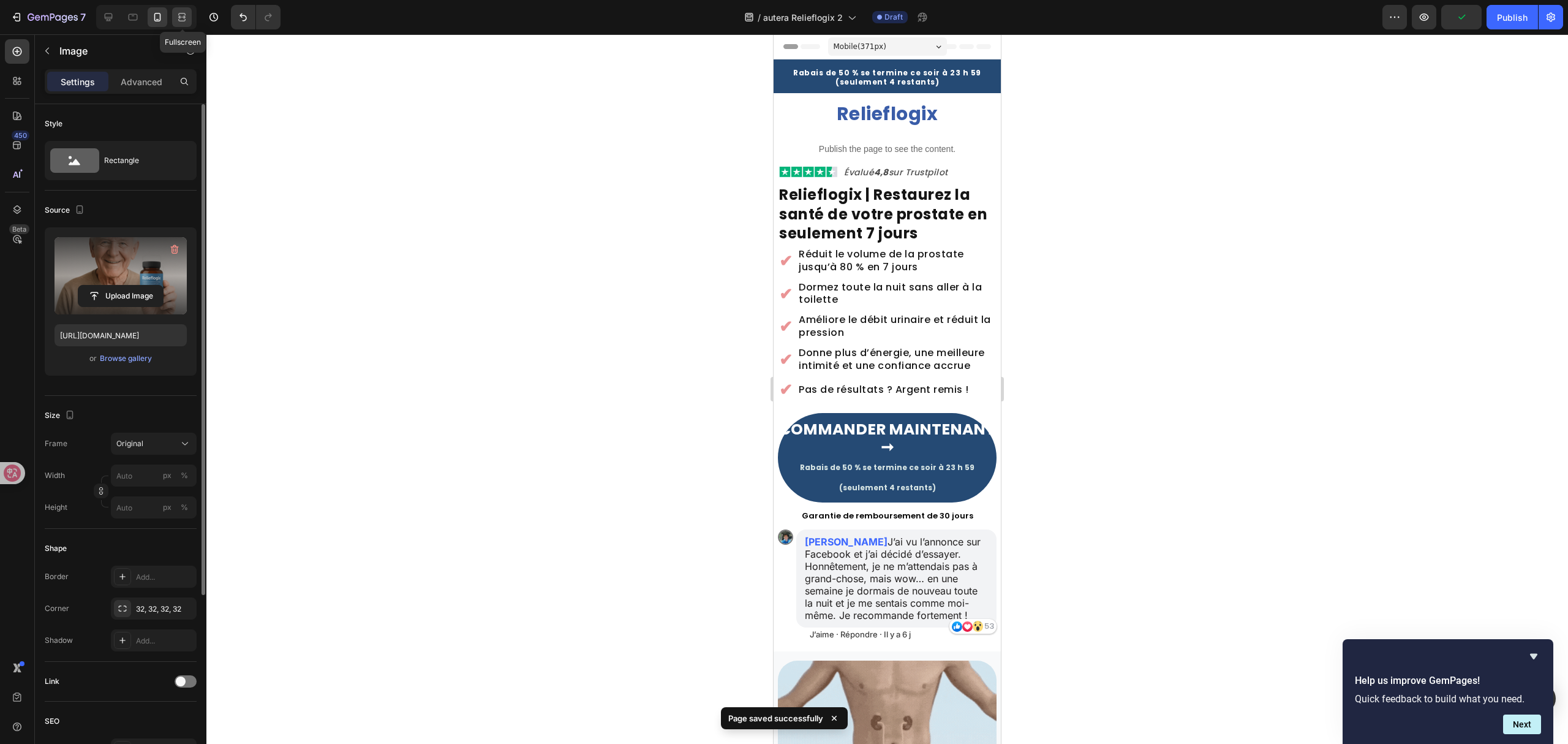
click at [184, 13] on icon at bounding box center [182, 17] width 12 height 12
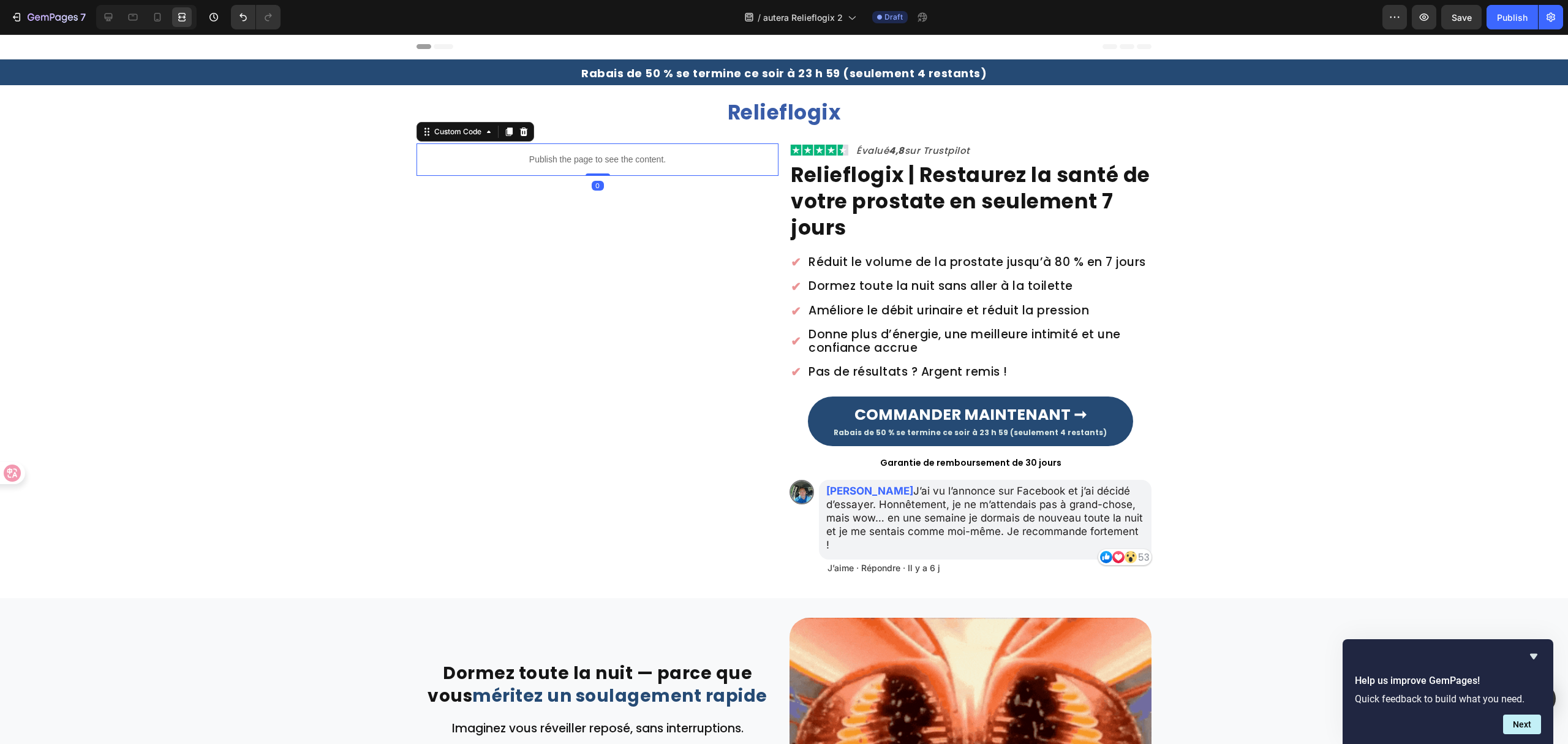
click at [600, 159] on p "Publish the page to see the content." at bounding box center [598, 159] width 362 height 13
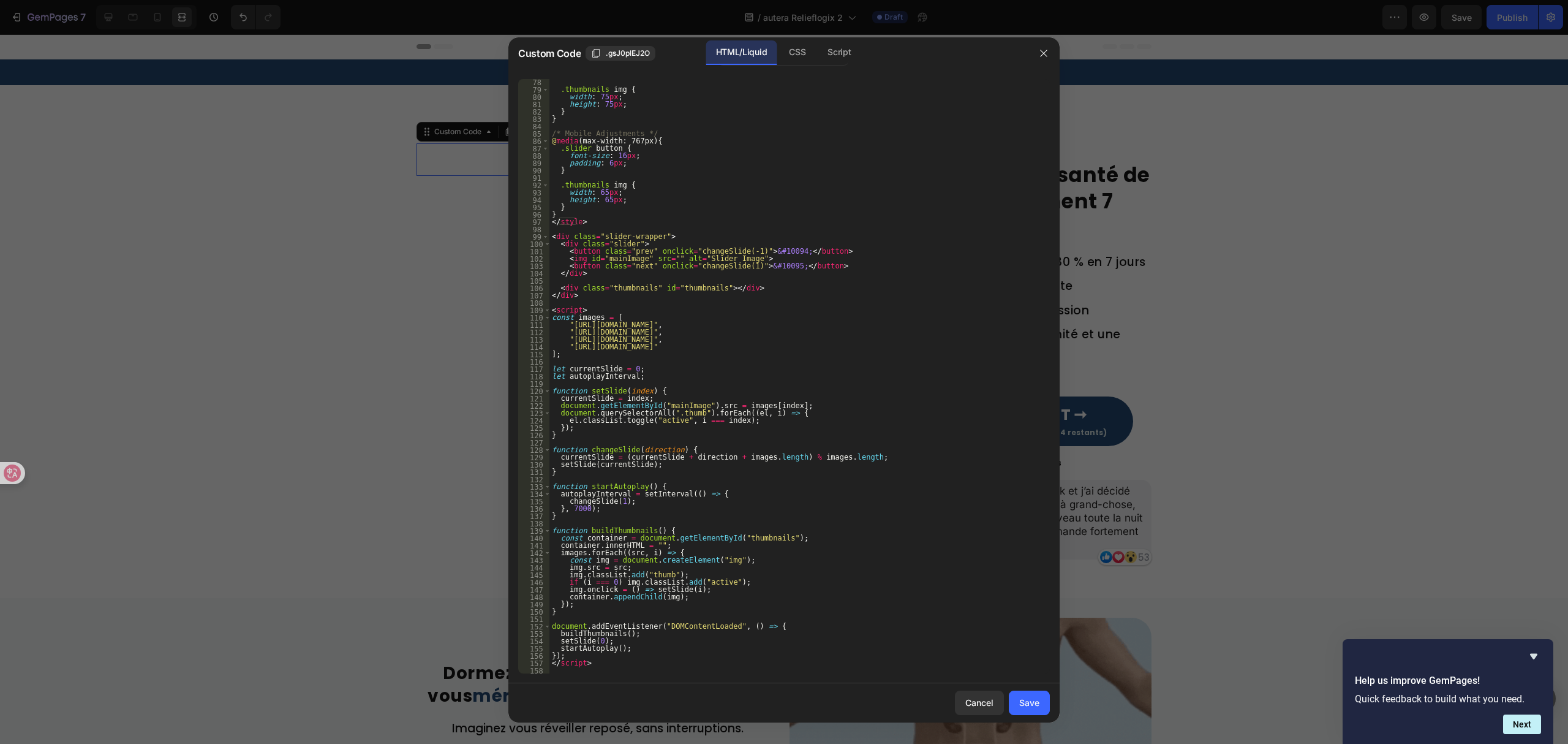
scroll to position [567, 0]
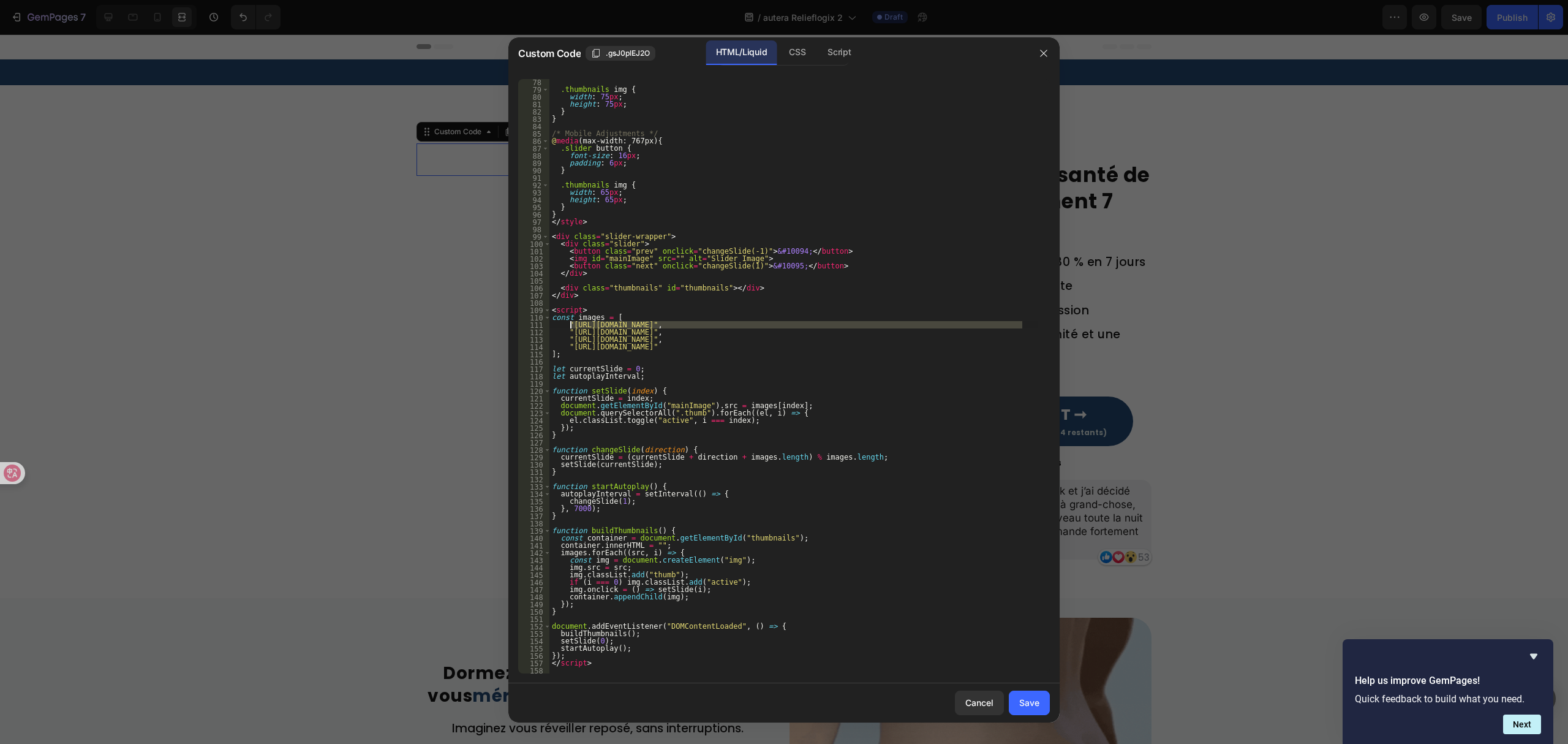
drag, startPoint x: 1022, startPoint y: 325, endPoint x: 570, endPoint y: 326, distance: 452.0
click at [570, 326] on div ".thumbnails img { width : 75 px ; height : 75 px ; } } /* Mobile Adjustments */…" at bounding box center [793, 383] width 488 height 610
paste textarea "1751279520-Untitleddesign6_cbe8b9bc-417a-49bc-b7cf-4aa81cd744a2.gif?v=1758864813"
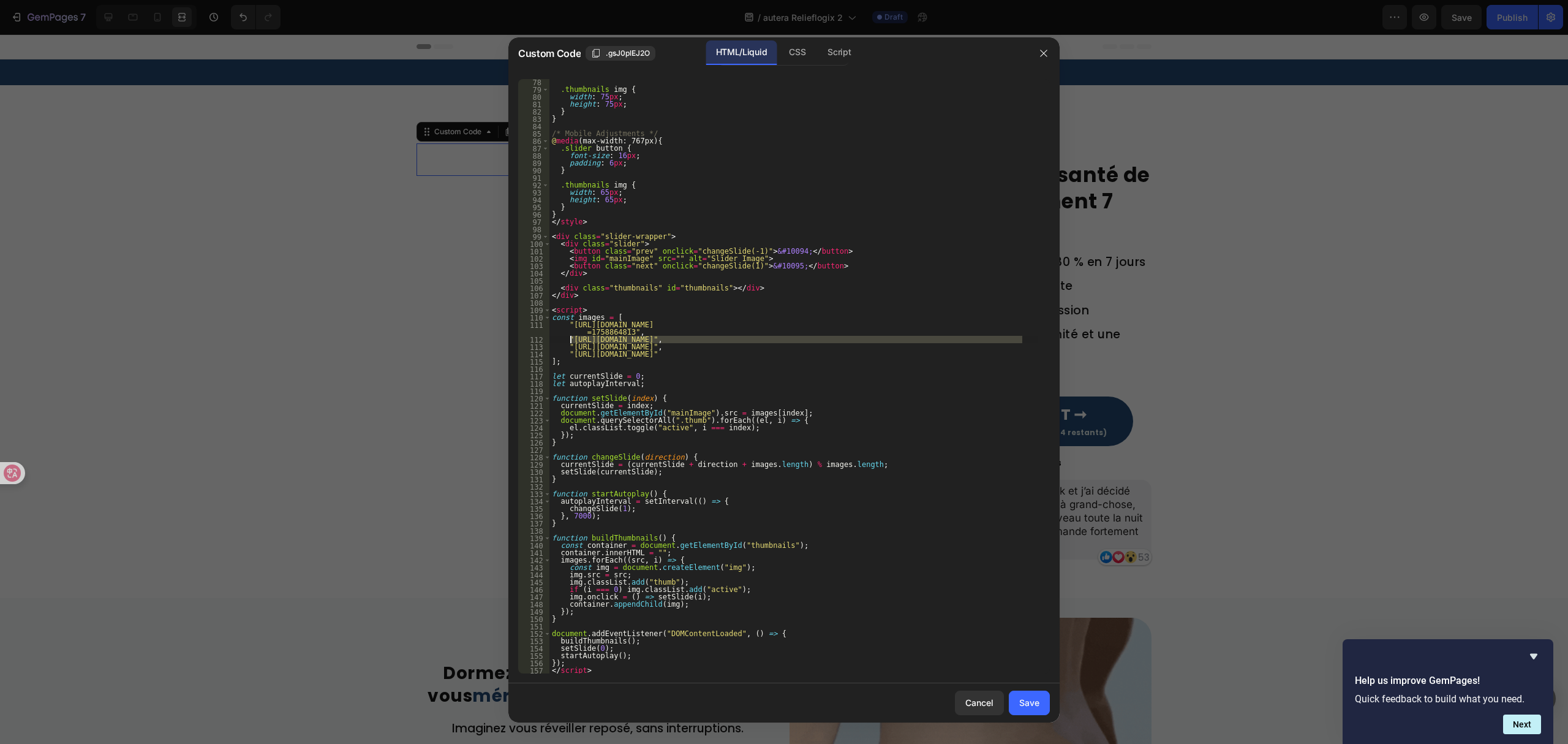
drag, startPoint x: 1021, startPoint y: 336, endPoint x: 569, endPoint y: 337, distance: 452.0
click at [569, 337] on div ".thumbnails img { width : 75 px ; height : 75 px ; } } /* Mobile Adjustments */…" at bounding box center [793, 383] width 488 height 610
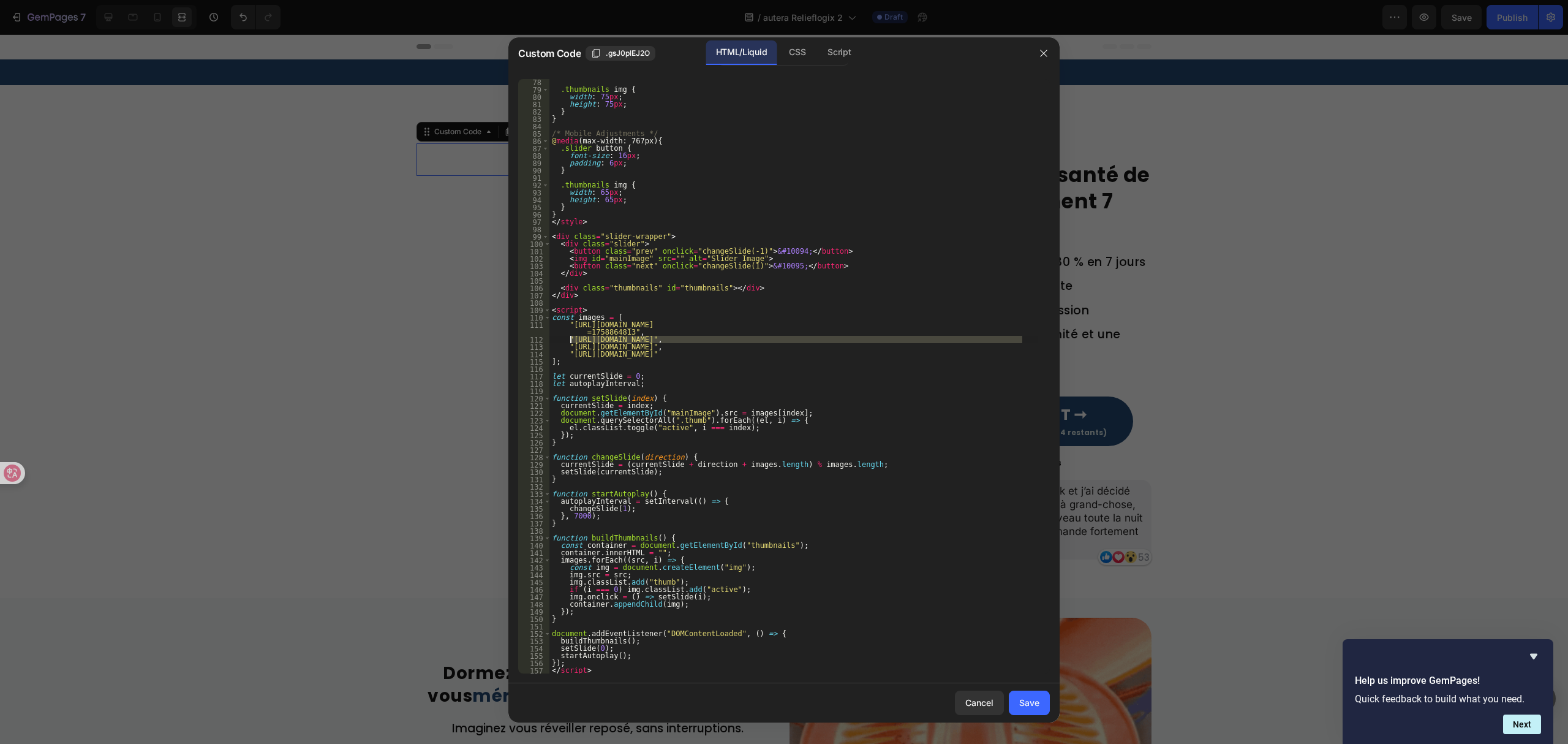
paste textarea "1751279576-CopyofUntitledDesign46_3a5d6e3b-b3e9-443c-aa5f-2523565cff46.png?v=17…"
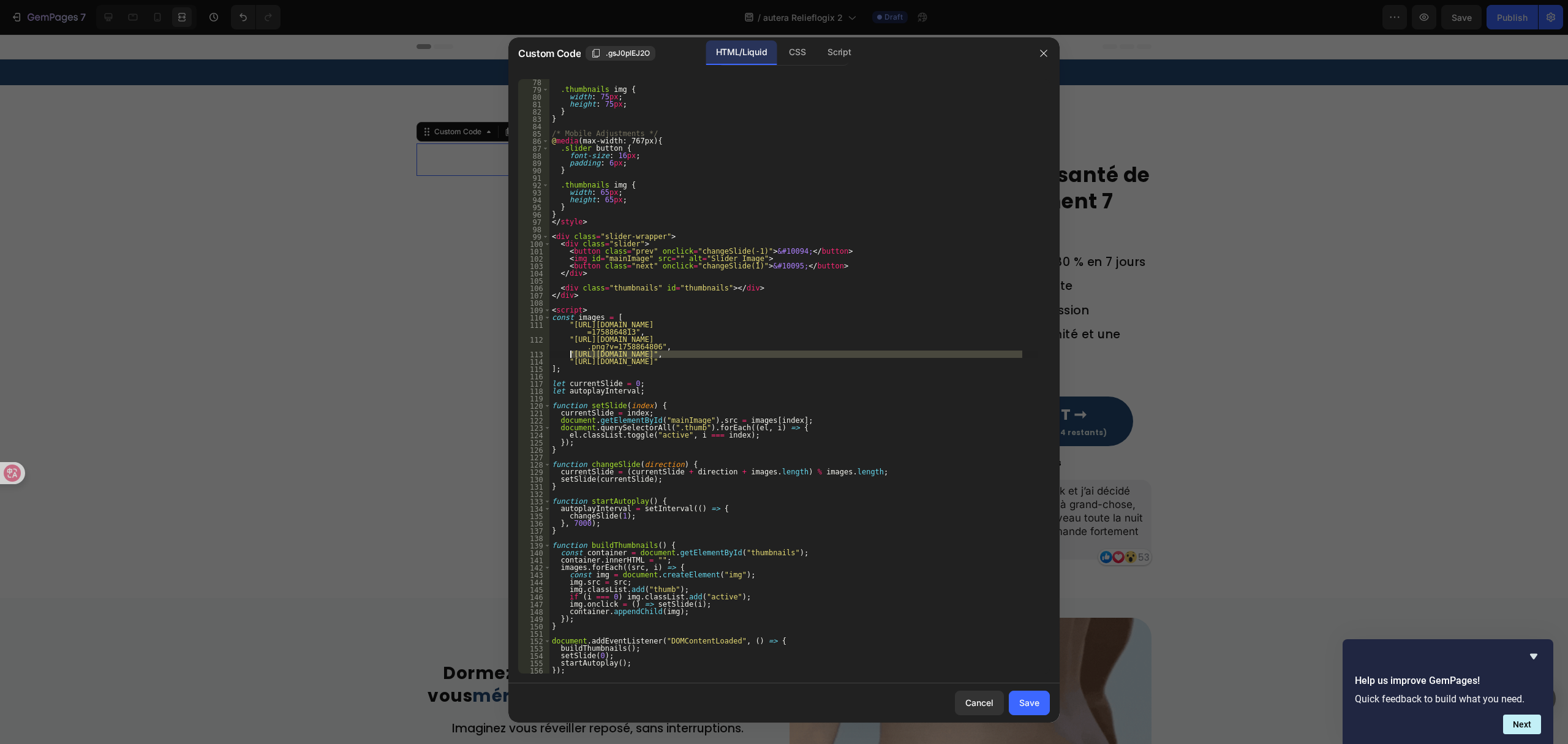
drag, startPoint x: 1021, startPoint y: 352, endPoint x: 571, endPoint y: 351, distance: 450.0
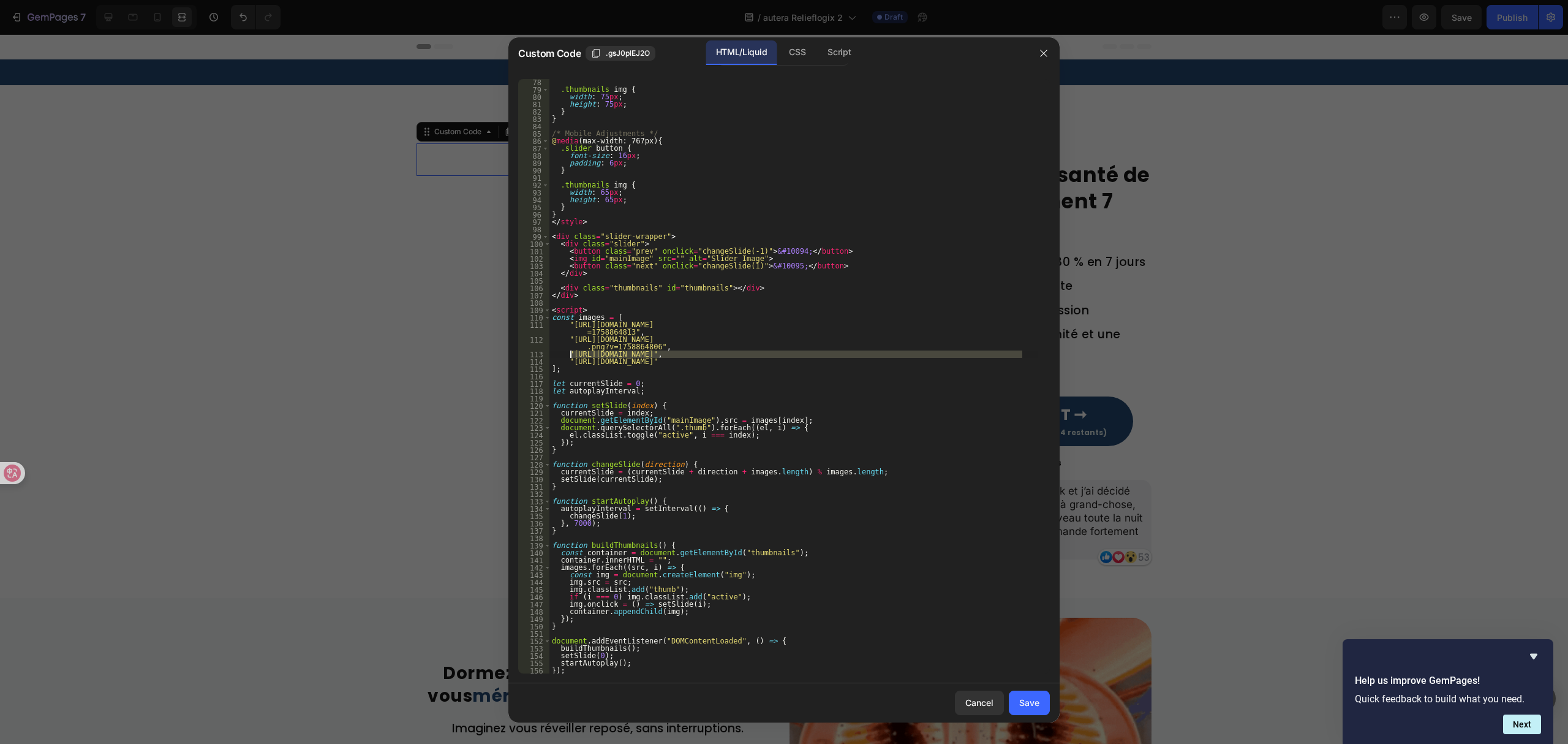
click at [571, 351] on div ".thumbnails img { width : 75 px ; height : 75 px ; } } /* Mobile Adjustments */…" at bounding box center [793, 383] width 488 height 610
paste textarea "1751279588-CopyofUntitledDesign44_52c4dfeb-fc25-4900-8848-82d76901163c.png?v=17…"
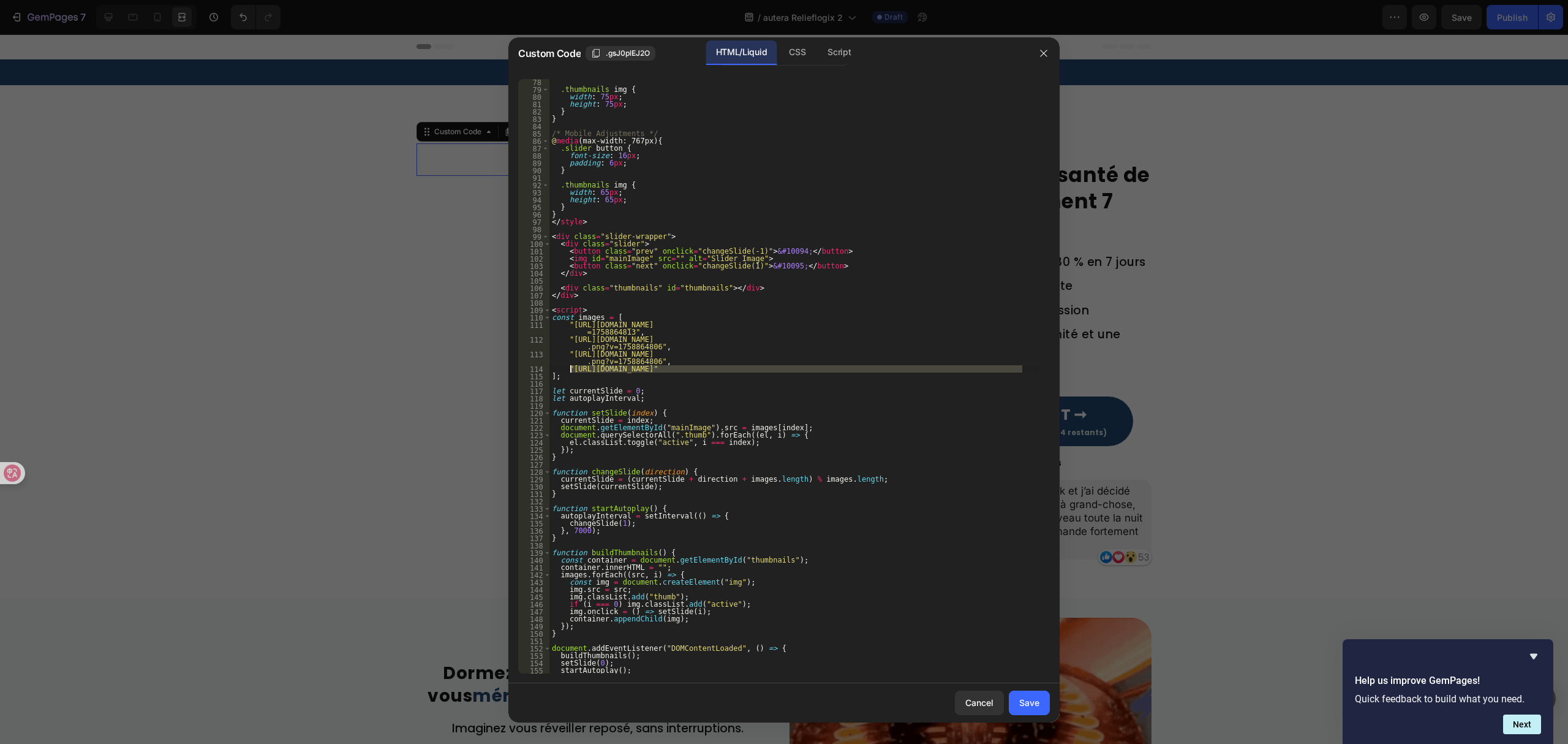
drag, startPoint x: 1021, startPoint y: 369, endPoint x: 572, endPoint y: 369, distance: 449.0
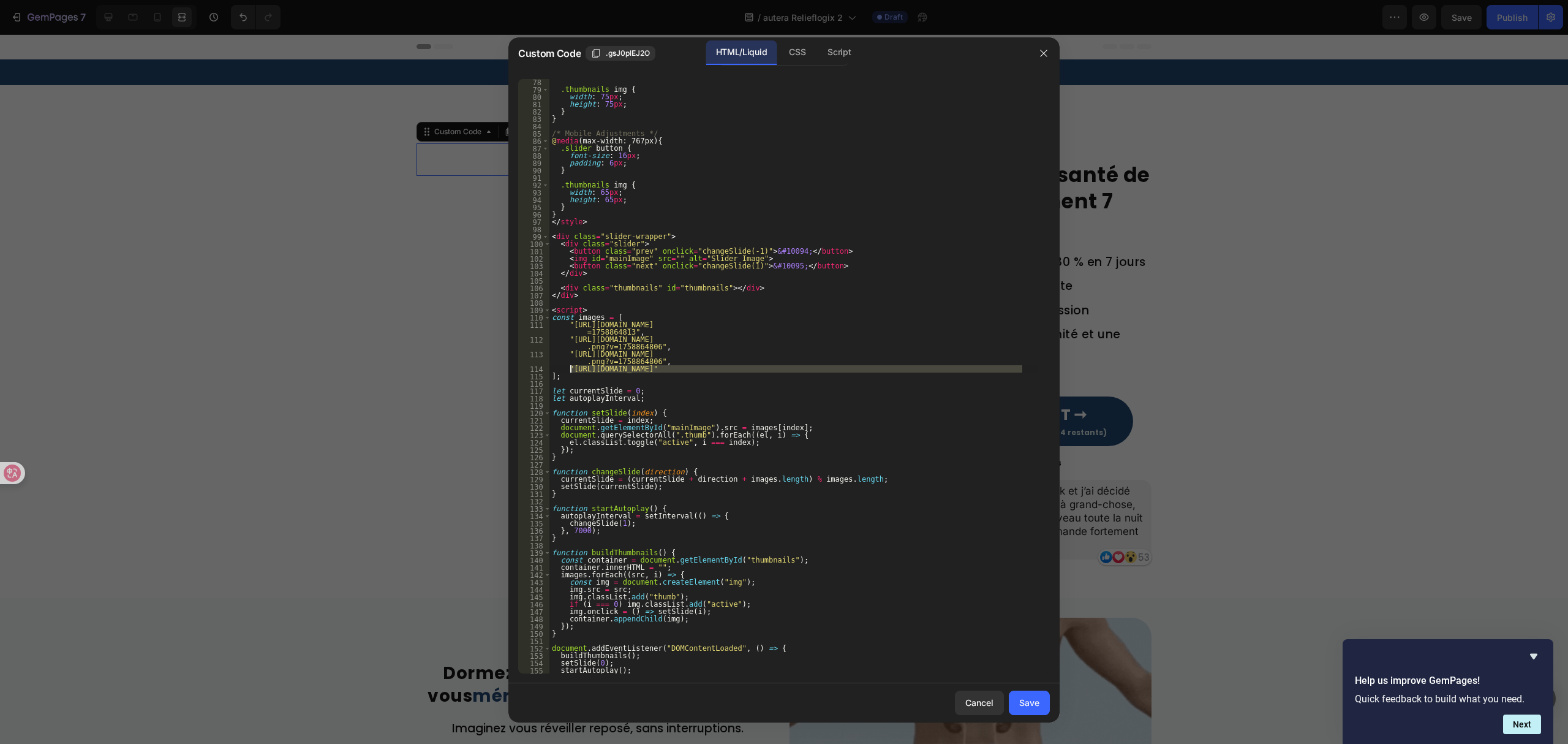
click at [572, 369] on div ".thumbnails img { width : 75 px ; height : 75 px ; } } /* Mobile Adjustments */…" at bounding box center [793, 383] width 488 height 610
paste textarea "1751279848-CopyofCopyofUntitledDesign10_b6f26fe3-cab7-498f-88b8-5e1f4f851071.pn…"
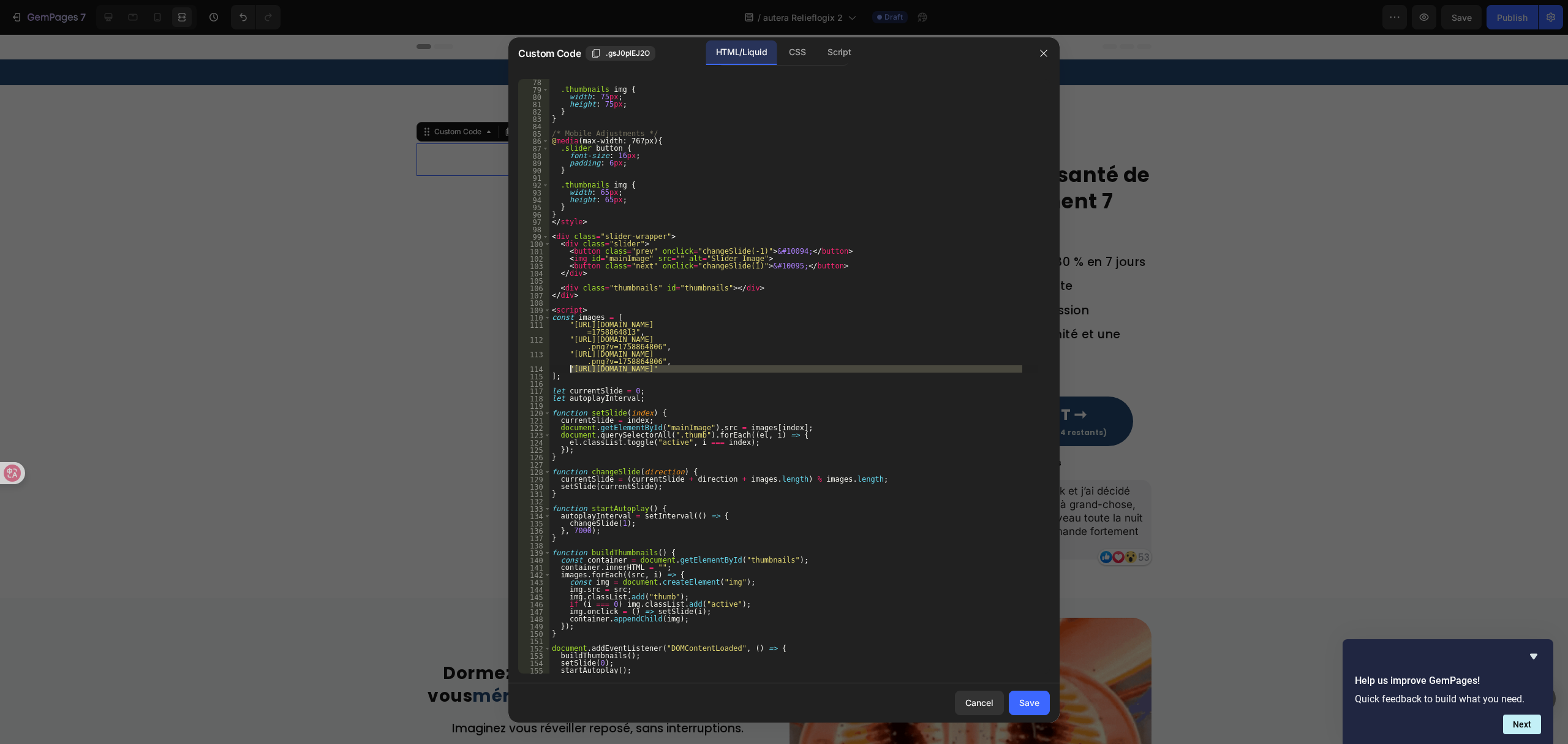
type textarea ""[URL][DOMAIN_NAME]""
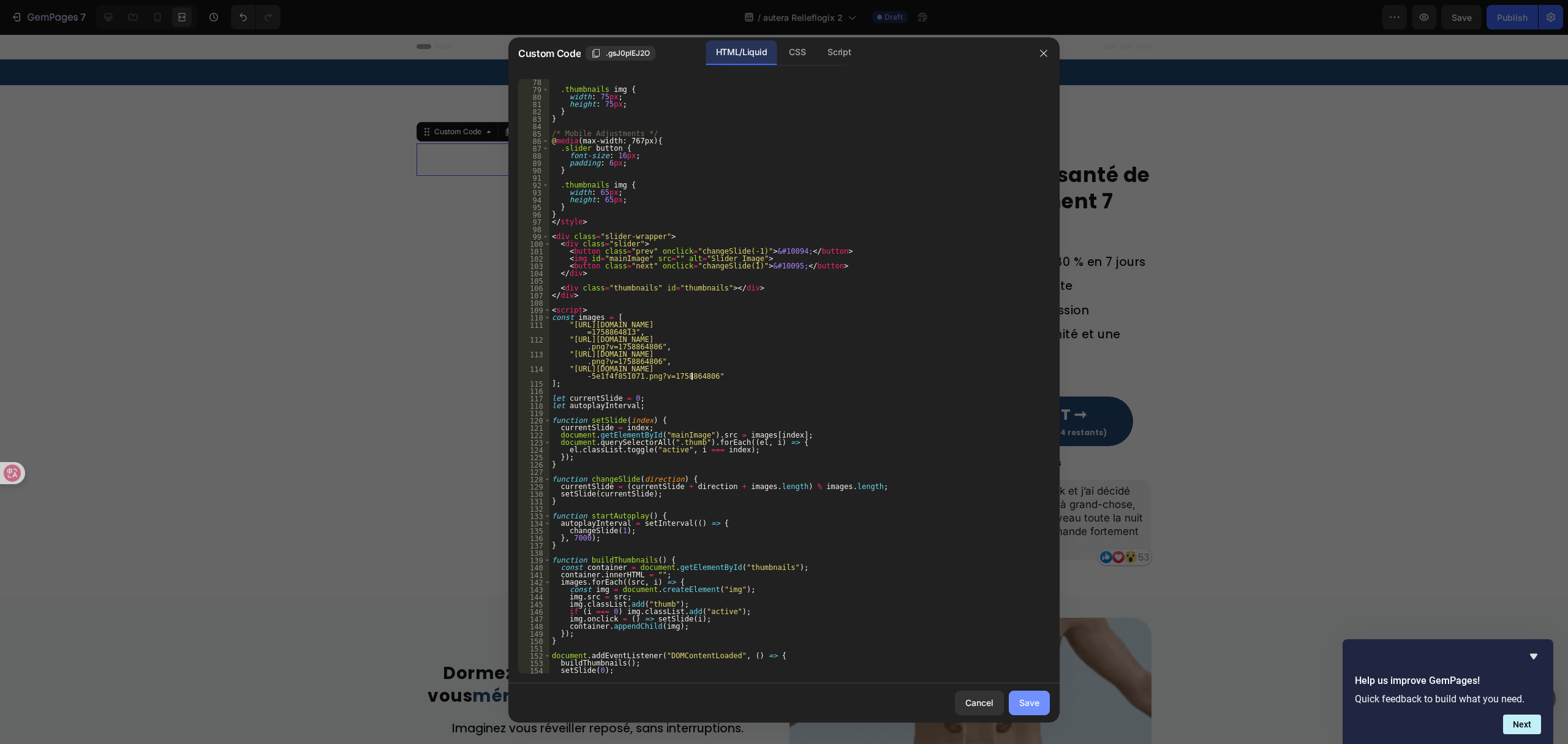
click at [1026, 705] on div "Save" at bounding box center [1030, 703] width 20 height 13
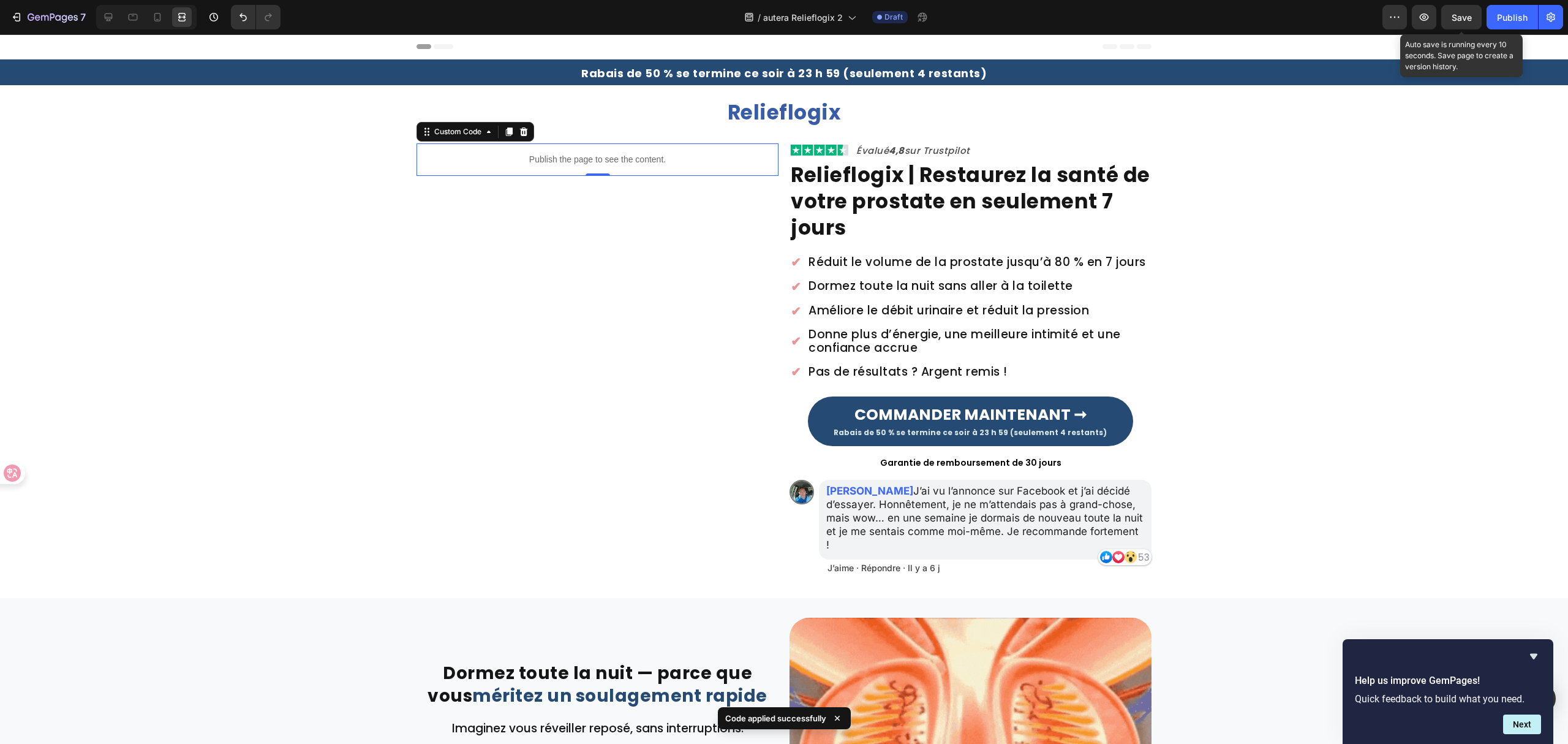
click at [1464, 16] on span "Save" at bounding box center [1462, 17] width 20 height 10
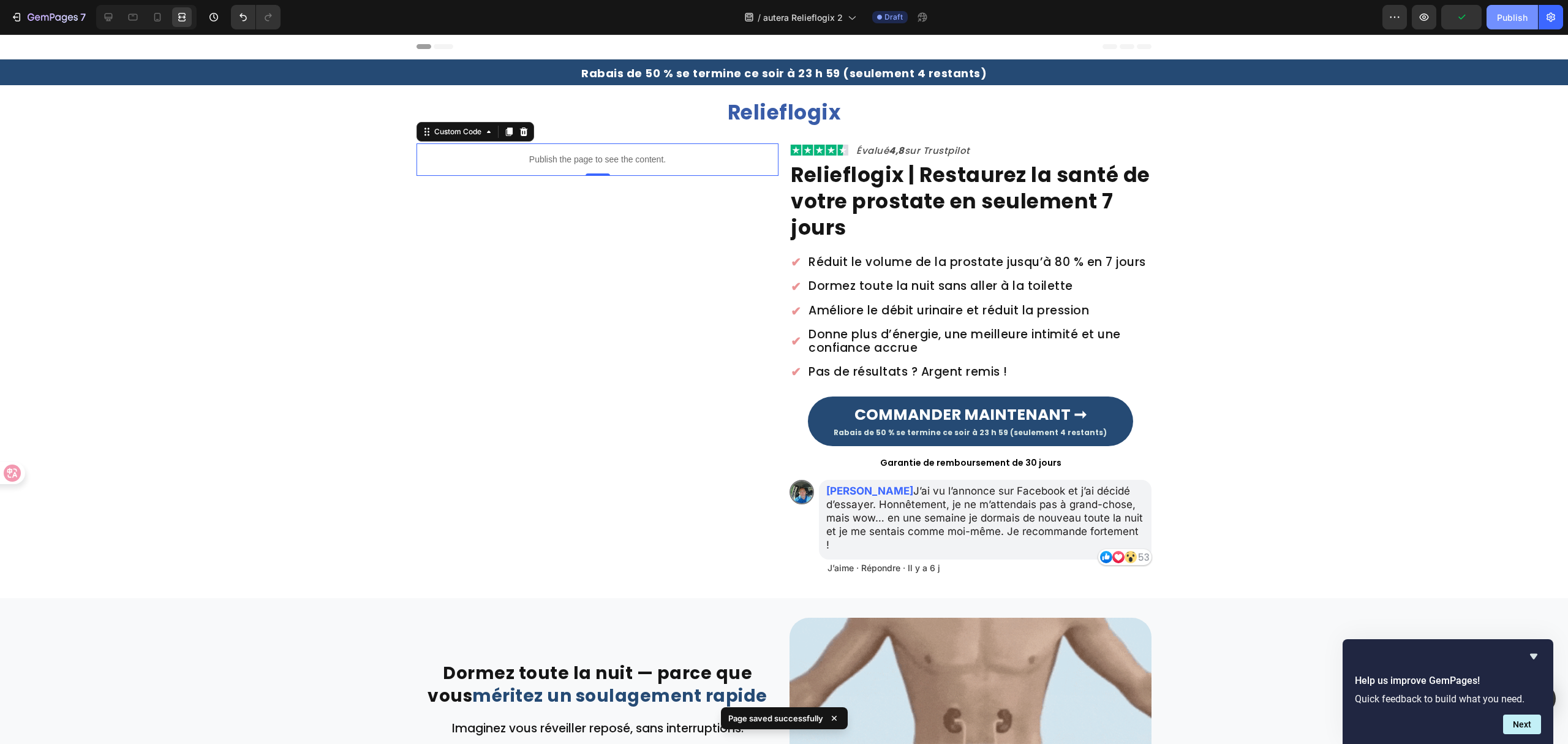
click at [1504, 17] on div "Publish" at bounding box center [1513, 17] width 31 height 13
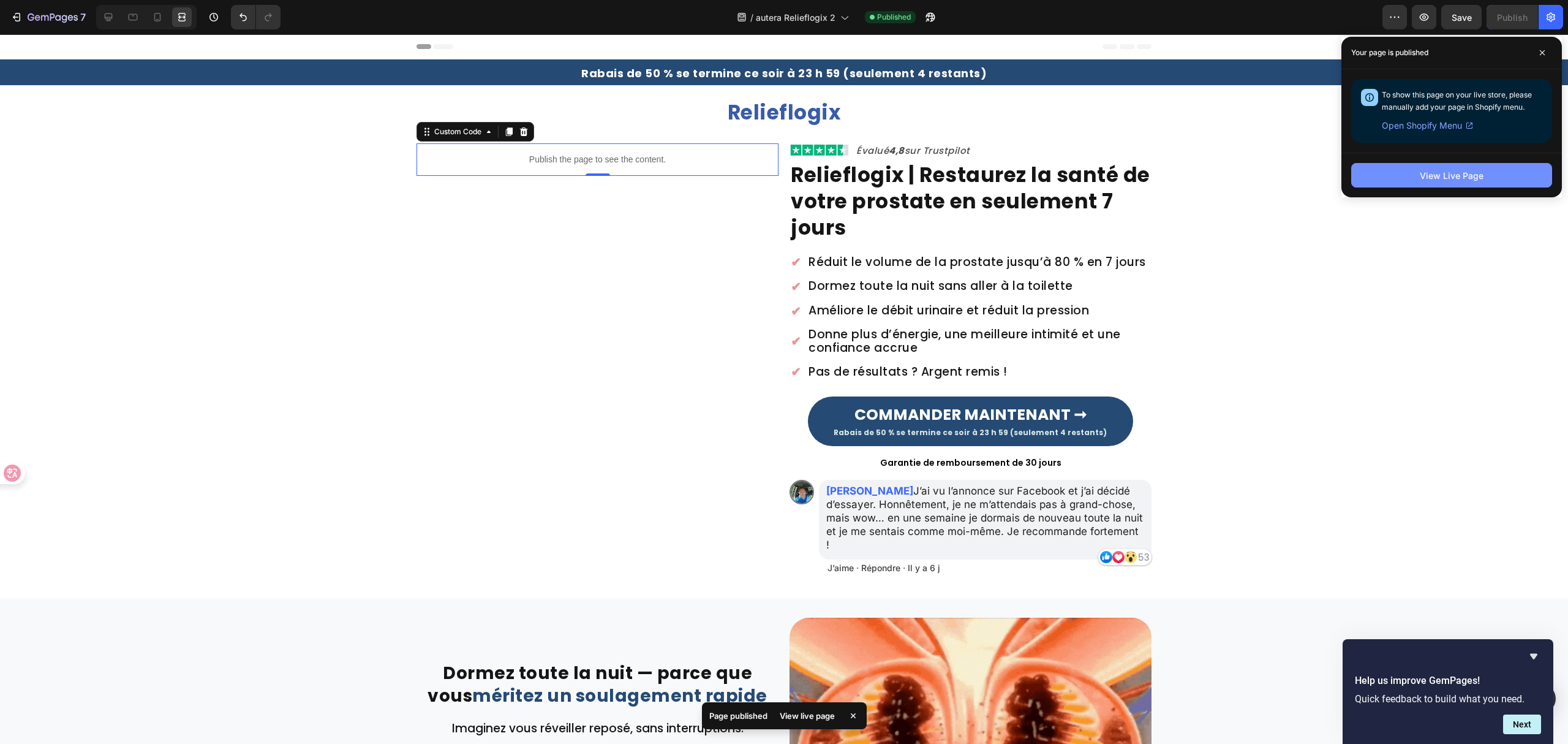
click at [1460, 174] on div "View Live Page" at bounding box center [1452, 175] width 64 height 13
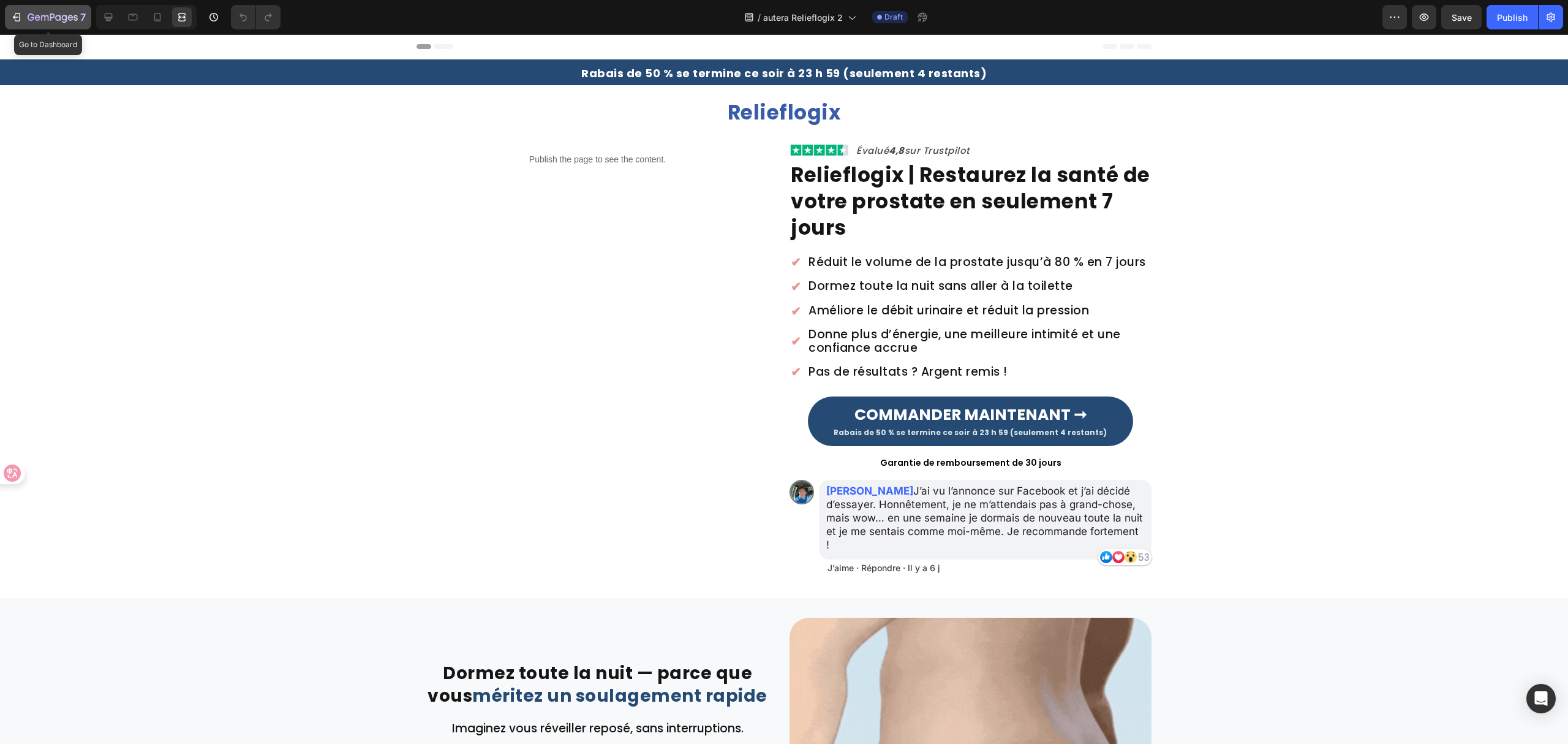
click at [40, 10] on div "7" at bounding box center [56, 17] width 58 height 15
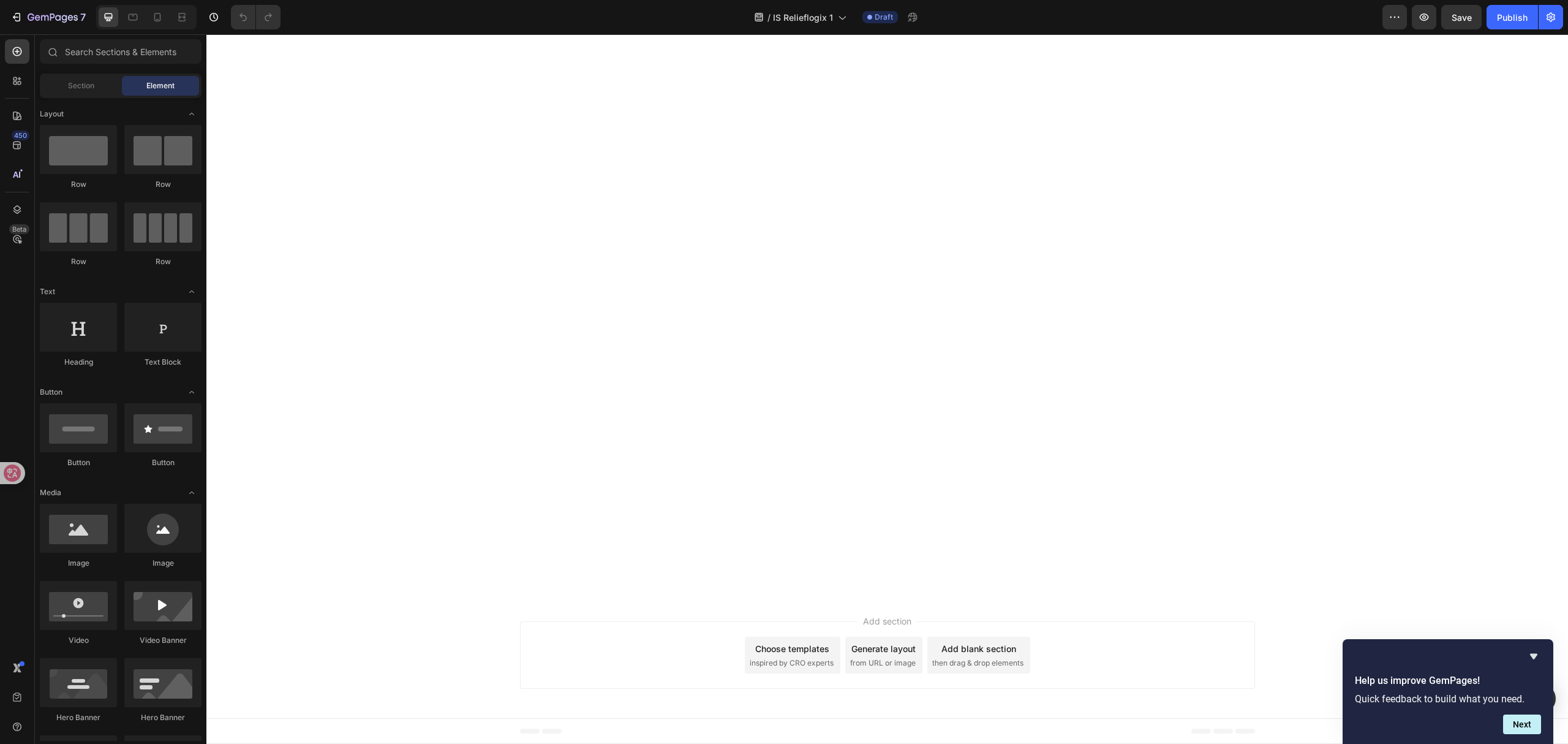
drag, startPoint x: 1565, startPoint y: 87, endPoint x: 1600, endPoint y: 685, distance: 599.0
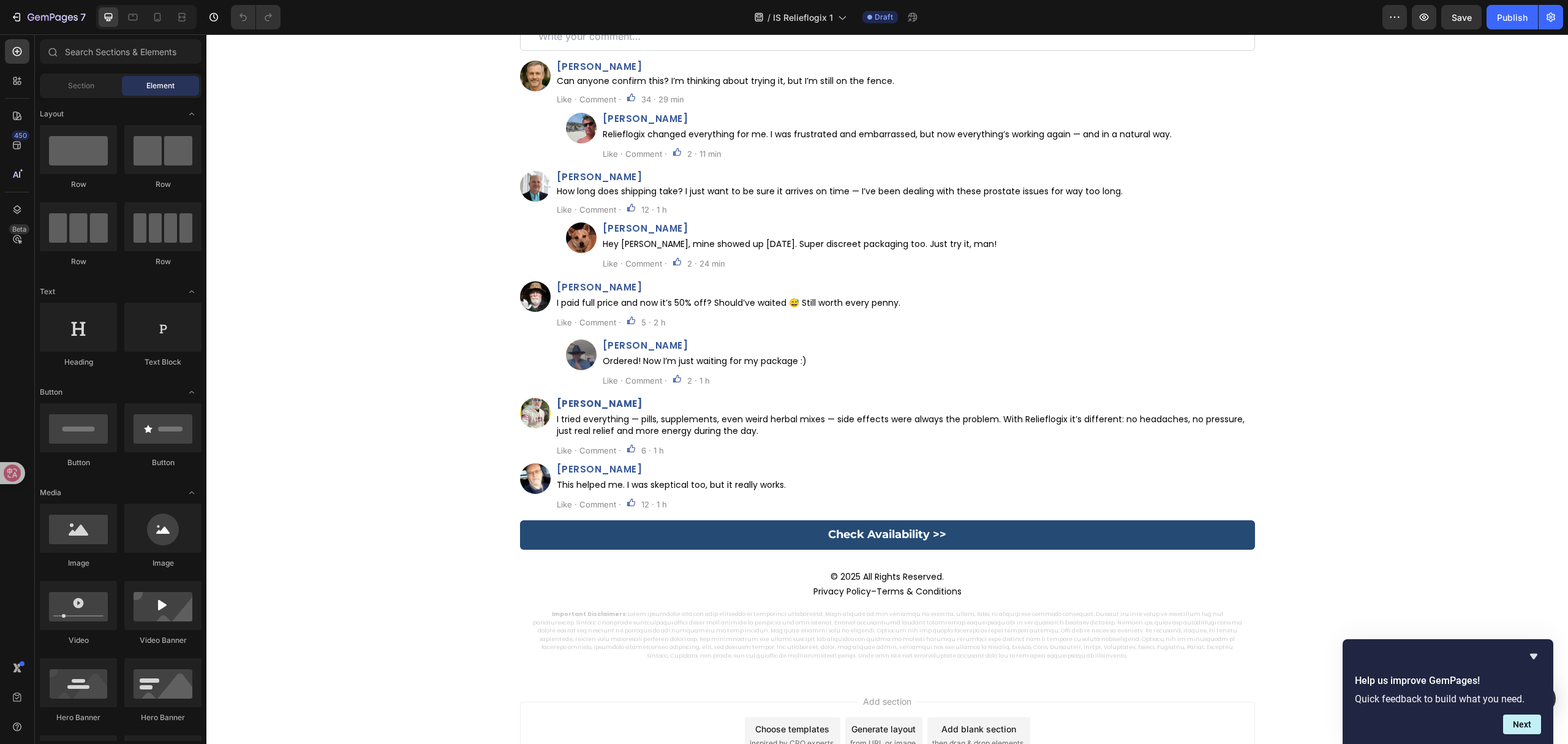
scroll to position [5404, 0]
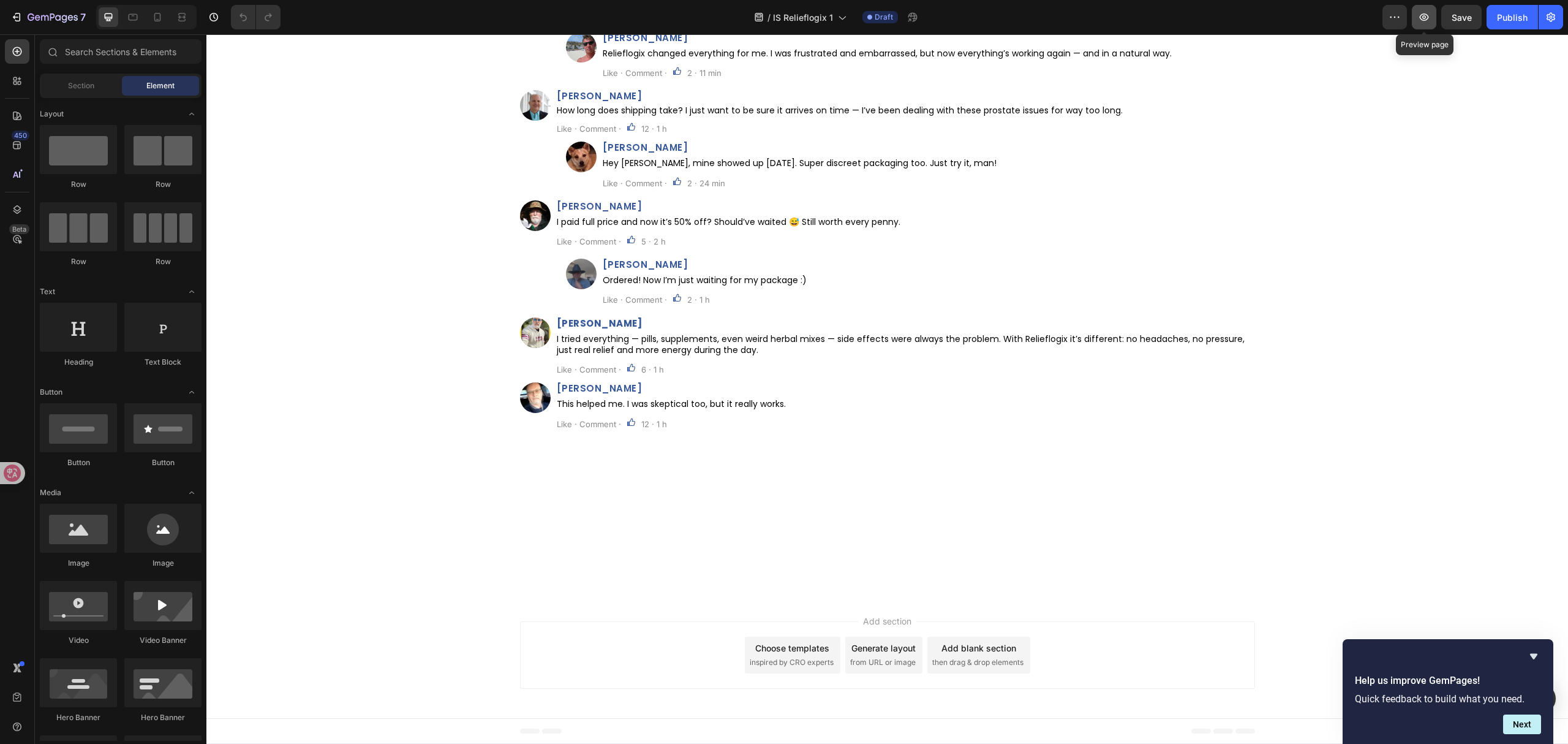
click at [1428, 16] on icon "button" at bounding box center [1425, 17] width 9 height 8
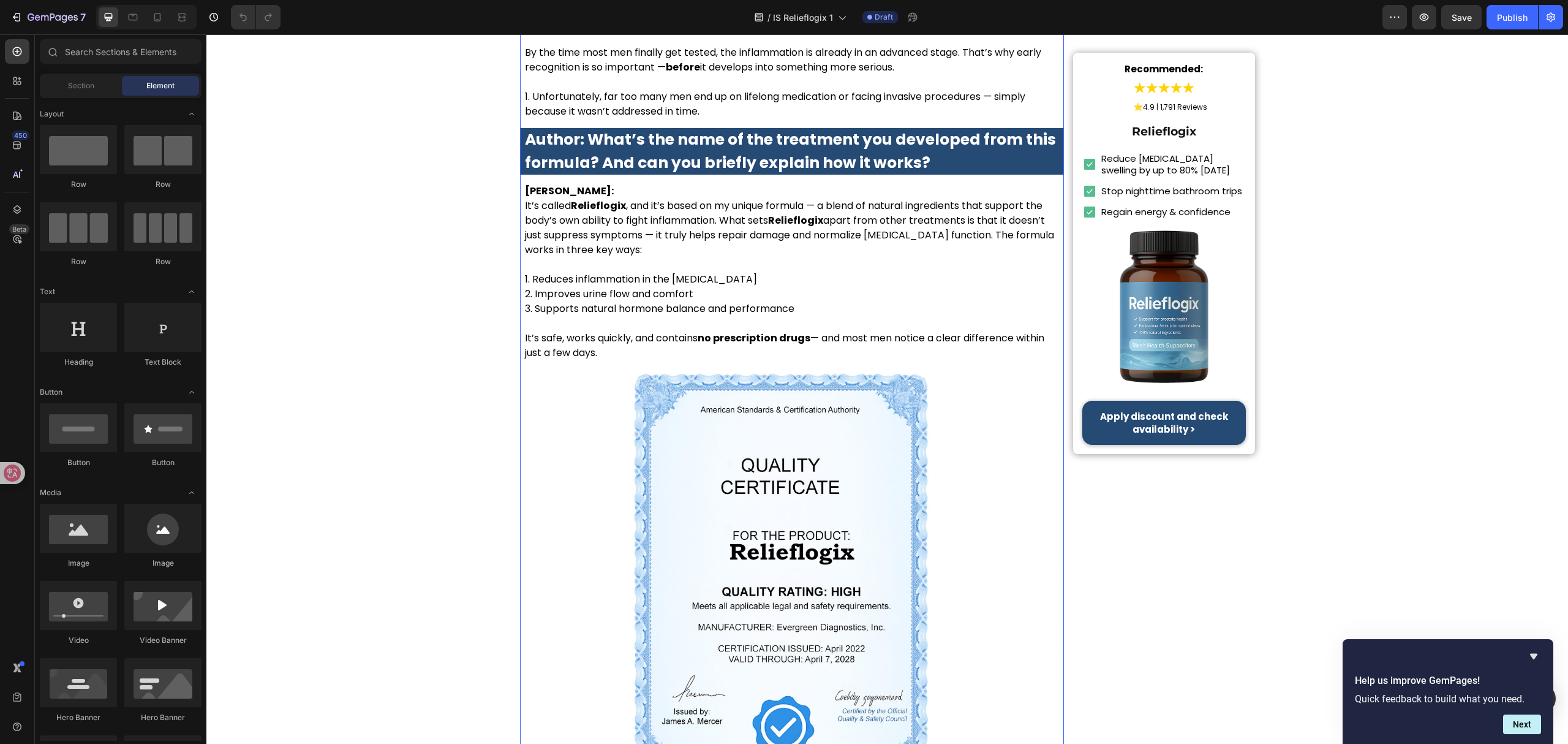
scroll to position [3923, 0]
